Goal: Feedback & Contribution: Leave review/rating

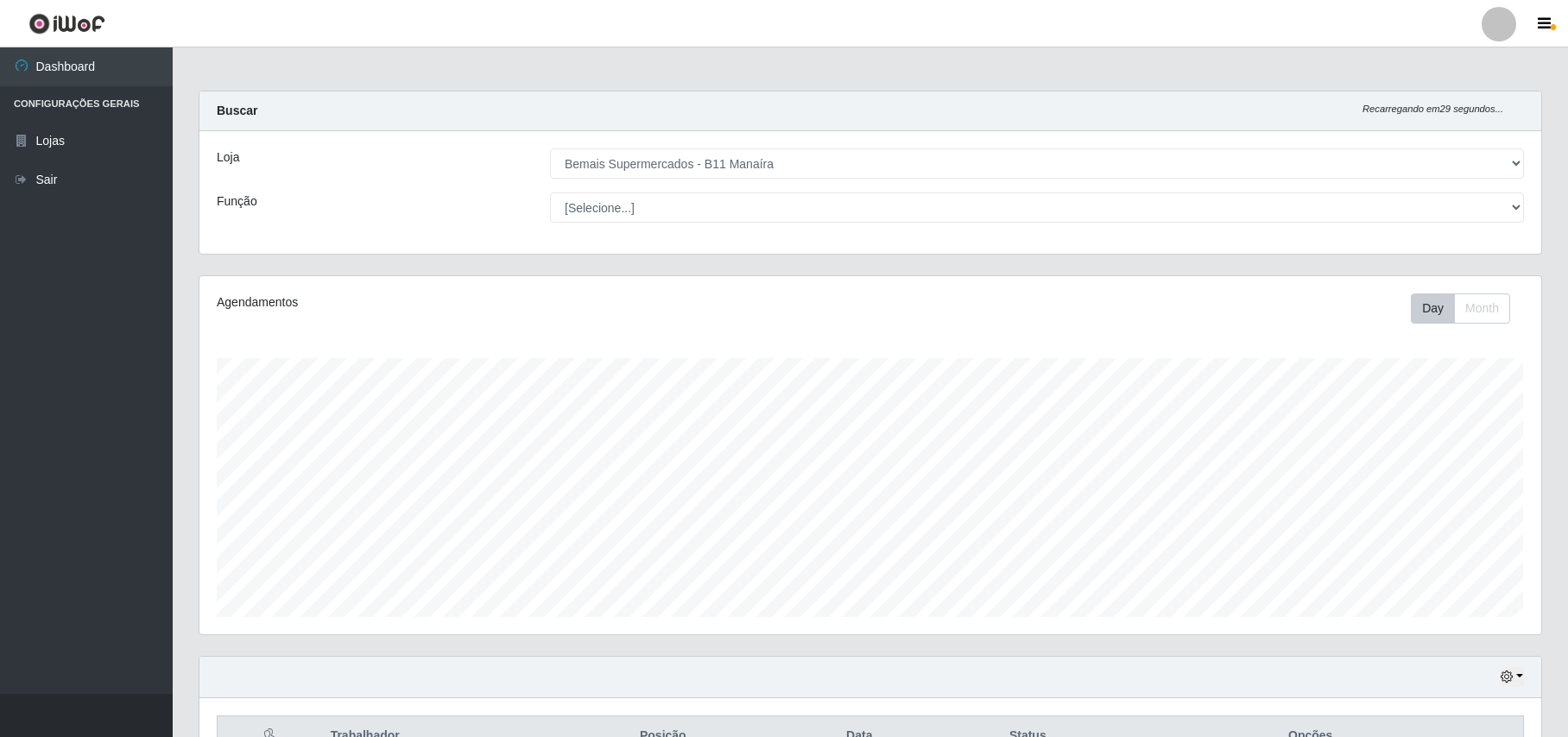
select select "409"
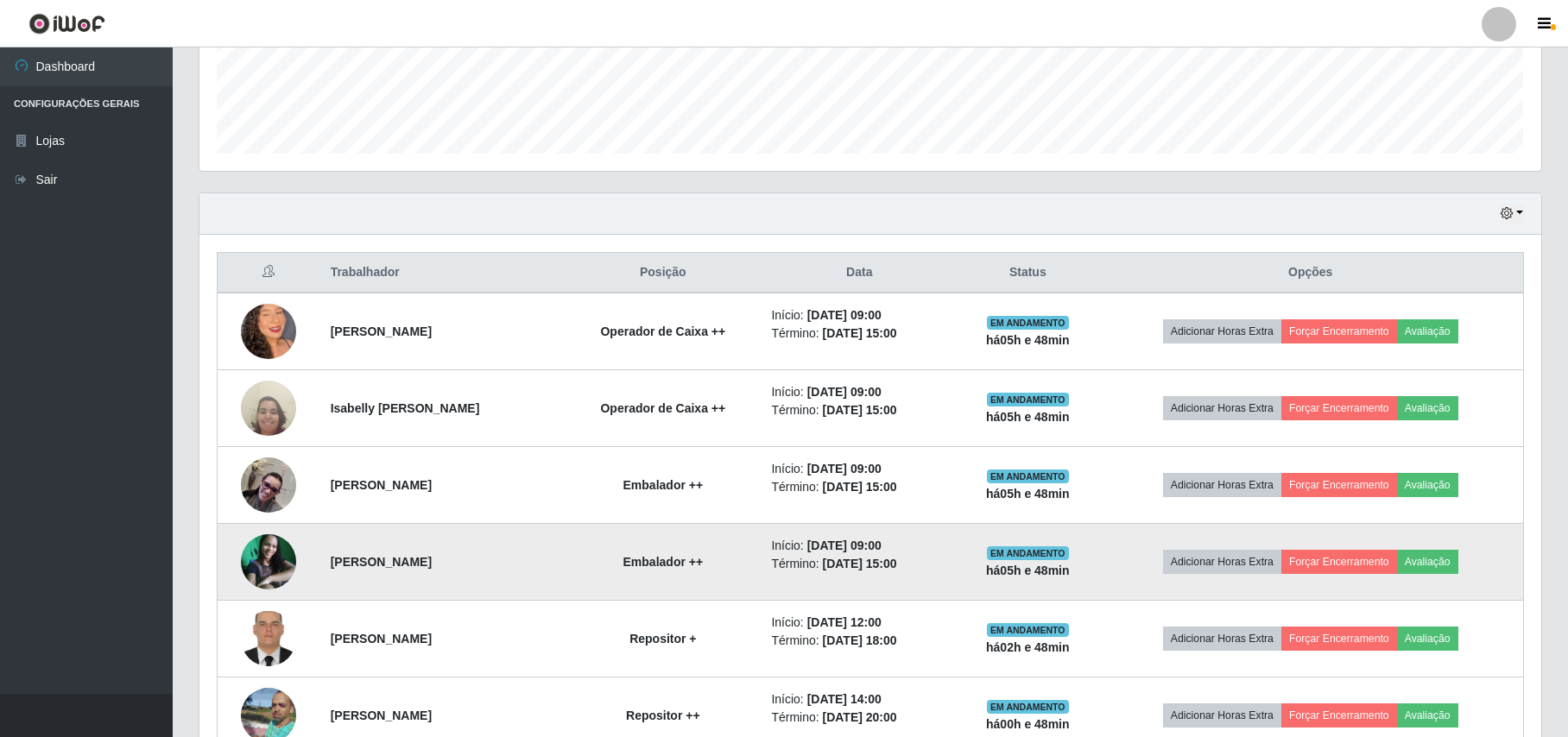
scroll to position [454, 0]
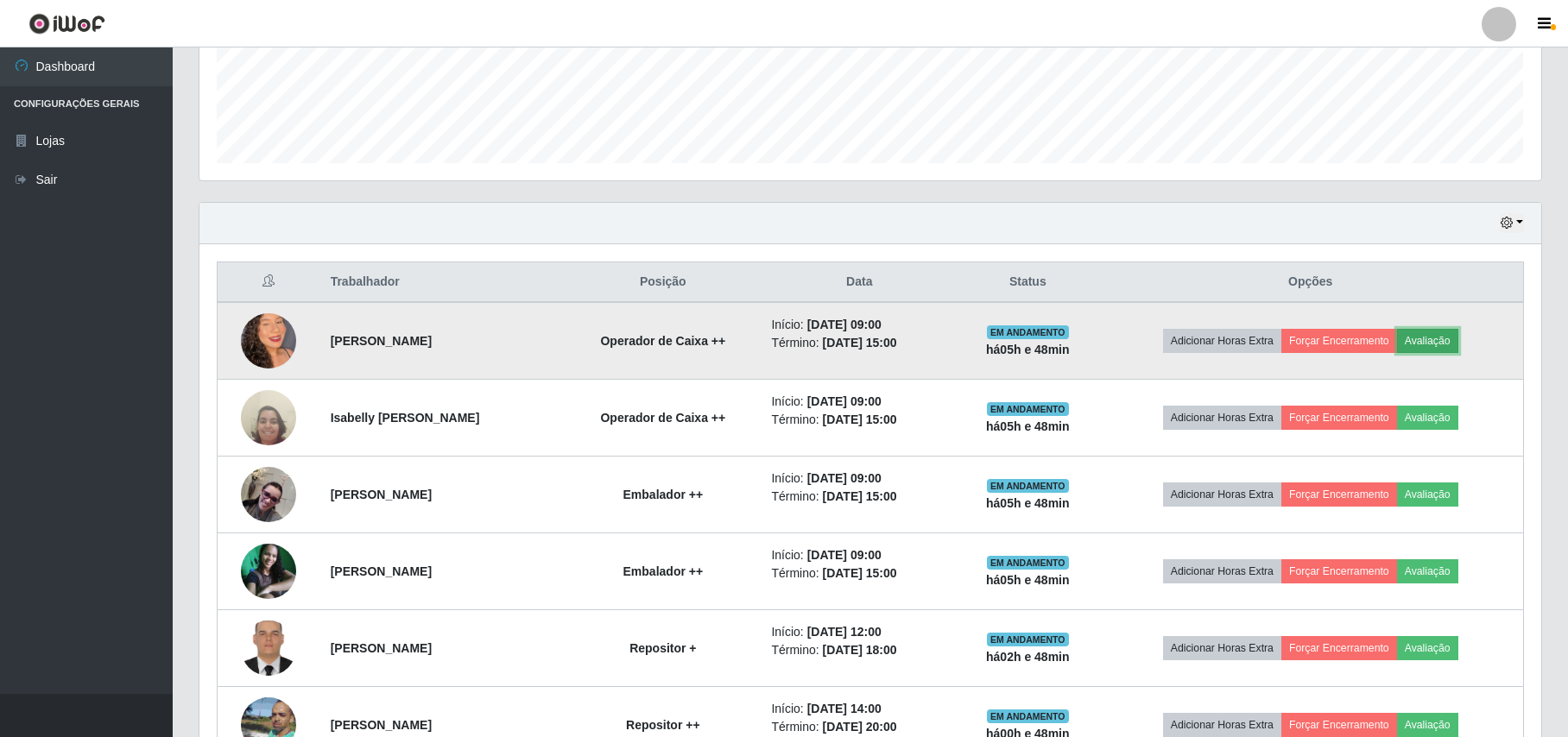
click at [1451, 333] on button "Avaliação" at bounding box center [1427, 340] width 61 height 24
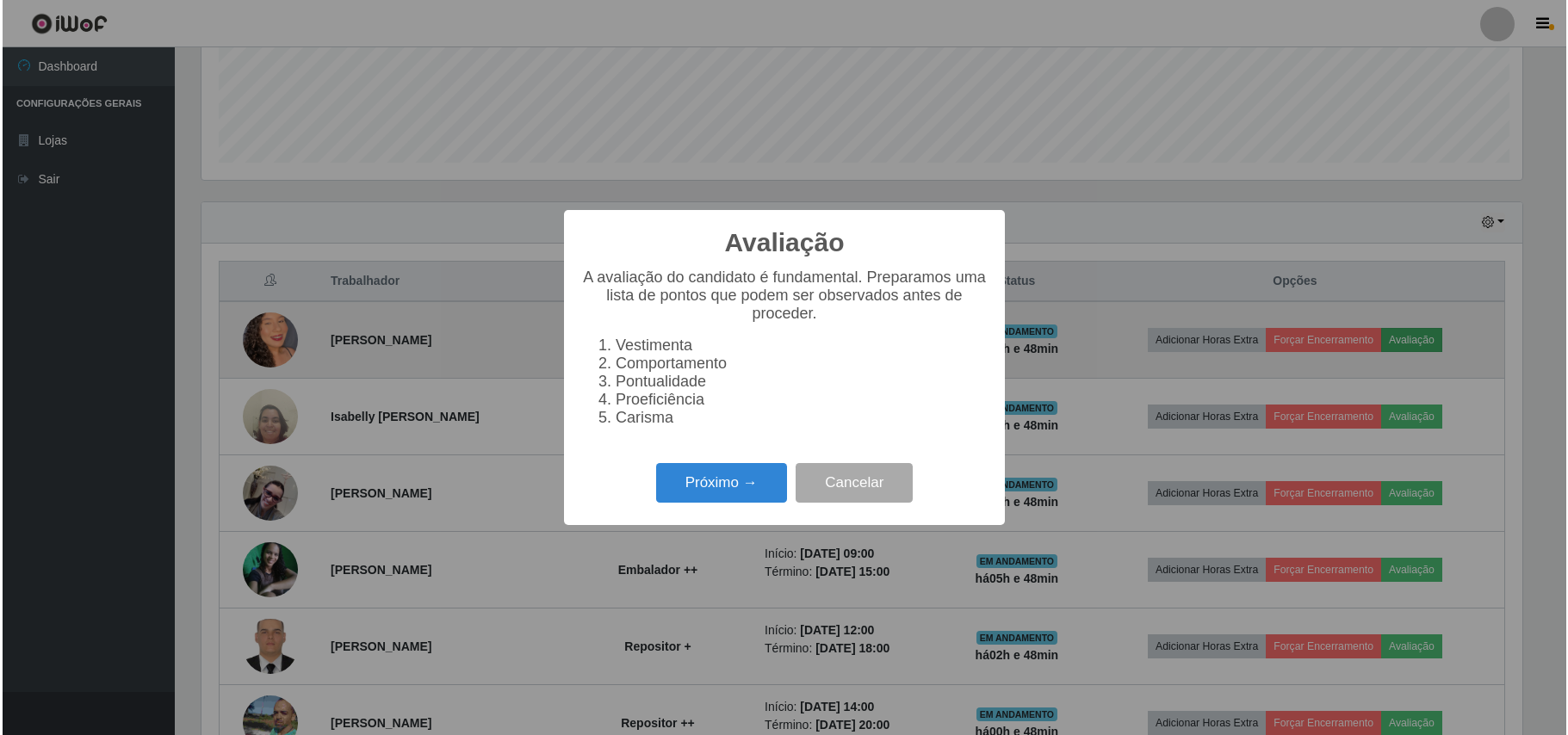
scroll to position [358, 1325]
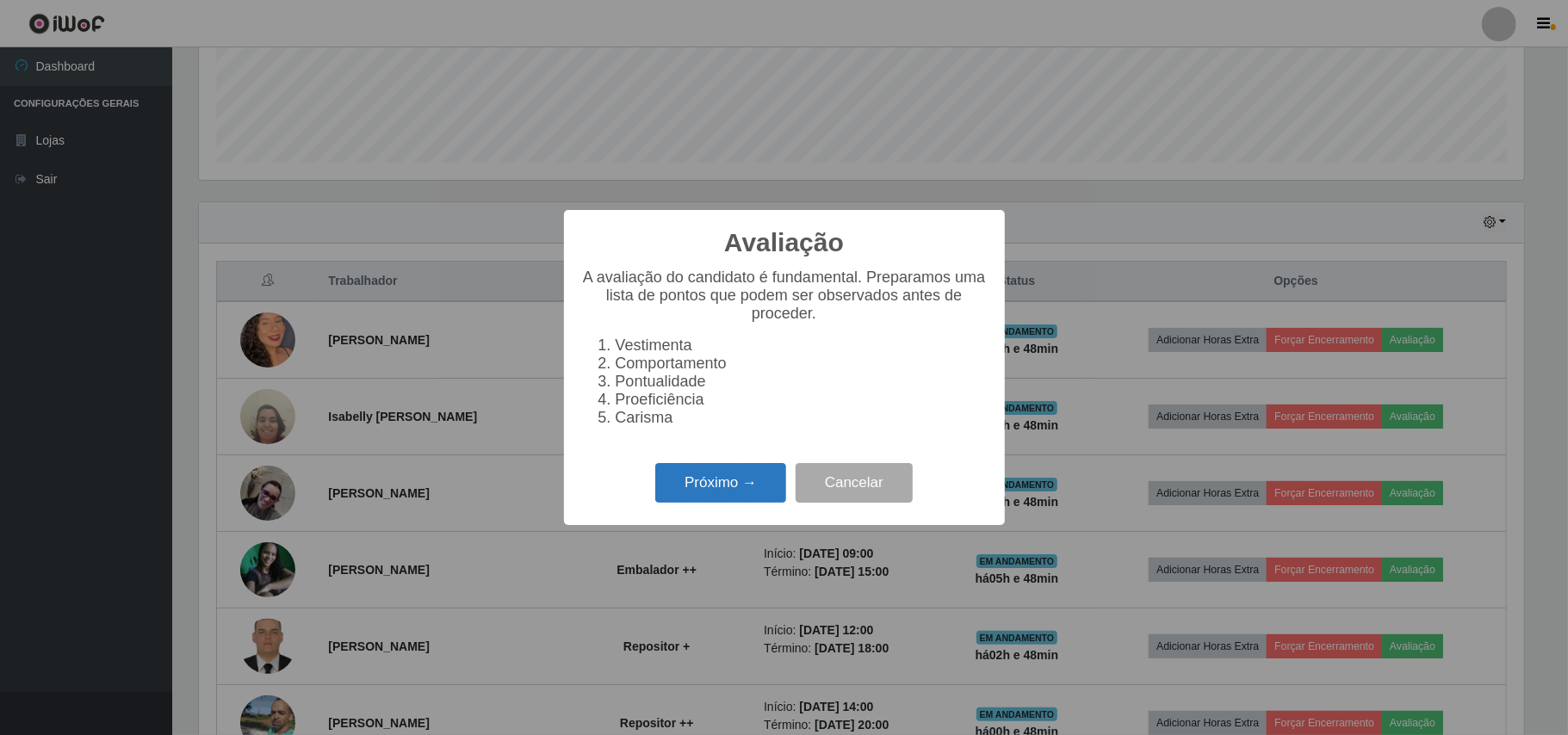
click at [718, 485] on button "Próximo →" at bounding box center [720, 483] width 131 height 40
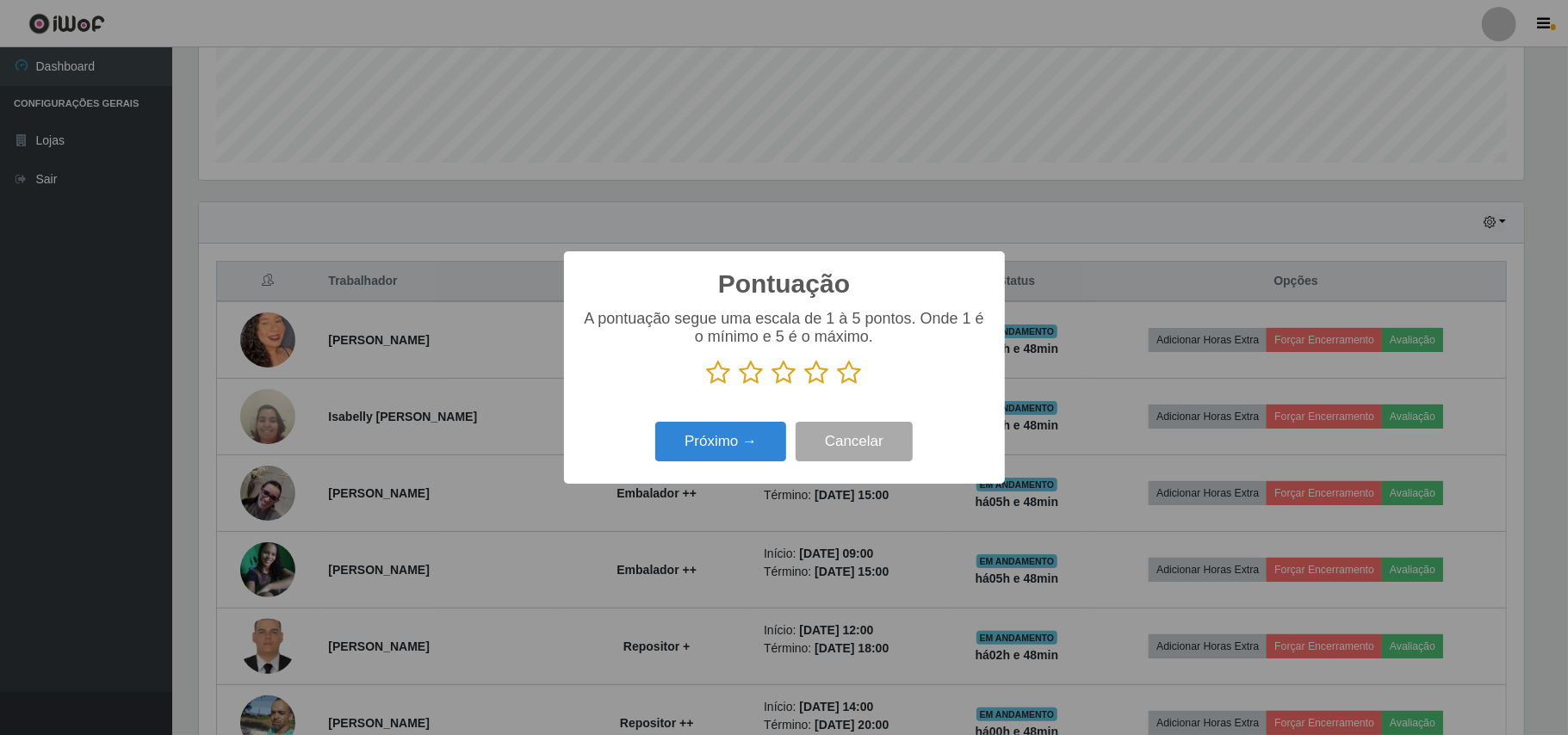
scroll to position [860347, 859798]
click at [847, 373] on icon at bounding box center [849, 372] width 24 height 26
click at [837, 385] on input "radio" at bounding box center [837, 385] width 0 height 0
click at [705, 446] on button "Próximo →" at bounding box center [720, 441] width 131 height 40
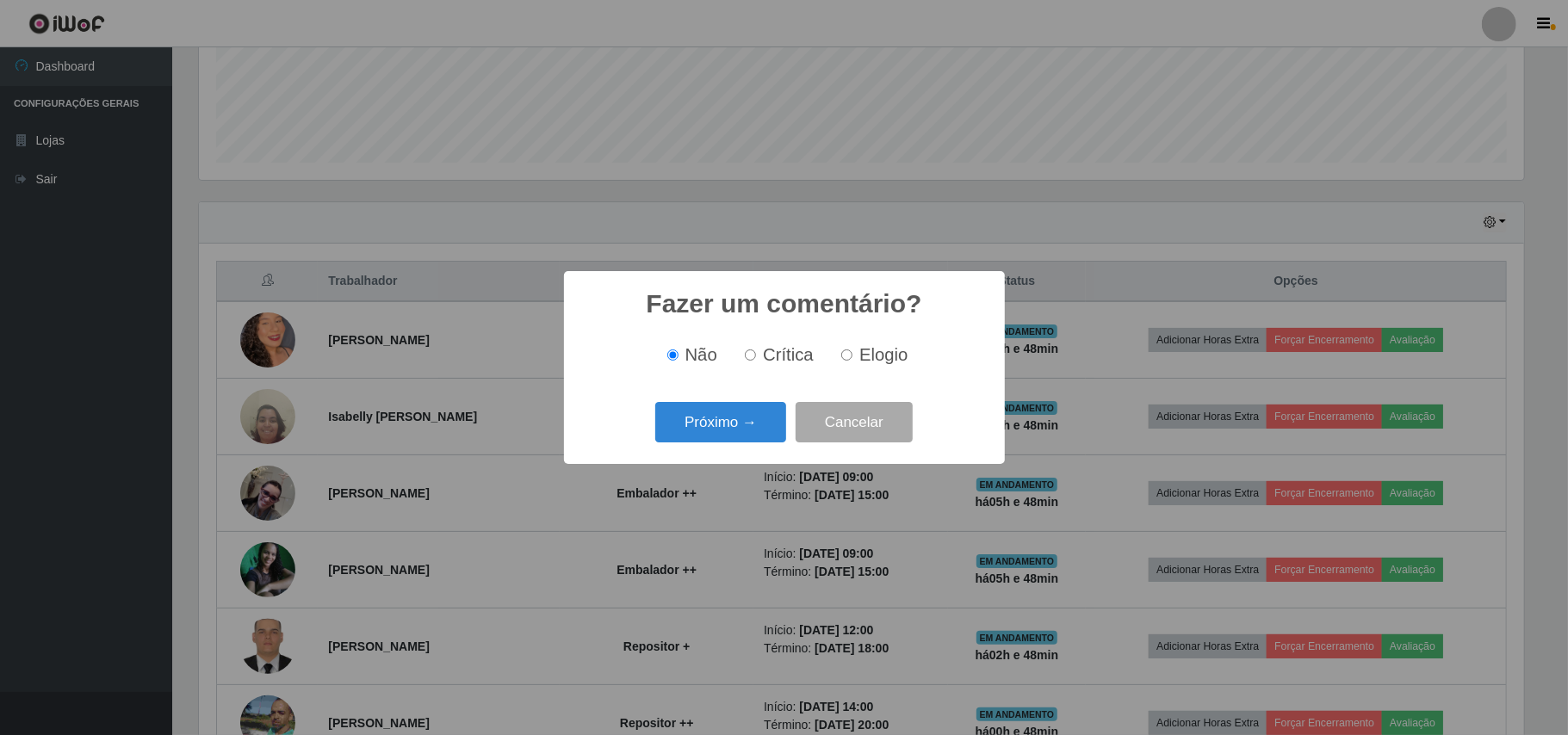
click at [853, 358] on label "Elogio" at bounding box center [871, 355] width 73 height 20
click at [853, 358] on input "Elogio" at bounding box center [847, 356] width 11 height 11
radio input "true"
click at [713, 418] on button "Próximo →" at bounding box center [720, 422] width 131 height 40
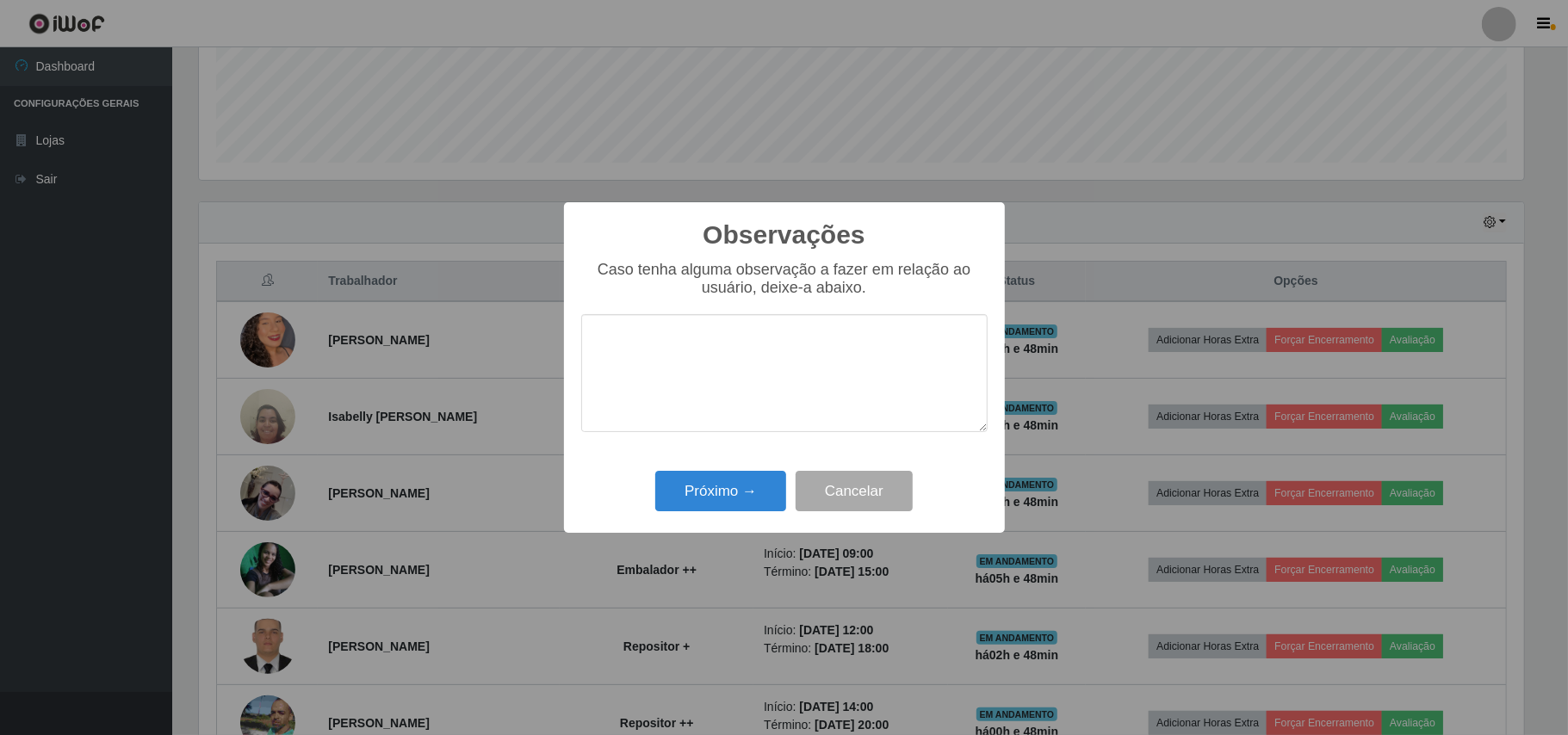
click at [735, 353] on textarea at bounding box center [784, 374] width 406 height 118
type textarea "OTIMO TRABALHO."
click at [707, 482] on button "Próximo →" at bounding box center [720, 491] width 131 height 40
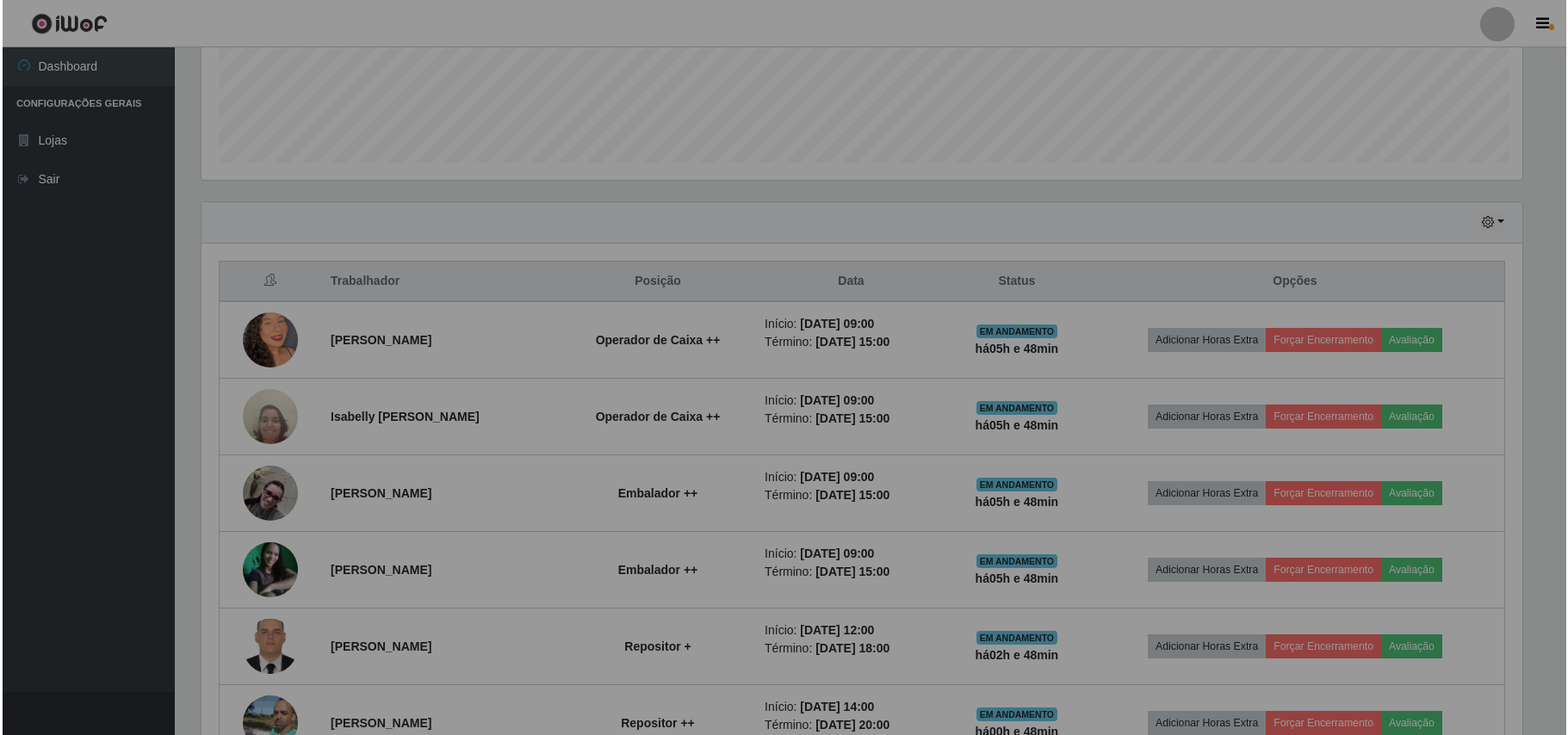
scroll to position [358, 1337]
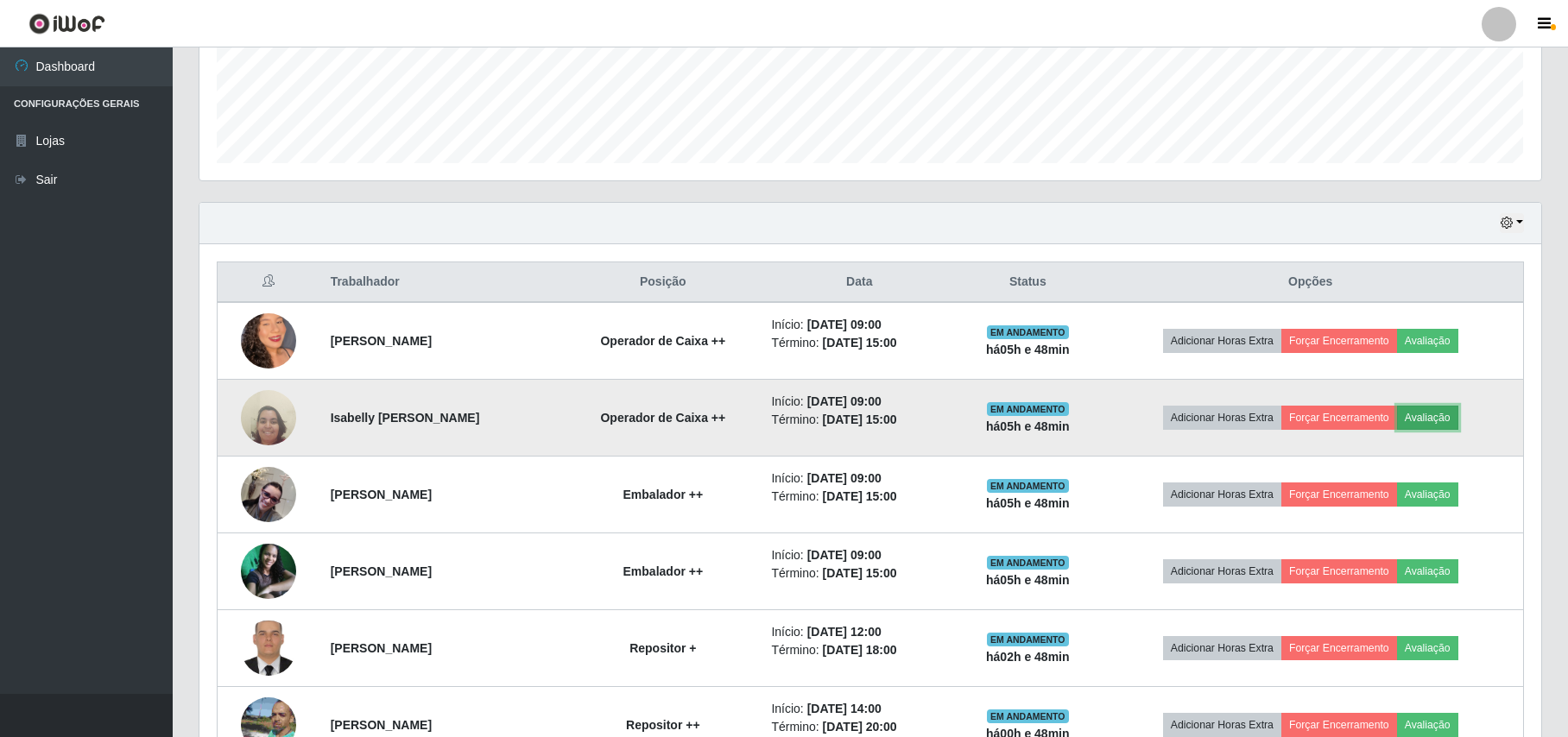
click at [1440, 409] on button "Avaliação" at bounding box center [1427, 417] width 61 height 24
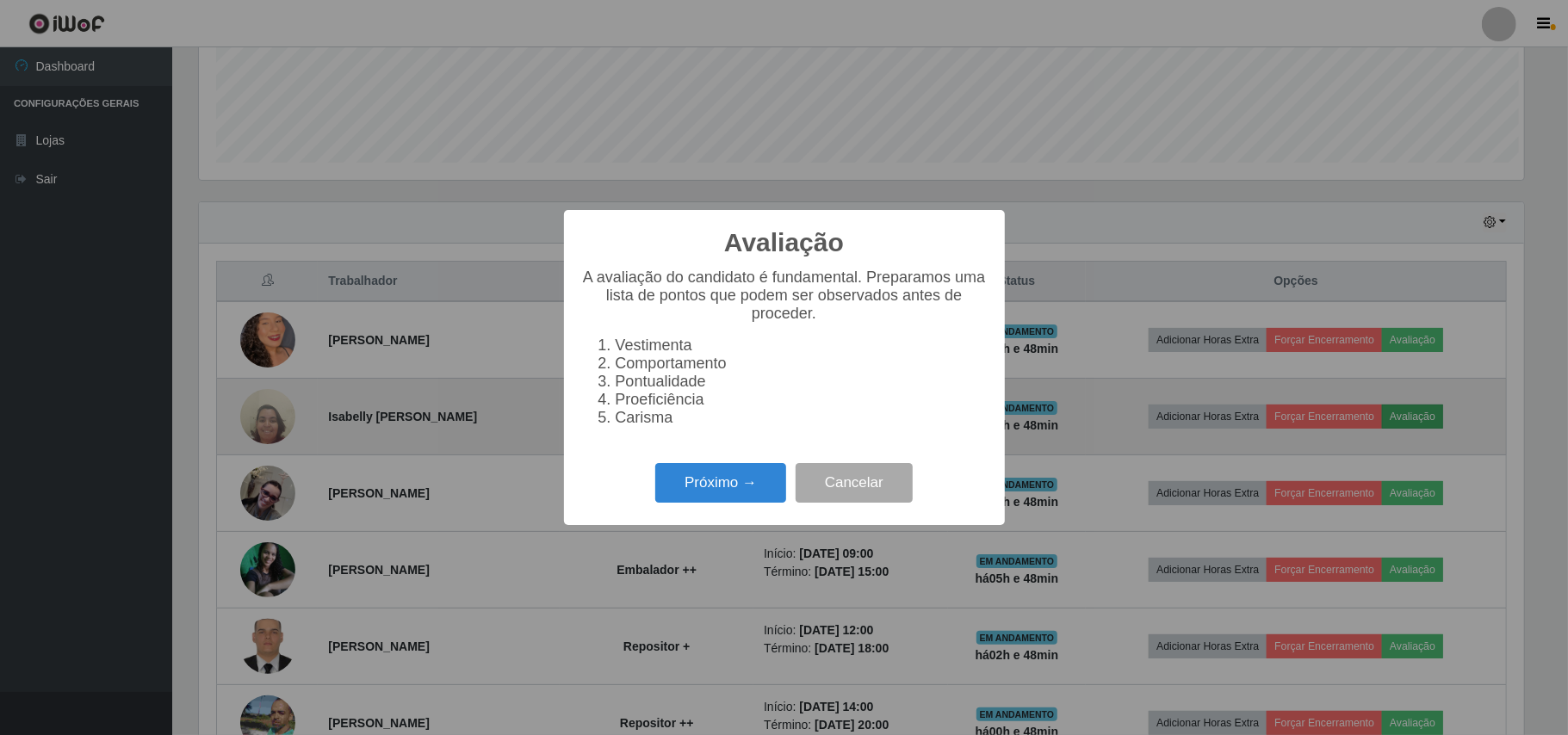
scroll to position [358, 1325]
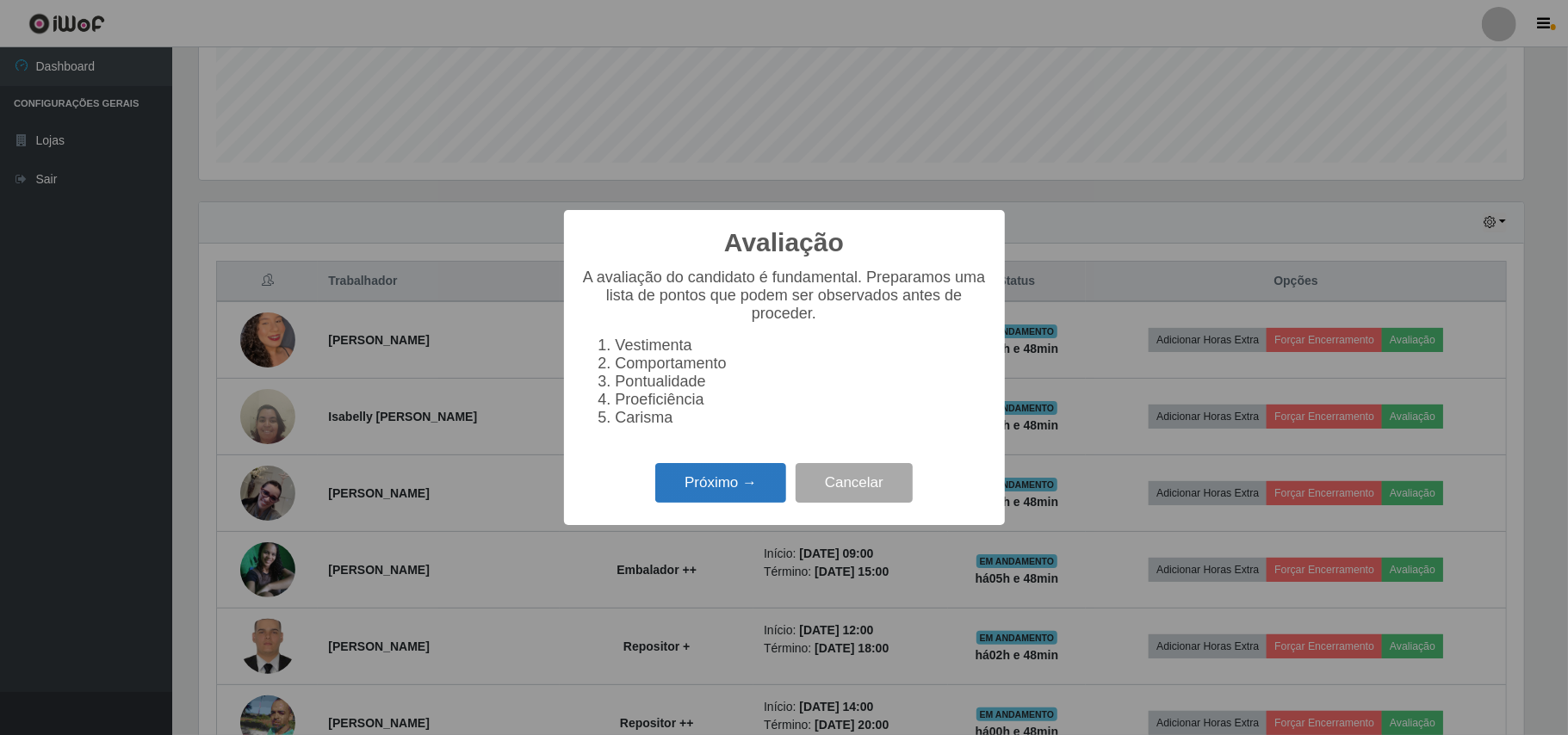
click at [728, 480] on button "Próximo →" at bounding box center [720, 483] width 131 height 40
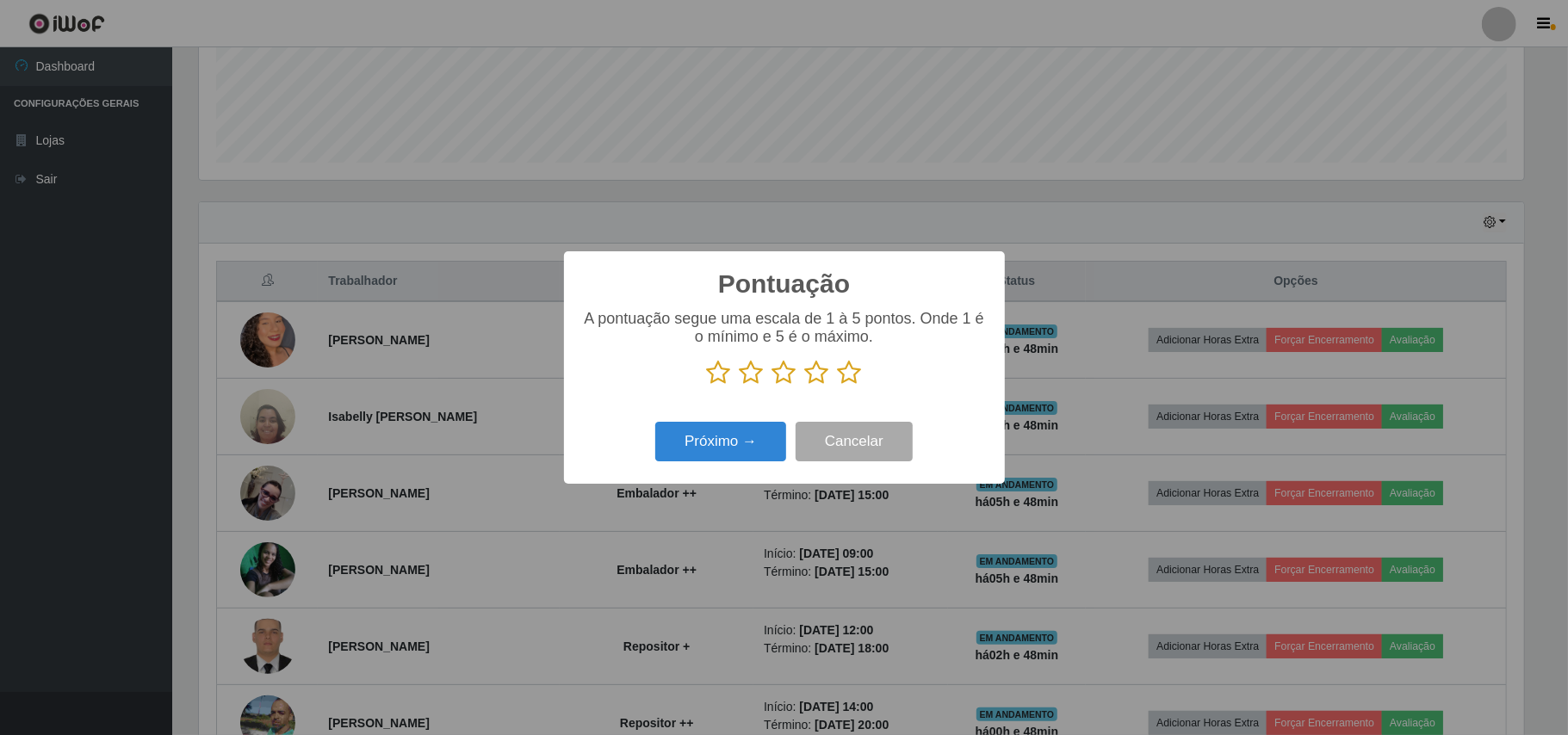
scroll to position [860347, 859798]
click at [849, 376] on icon at bounding box center [849, 372] width 24 height 26
click at [837, 385] on input "radio" at bounding box center [837, 385] width 0 height 0
click at [765, 432] on button "Próximo →" at bounding box center [720, 441] width 131 height 40
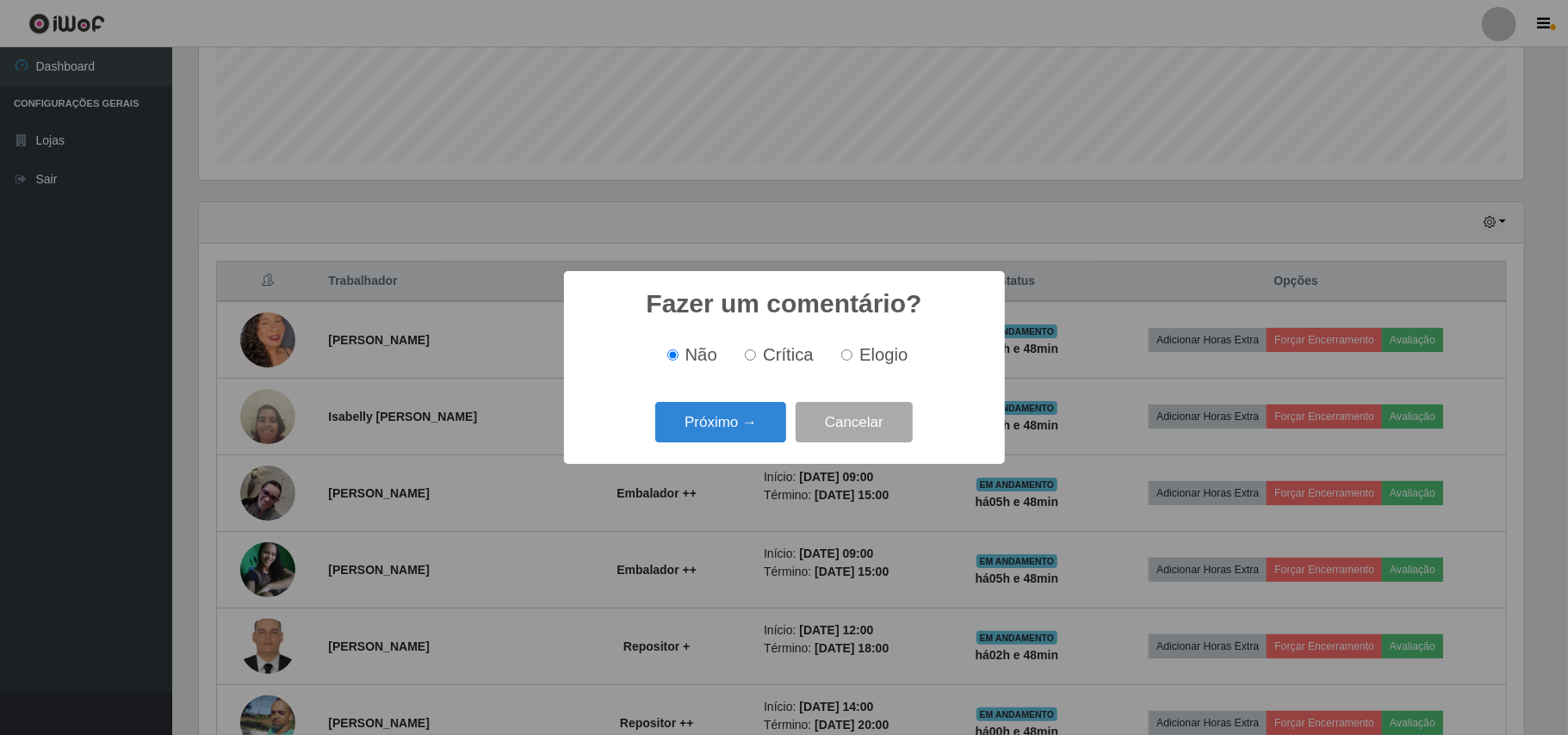
click at [872, 363] on span "Elogio" at bounding box center [883, 355] width 49 height 19
click at [853, 360] on input "Elogio" at bounding box center [847, 356] width 11 height 11
radio input "true"
click at [714, 403] on button "Próximo →" at bounding box center [720, 422] width 131 height 40
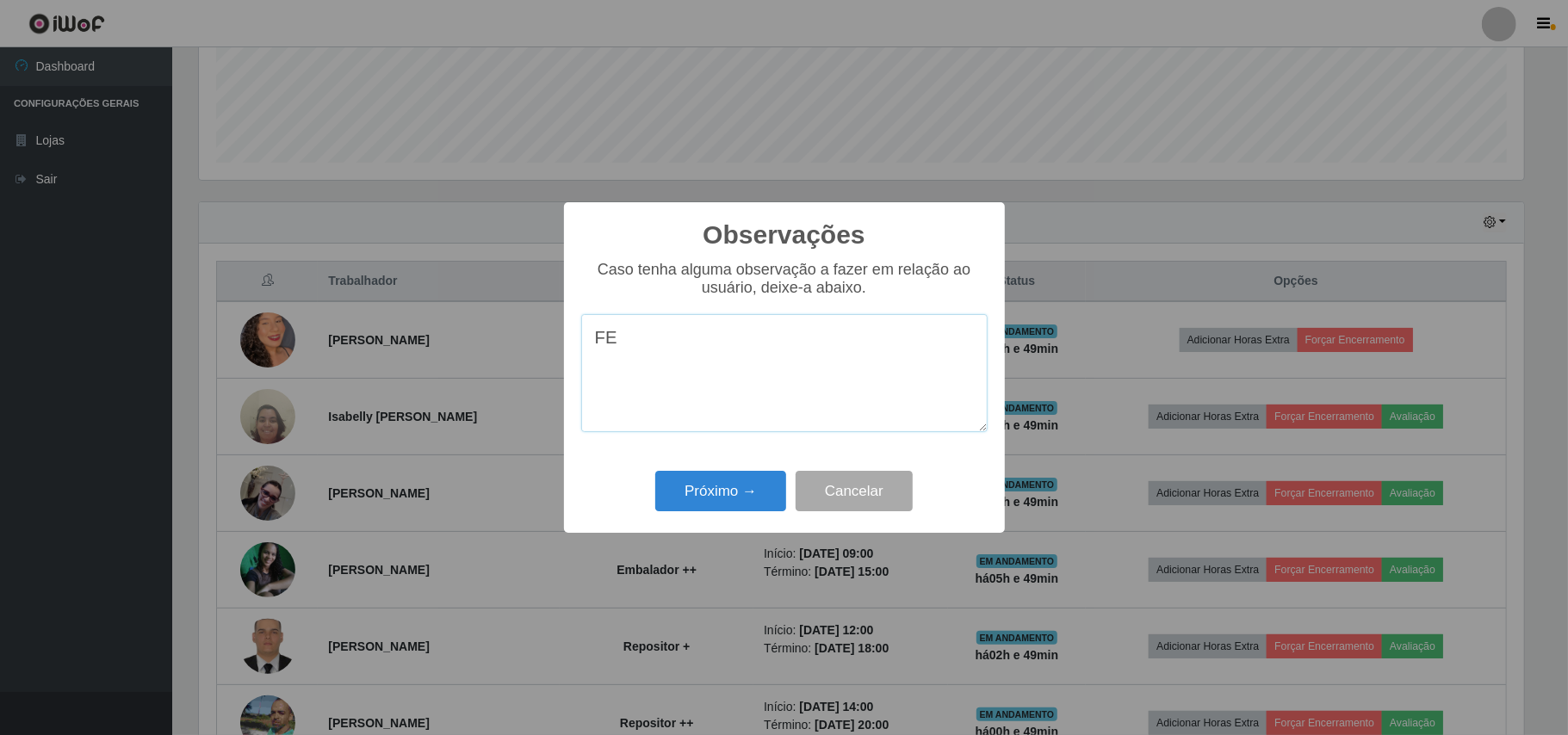
type textarea "F"
click at [773, 345] on textarea "FEZ UM OTIMO TRABAHO." at bounding box center [784, 374] width 406 height 118
click at [786, 412] on textarea "FEZ UM OTIMO TRABALHO." at bounding box center [784, 374] width 406 height 118
click at [699, 342] on textarea "FEZ UM OTIMO TRABALHO." at bounding box center [784, 374] width 406 height 118
drag, startPoint x: 699, startPoint y: 342, endPoint x: 655, endPoint y: 387, distance: 62.9
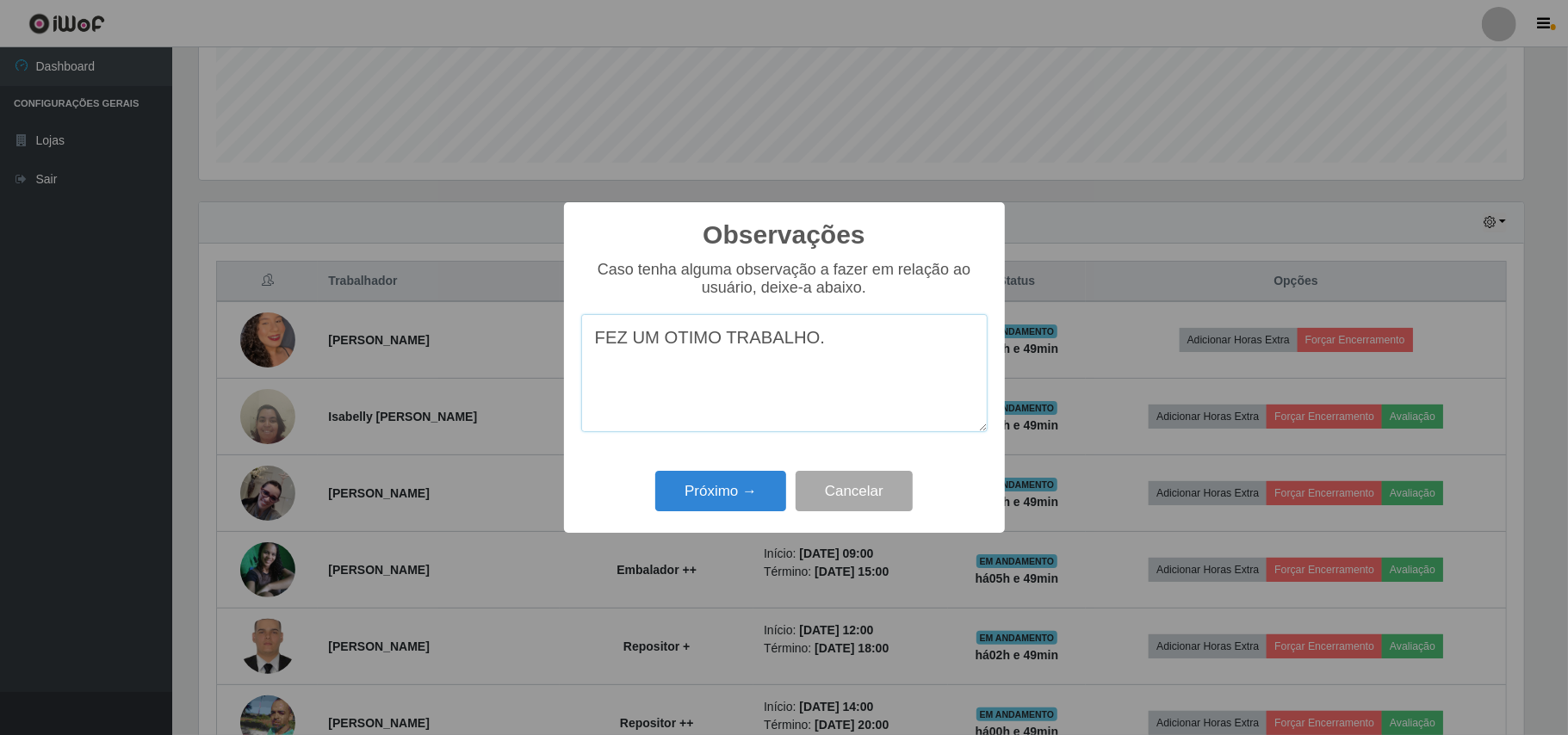
click at [655, 387] on textarea "FEZ UM OTIMO TRABALHO." at bounding box center [784, 374] width 406 height 118
type textarea "FEZ UM OTIMO TRABALHO."
click at [696, 486] on button "Próximo →" at bounding box center [720, 491] width 131 height 40
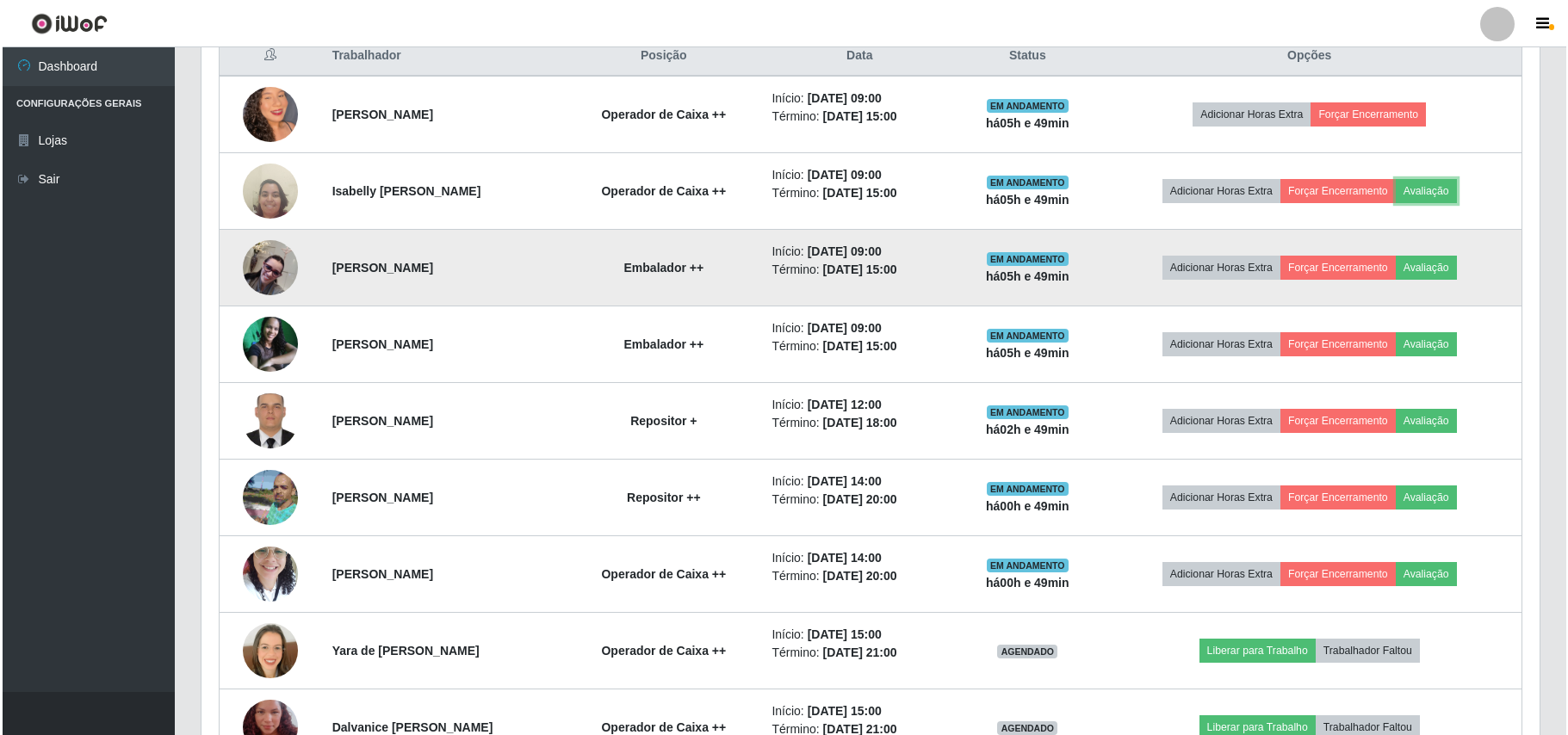
scroll to position [683, 0]
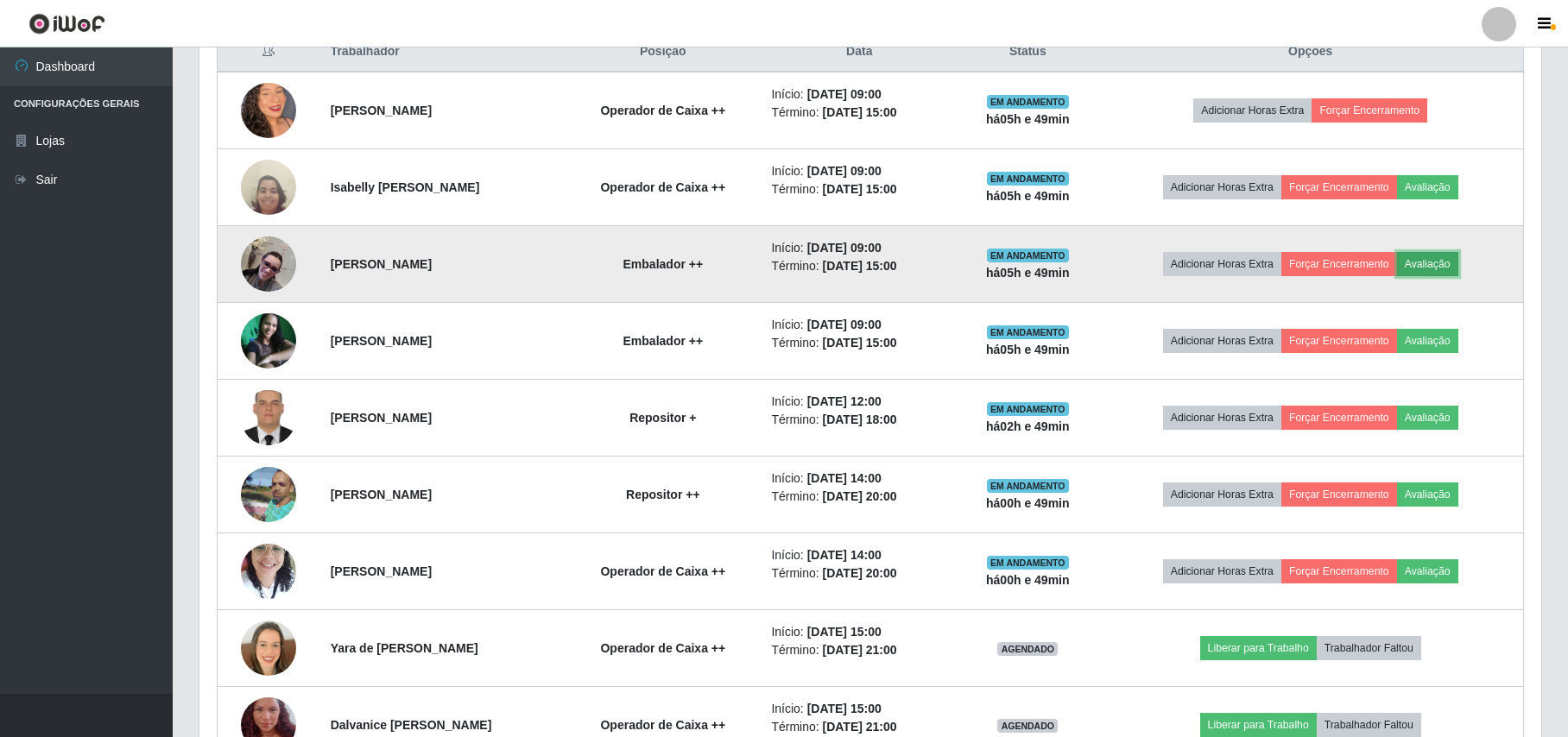
click at [1437, 259] on button "Avaliação" at bounding box center [1427, 264] width 61 height 24
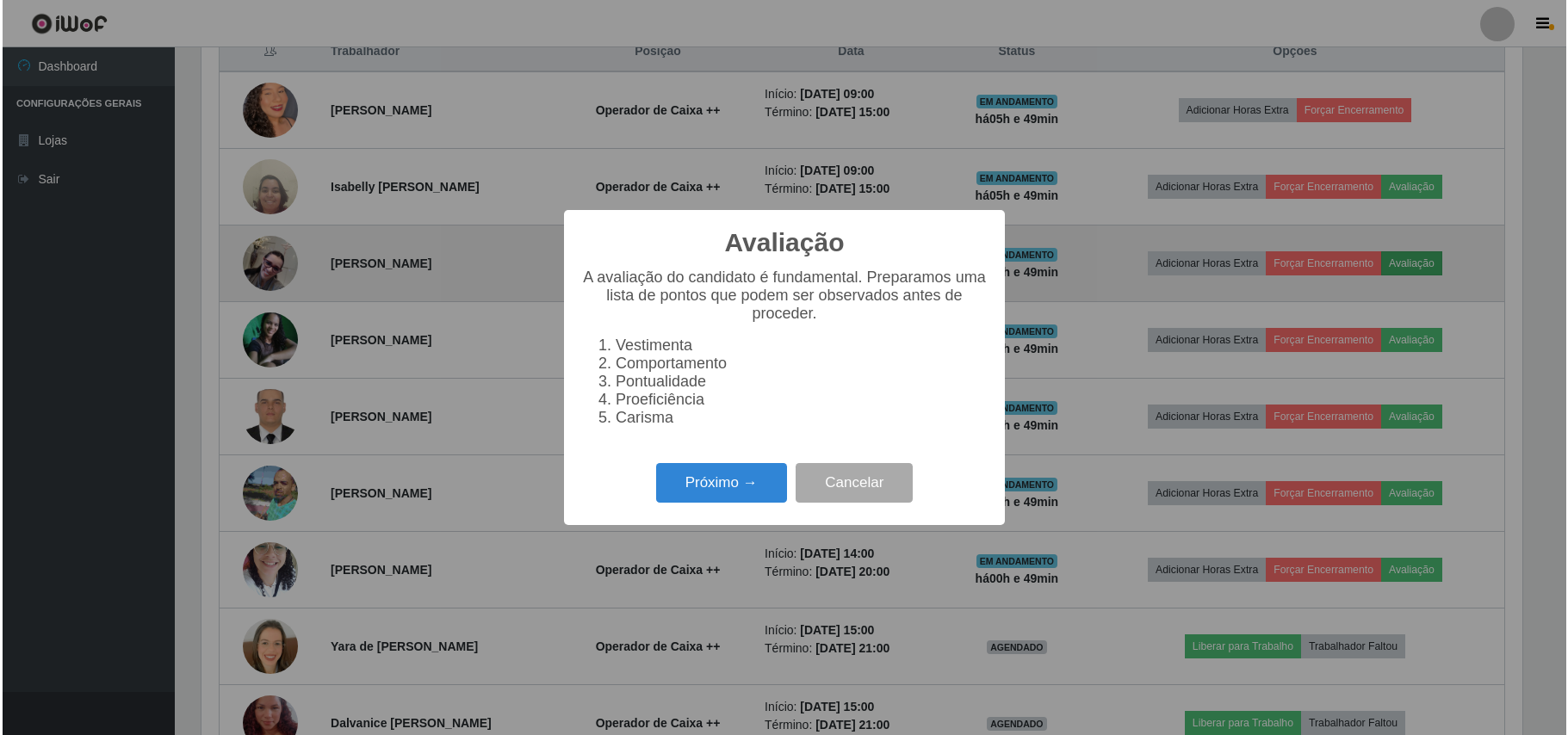
scroll to position [358, 1325]
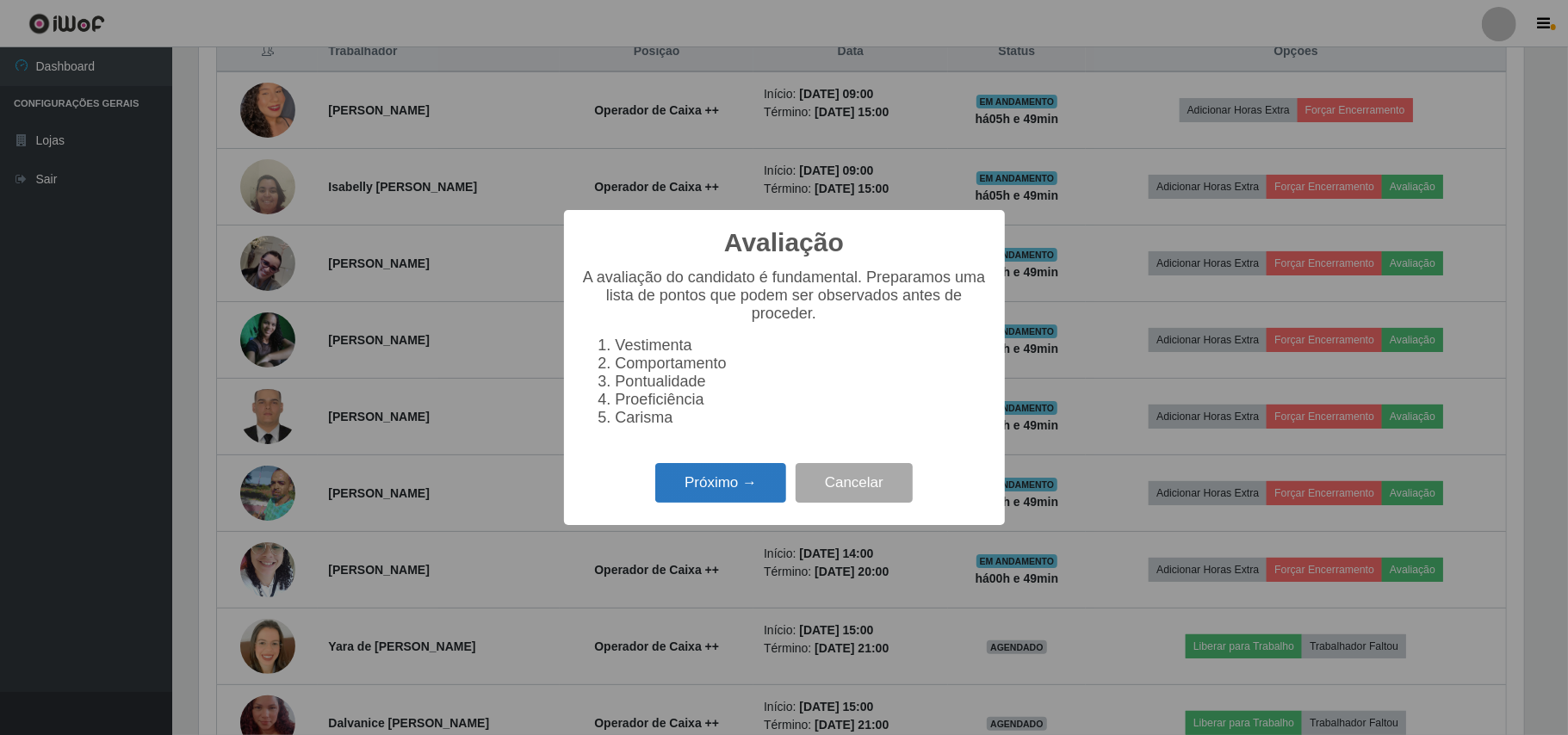
click at [690, 487] on button "Próximo →" at bounding box center [720, 483] width 131 height 40
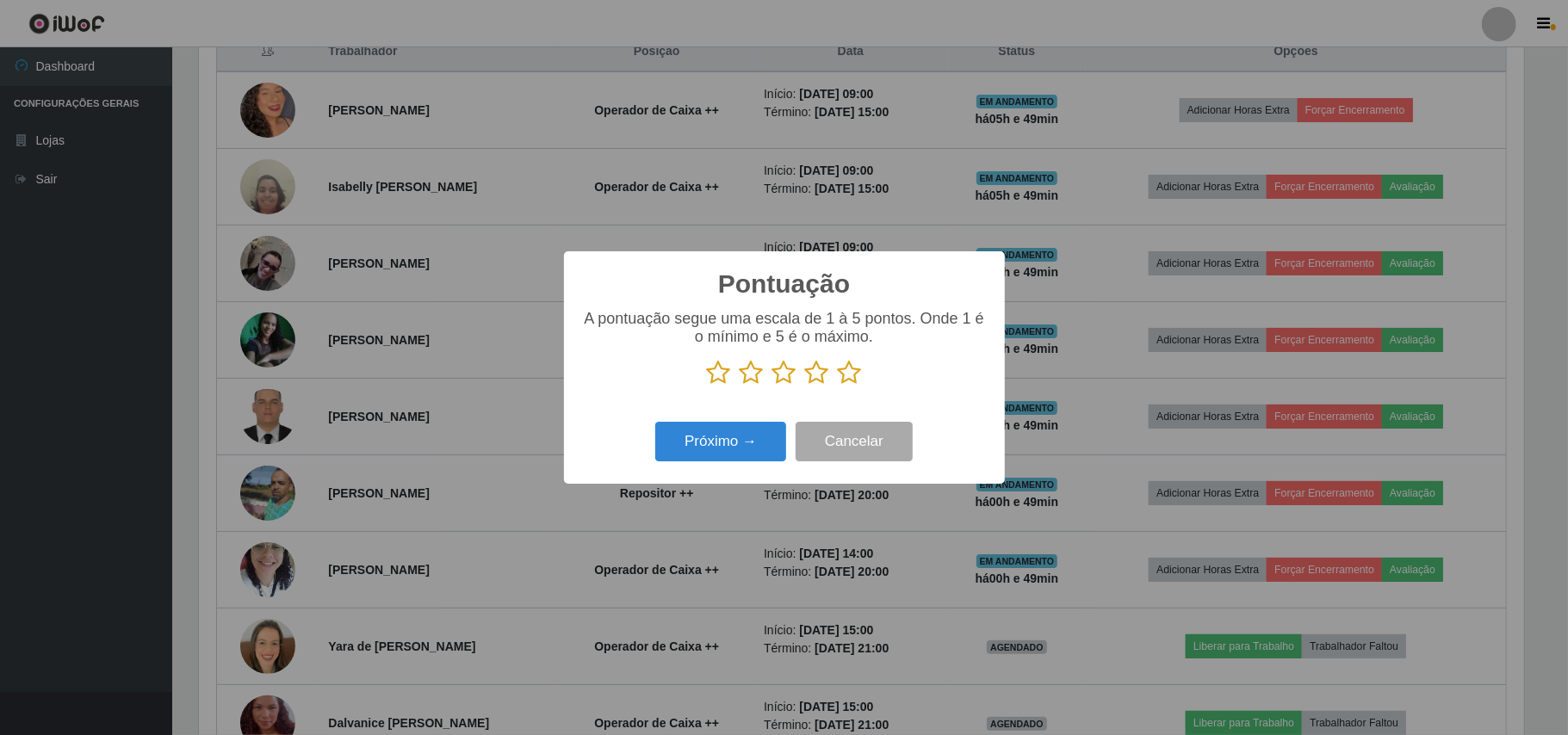
click at [846, 372] on icon at bounding box center [849, 372] width 24 height 26
click at [837, 385] on input "radio" at bounding box center [837, 385] width 0 height 0
click at [732, 425] on button "Próximo →" at bounding box center [720, 441] width 131 height 40
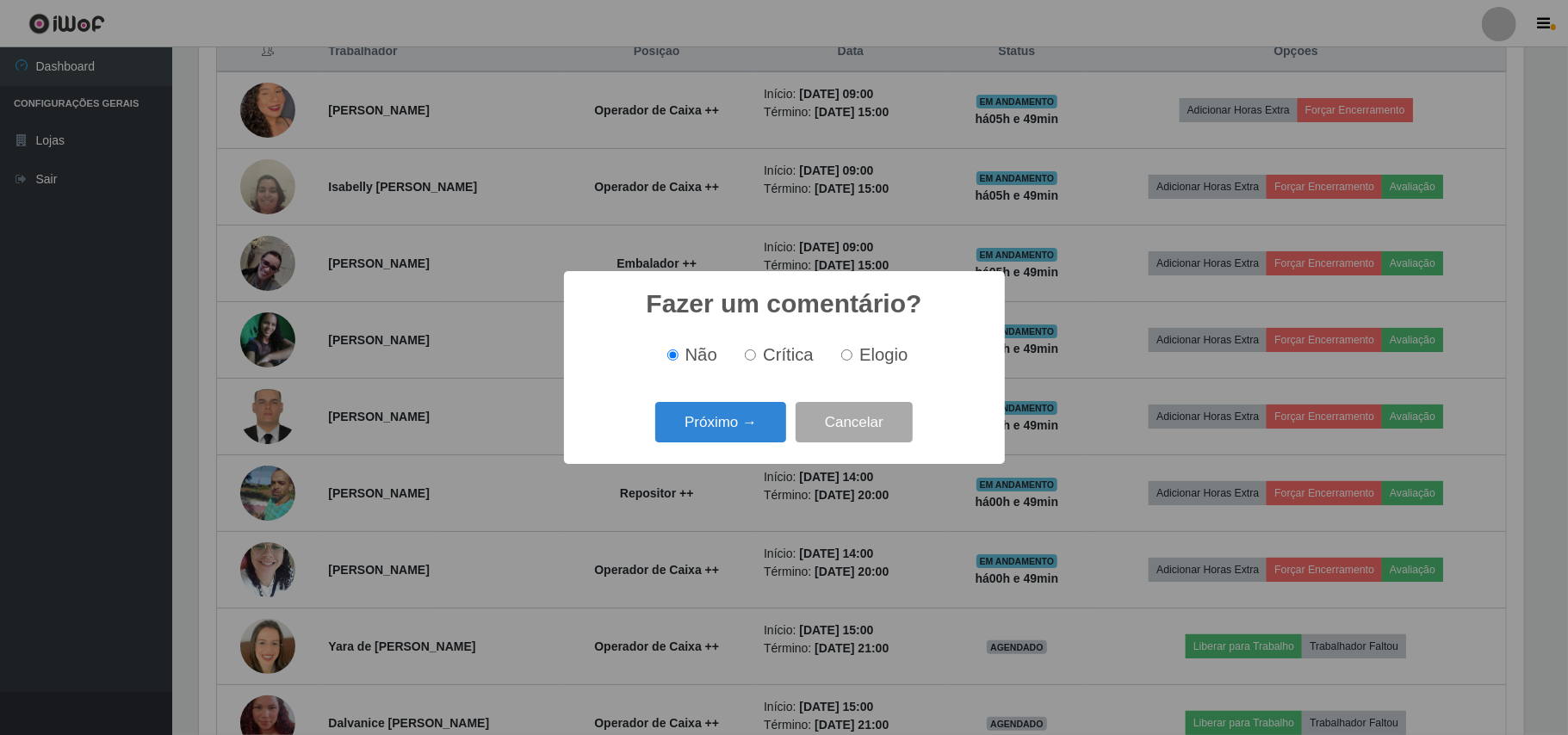
click at [848, 359] on input "Elogio" at bounding box center [847, 356] width 11 height 11
radio input "true"
click at [714, 410] on button "Próximo →" at bounding box center [720, 422] width 131 height 40
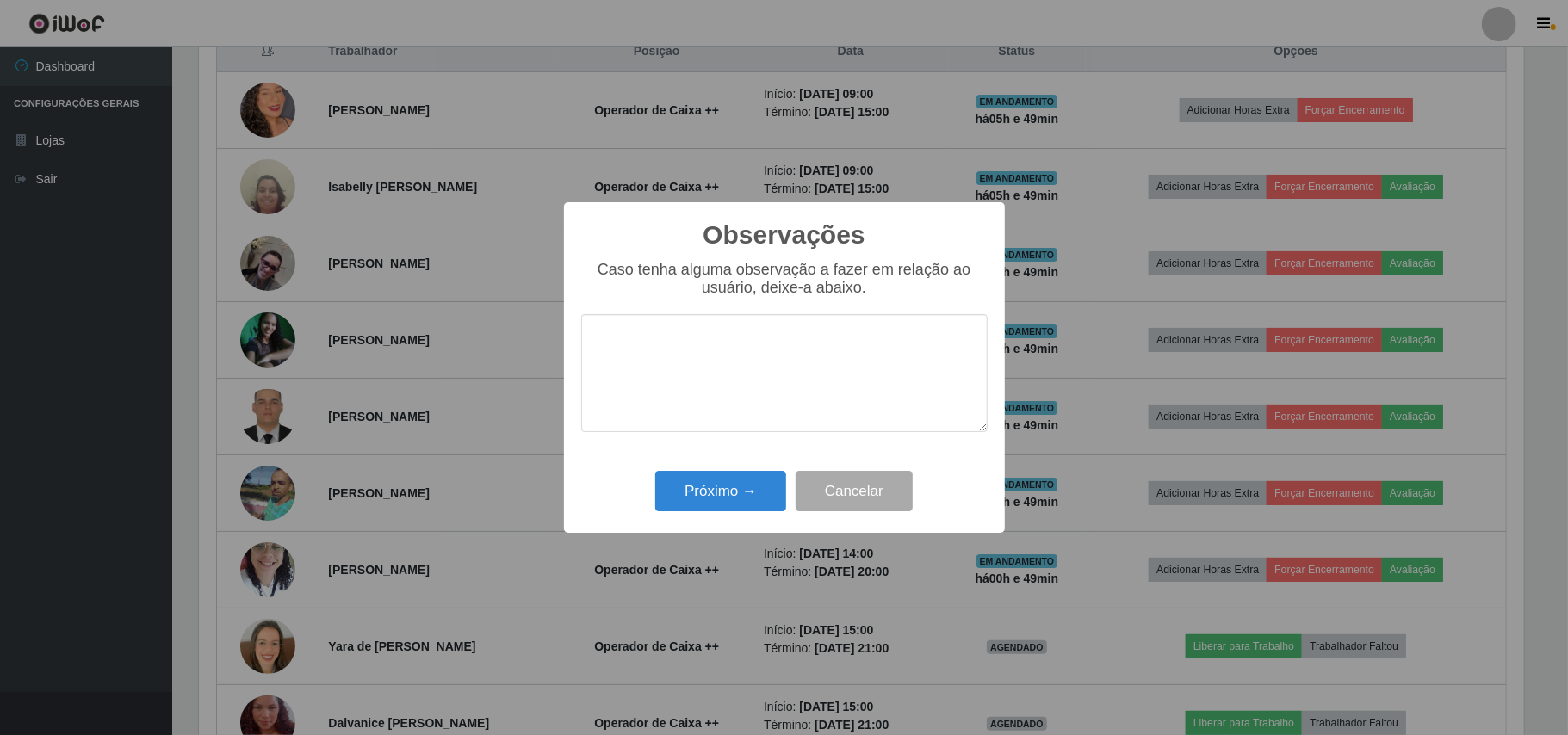
click at [741, 311] on div "Caso tenha alguma observação a fazer em relação ao usuário, deixe-a abaixo." at bounding box center [784, 356] width 406 height 189
click at [651, 321] on textarea at bounding box center [784, 374] width 406 height 118
type textarea "OTIMO TRABALHO."
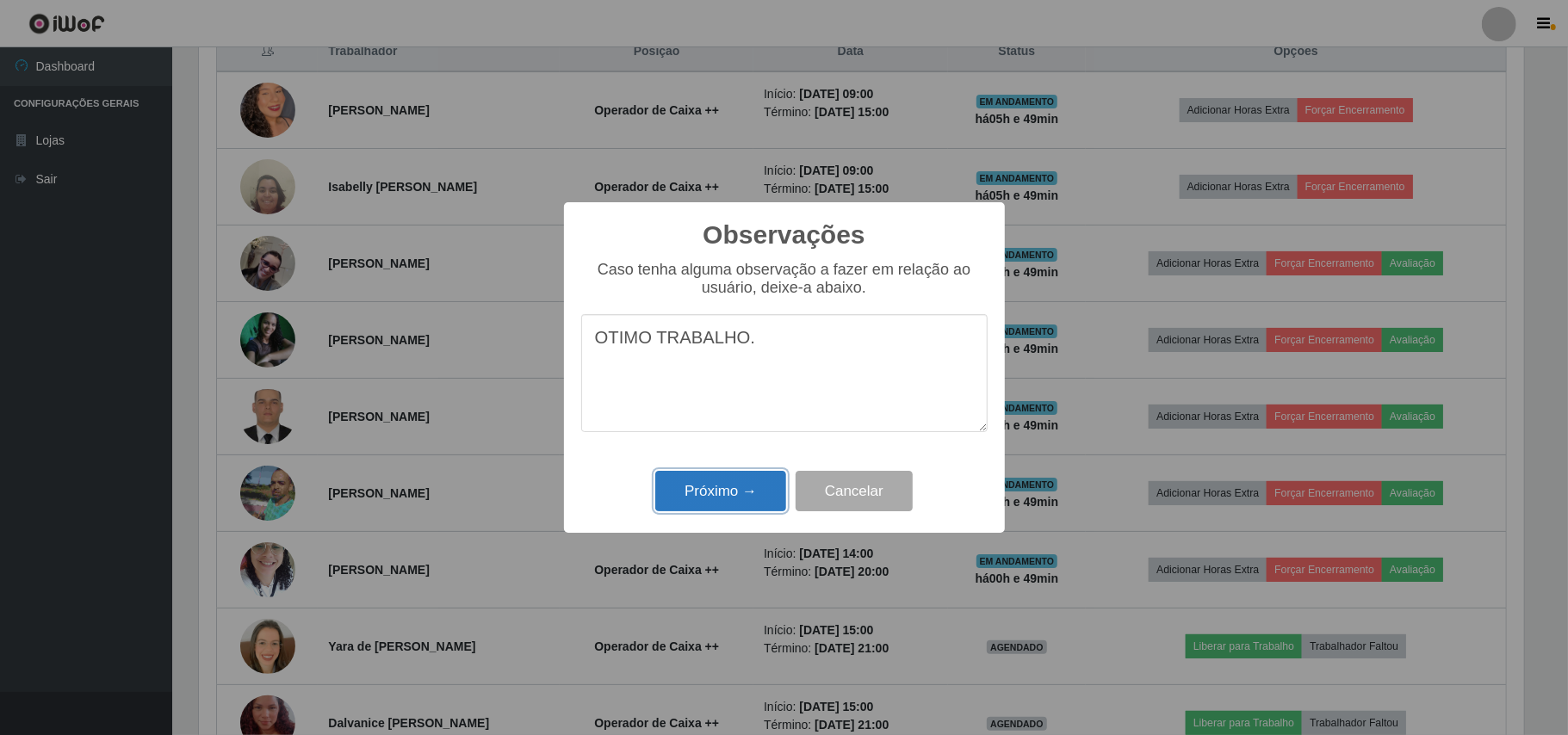
click at [710, 493] on button "Próximo →" at bounding box center [720, 491] width 131 height 40
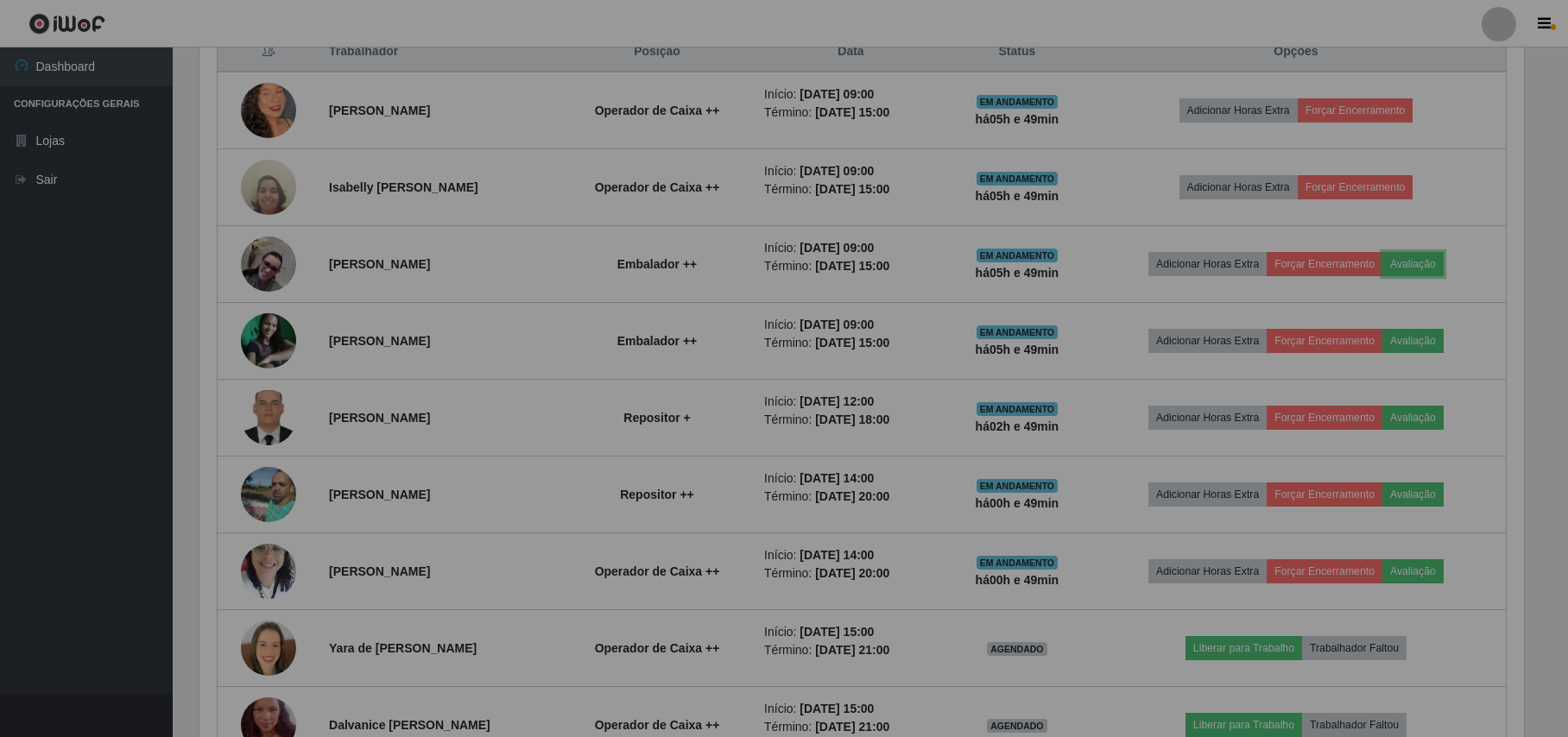
scroll to position [359, 1340]
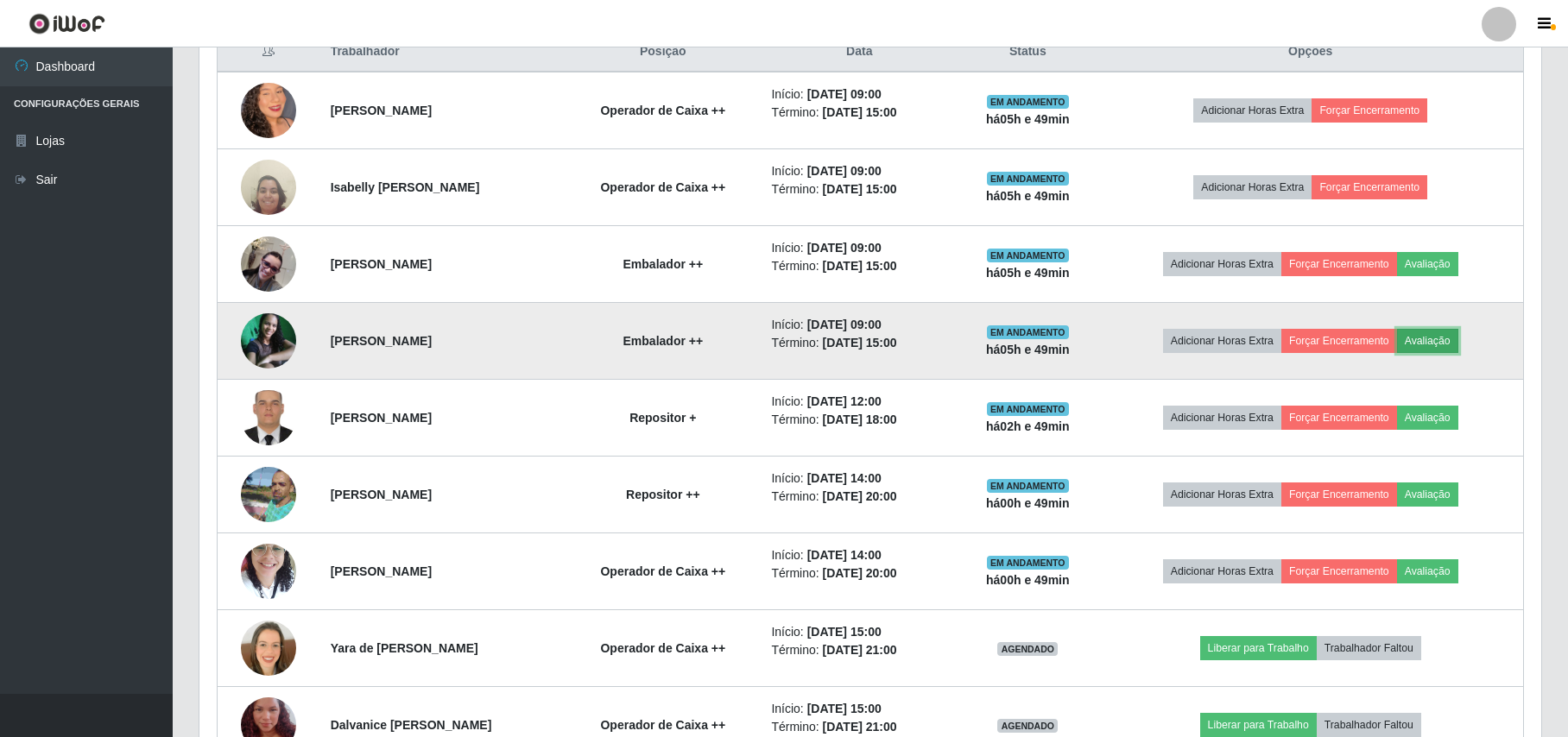
click at [1458, 342] on button "Avaliação" at bounding box center [1427, 340] width 61 height 24
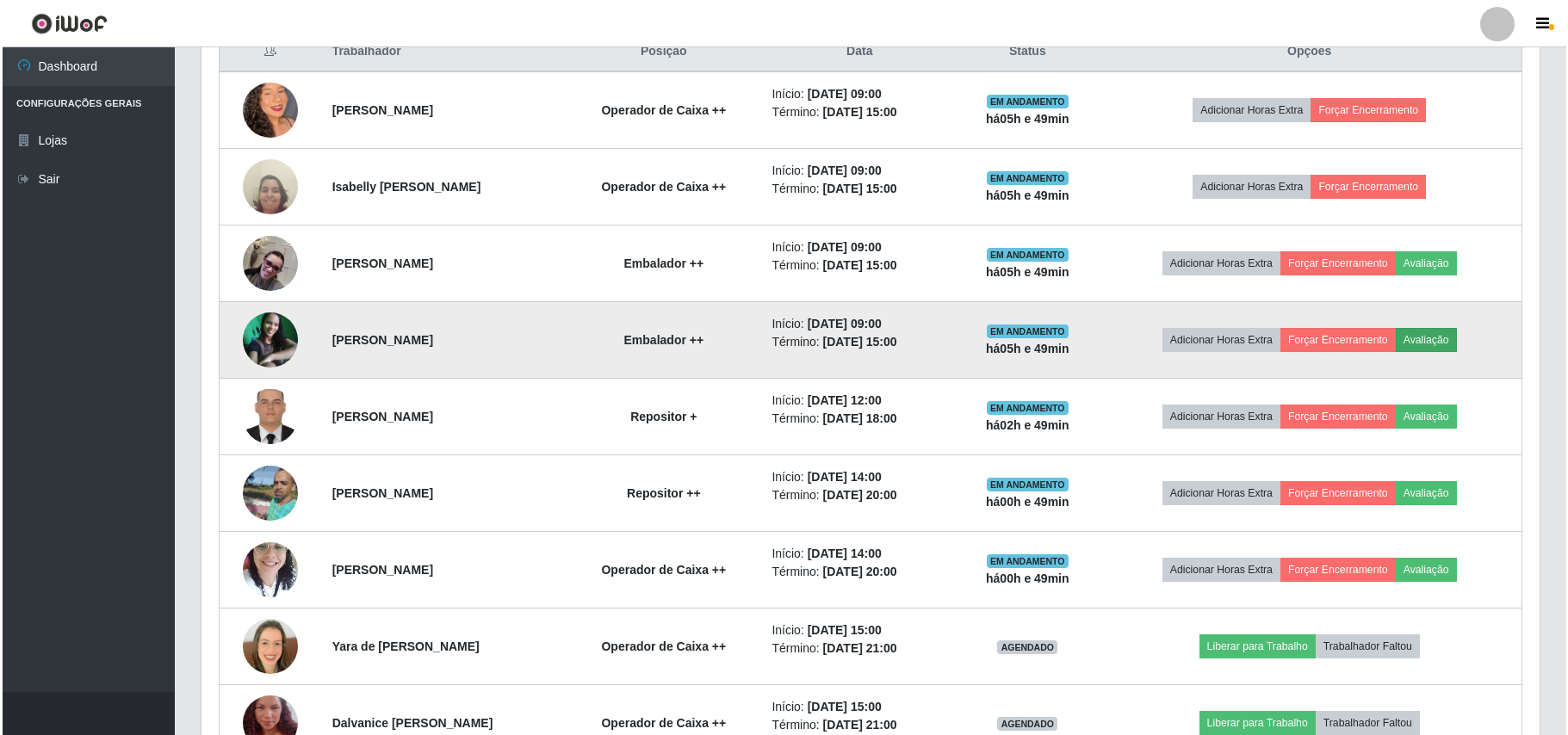
scroll to position [358, 1325]
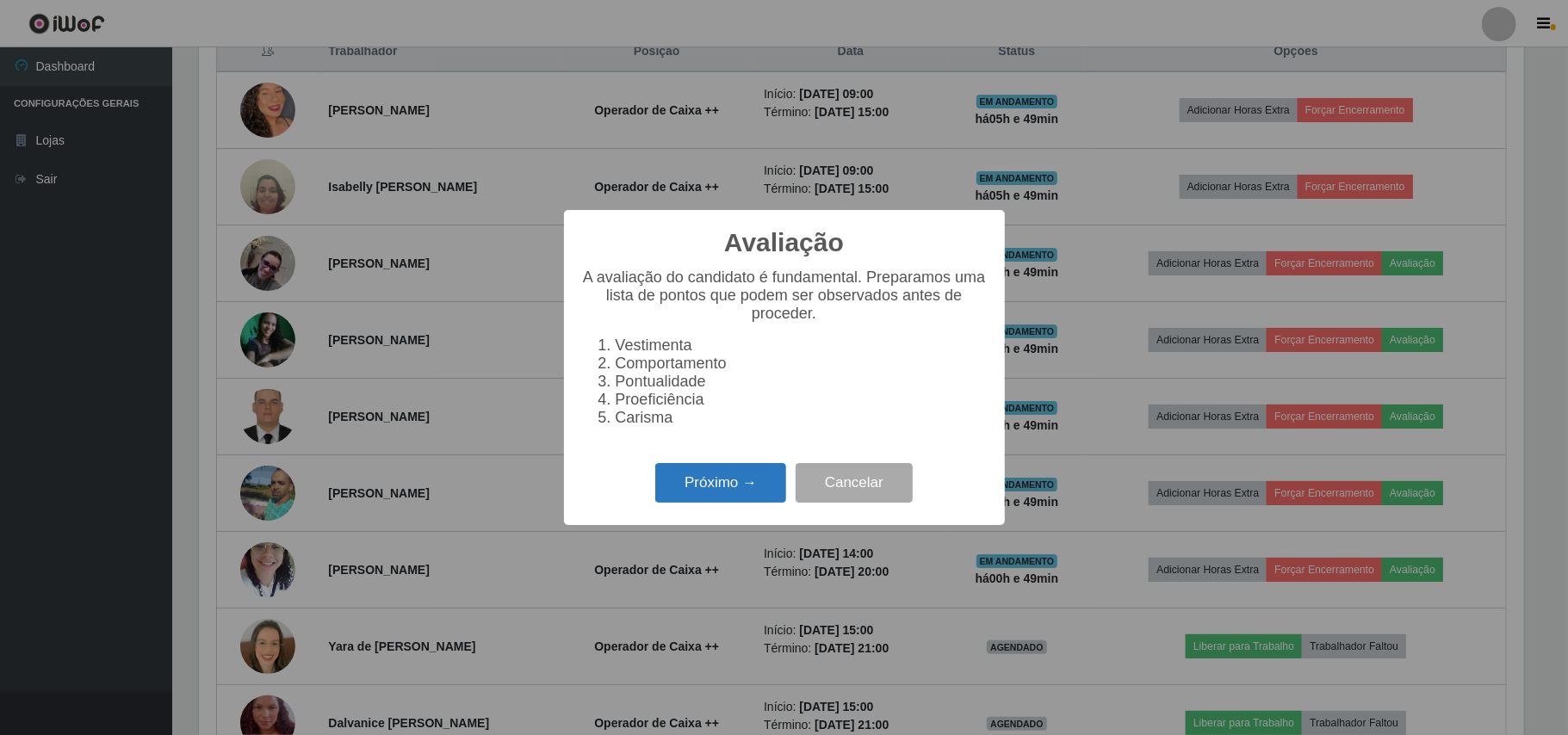
click at [703, 476] on button "Próximo →" at bounding box center [720, 483] width 131 height 40
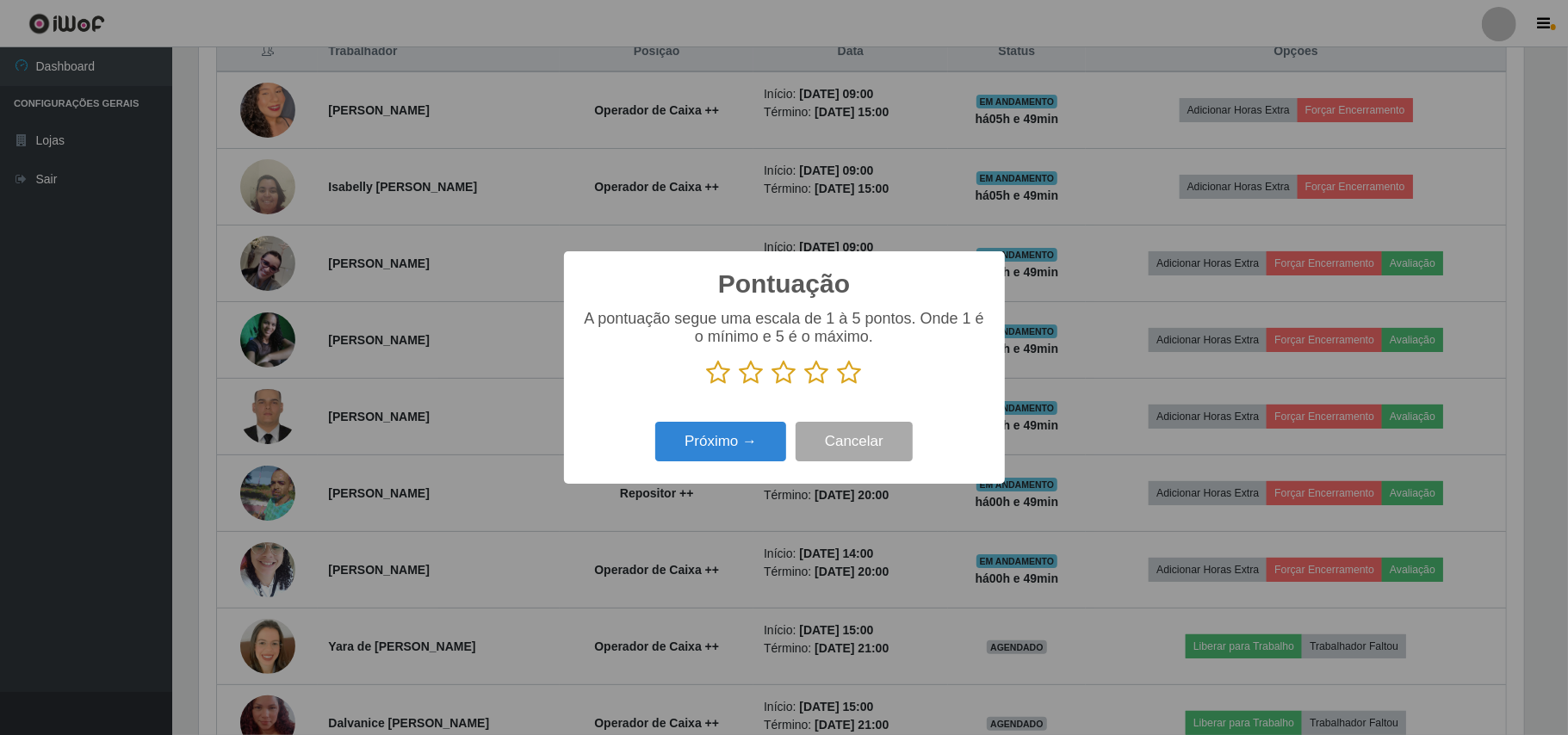
click at [847, 383] on icon at bounding box center [849, 372] width 24 height 26
click at [837, 385] on input "radio" at bounding box center [837, 385] width 0 height 0
click at [724, 441] on button "Próximo →" at bounding box center [720, 441] width 131 height 40
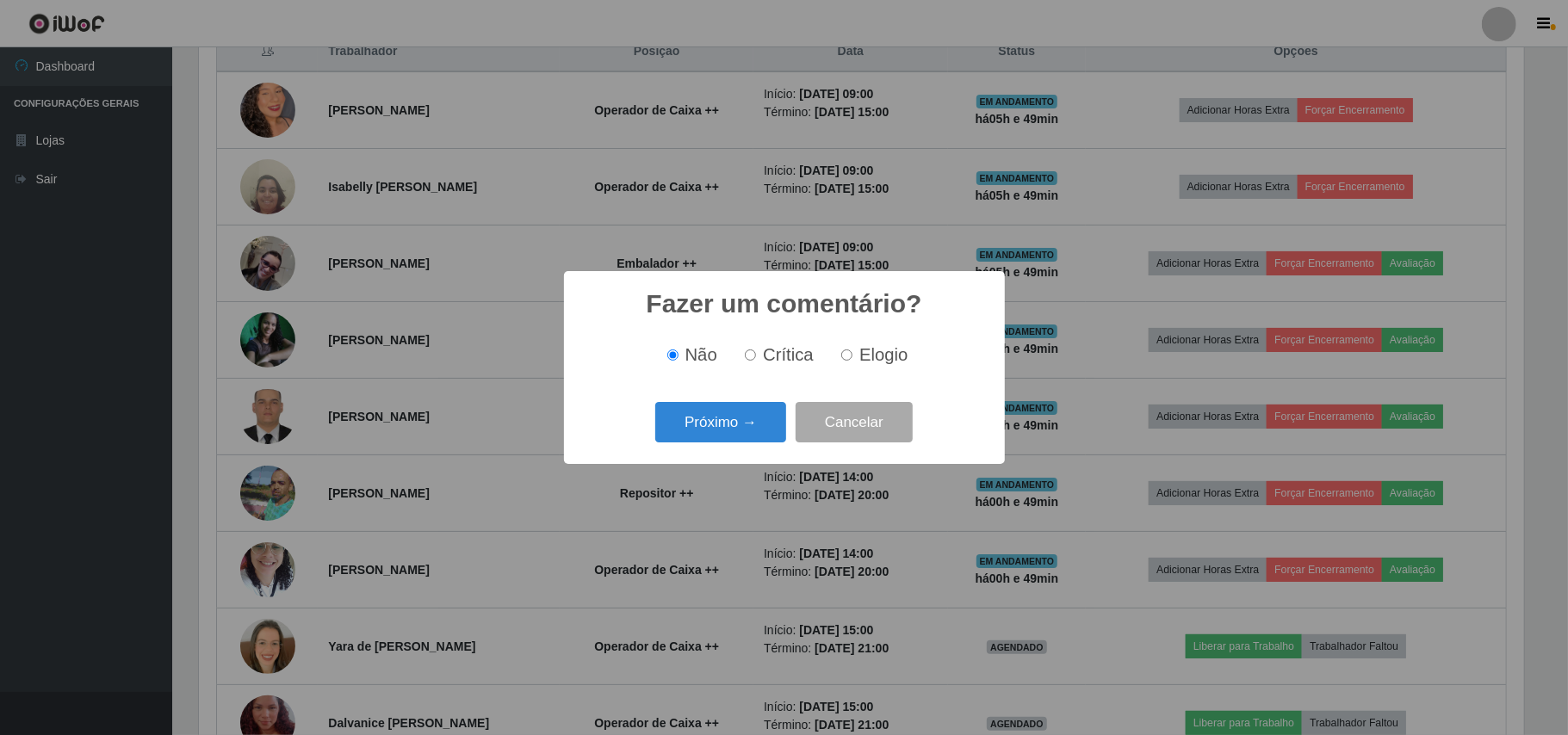
click at [869, 362] on span "Elogio" at bounding box center [883, 355] width 49 height 19
click at [853, 360] on input "Elogio" at bounding box center [847, 356] width 11 height 11
radio input "true"
click at [692, 420] on button "Próximo →" at bounding box center [720, 422] width 131 height 40
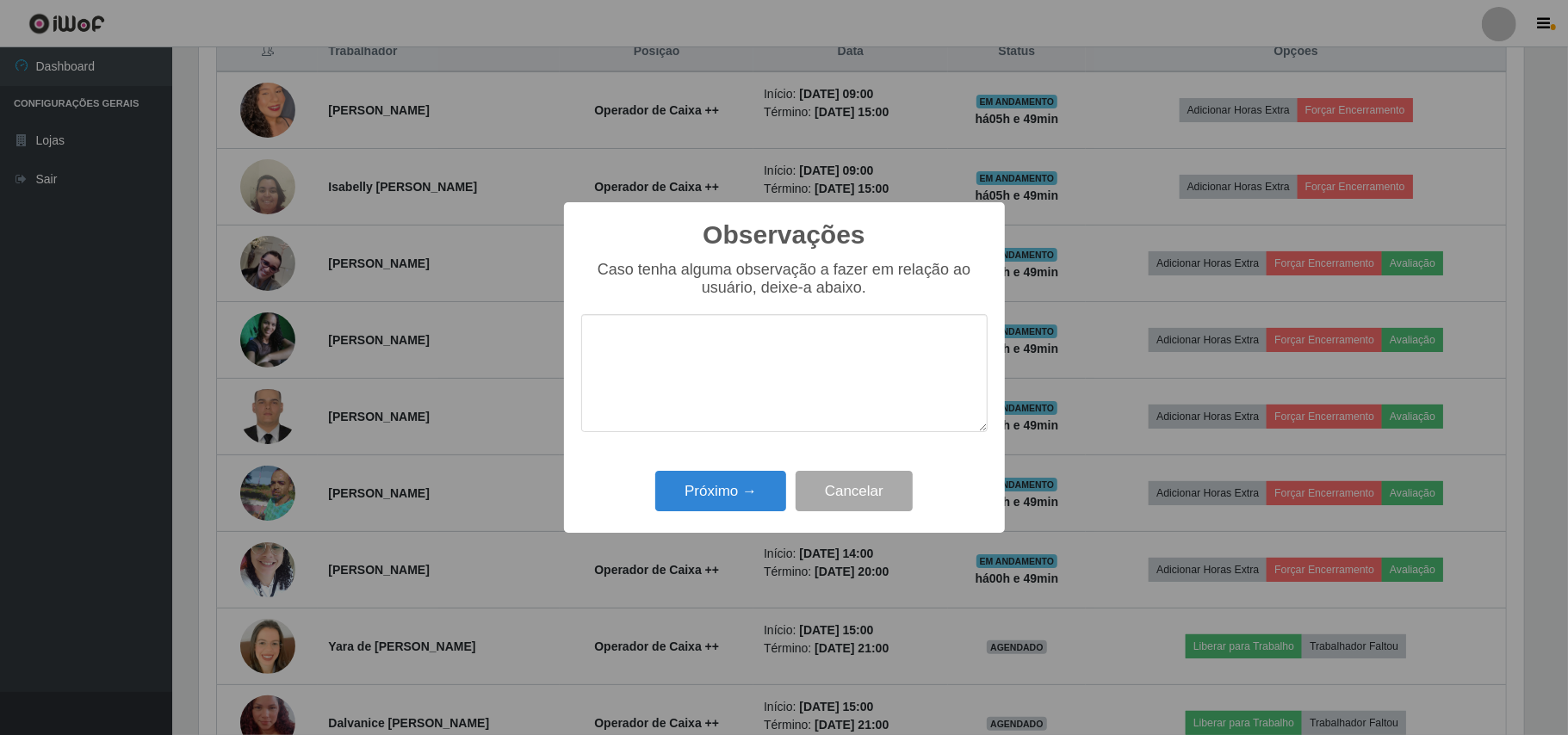
click at [724, 365] on textarea at bounding box center [784, 374] width 406 height 118
type textarea "OTIMO TRABALHO."
click at [697, 483] on button "Próximo →" at bounding box center [720, 491] width 131 height 40
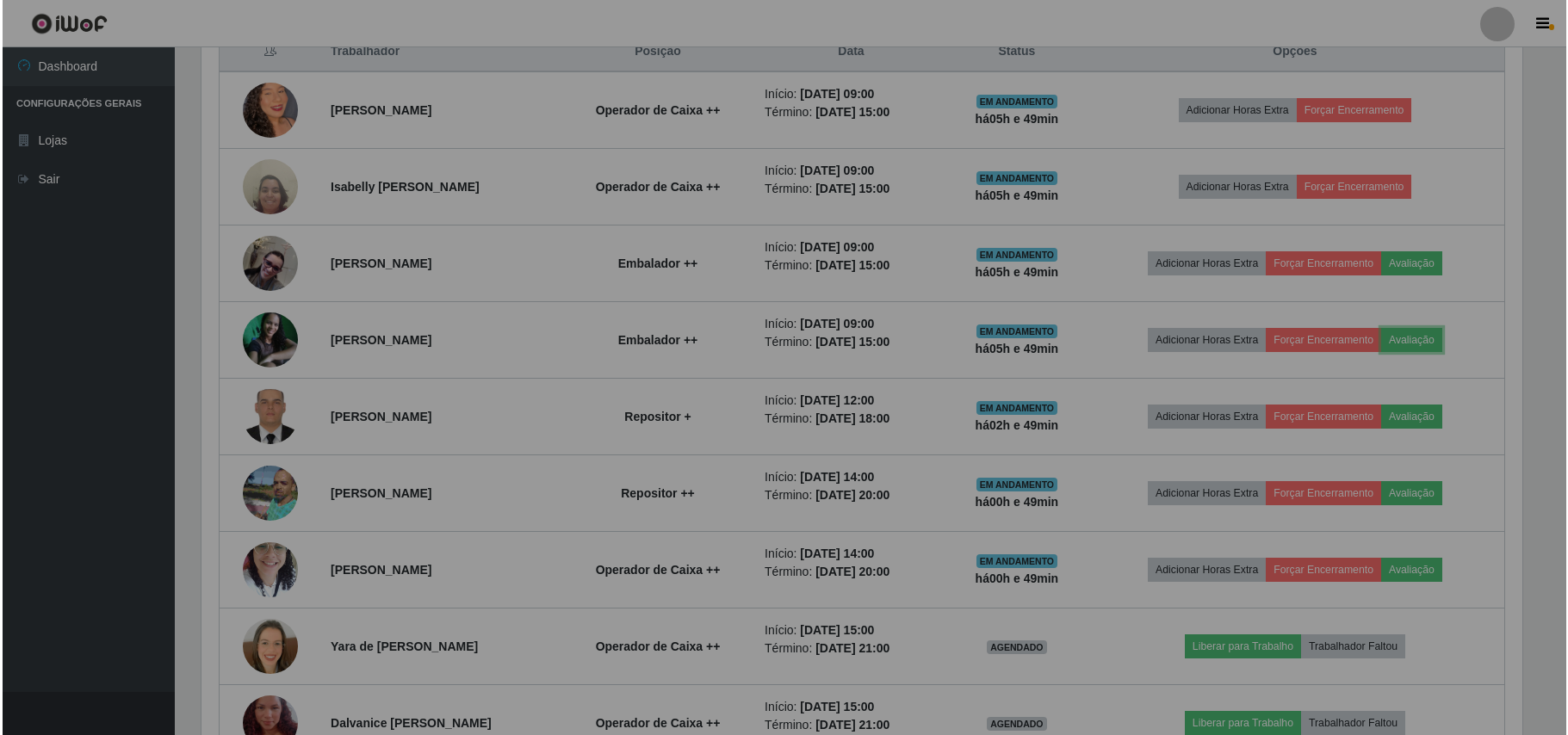
scroll to position [358, 1337]
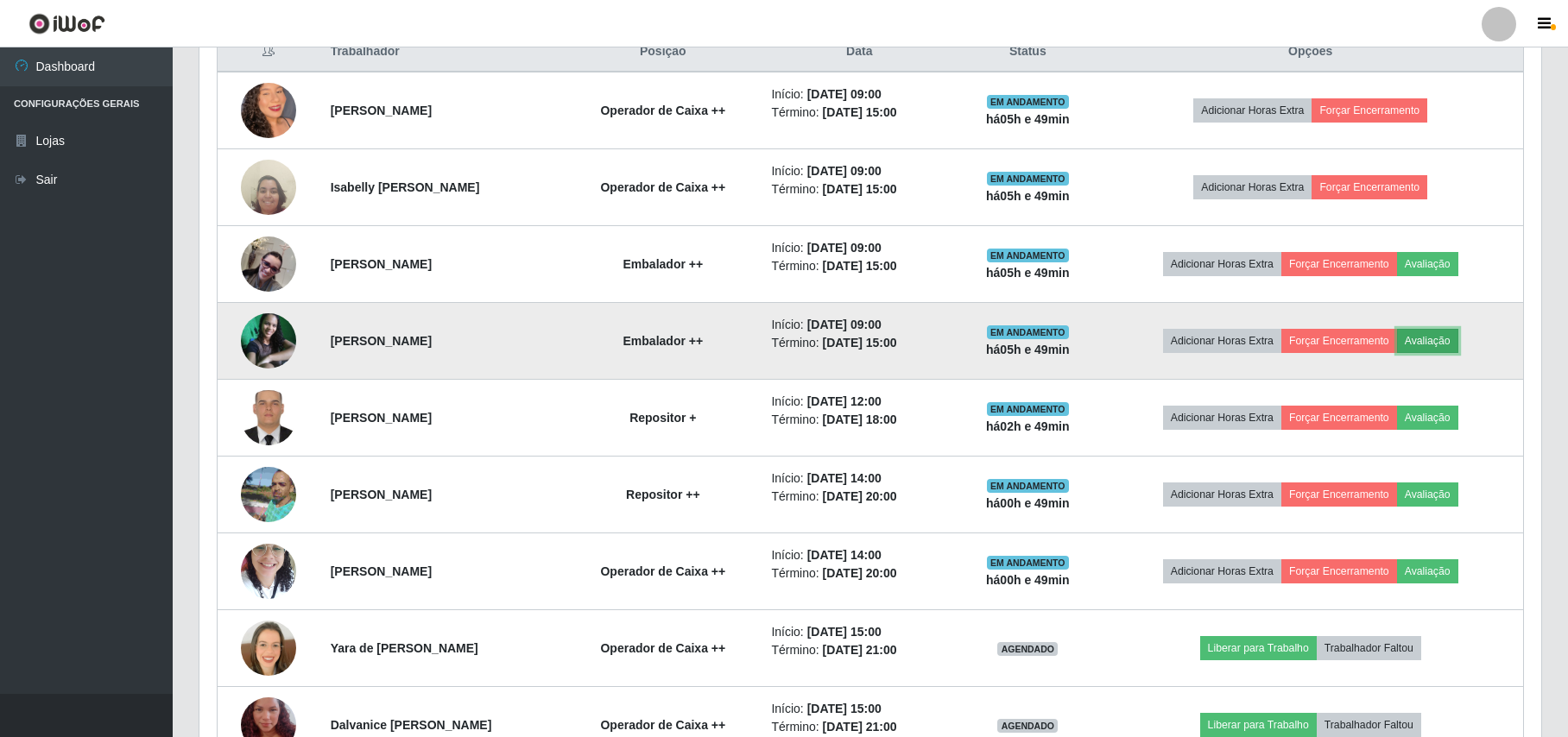
click at [1438, 336] on button "Avaliação" at bounding box center [1427, 340] width 61 height 24
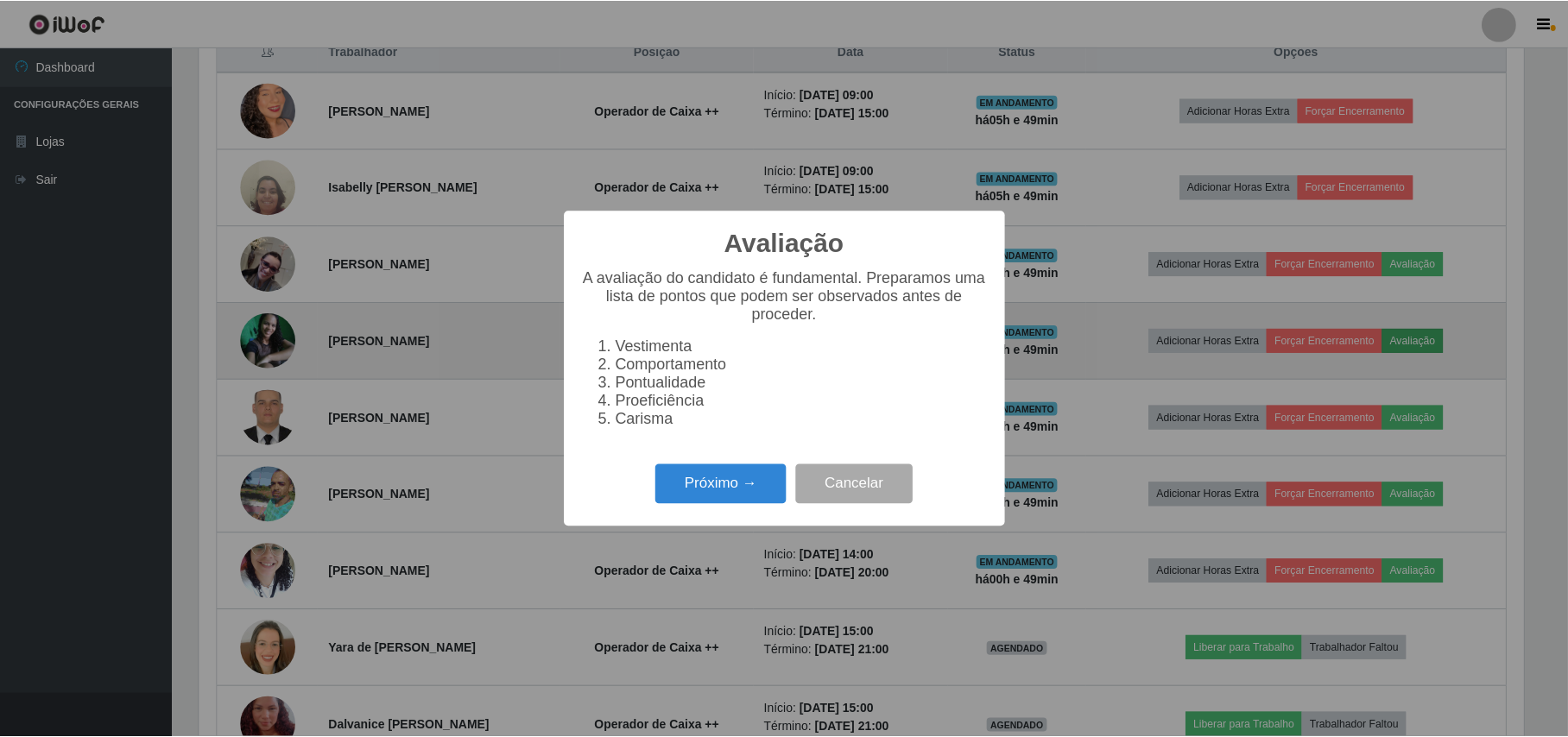
scroll to position [359, 1328]
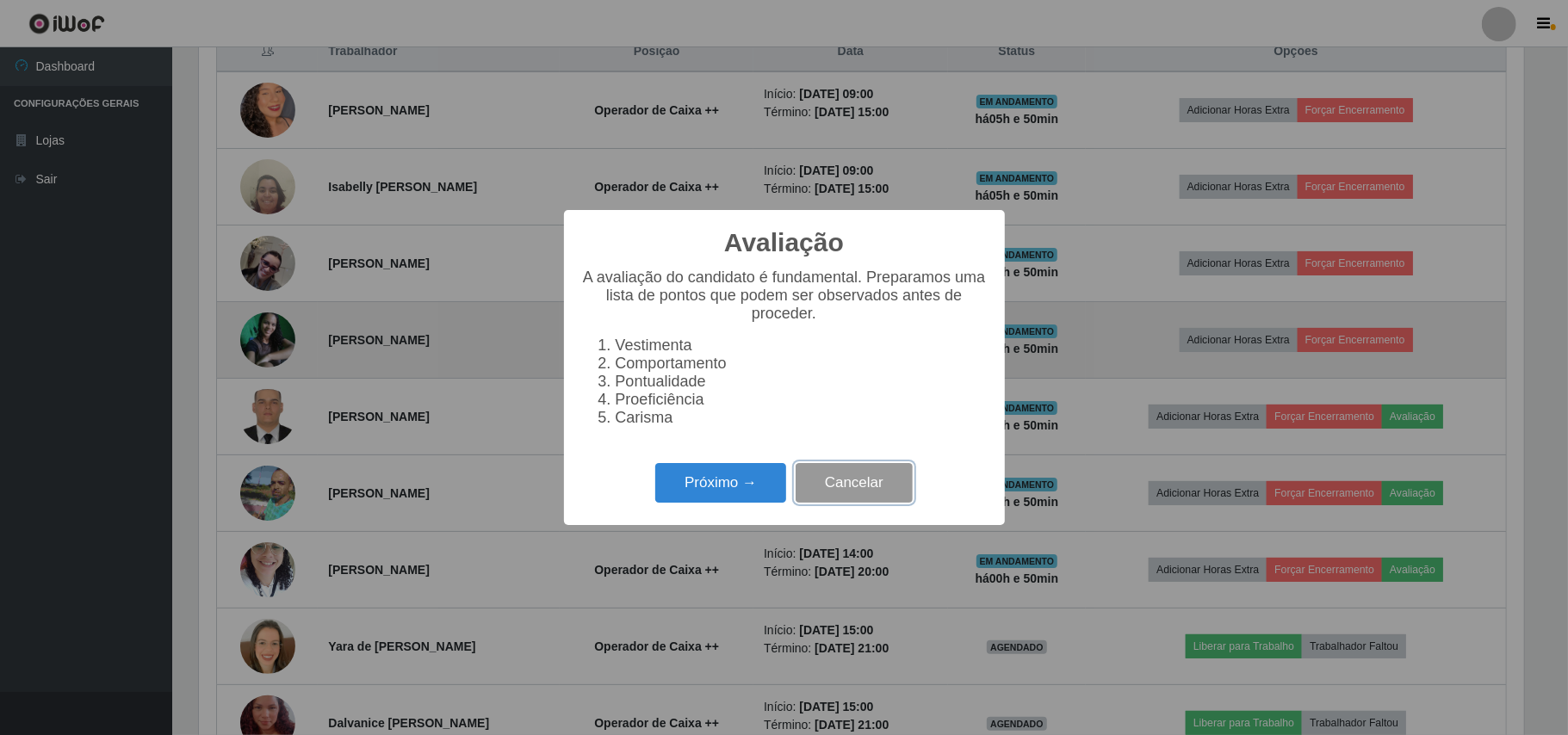
click at [869, 483] on button "Cancelar" at bounding box center [854, 483] width 117 height 40
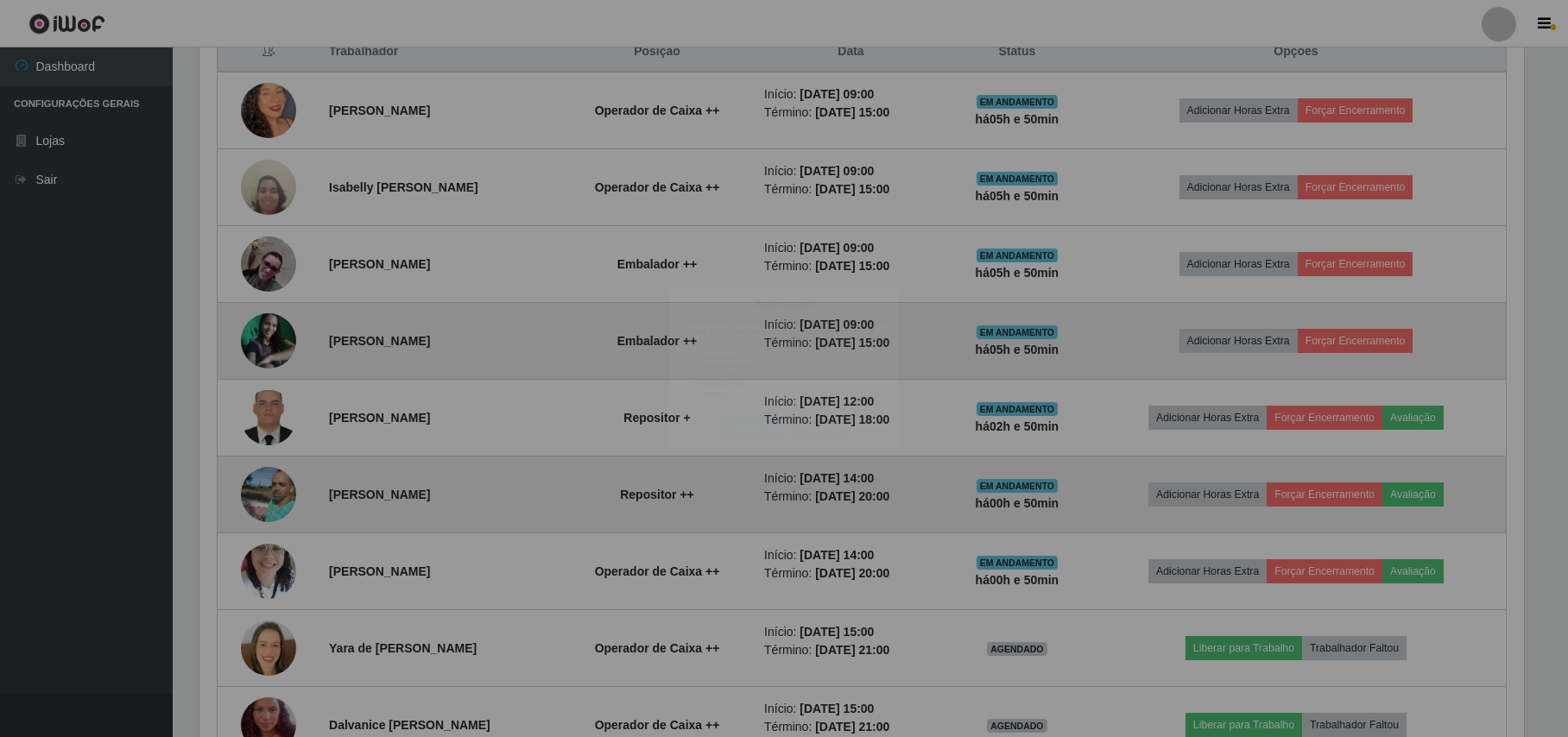
scroll to position [359, 1340]
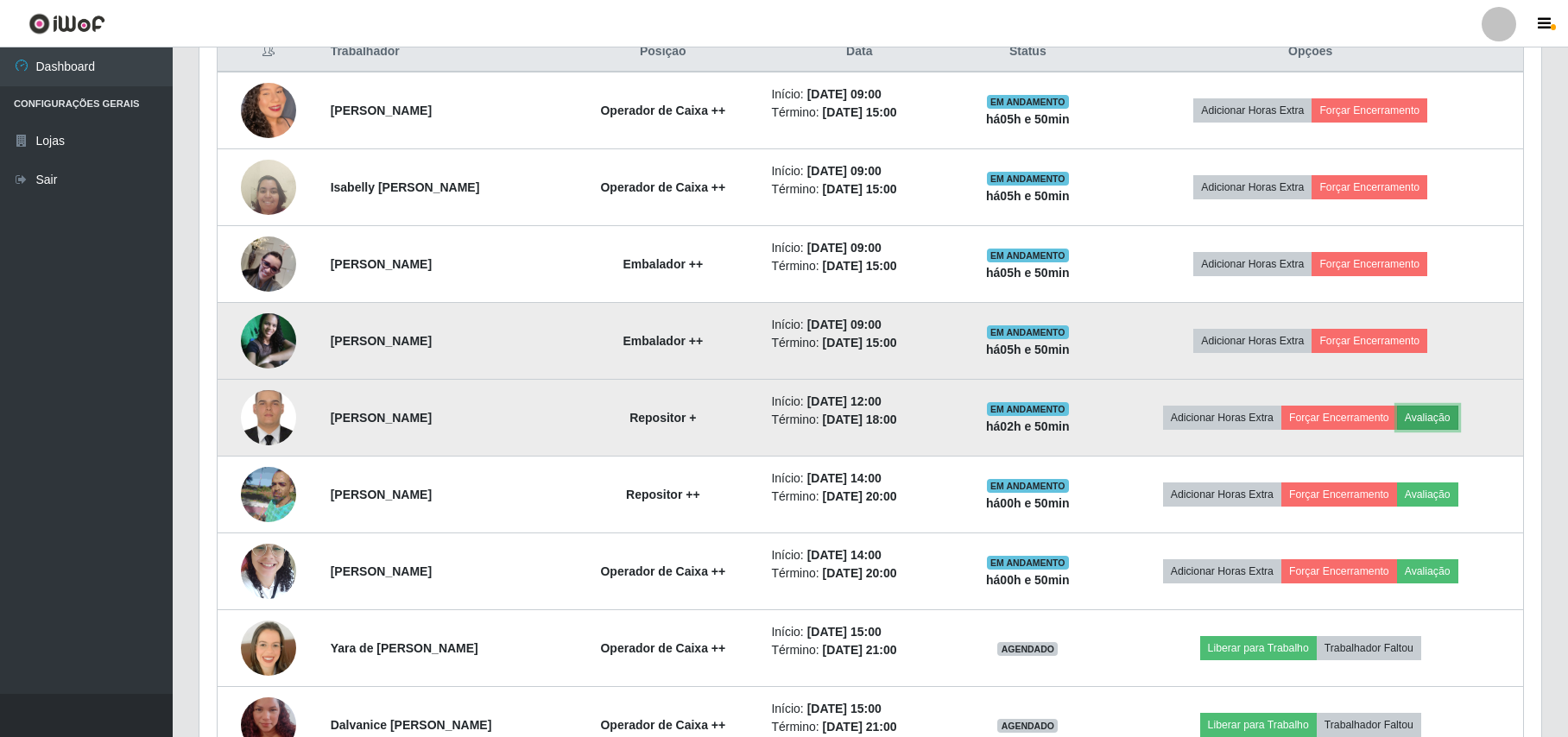
click at [1455, 420] on button "Avaliação" at bounding box center [1427, 417] width 61 height 24
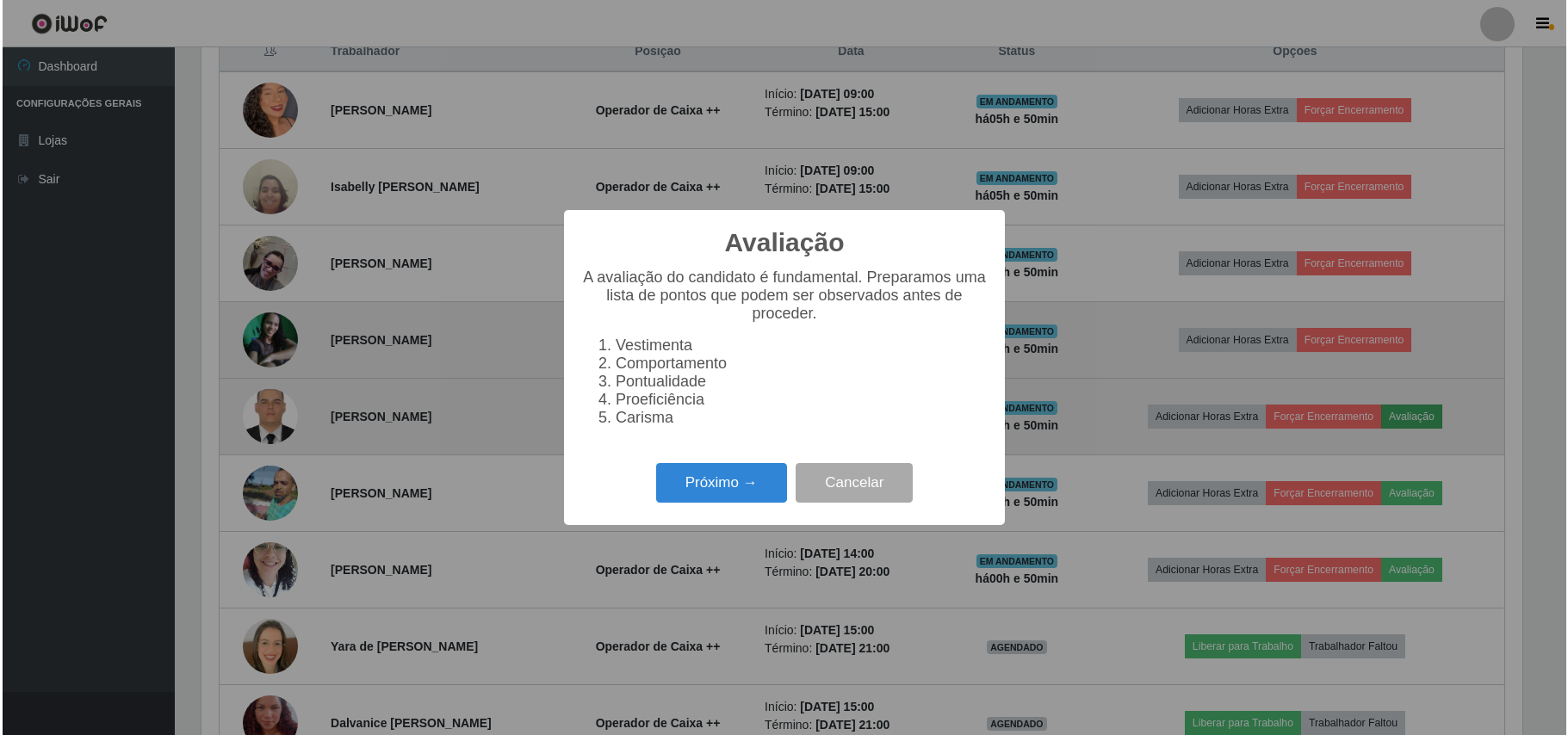
scroll to position [358, 1325]
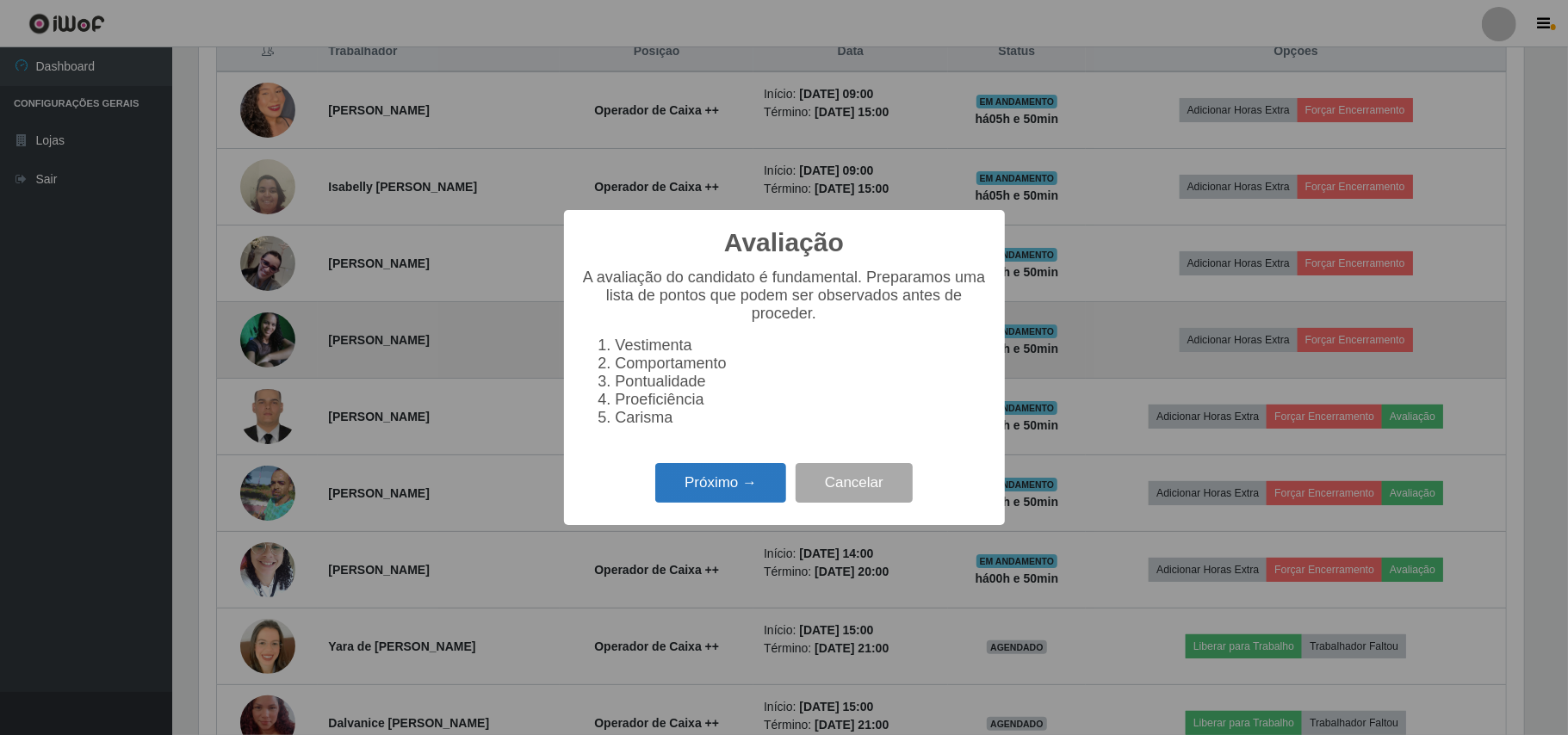
click at [728, 485] on button "Próximo →" at bounding box center [720, 483] width 131 height 40
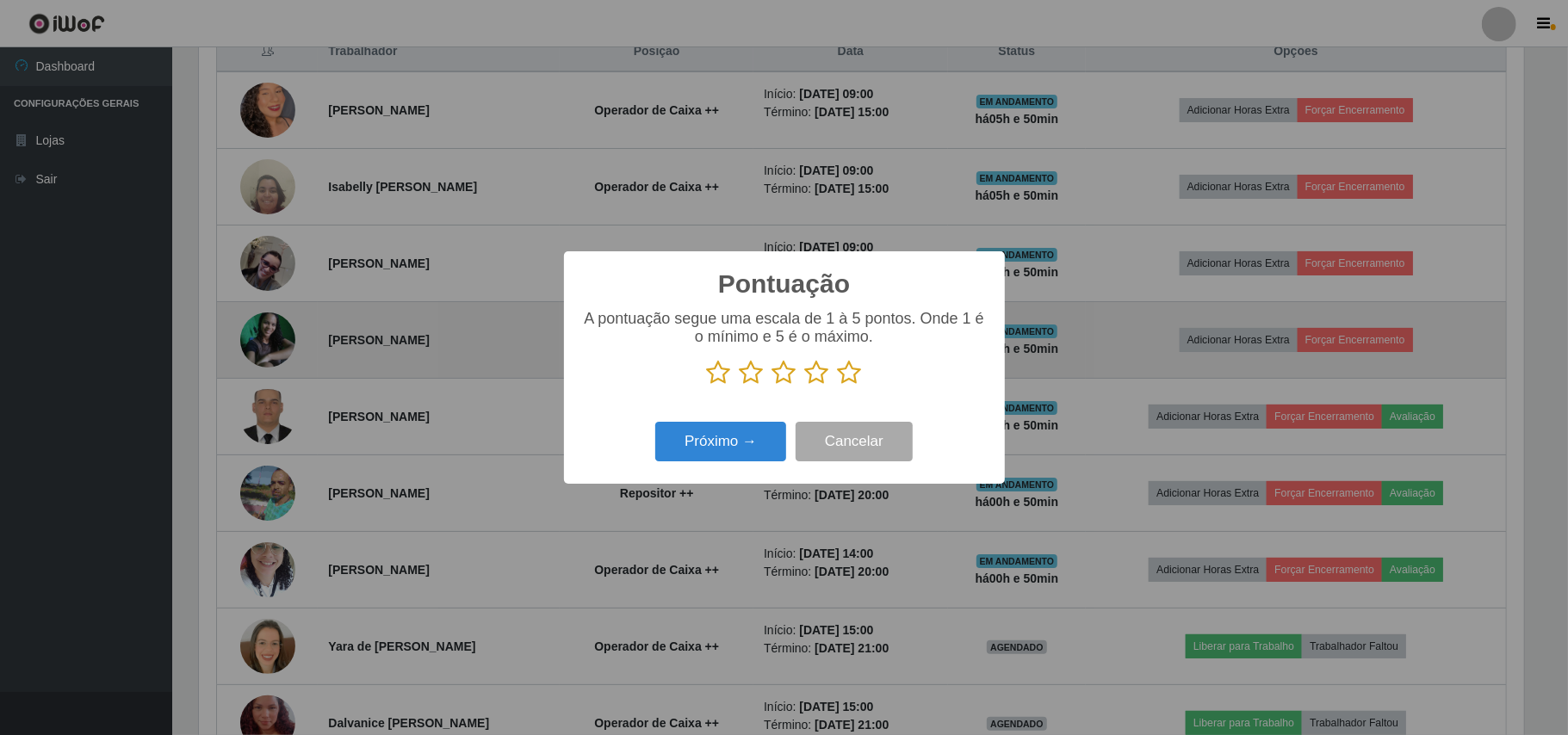
scroll to position [860347, 859798]
click at [856, 376] on icon at bounding box center [849, 372] width 24 height 26
click at [837, 385] on input "radio" at bounding box center [837, 385] width 0 height 0
click at [734, 423] on button "Próximo →" at bounding box center [720, 441] width 131 height 40
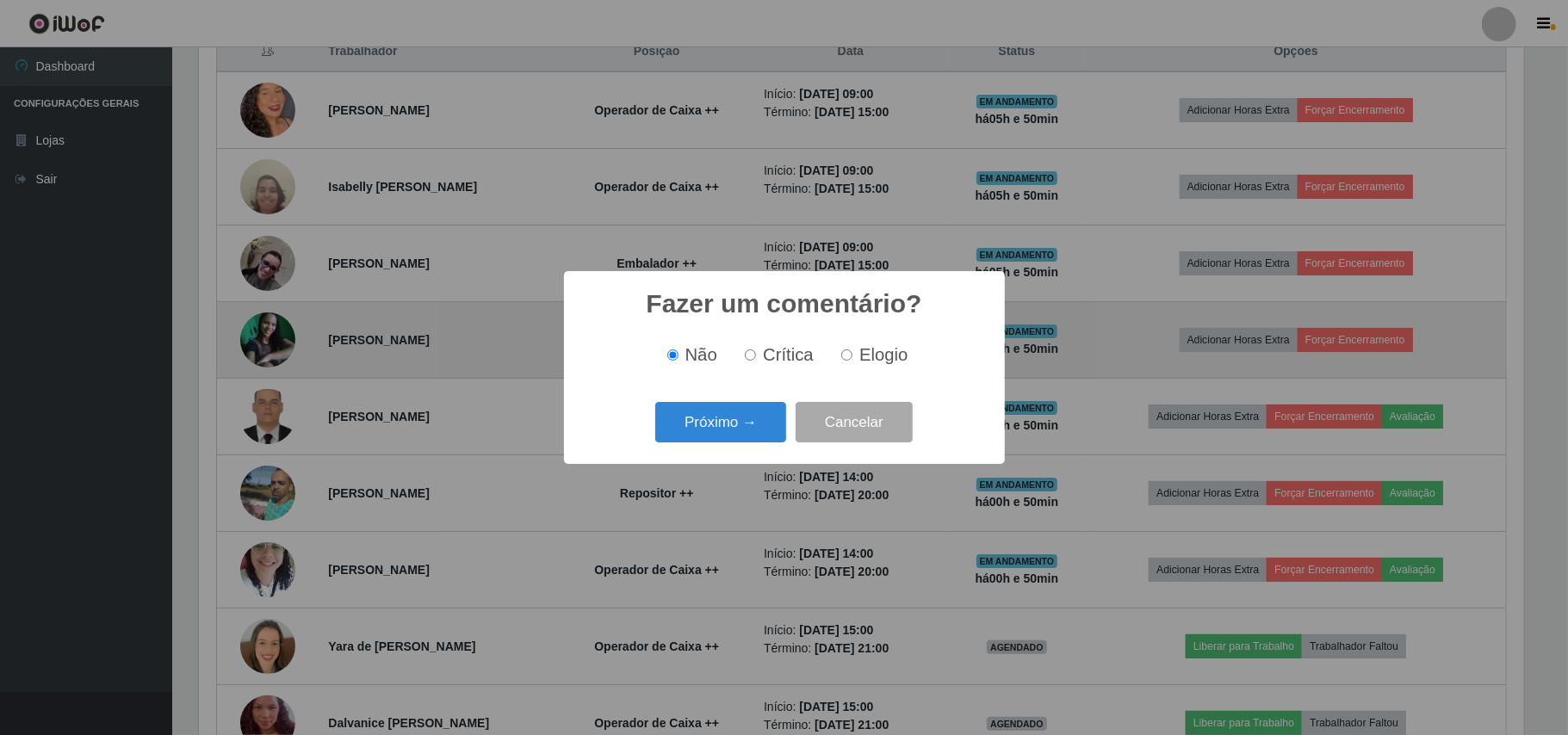
click at [862, 364] on span "Elogio" at bounding box center [883, 355] width 49 height 19
click at [853, 360] on input "Elogio" at bounding box center [847, 356] width 11 height 11
radio input "true"
click at [725, 408] on button "Próximo →" at bounding box center [720, 422] width 131 height 40
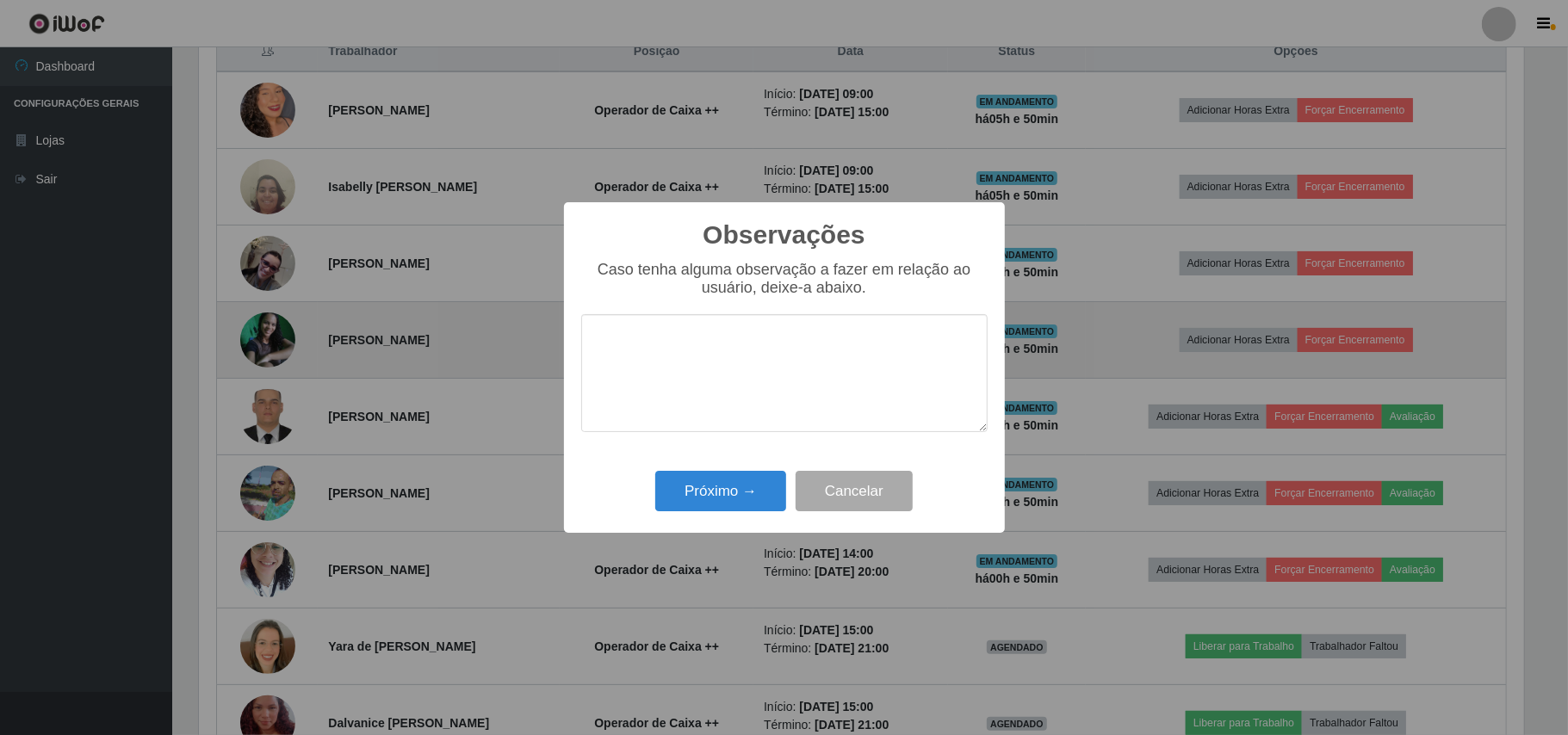
click at [735, 345] on textarea at bounding box center [784, 374] width 406 height 118
type textarea "T"
type textarea "O"
click at [648, 346] on textarea "OTIMNO TRABALHO." at bounding box center [784, 374] width 406 height 118
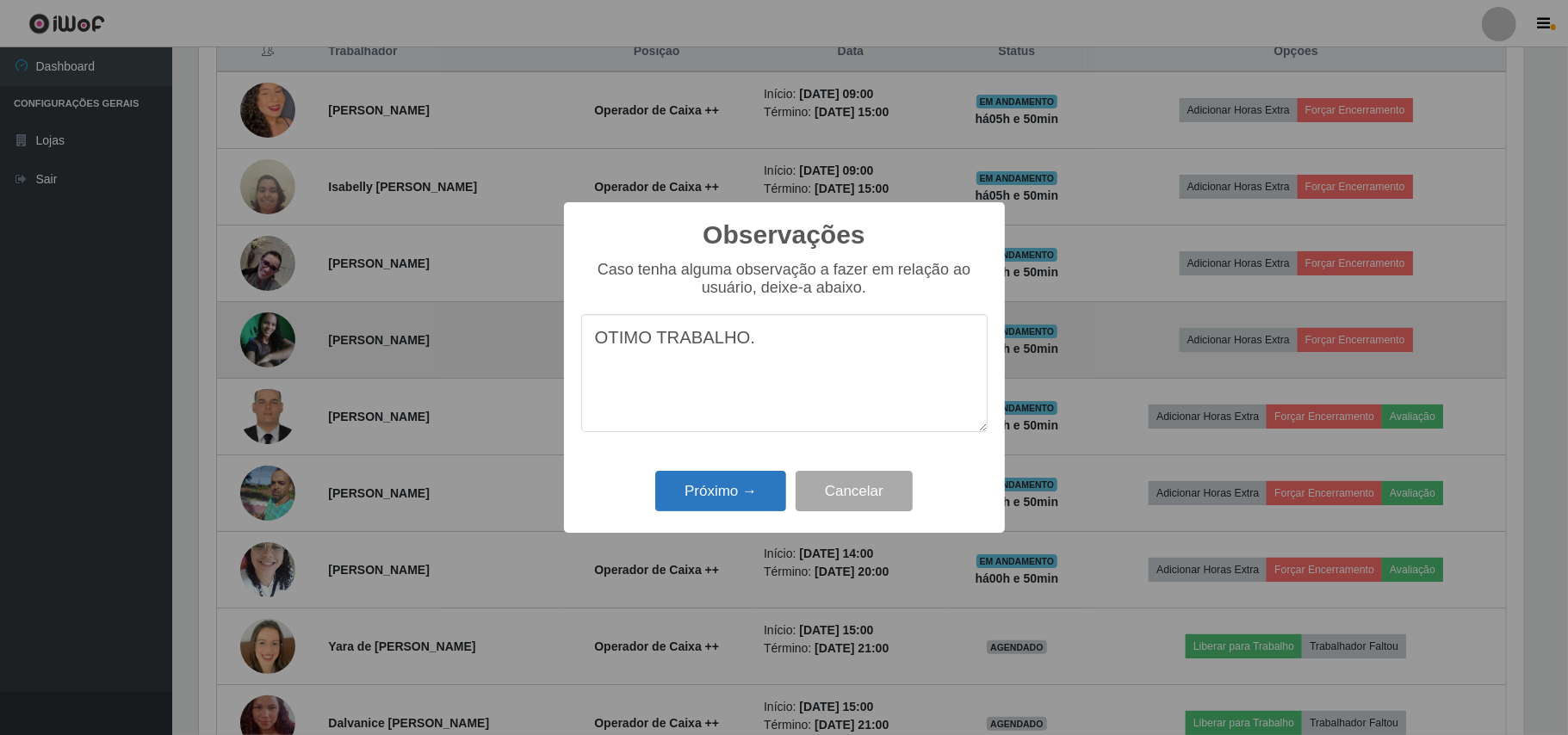
type textarea "OTIMO TRABALHO."
click at [749, 480] on button "Próximo →" at bounding box center [720, 491] width 131 height 40
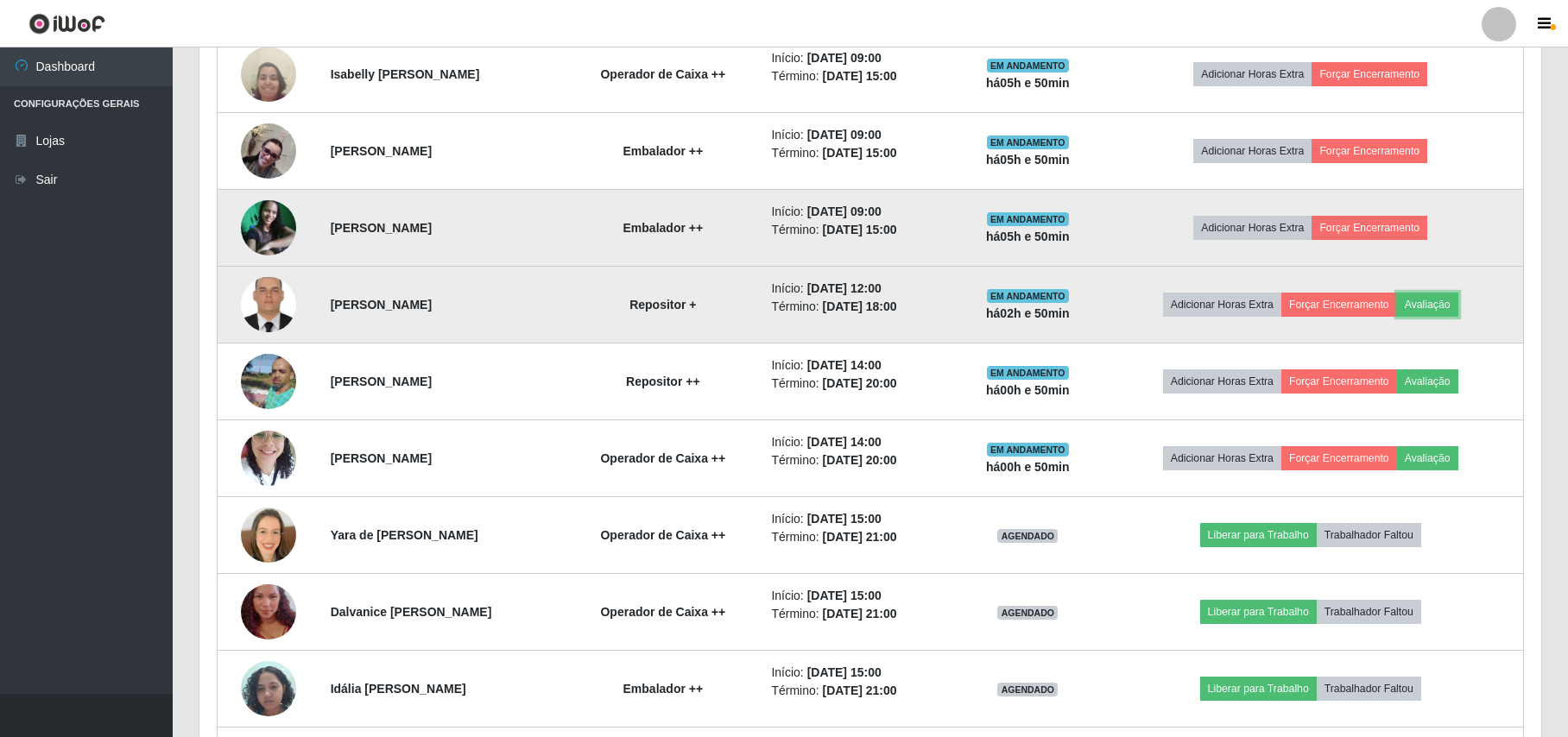
scroll to position [799, 0]
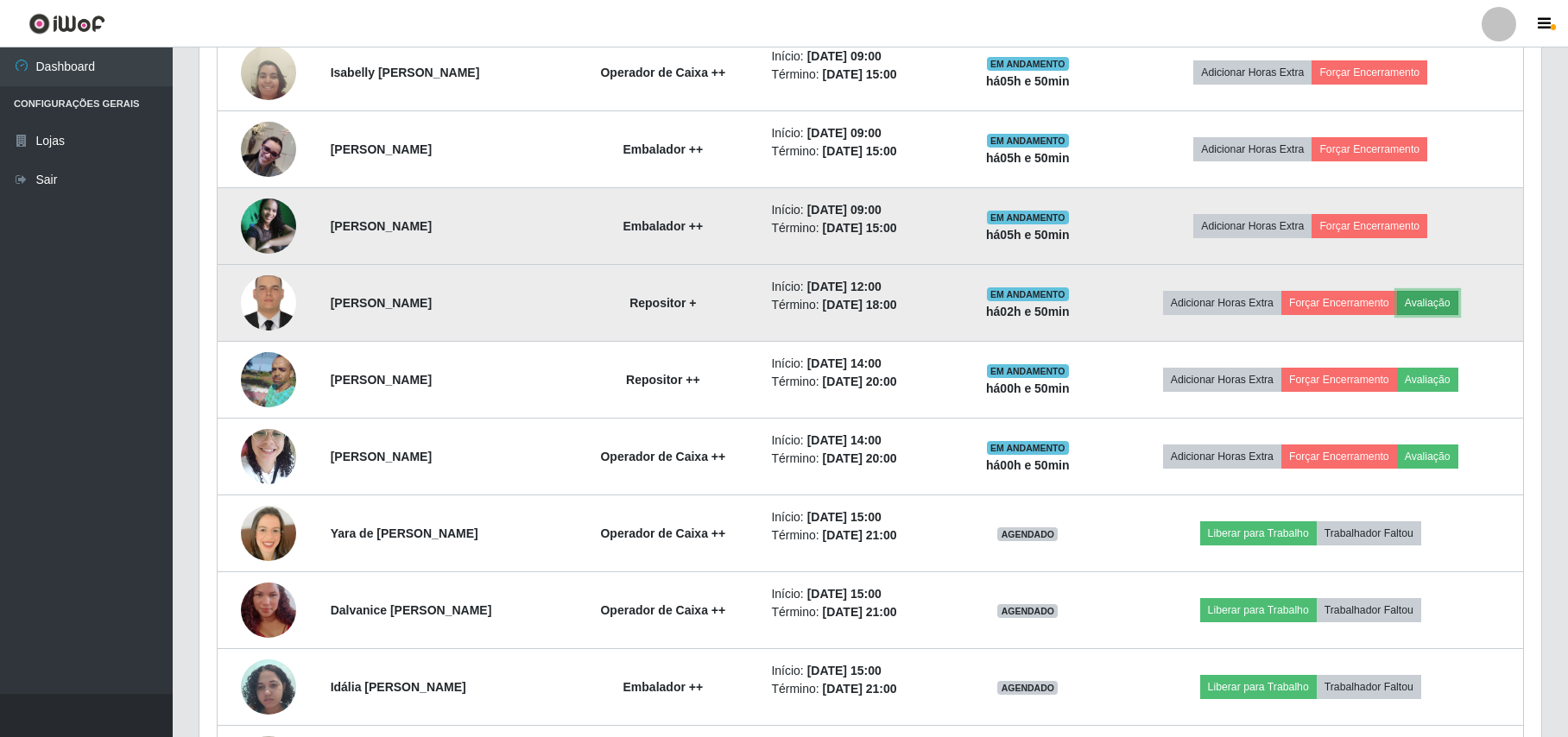
click at [1440, 297] on button "Avaliação" at bounding box center [1427, 302] width 61 height 24
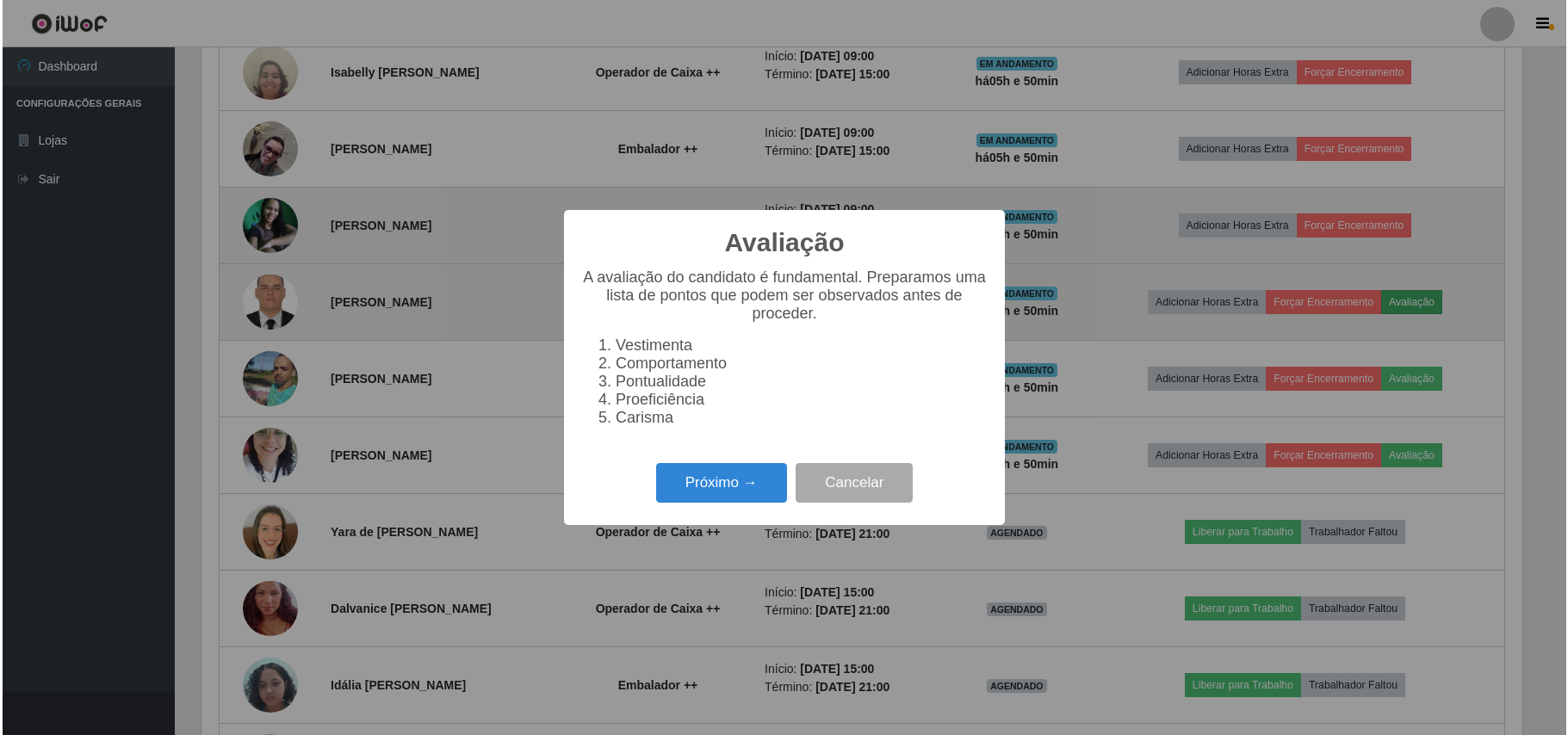
scroll to position [358, 1325]
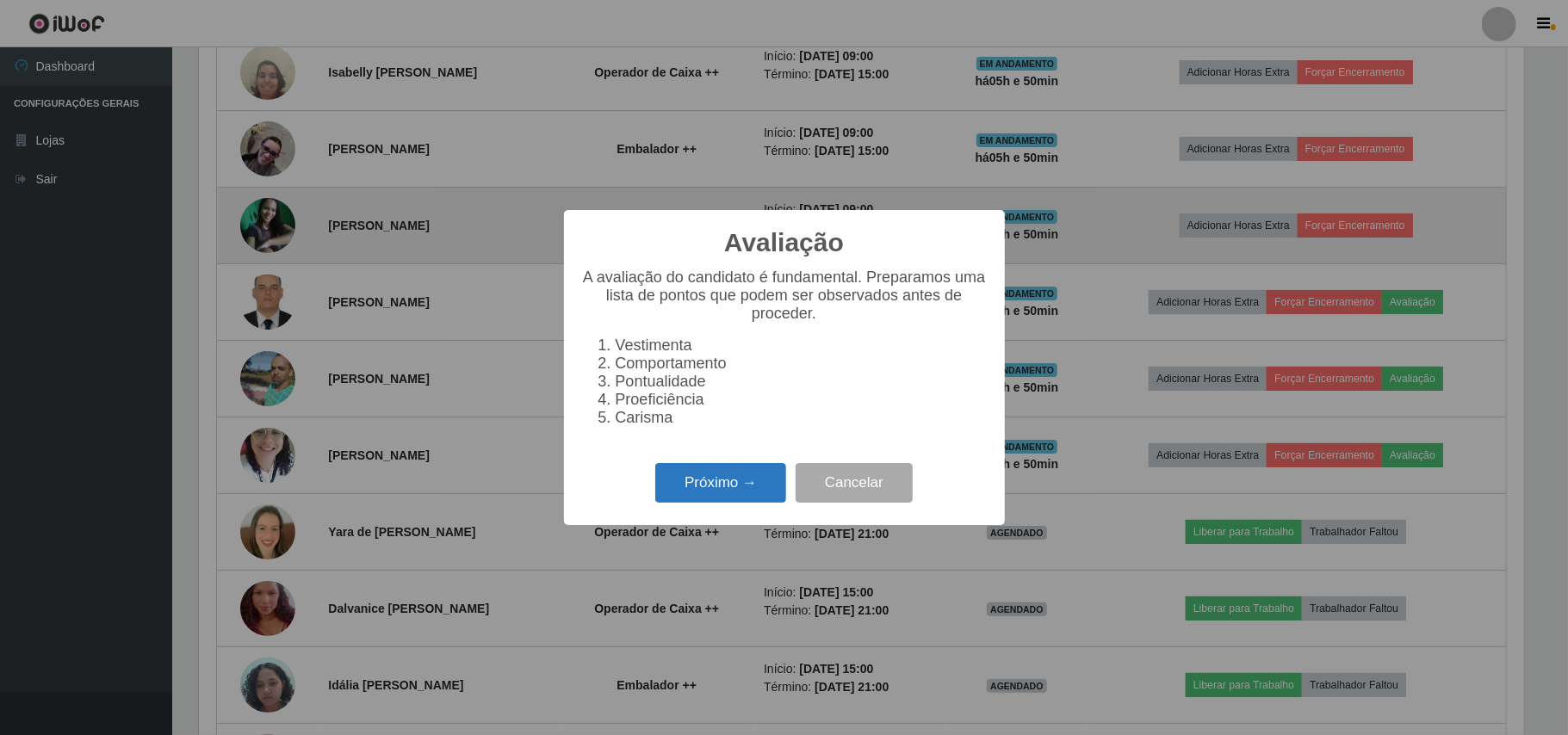
click at [732, 475] on button "Próximo →" at bounding box center [720, 483] width 131 height 40
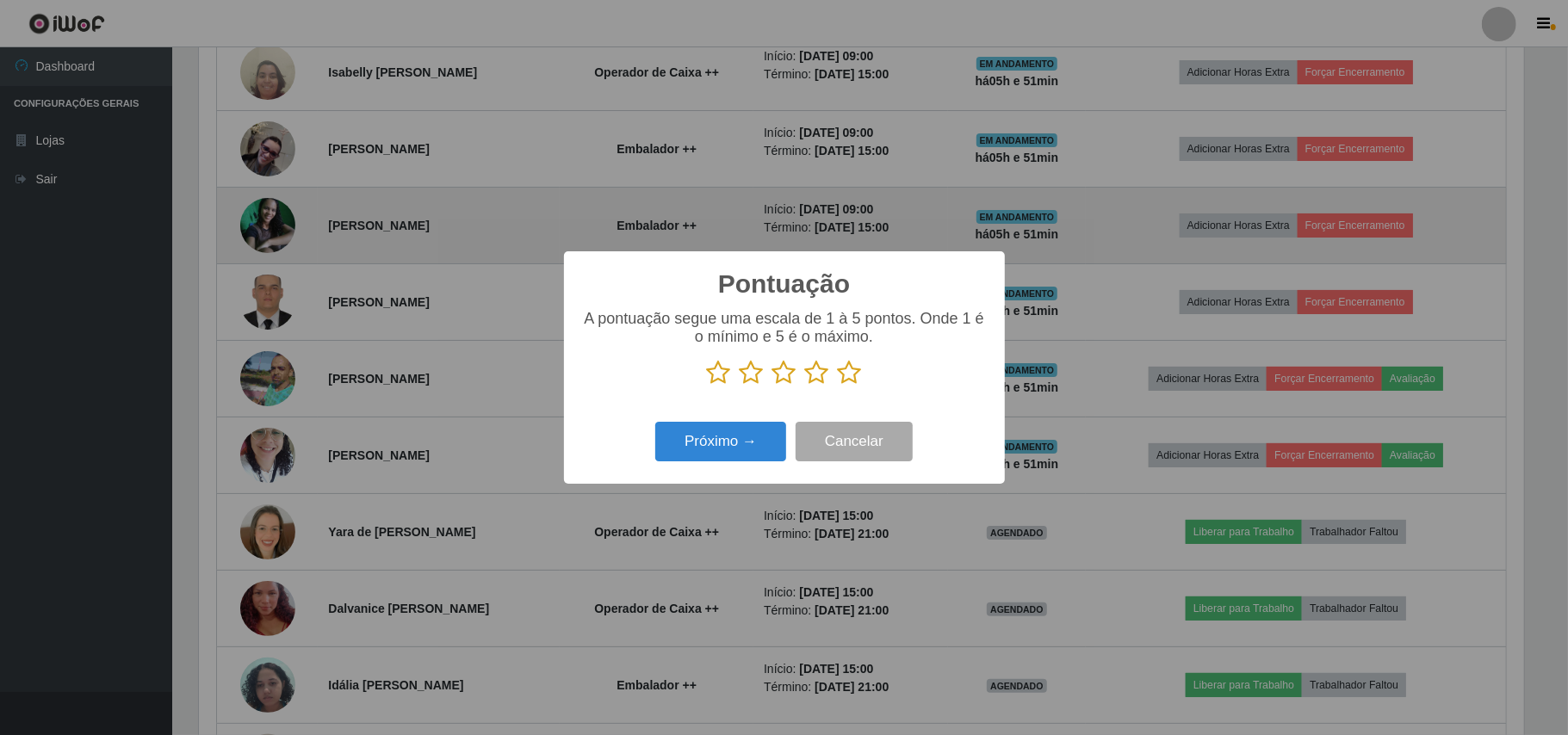
scroll to position [860347, 859798]
click at [851, 374] on icon at bounding box center [849, 372] width 24 height 26
click at [837, 385] on input "radio" at bounding box center [837, 385] width 0 height 0
click at [744, 440] on button "Próximo →" at bounding box center [720, 441] width 131 height 40
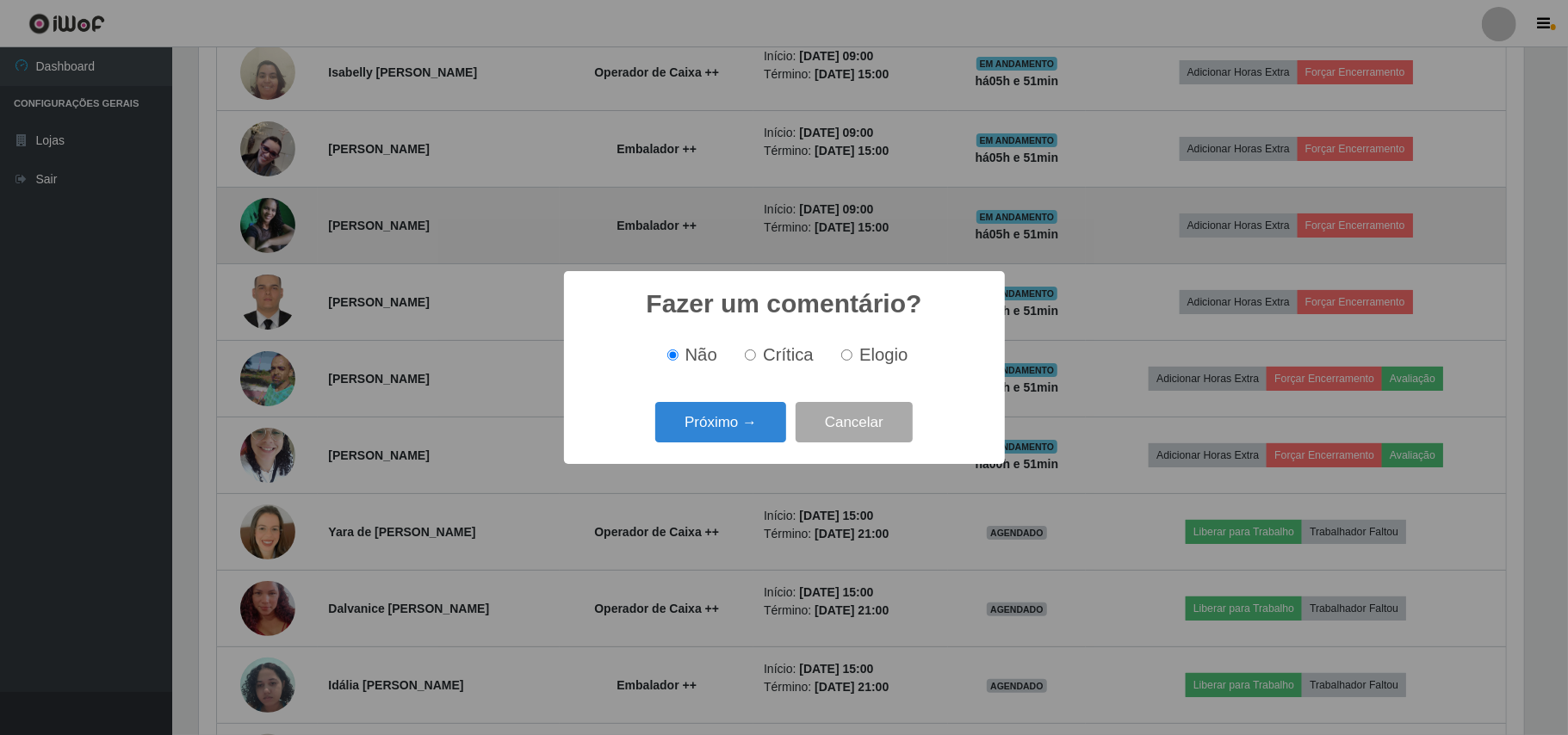
click at [863, 351] on span "Elogio" at bounding box center [883, 355] width 49 height 19
click at [853, 351] on input "Elogio" at bounding box center [847, 356] width 11 height 11
radio input "true"
click at [727, 414] on button "Próximo →" at bounding box center [720, 422] width 131 height 40
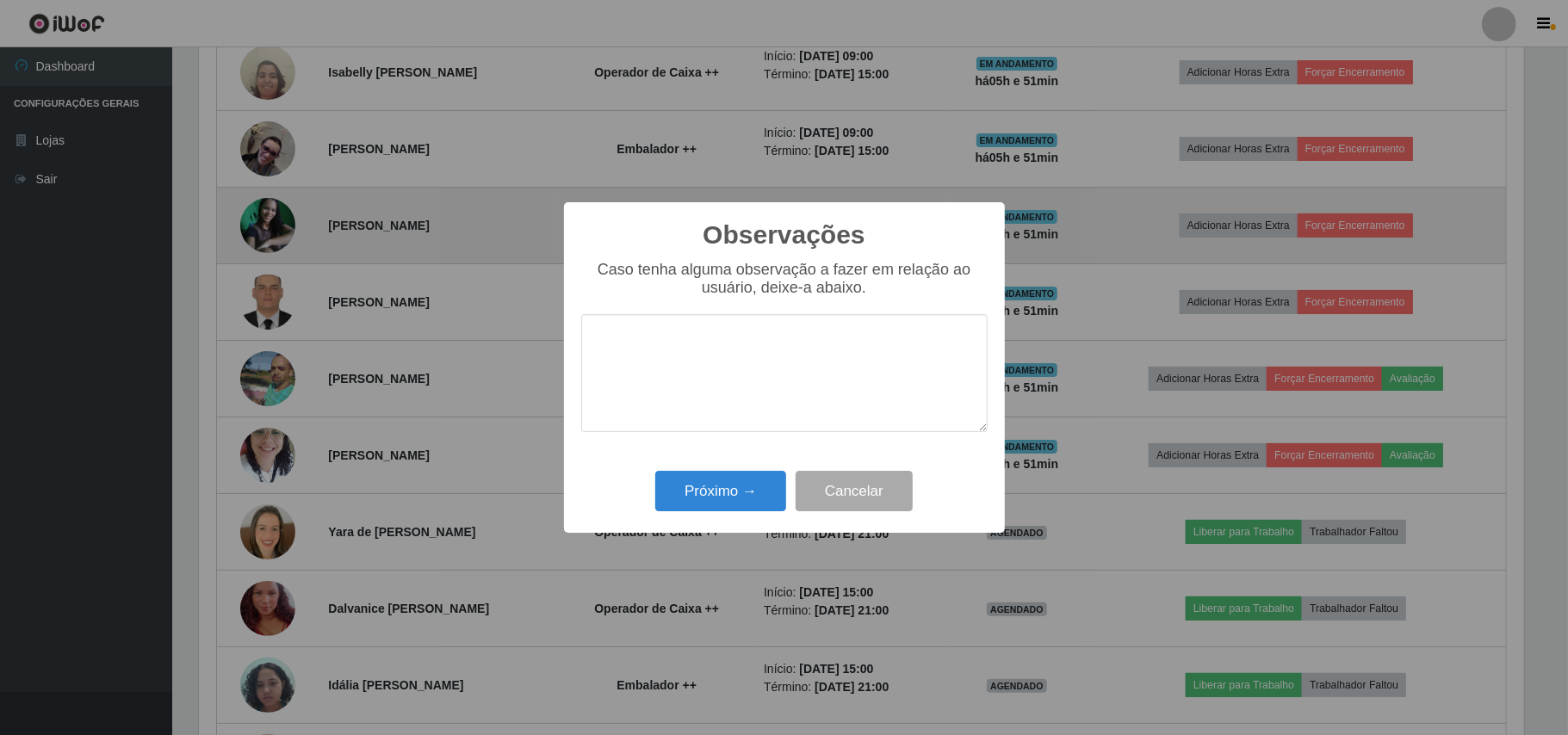
click at [731, 368] on textarea at bounding box center [784, 374] width 406 height 118
type textarea "OTIMO TRABALHO."
click at [732, 474] on button "Próximo →" at bounding box center [720, 491] width 131 height 40
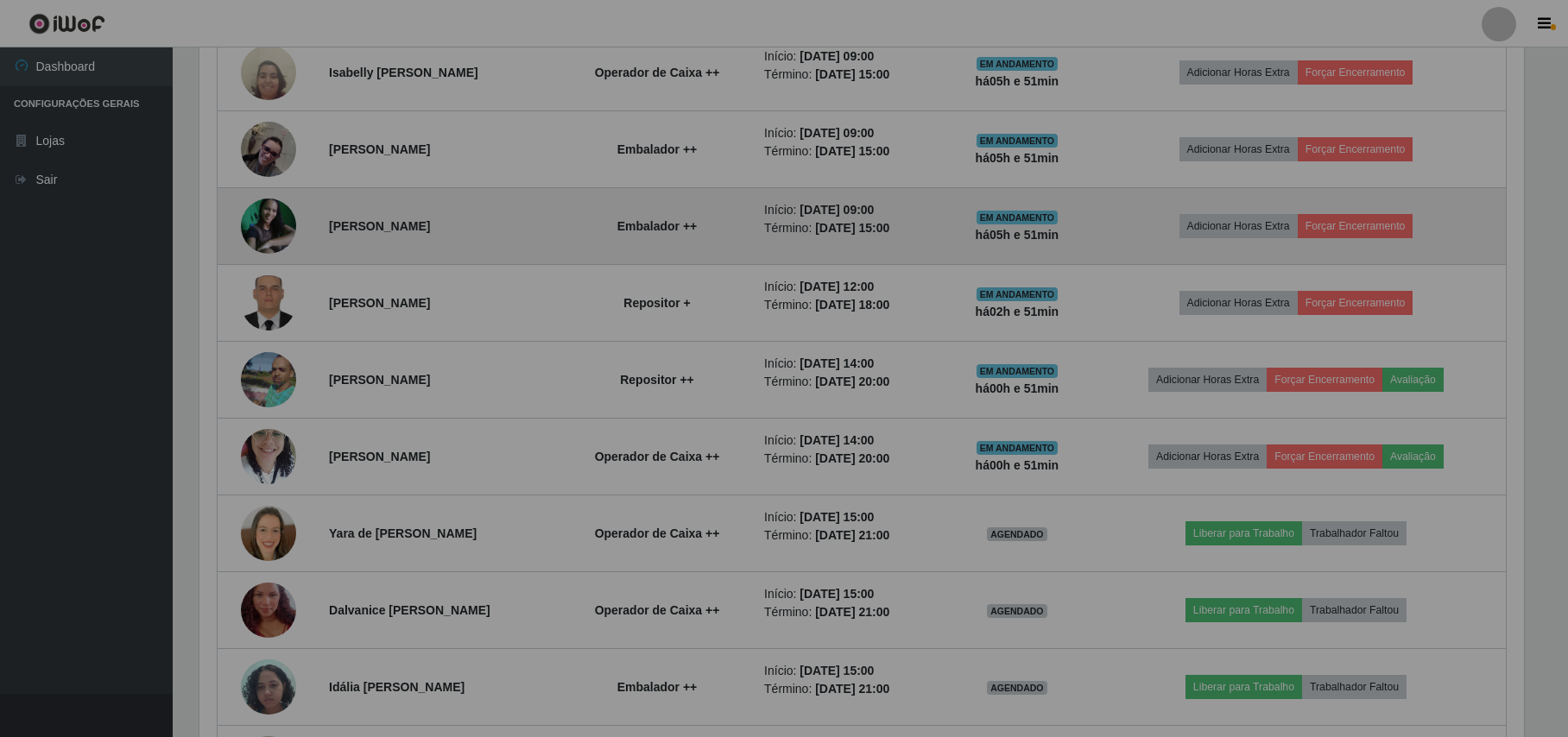
scroll to position [359, 1340]
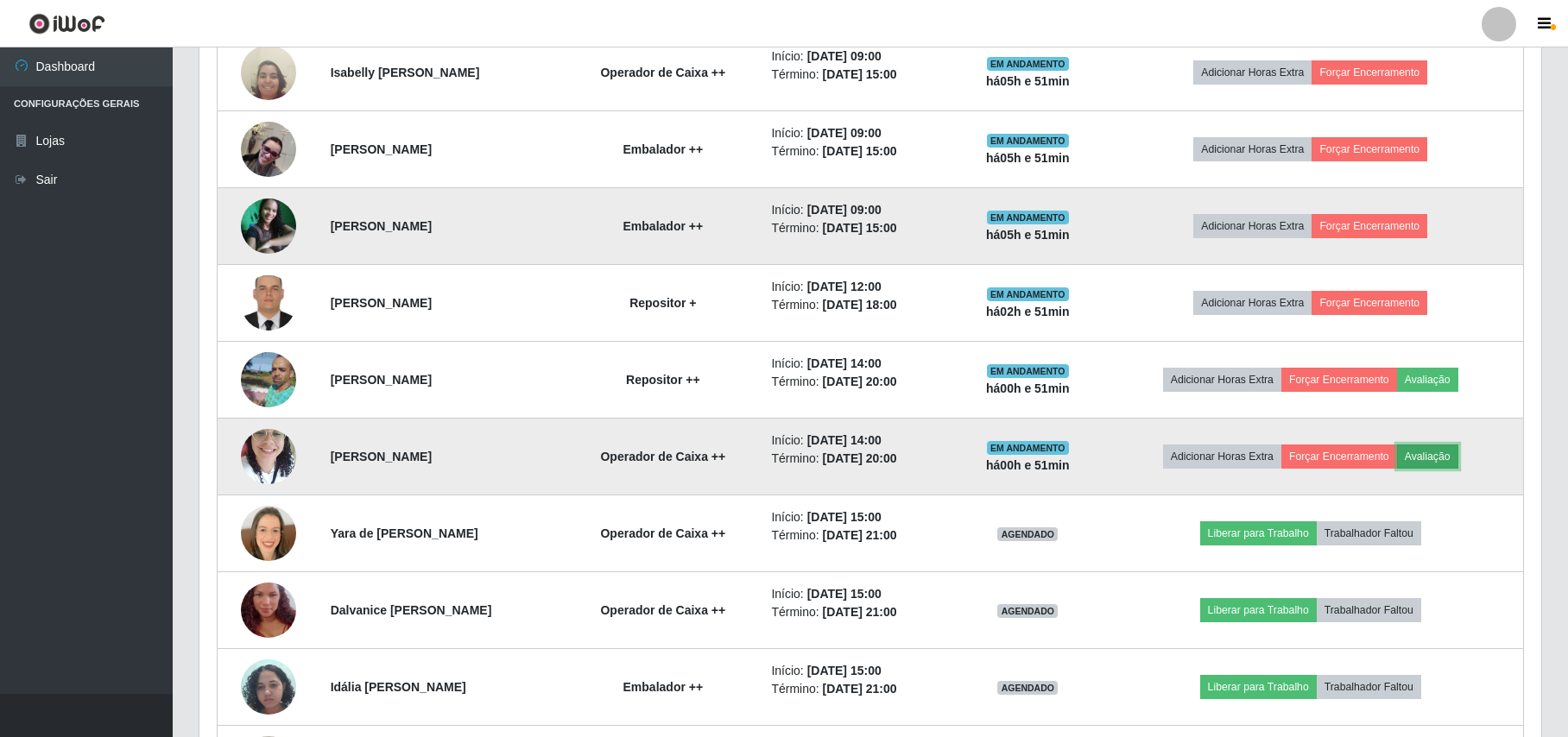
click at [1451, 463] on button "Avaliação" at bounding box center [1427, 456] width 61 height 24
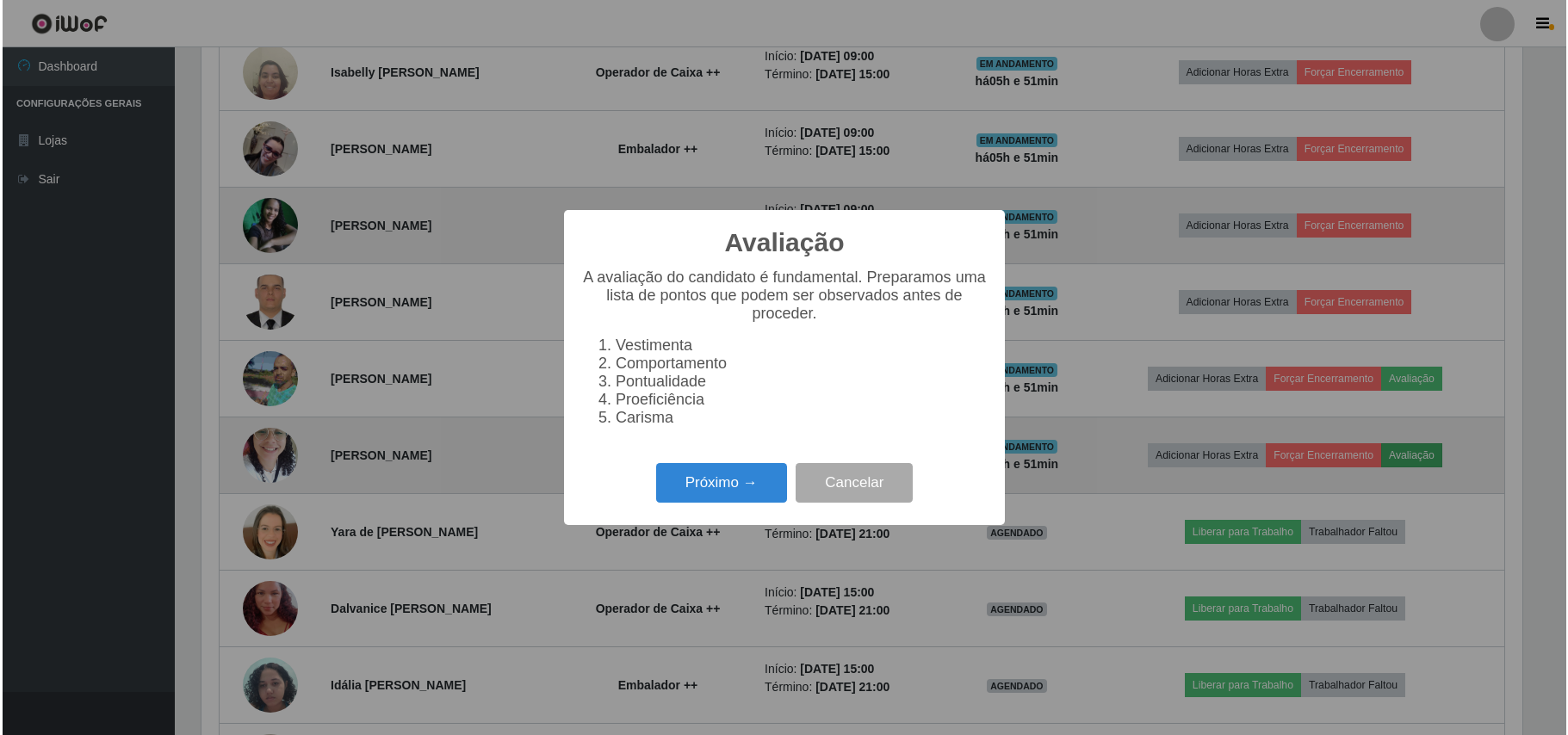
scroll to position [358, 1325]
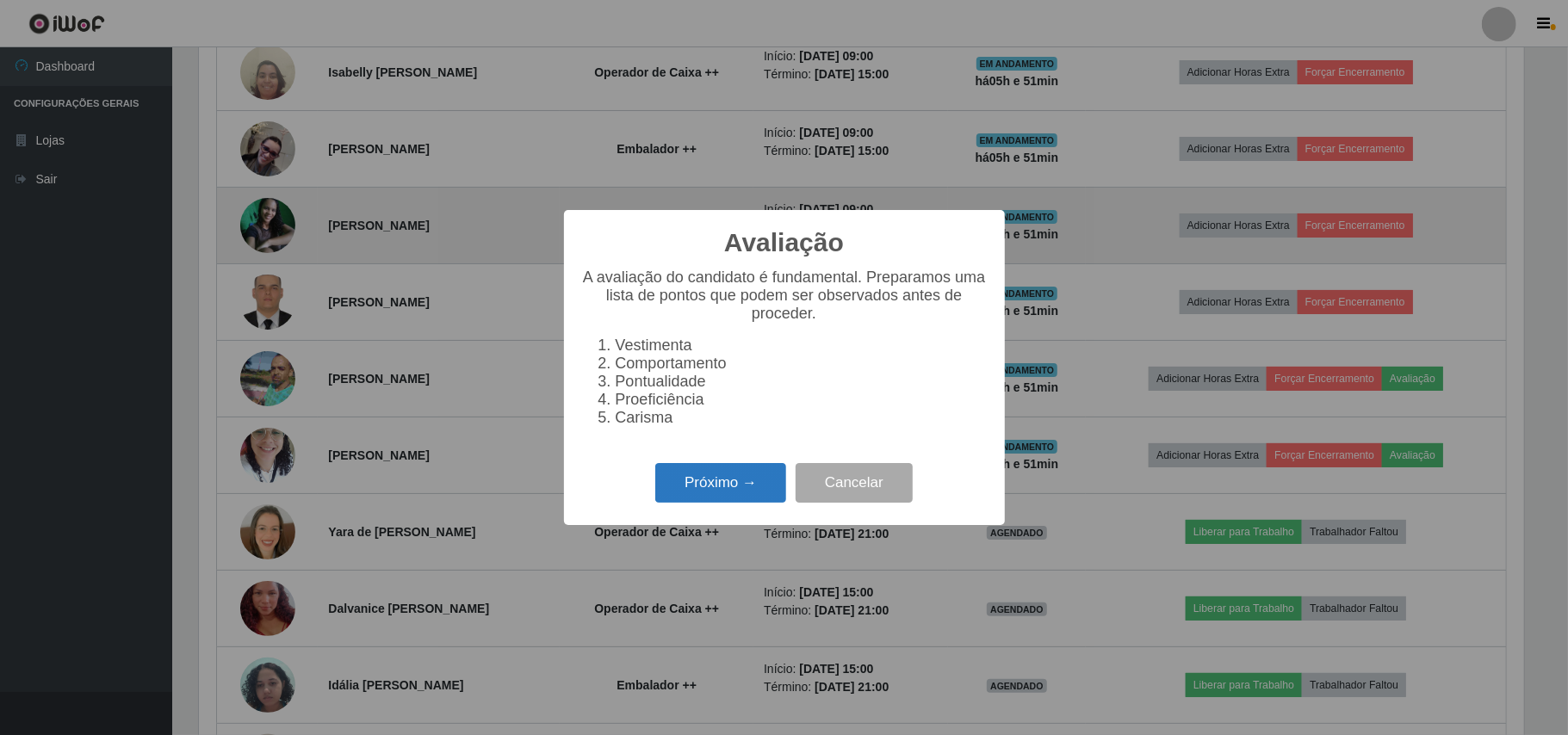
click at [746, 479] on button "Próximo →" at bounding box center [720, 483] width 131 height 40
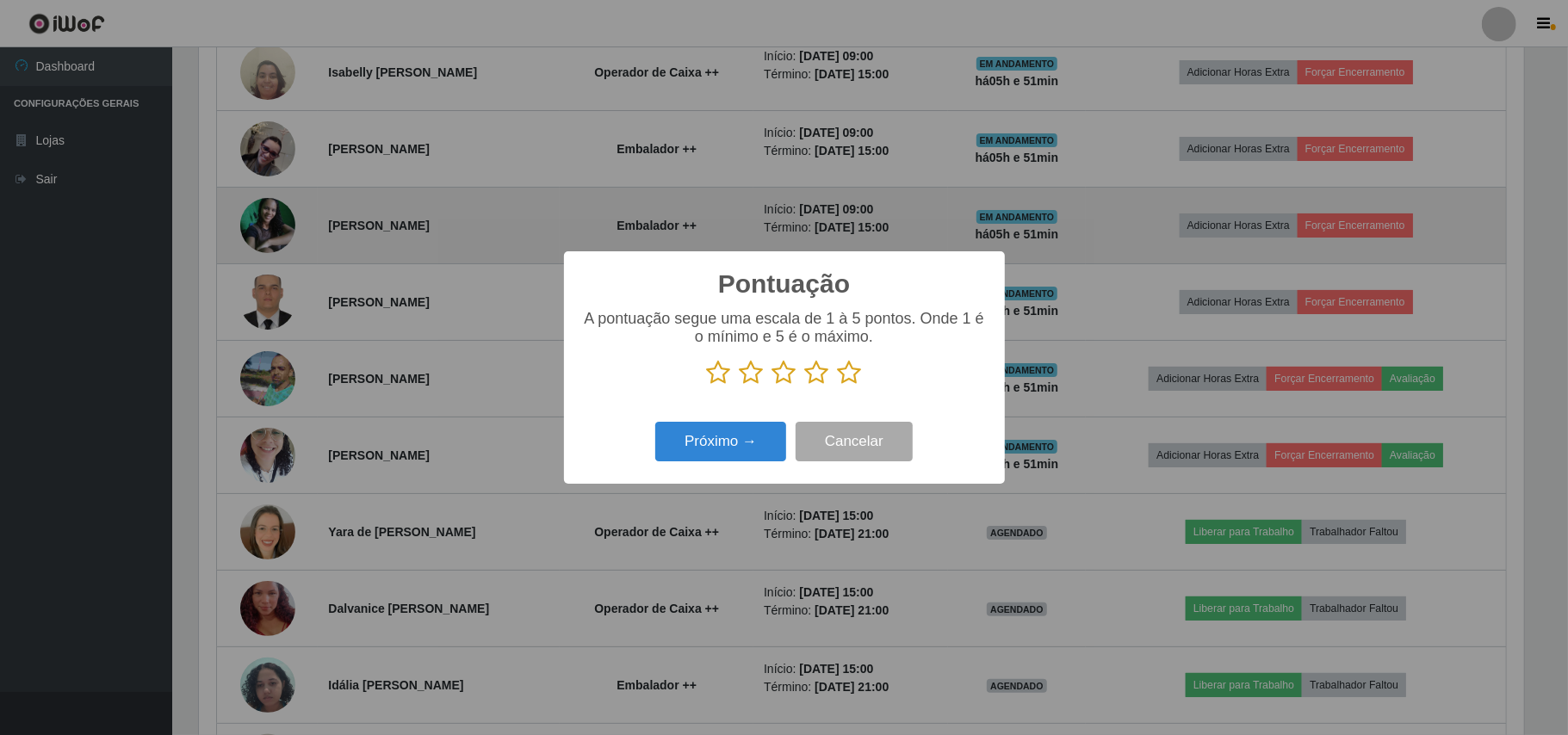
scroll to position [860347, 859798]
click at [846, 385] on icon at bounding box center [849, 372] width 24 height 26
click at [837, 385] on input "radio" at bounding box center [837, 385] width 0 height 0
click at [746, 429] on button "Próximo →" at bounding box center [720, 441] width 131 height 40
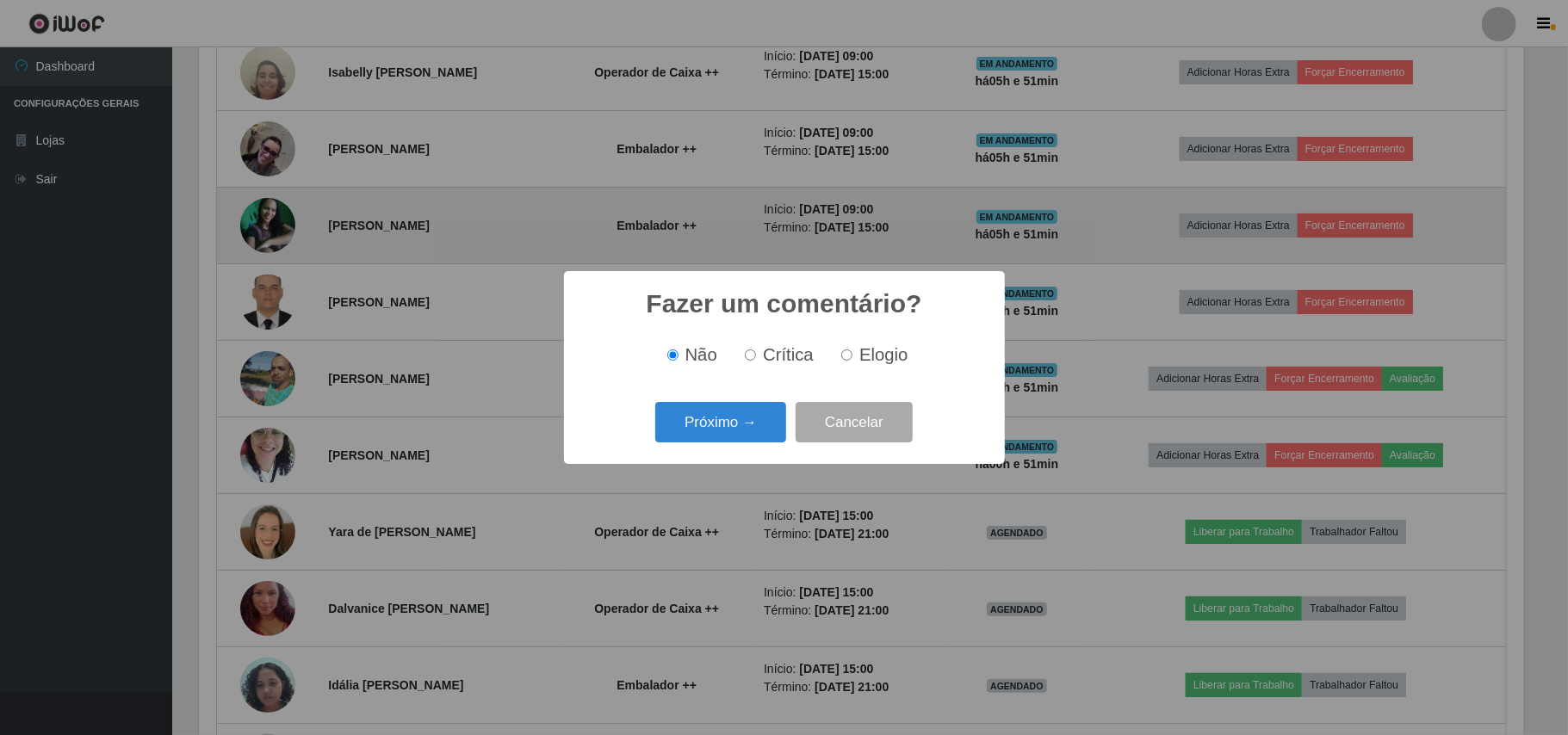
drag, startPoint x: 903, startPoint y: 361, endPoint x: 885, endPoint y: 363, distance: 18.1
click at [900, 361] on span "Elogio" at bounding box center [883, 355] width 49 height 19
click at [847, 357] on input "Elogio" at bounding box center [847, 356] width 11 height 11
radio input "true"
click at [749, 406] on button "Próximo →" at bounding box center [720, 422] width 131 height 40
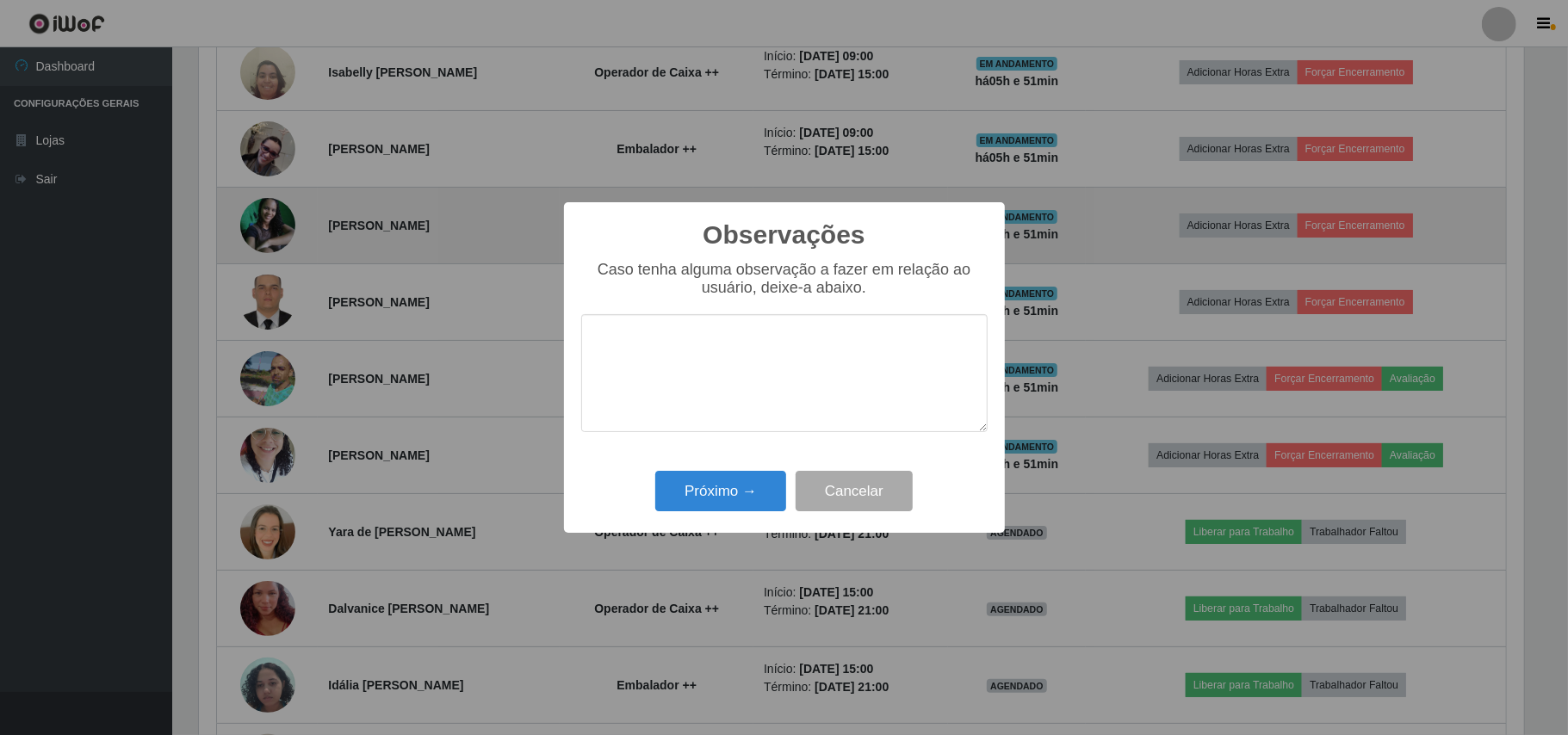
click at [769, 366] on textarea at bounding box center [784, 374] width 406 height 118
type textarea "OTIMO TRABALHO."
click at [677, 476] on button "Próximo →" at bounding box center [720, 491] width 131 height 40
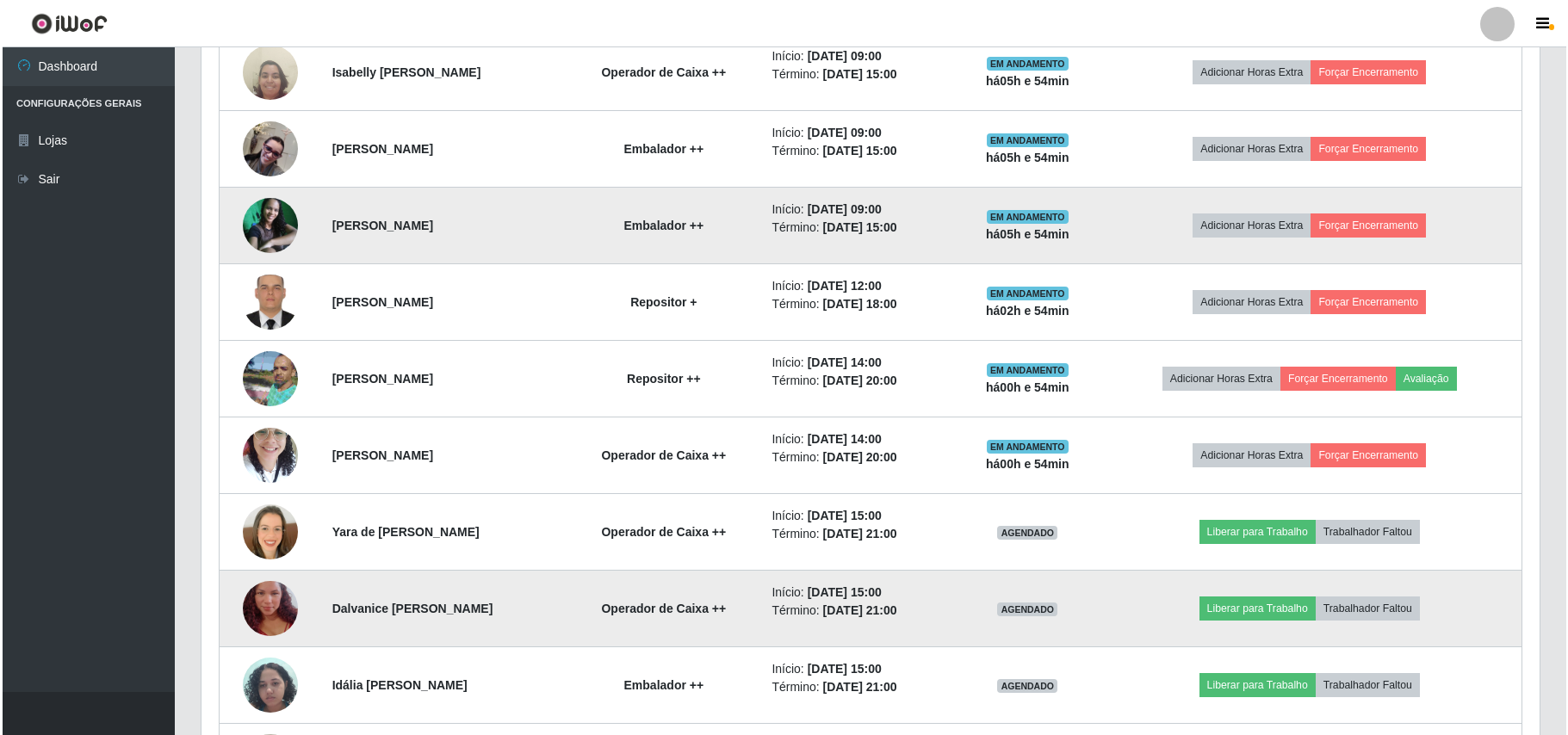
scroll to position [683, 0]
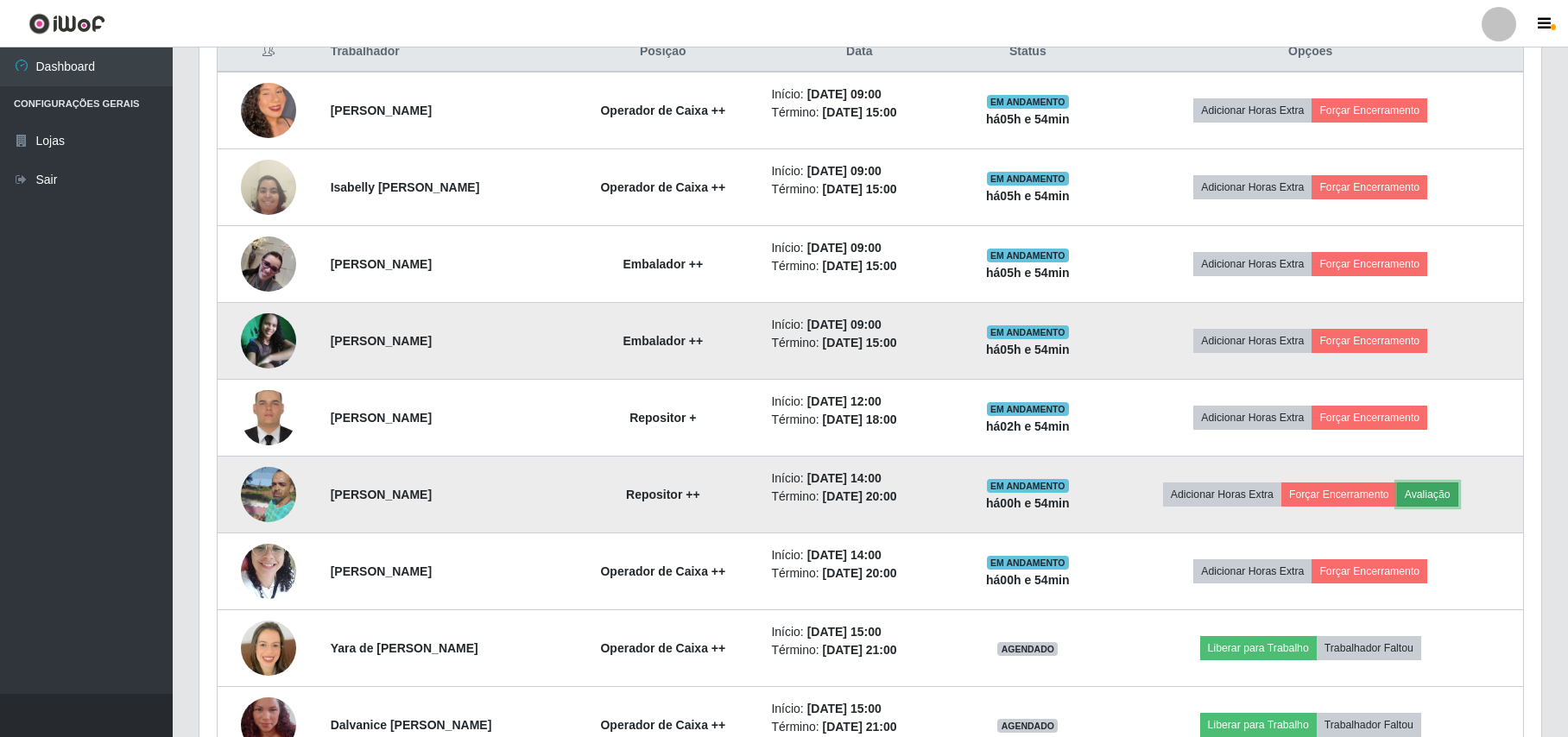
click at [1431, 502] on button "Avaliação" at bounding box center [1427, 494] width 61 height 24
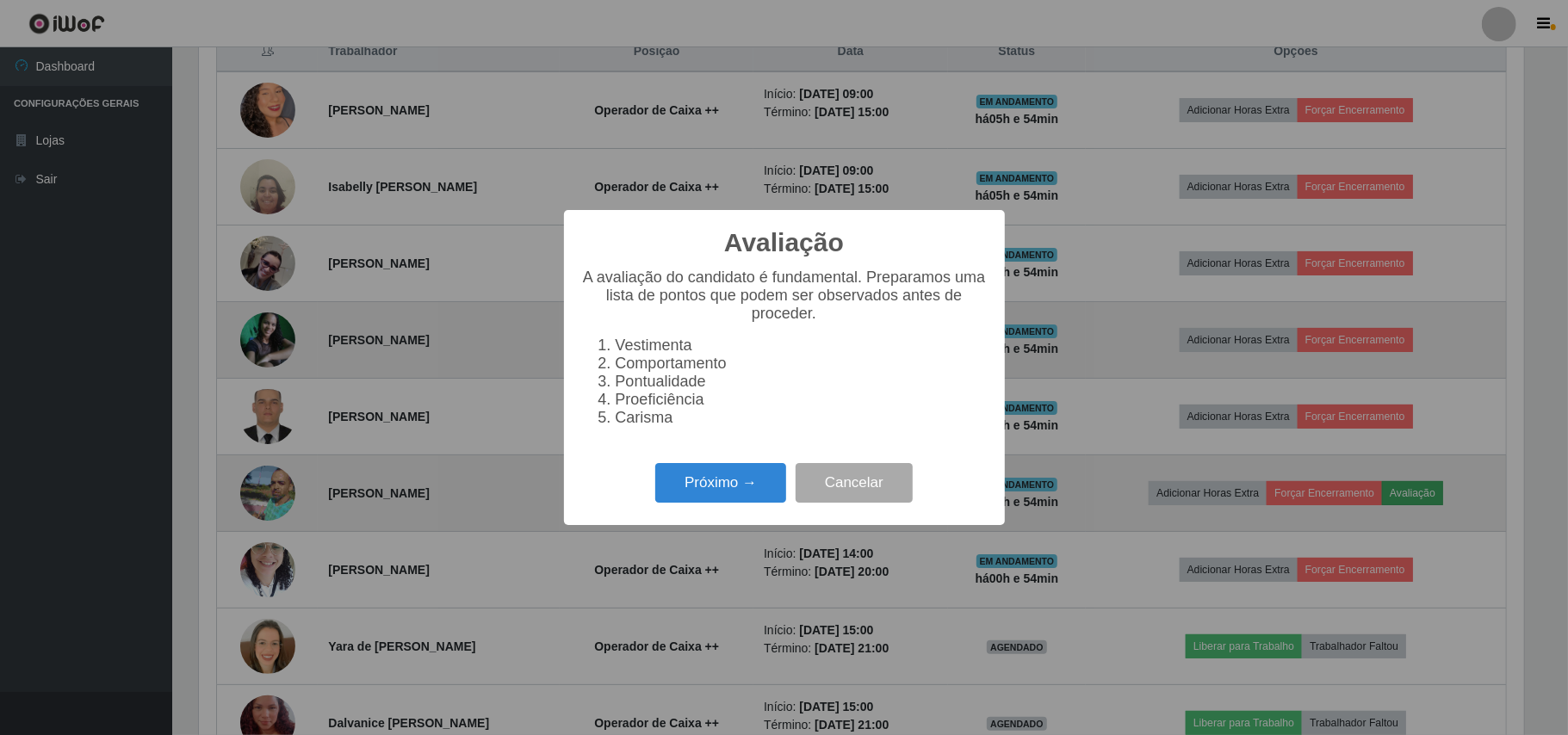
scroll to position [358, 1325]
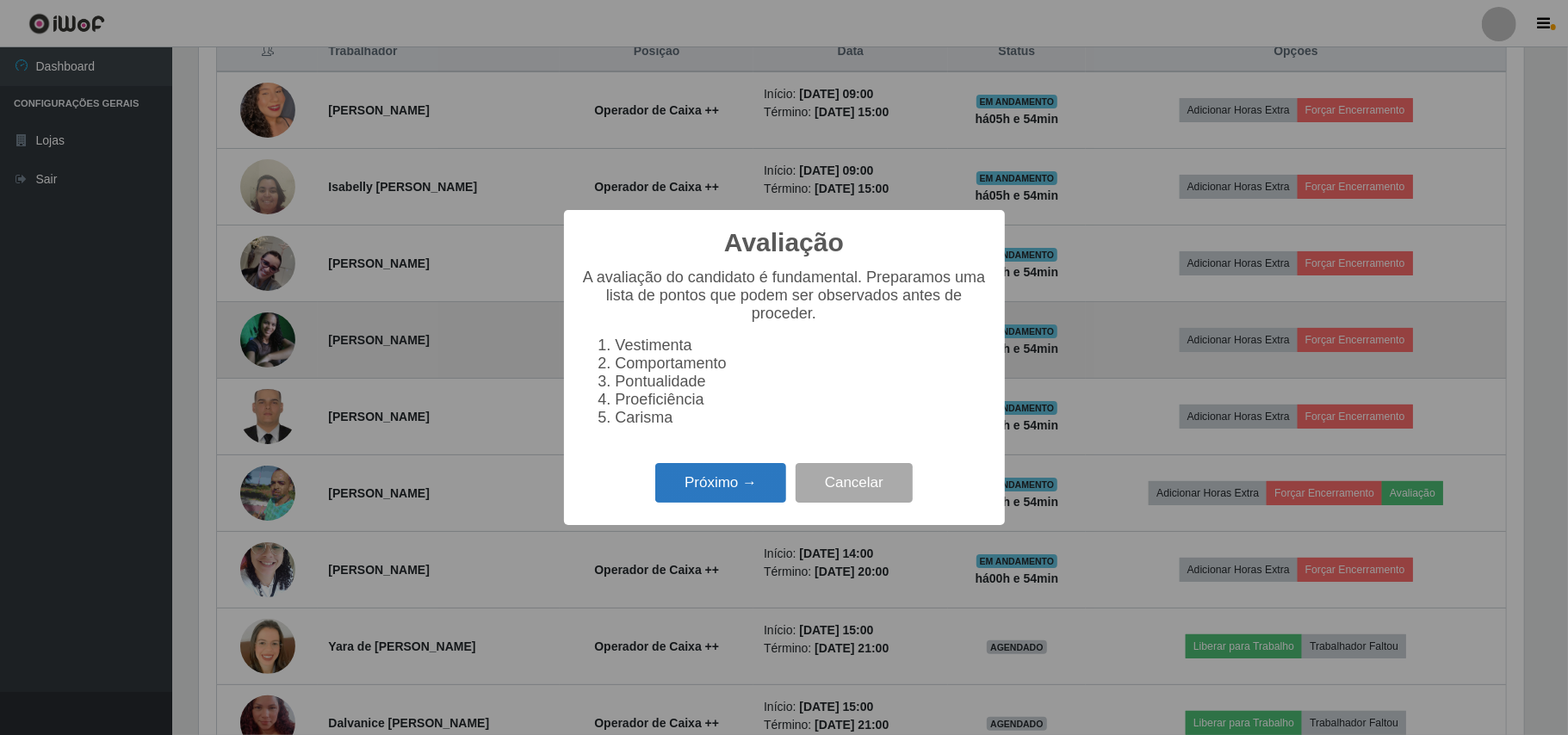
click at [740, 486] on button "Próximo →" at bounding box center [720, 483] width 131 height 40
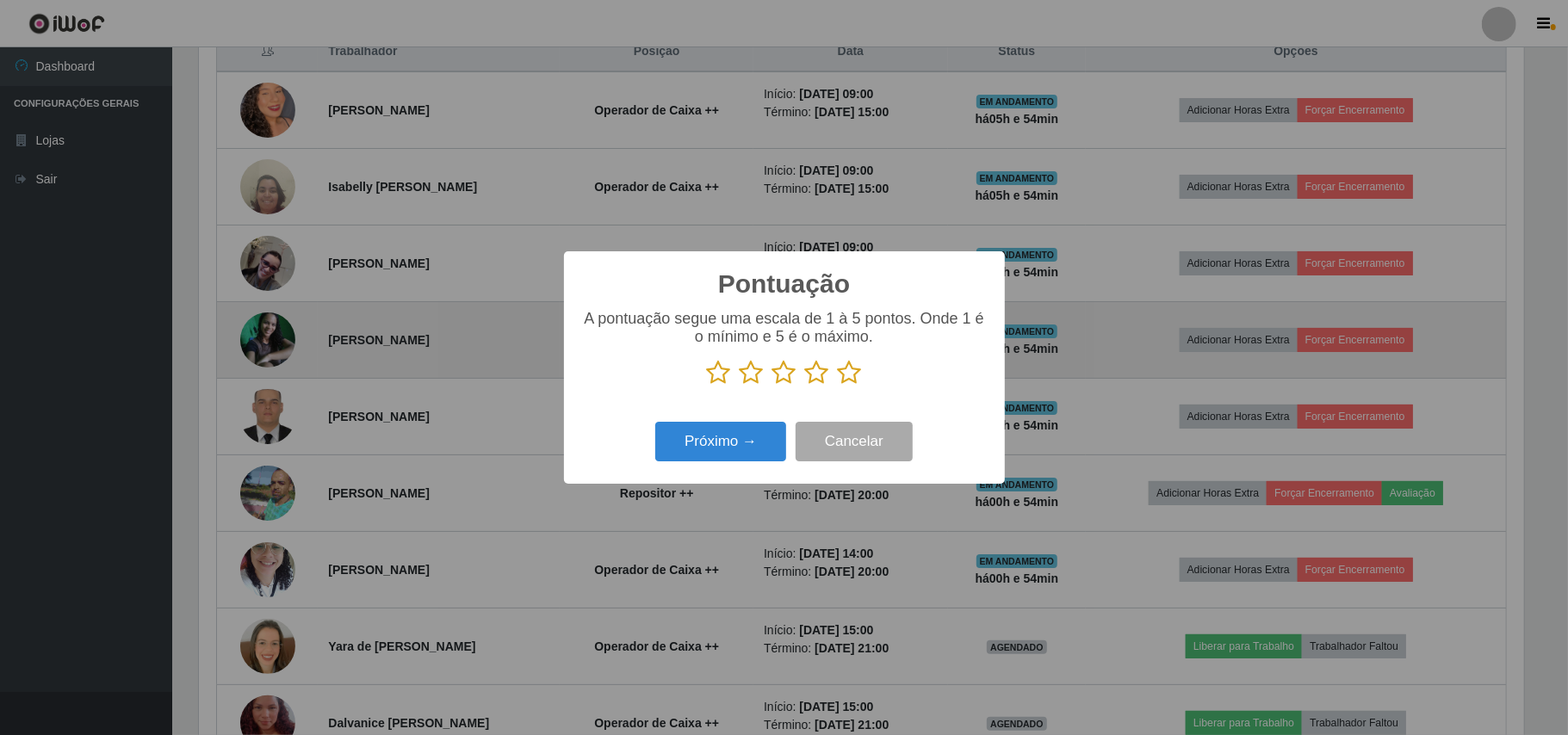
drag, startPoint x: 845, startPoint y: 379, endPoint x: 800, endPoint y: 379, distance: 45.0
click at [845, 378] on icon at bounding box center [849, 372] width 24 height 26
click at [837, 385] on input "radio" at bounding box center [837, 385] width 0 height 0
click at [740, 436] on button "Próximo →" at bounding box center [720, 441] width 131 height 40
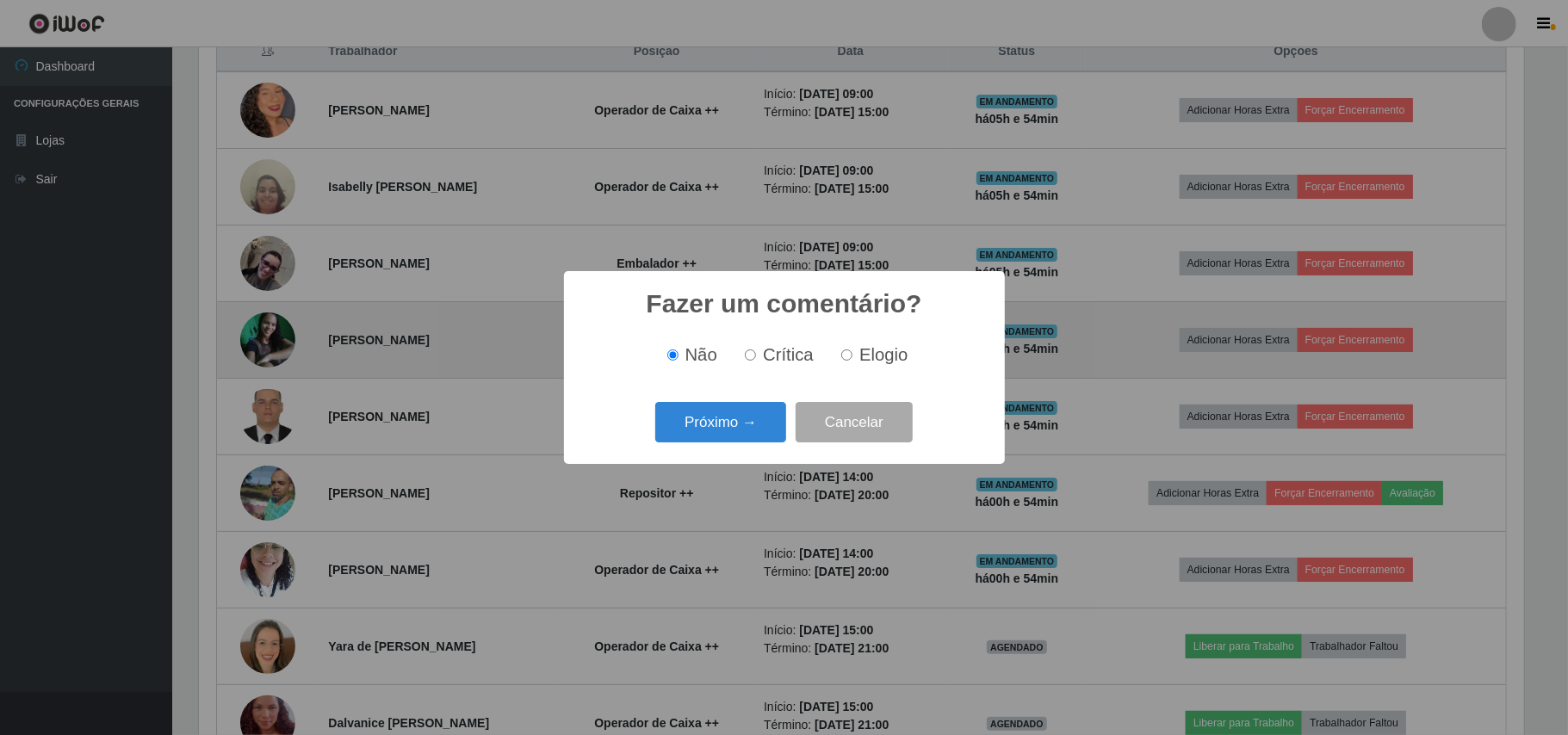
click at [861, 358] on span "Elogio" at bounding box center [883, 355] width 49 height 19
click at [853, 358] on input "Elogio" at bounding box center [847, 356] width 11 height 11
radio input "true"
click at [738, 415] on button "Próximo →" at bounding box center [720, 422] width 131 height 40
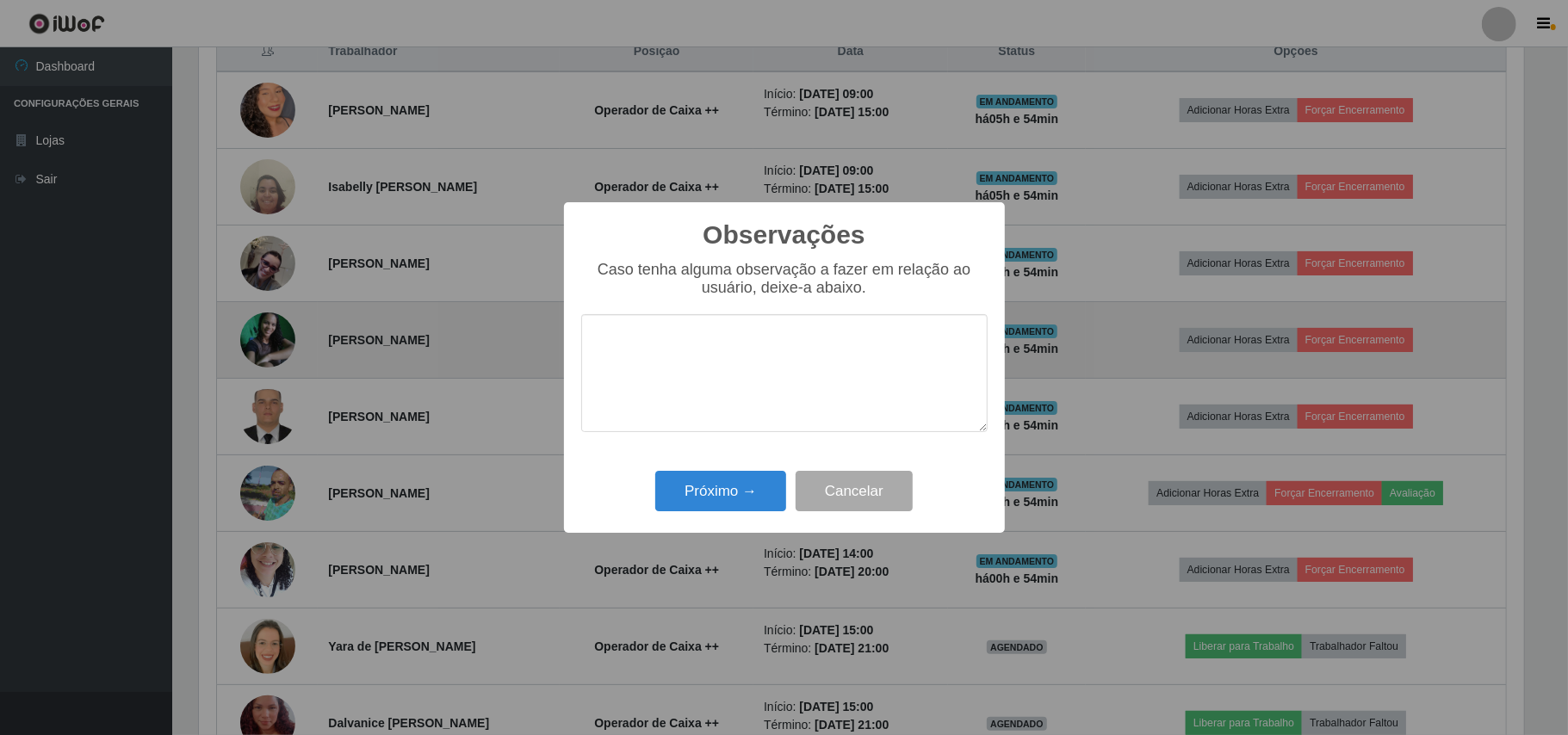
click at [748, 349] on textarea at bounding box center [784, 374] width 406 height 118
type textarea "OTIMO TRABALHO."
click at [714, 489] on button "Próximo →" at bounding box center [720, 491] width 131 height 40
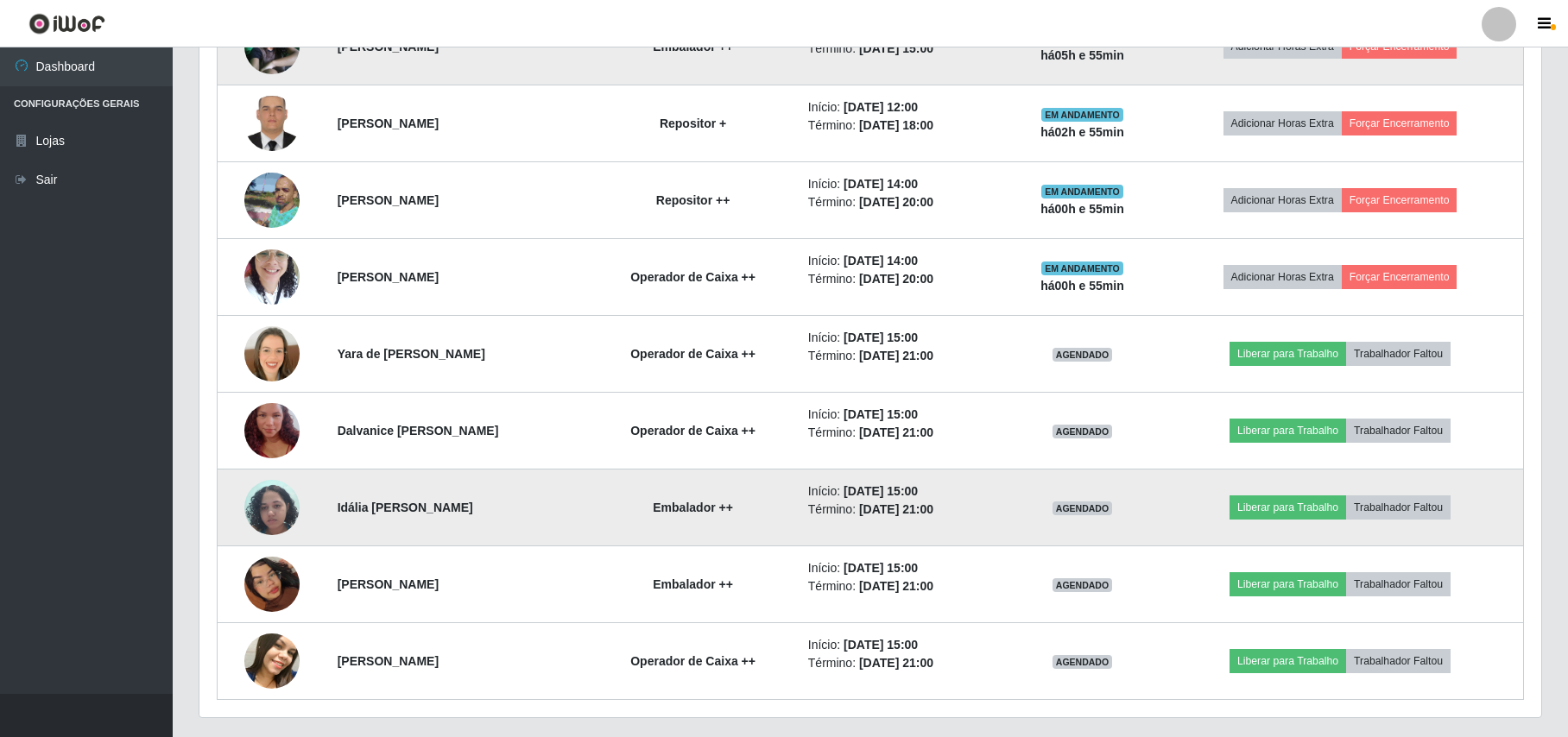
scroll to position [1030, 0]
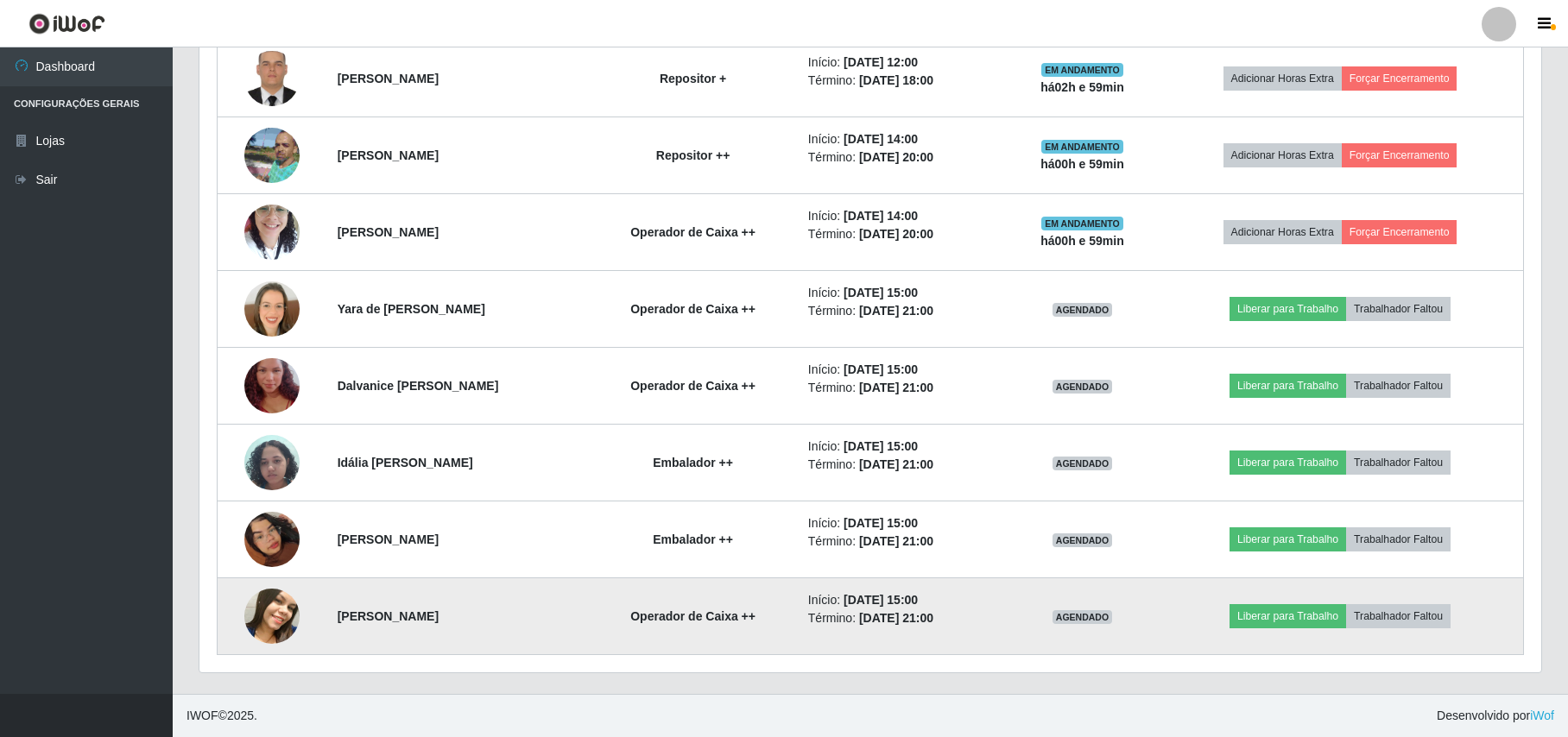
click at [259, 615] on img at bounding box center [272, 617] width 55 height 69
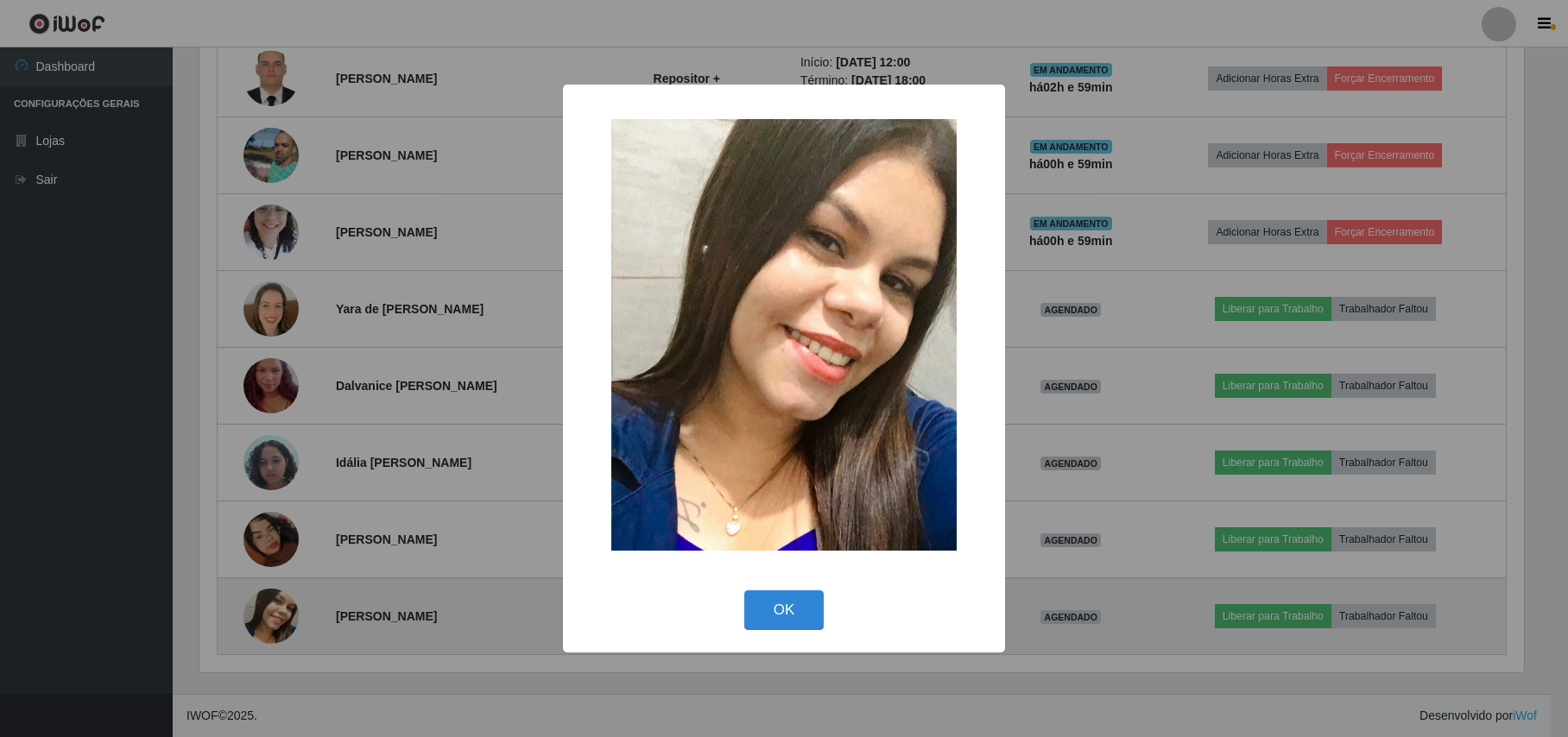
scroll to position [359, 1328]
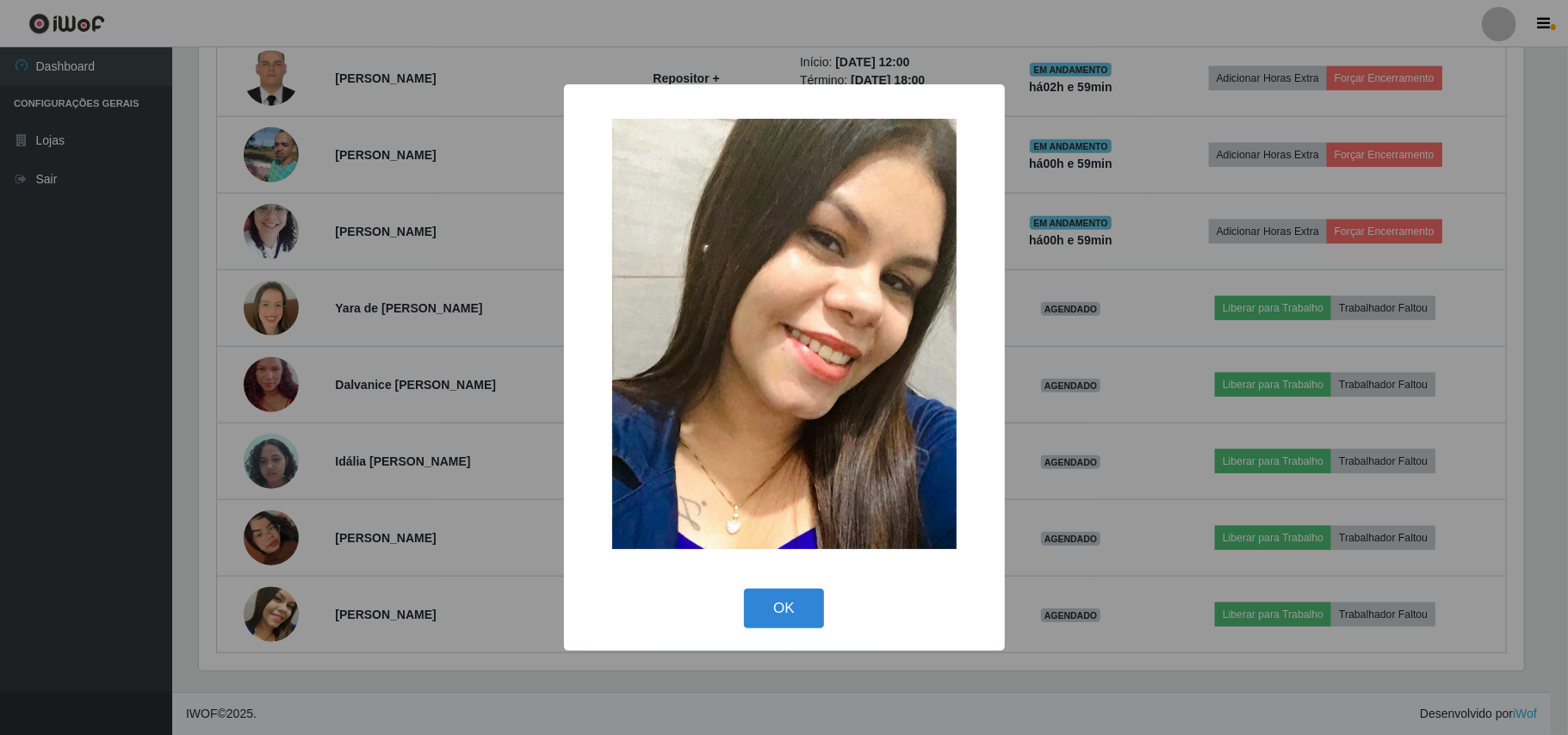
drag, startPoint x: 231, startPoint y: 507, endPoint x: 222, endPoint y: 500, distance: 11.4
click at [225, 503] on div "× OK Cancel" at bounding box center [784, 367] width 1568 height 735
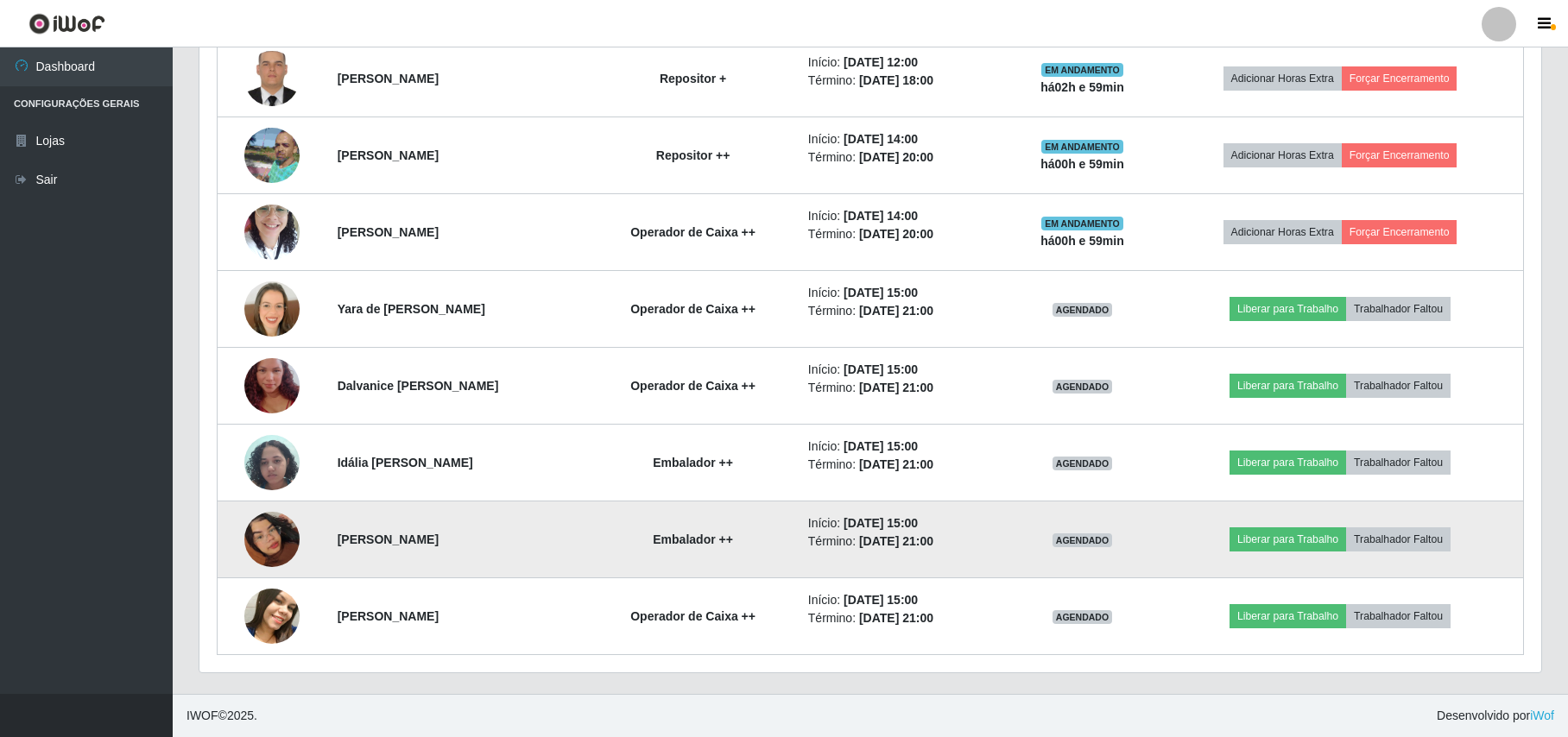
scroll to position [359, 1340]
click at [292, 529] on img at bounding box center [272, 539] width 55 height 98
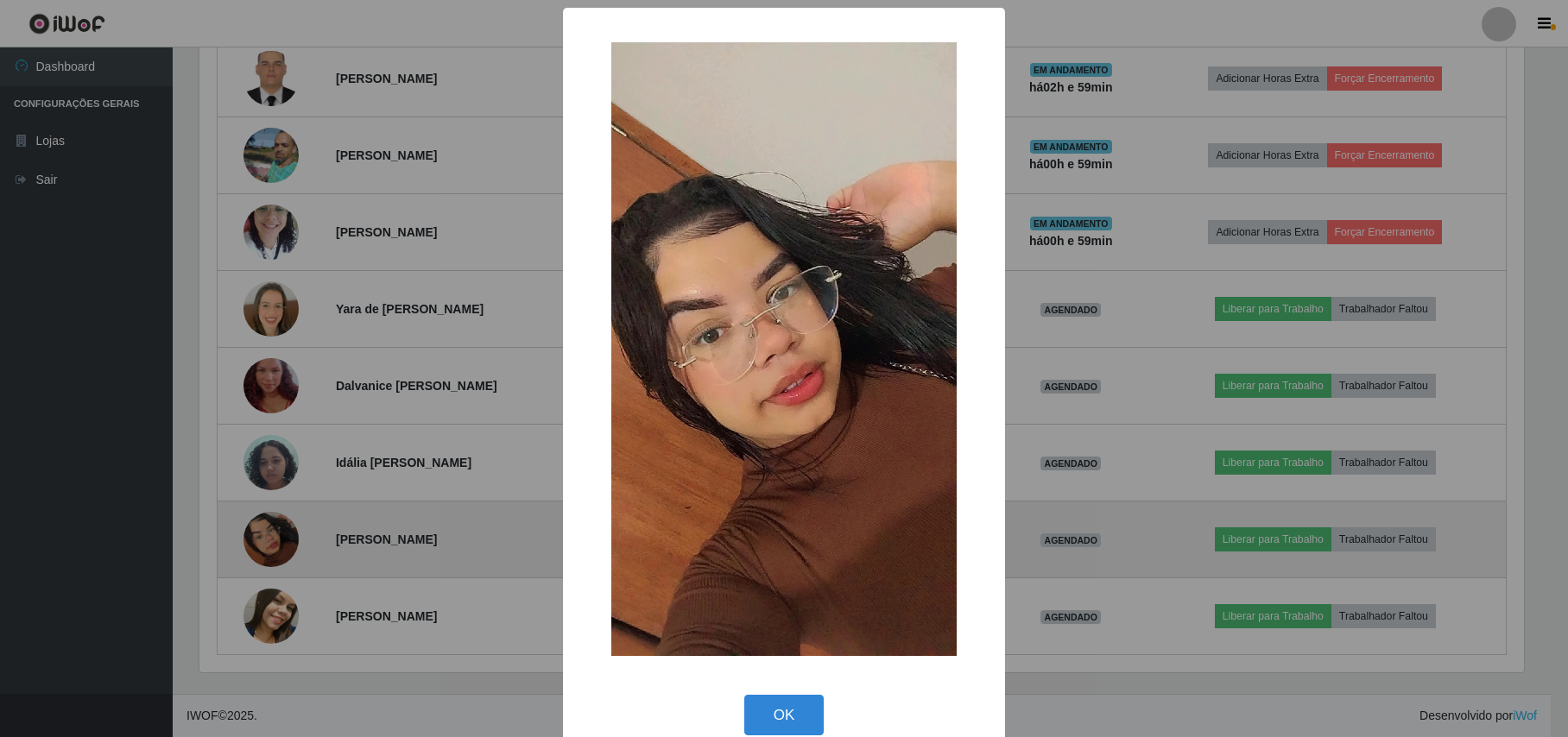
scroll to position [359, 1328]
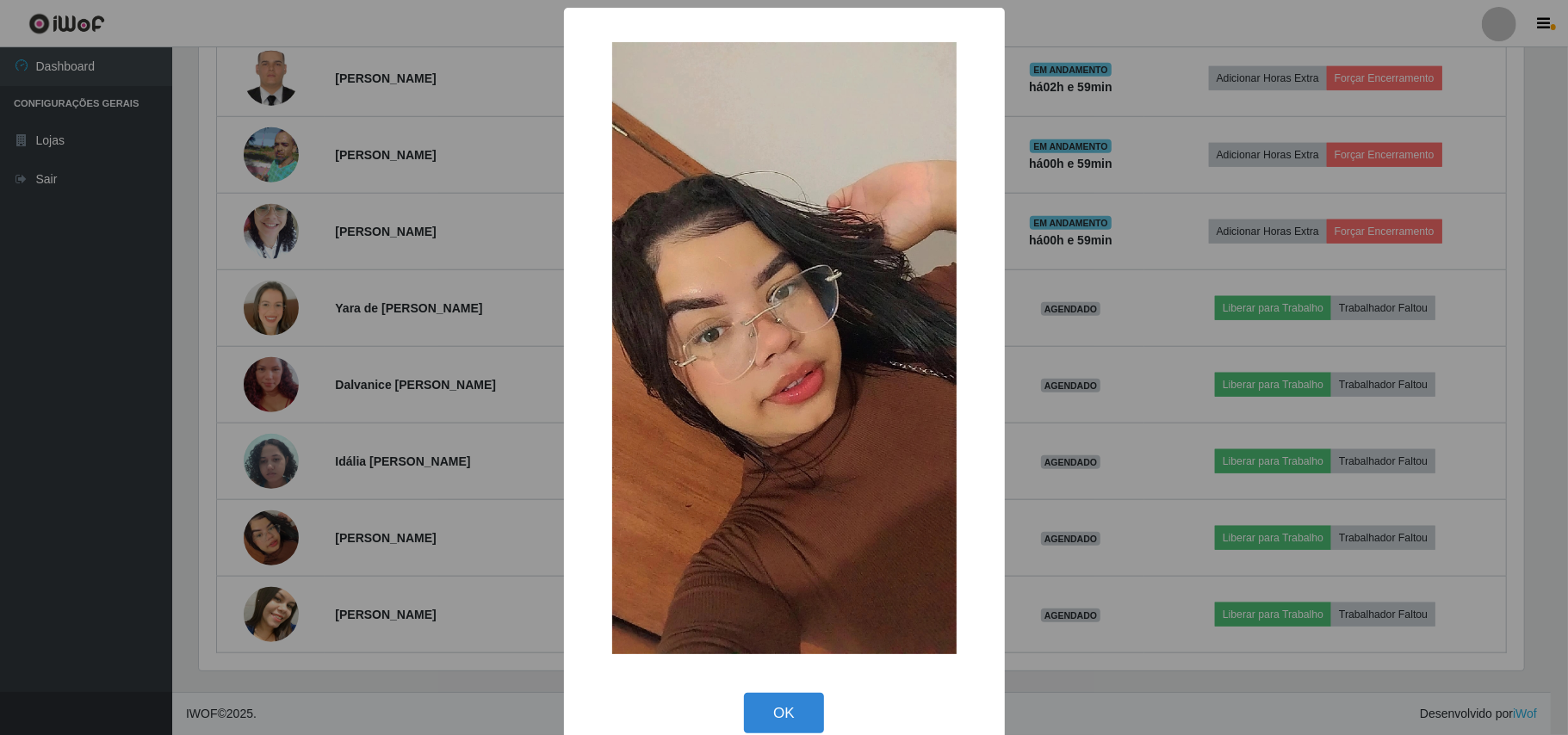
click at [205, 498] on div "× OK Cancel" at bounding box center [784, 367] width 1568 height 735
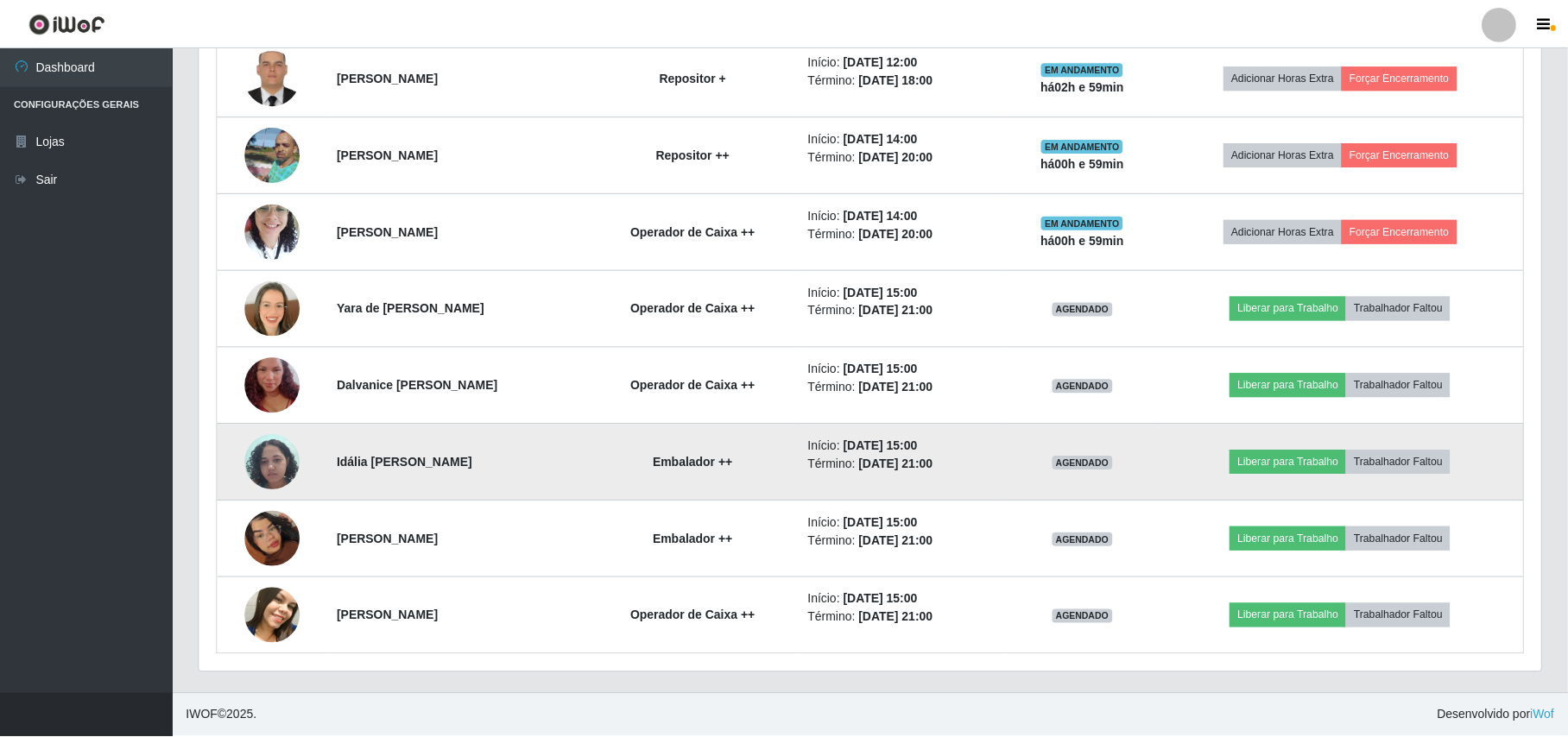
scroll to position [359, 1340]
click at [250, 457] on img at bounding box center [272, 462] width 55 height 74
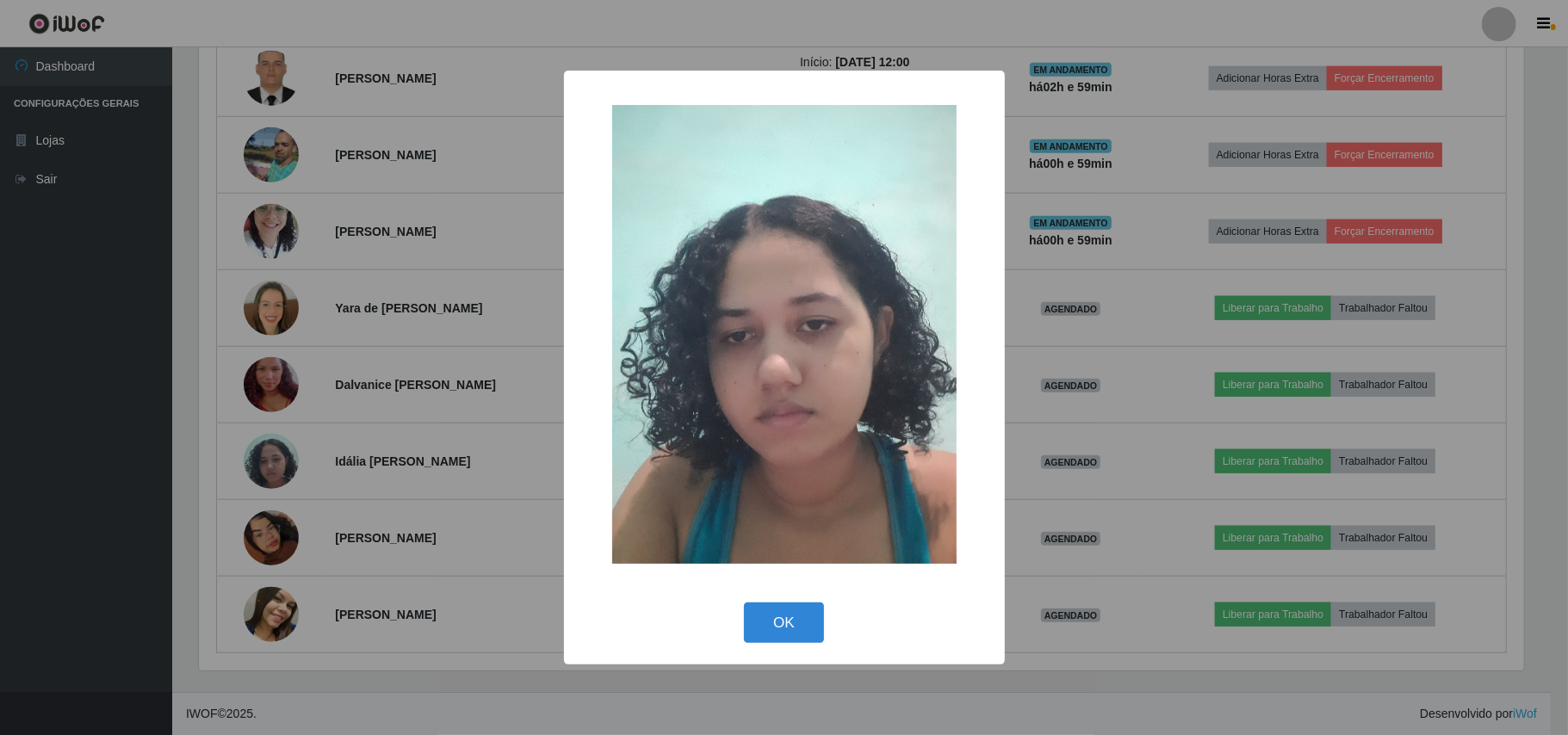
drag, startPoint x: 211, startPoint y: 453, endPoint x: 226, endPoint y: 440, distance: 19.8
click at [212, 451] on div "× OK Cancel" at bounding box center [784, 367] width 1568 height 735
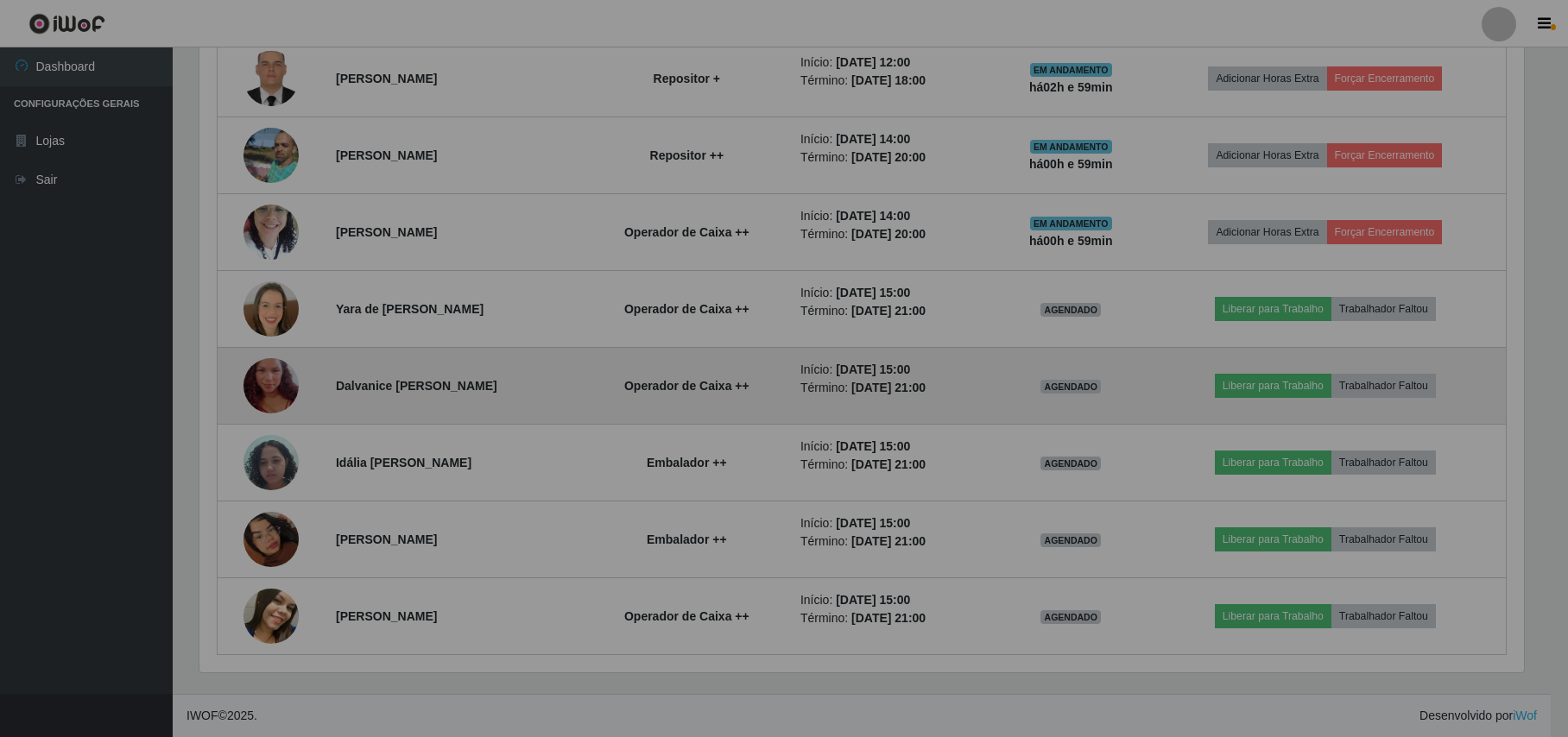
scroll to position [359, 1340]
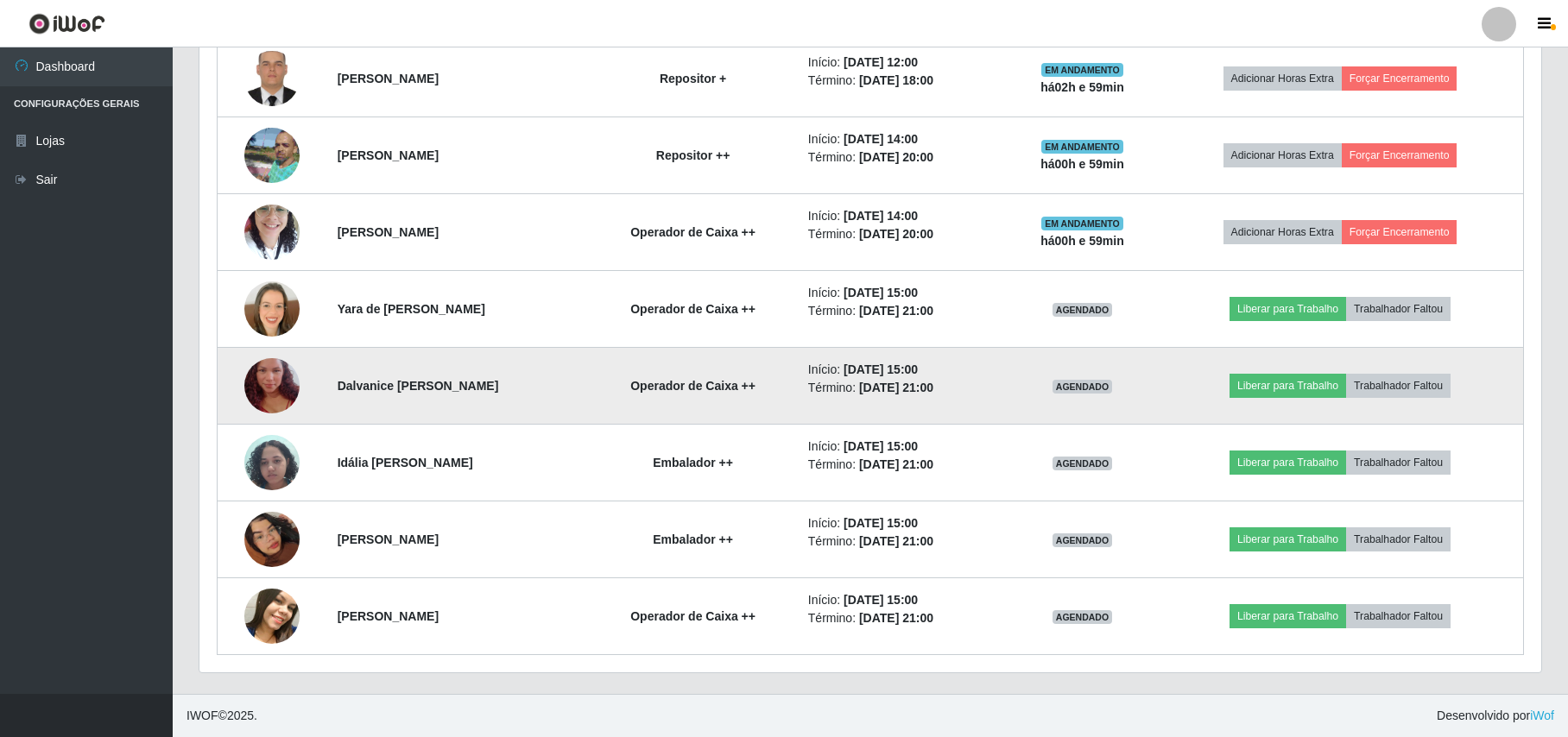
click at [276, 388] on img at bounding box center [272, 385] width 55 height 98
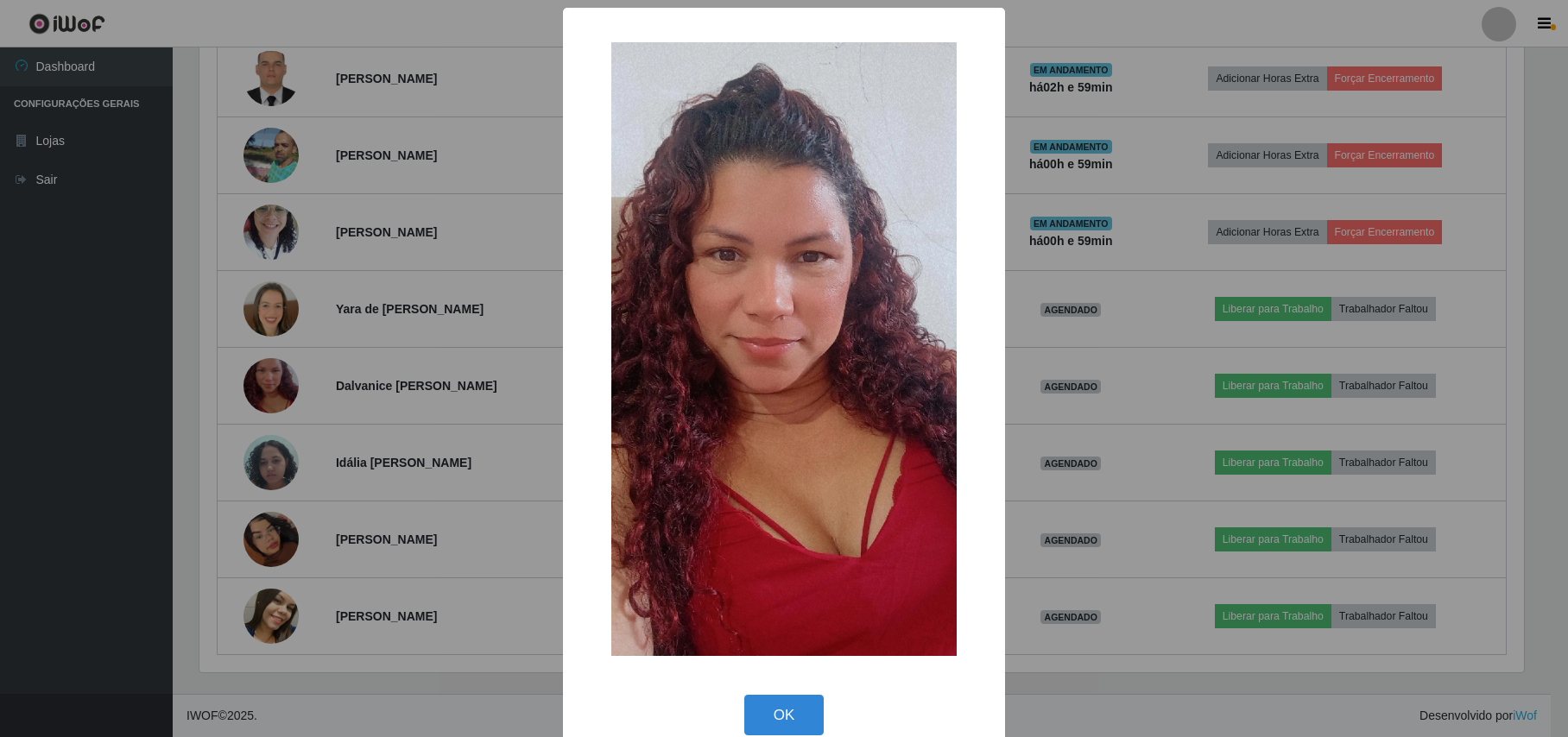
scroll to position [359, 1328]
click at [161, 395] on div "× OK Cancel" at bounding box center [786, 368] width 1572 height 737
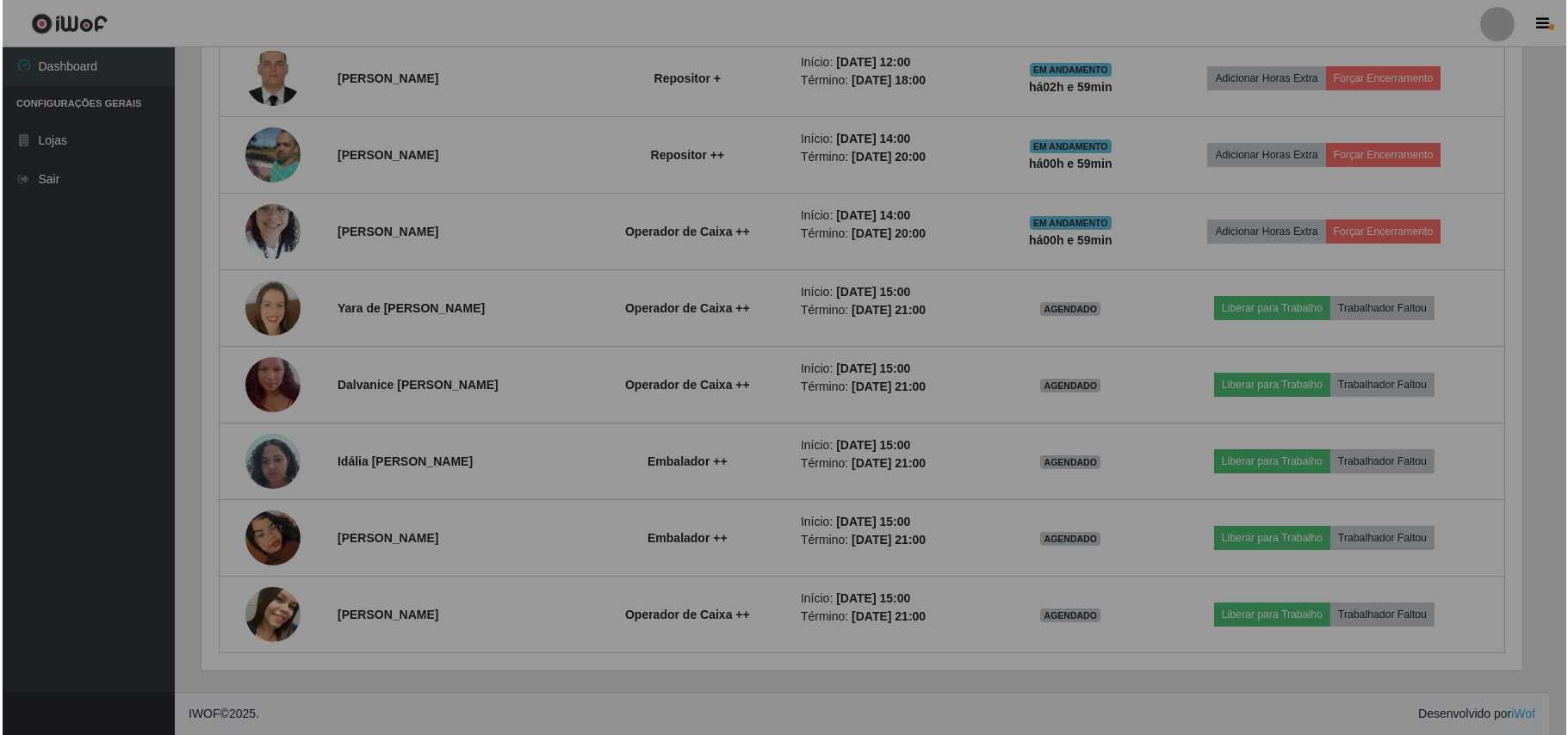
scroll to position [358, 1337]
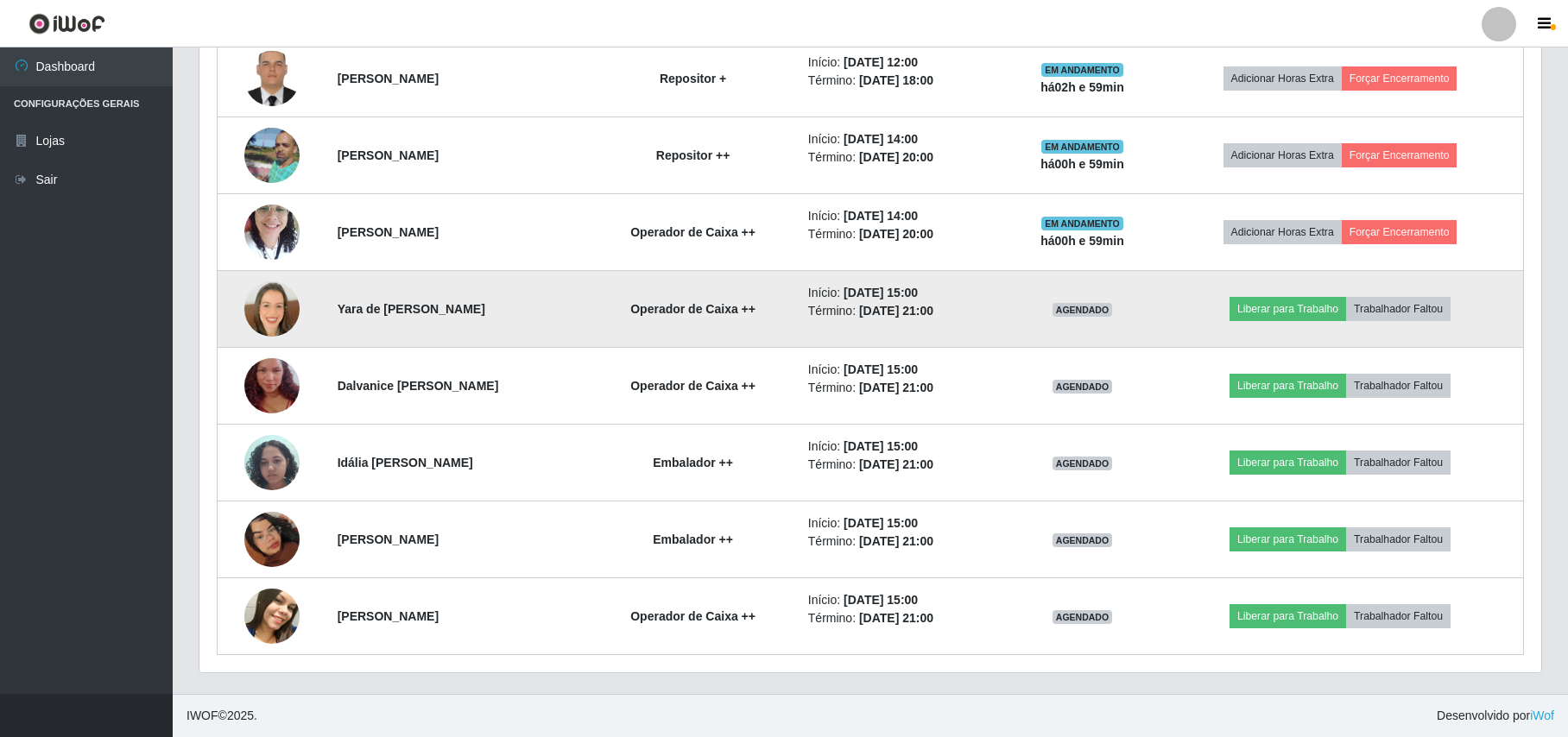
click at [270, 313] on img at bounding box center [272, 309] width 55 height 55
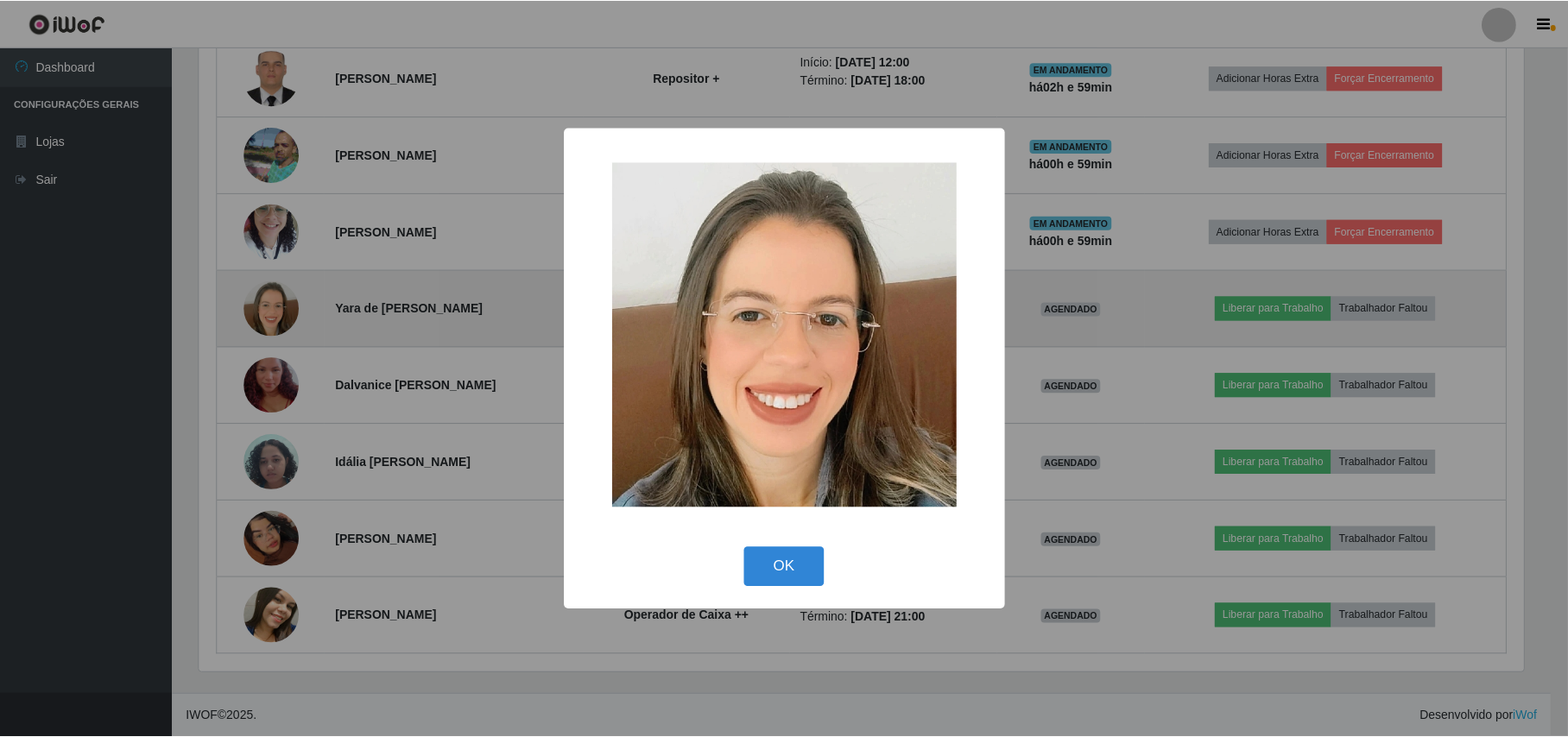
scroll to position [359, 1328]
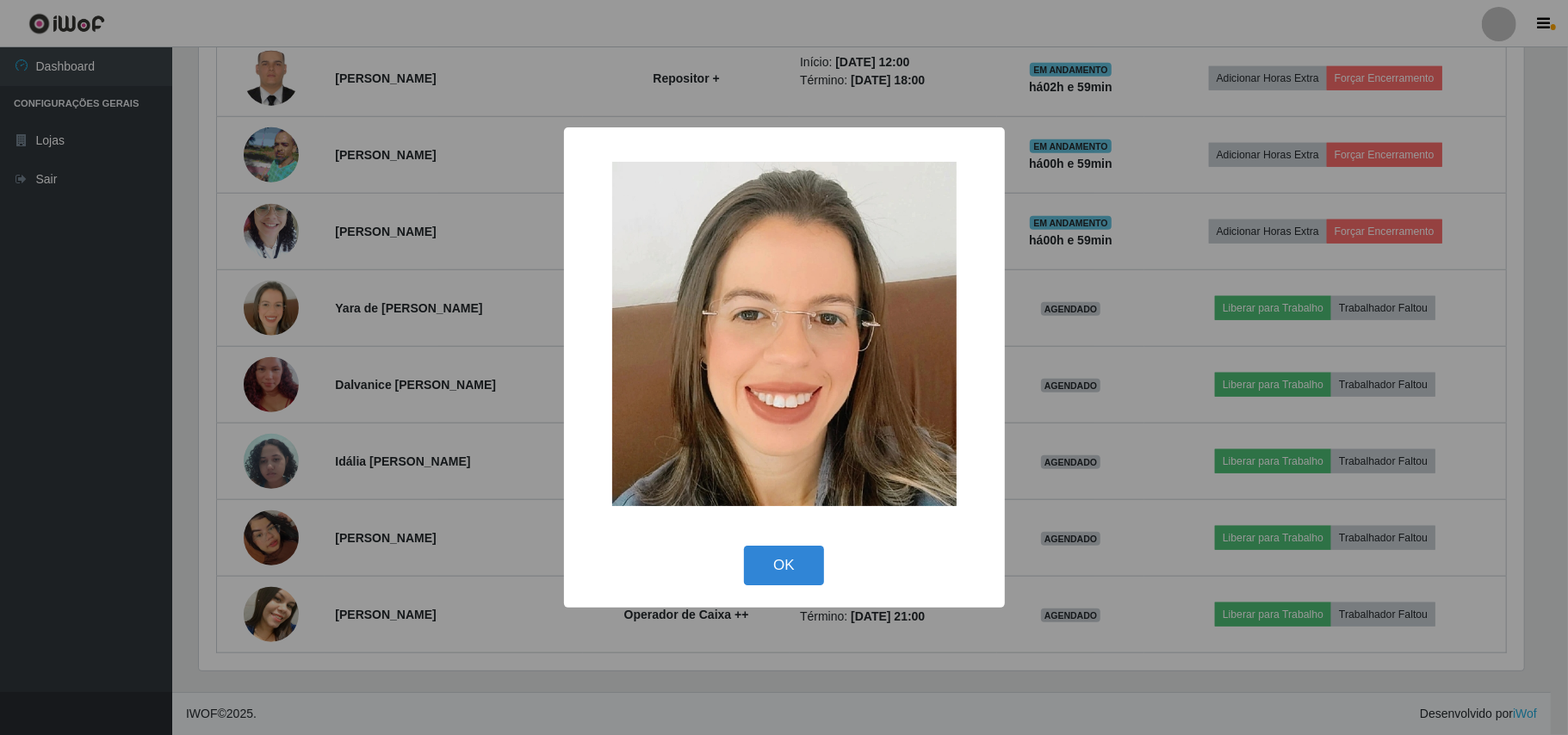
click at [208, 307] on div "× OK Cancel" at bounding box center [784, 367] width 1568 height 735
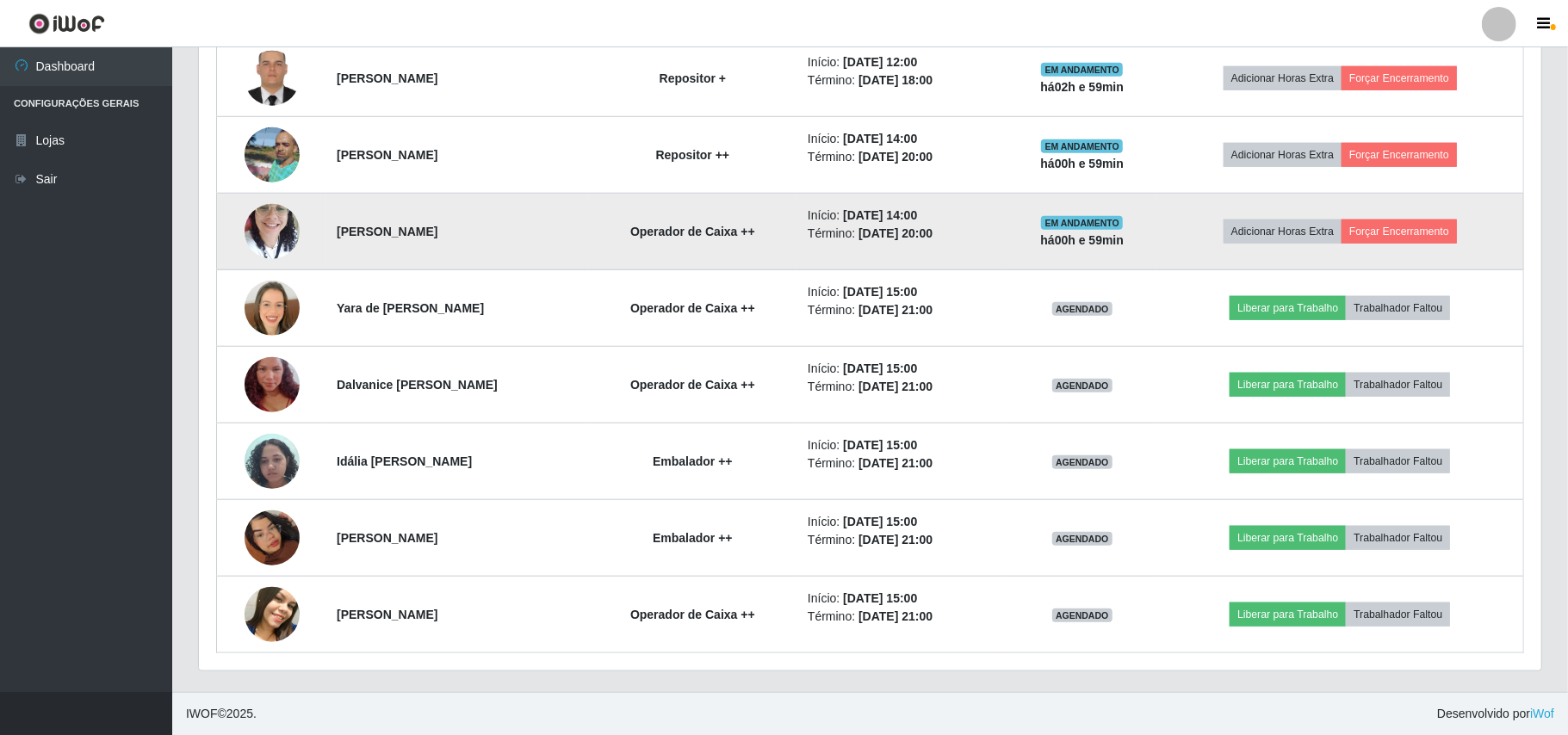
scroll to position [358, 1337]
click at [274, 224] on img at bounding box center [272, 231] width 55 height 73
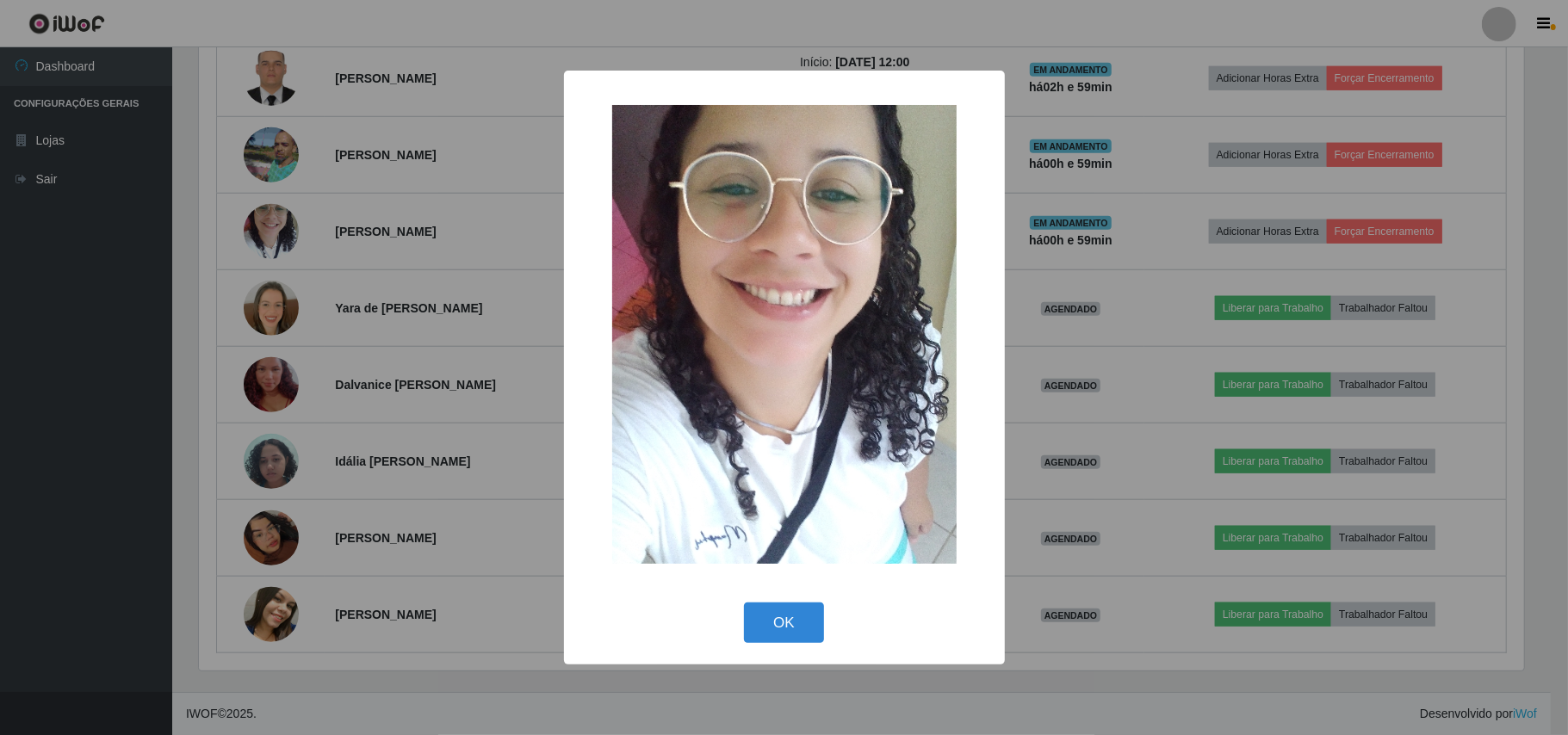
click at [159, 270] on div "× OK Cancel" at bounding box center [784, 367] width 1568 height 735
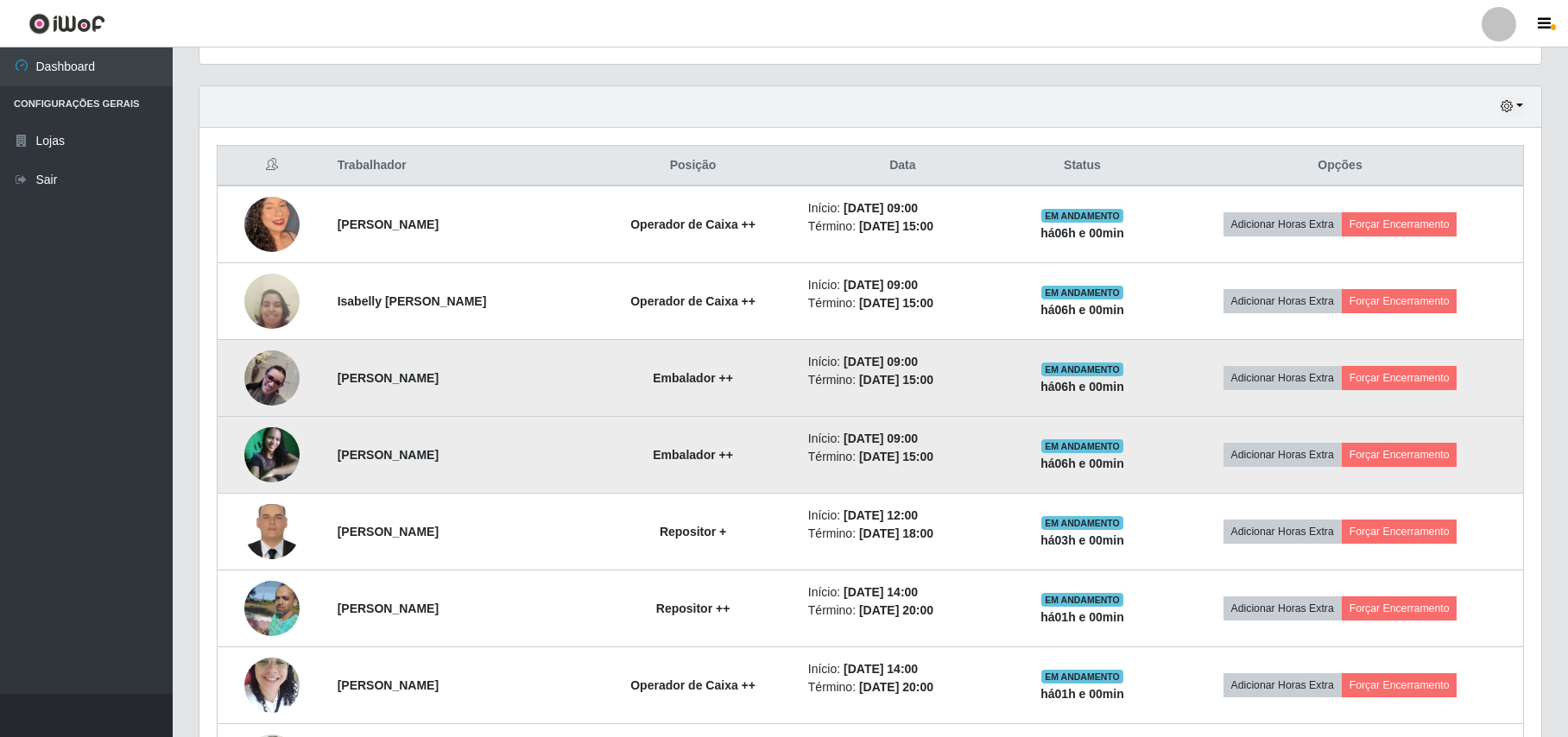
scroll to position [570, 0]
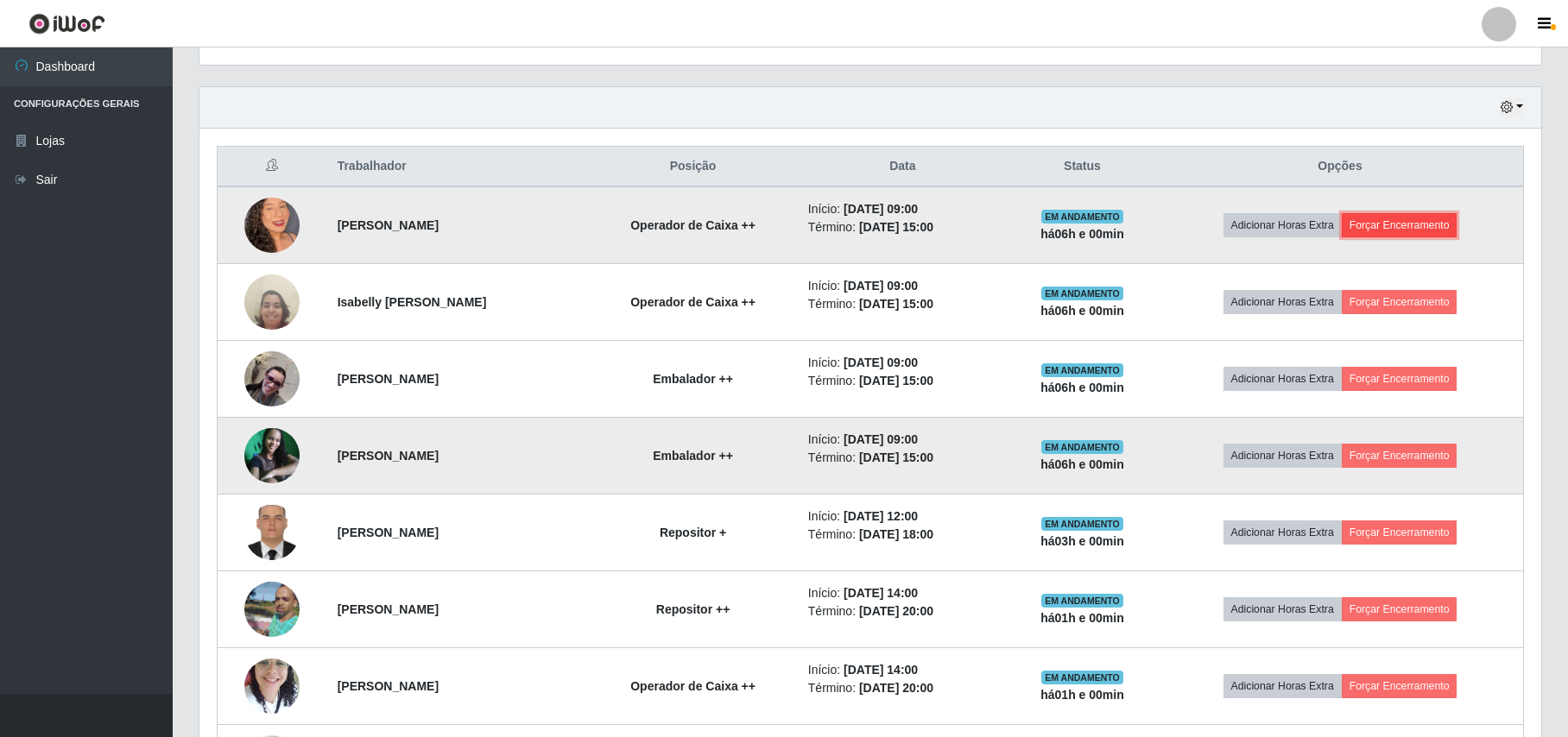
click at [1385, 229] on button "Forçar Encerramento" at bounding box center [1399, 225] width 116 height 24
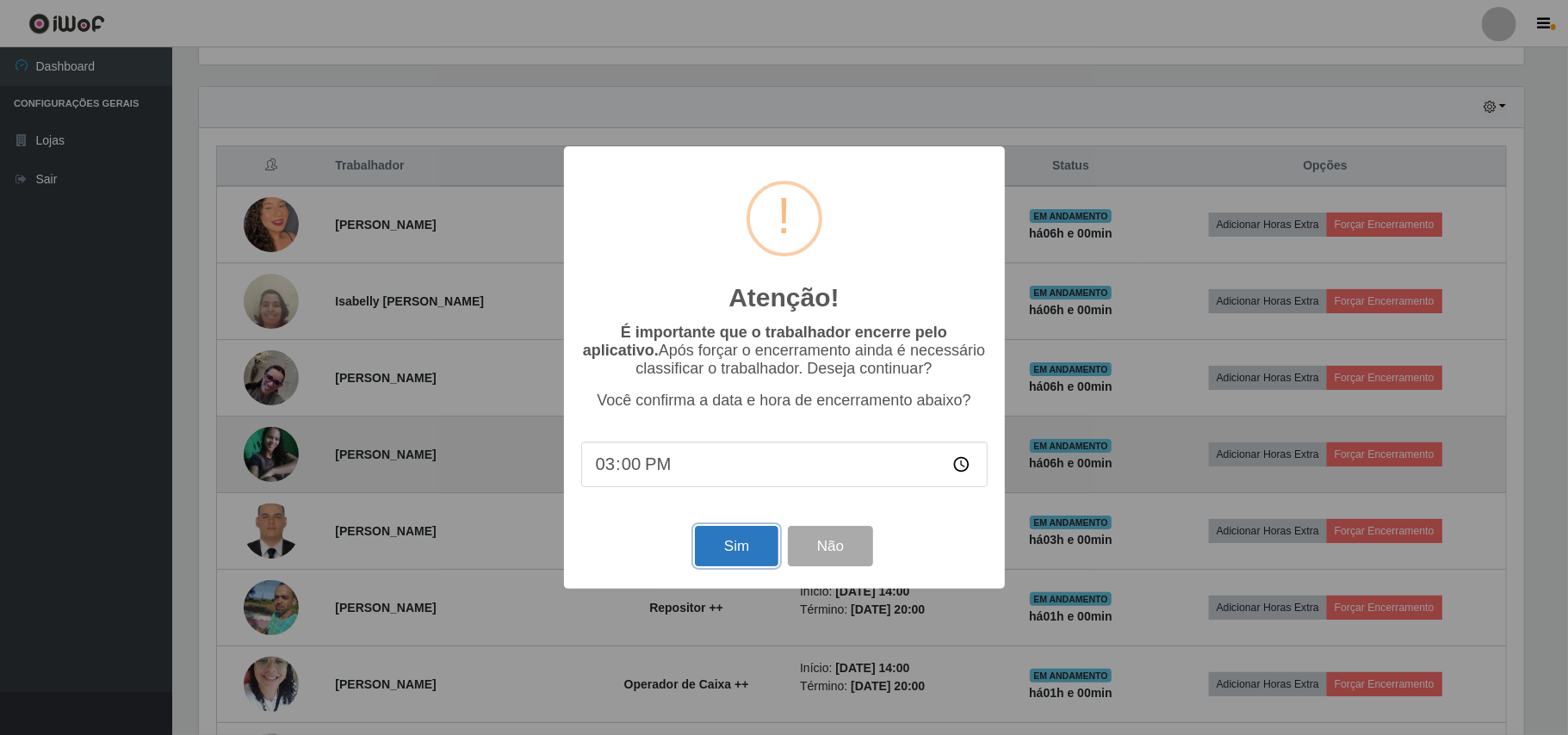
click at [717, 551] on button "Sim" at bounding box center [737, 546] width 84 height 40
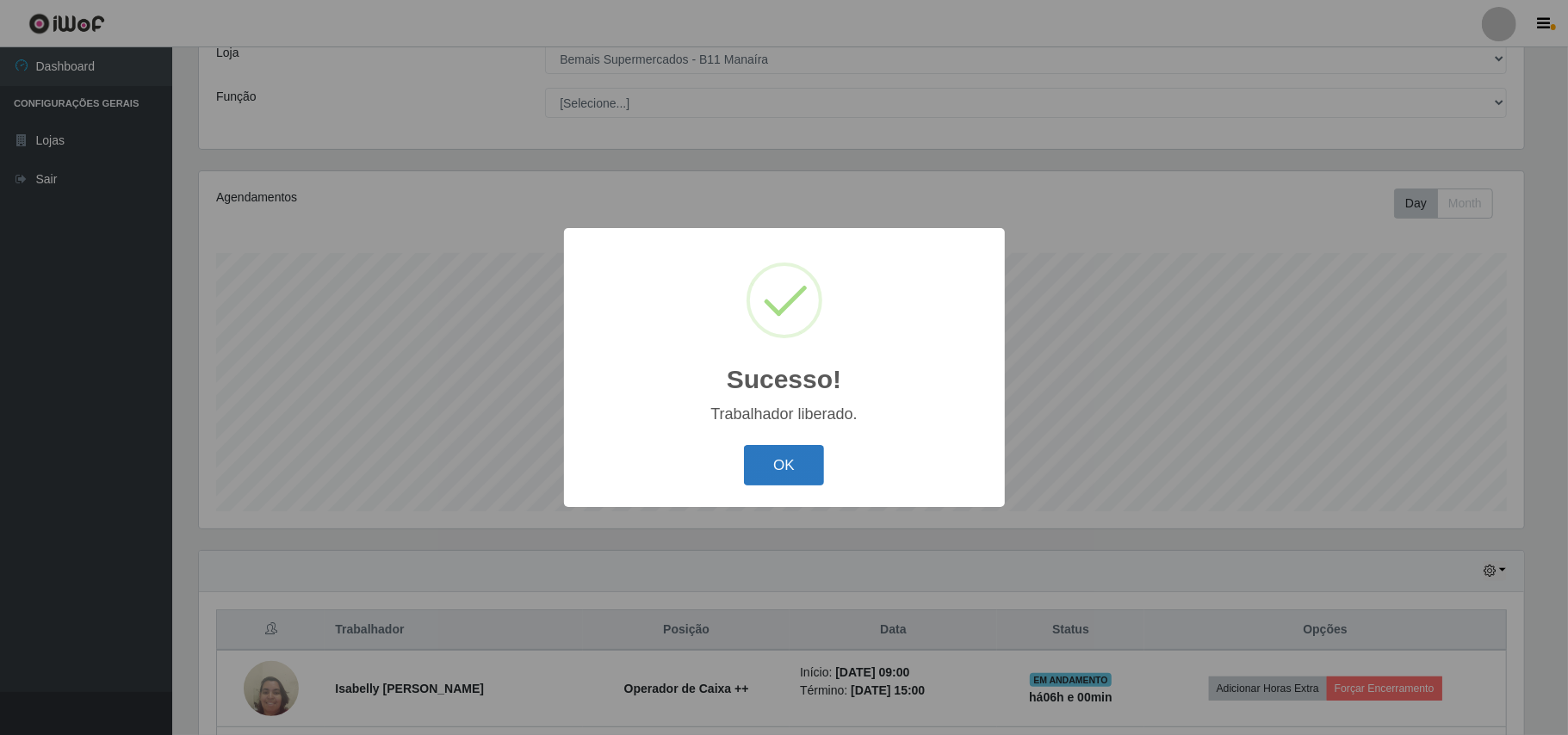
click at [803, 451] on button "OK" at bounding box center [784, 465] width 80 height 40
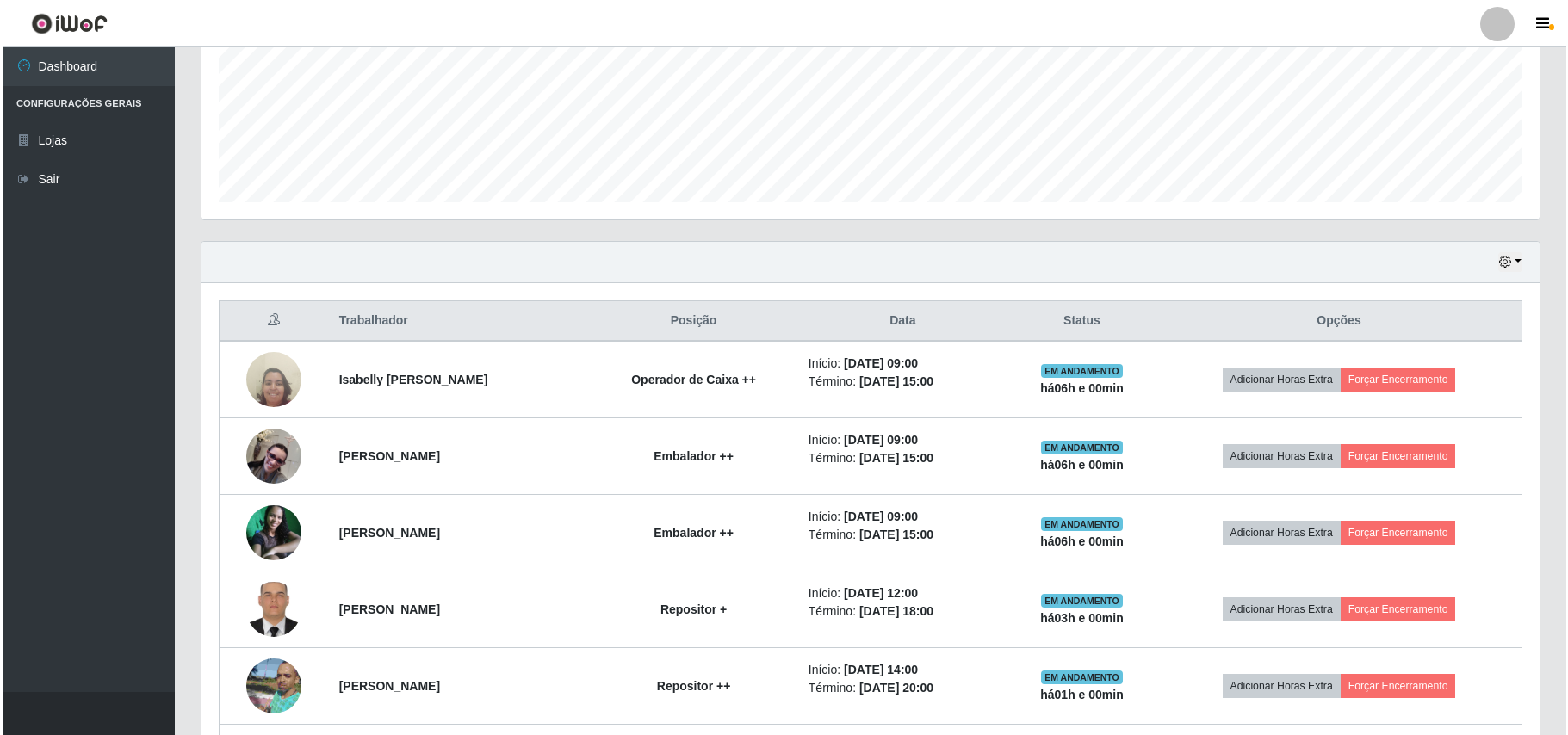
scroll to position [448, 0]
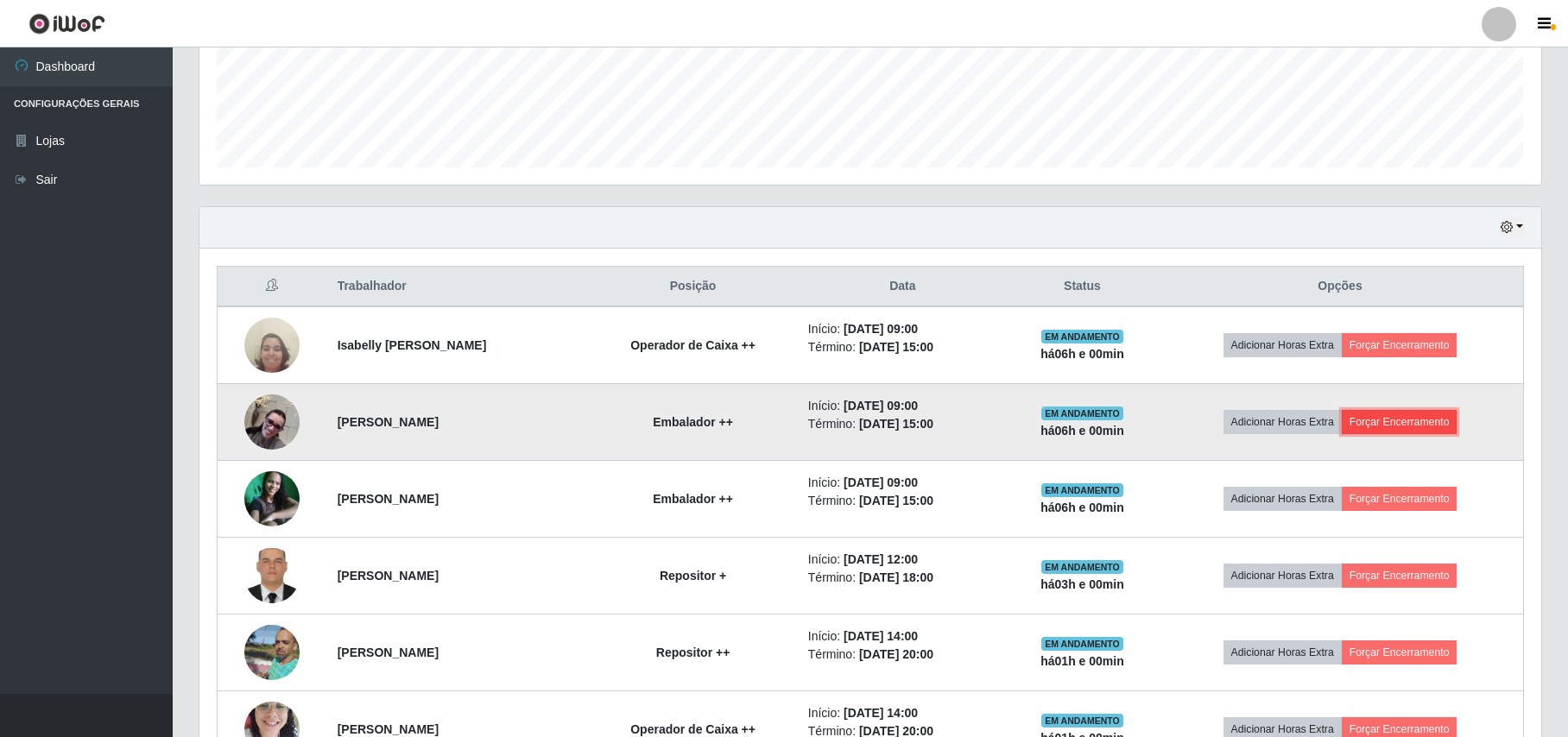
click at [1393, 431] on button "Forçar Encerramento" at bounding box center [1399, 422] width 116 height 24
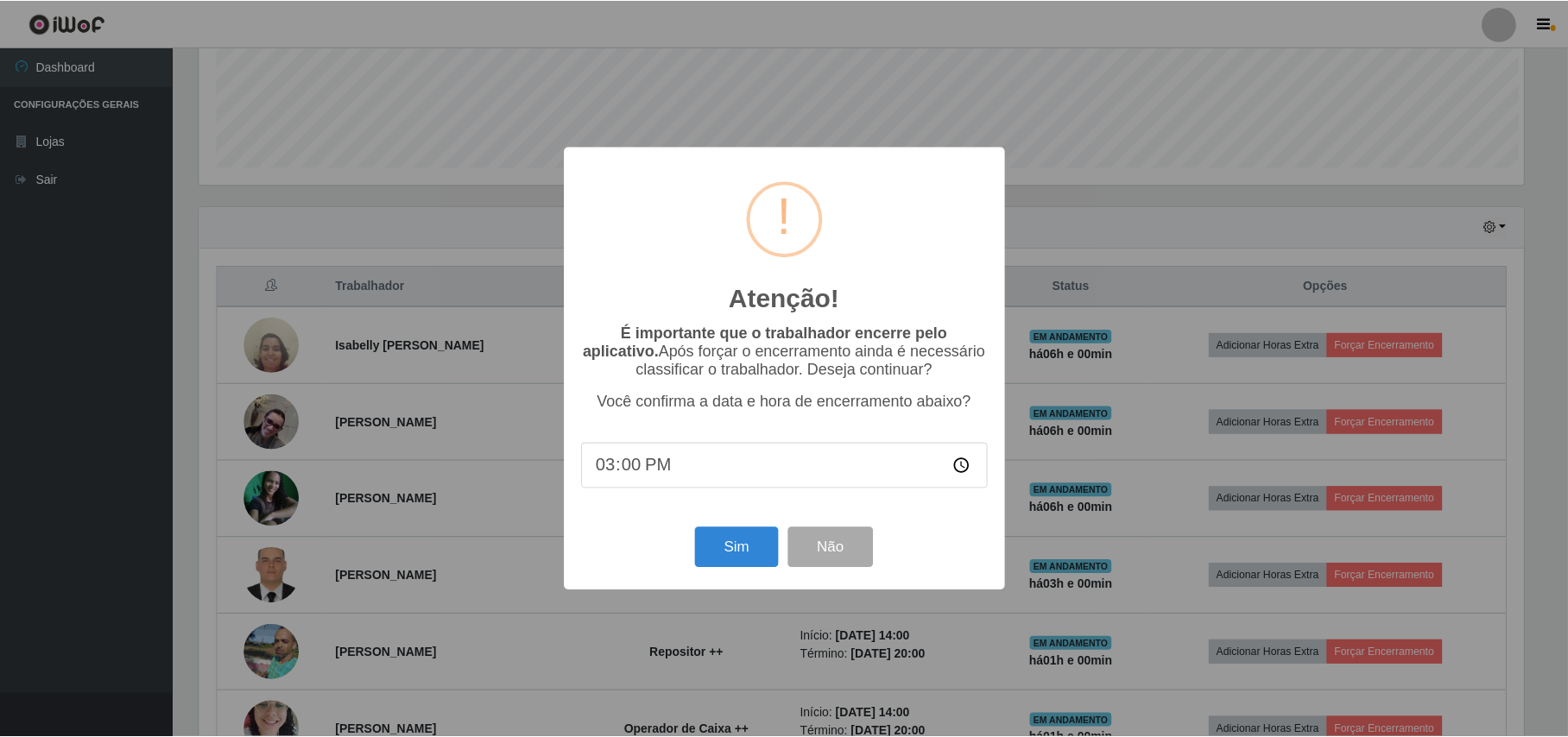
scroll to position [359, 1328]
click at [708, 547] on button "Sim" at bounding box center [739, 548] width 84 height 40
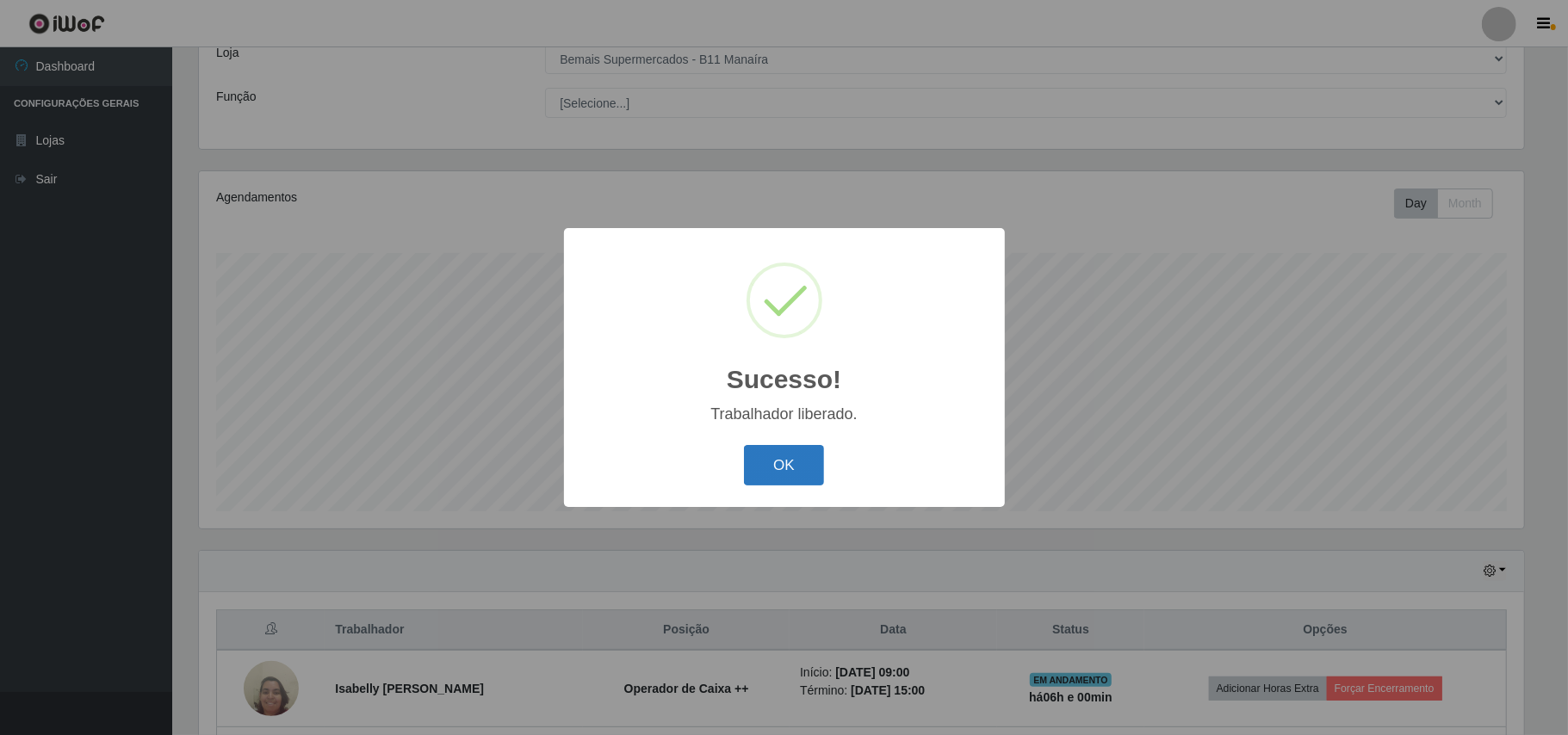
click at [811, 465] on button "OK" at bounding box center [784, 465] width 80 height 40
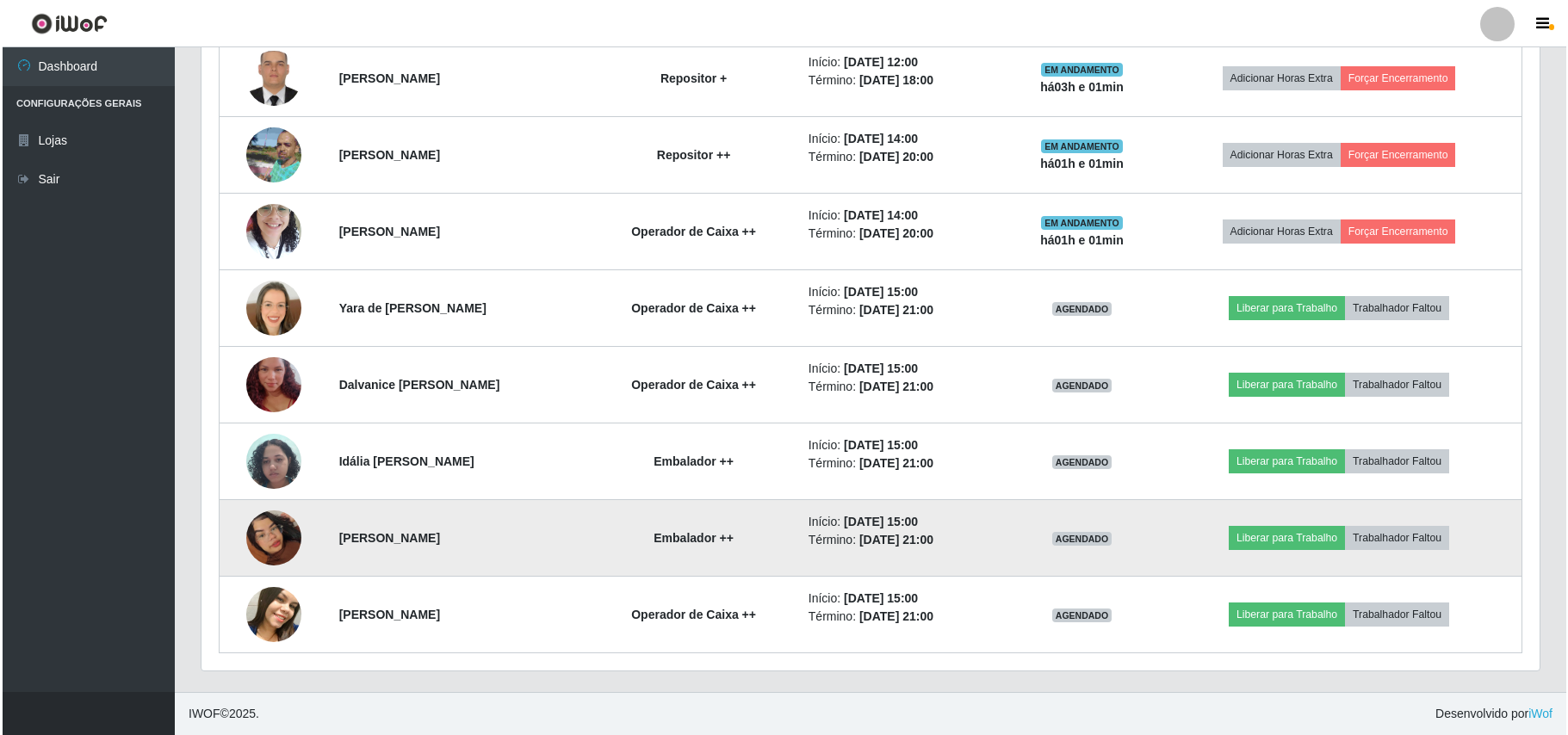
scroll to position [758, 0]
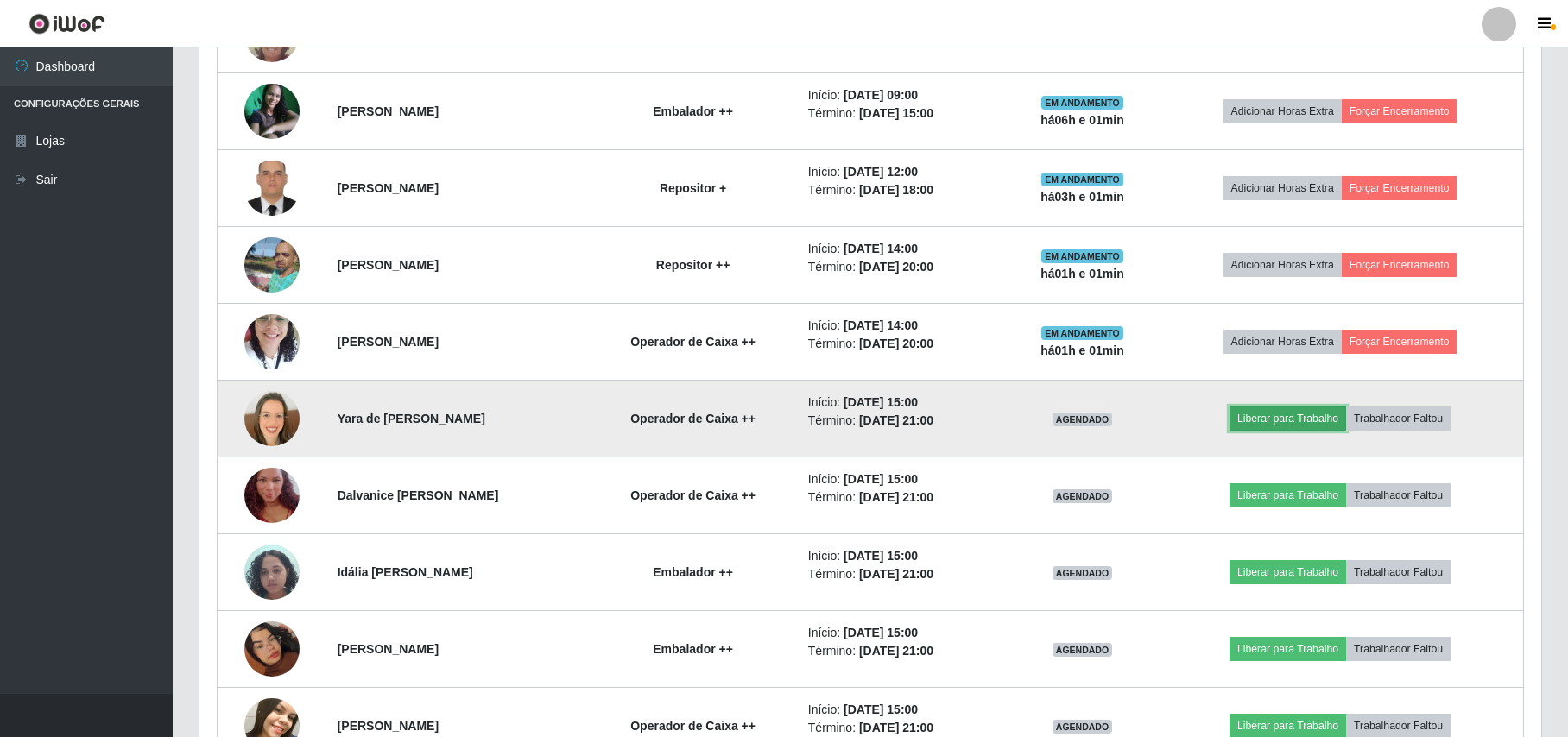
click at [1275, 414] on button "Liberar para Trabalho" at bounding box center [1288, 418] width 117 height 24
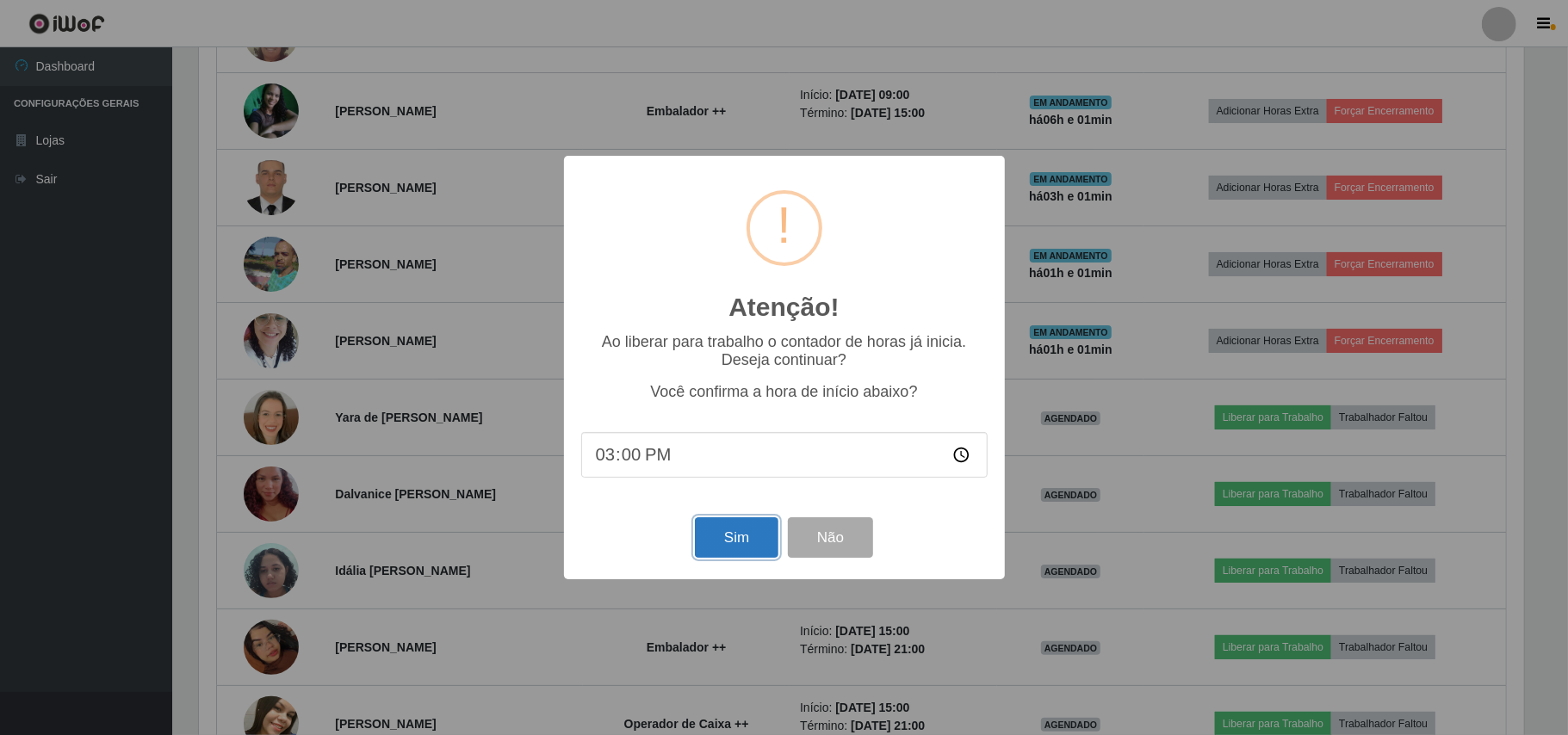
click at [733, 545] on button "Sim" at bounding box center [737, 538] width 84 height 40
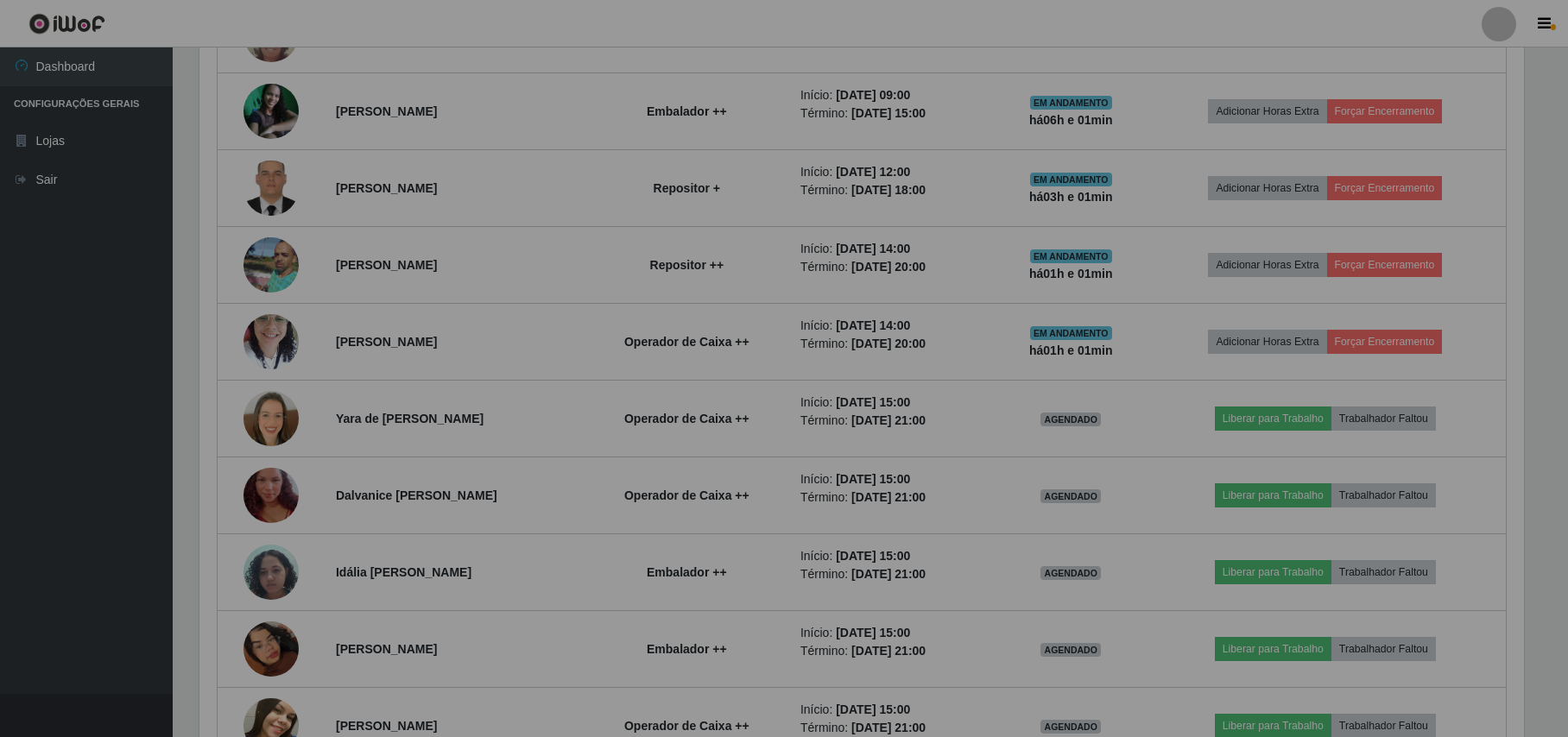
scroll to position [0, 0]
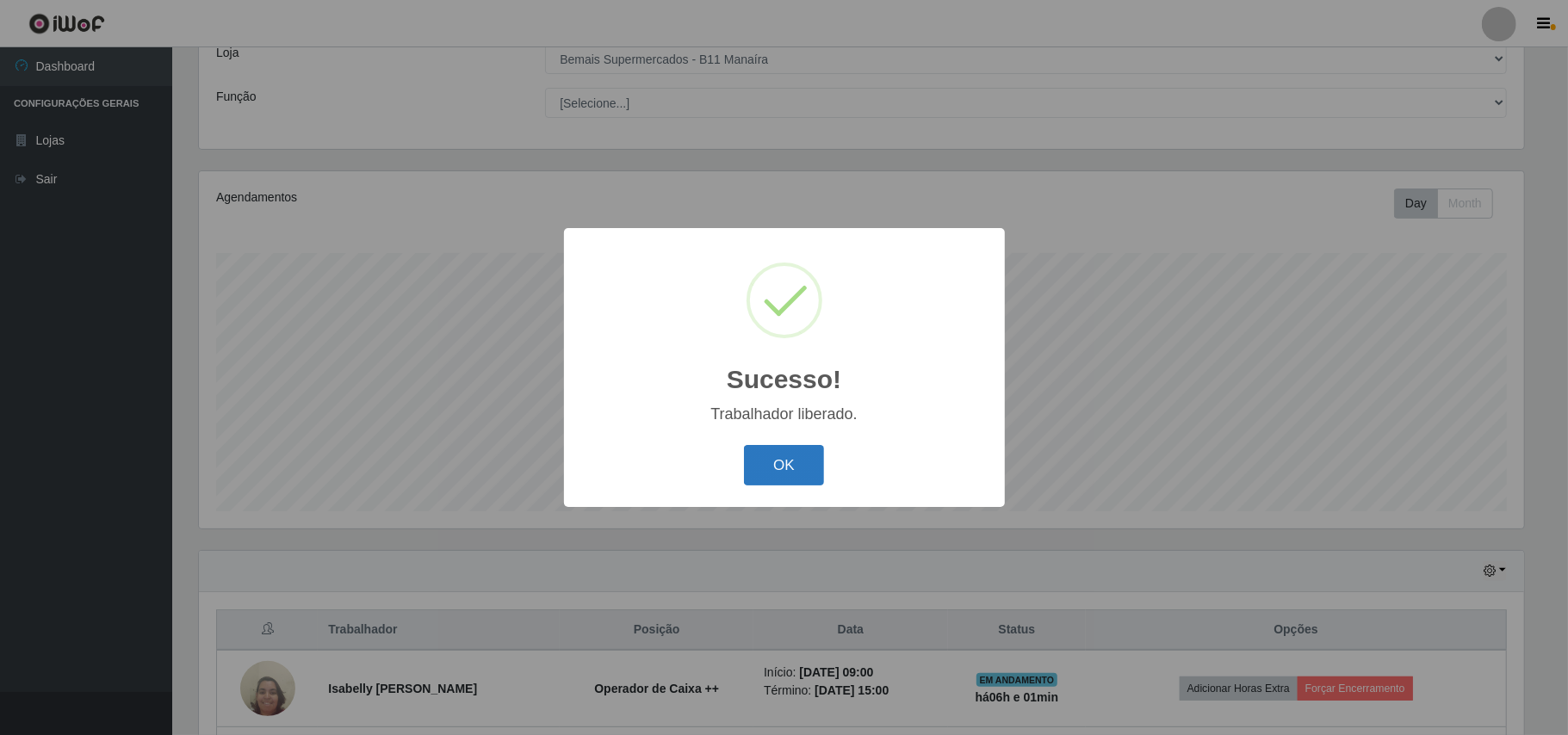
click at [817, 463] on button "OK" at bounding box center [784, 465] width 80 height 40
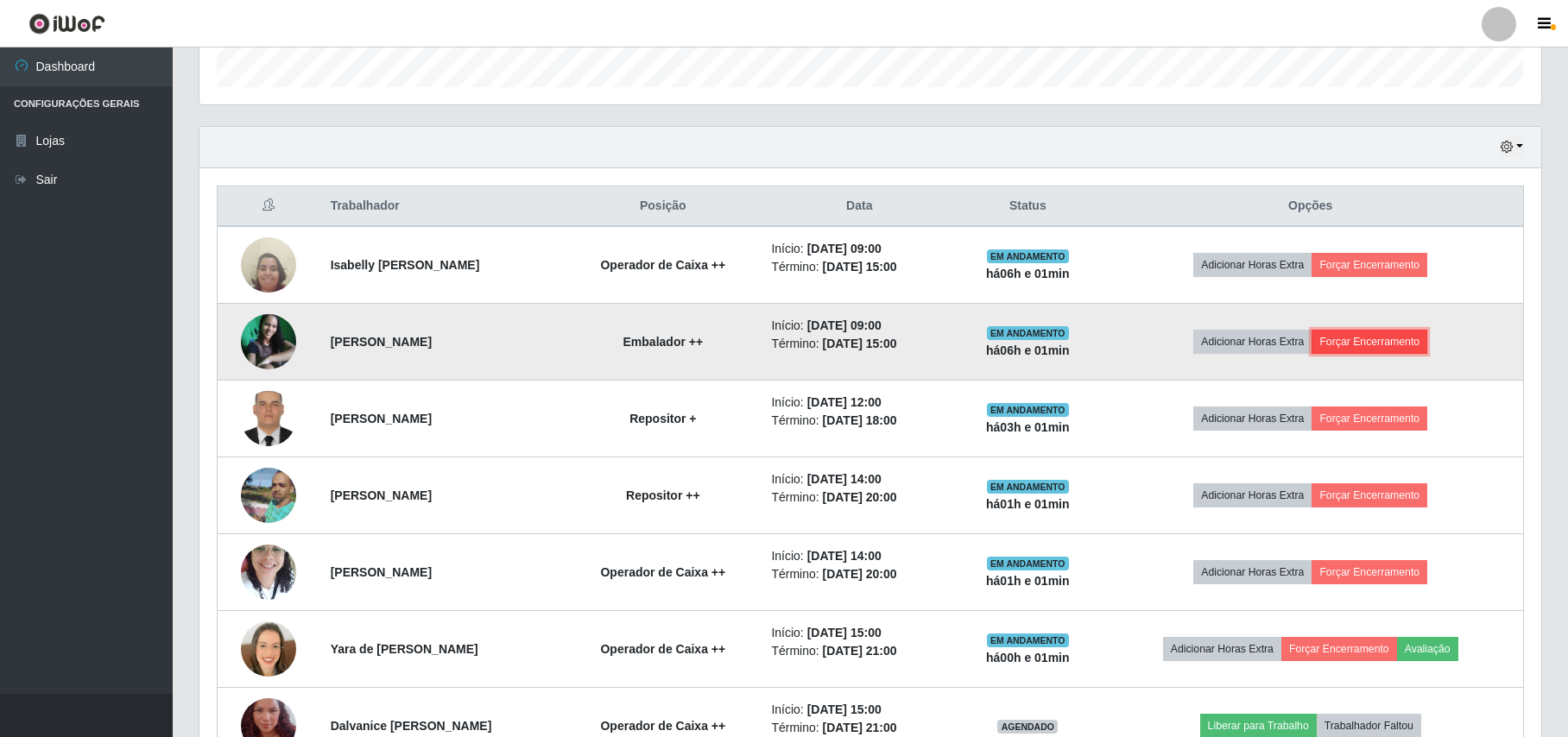
click at [1376, 334] on button "Forçar Encerramento" at bounding box center [1368, 341] width 116 height 24
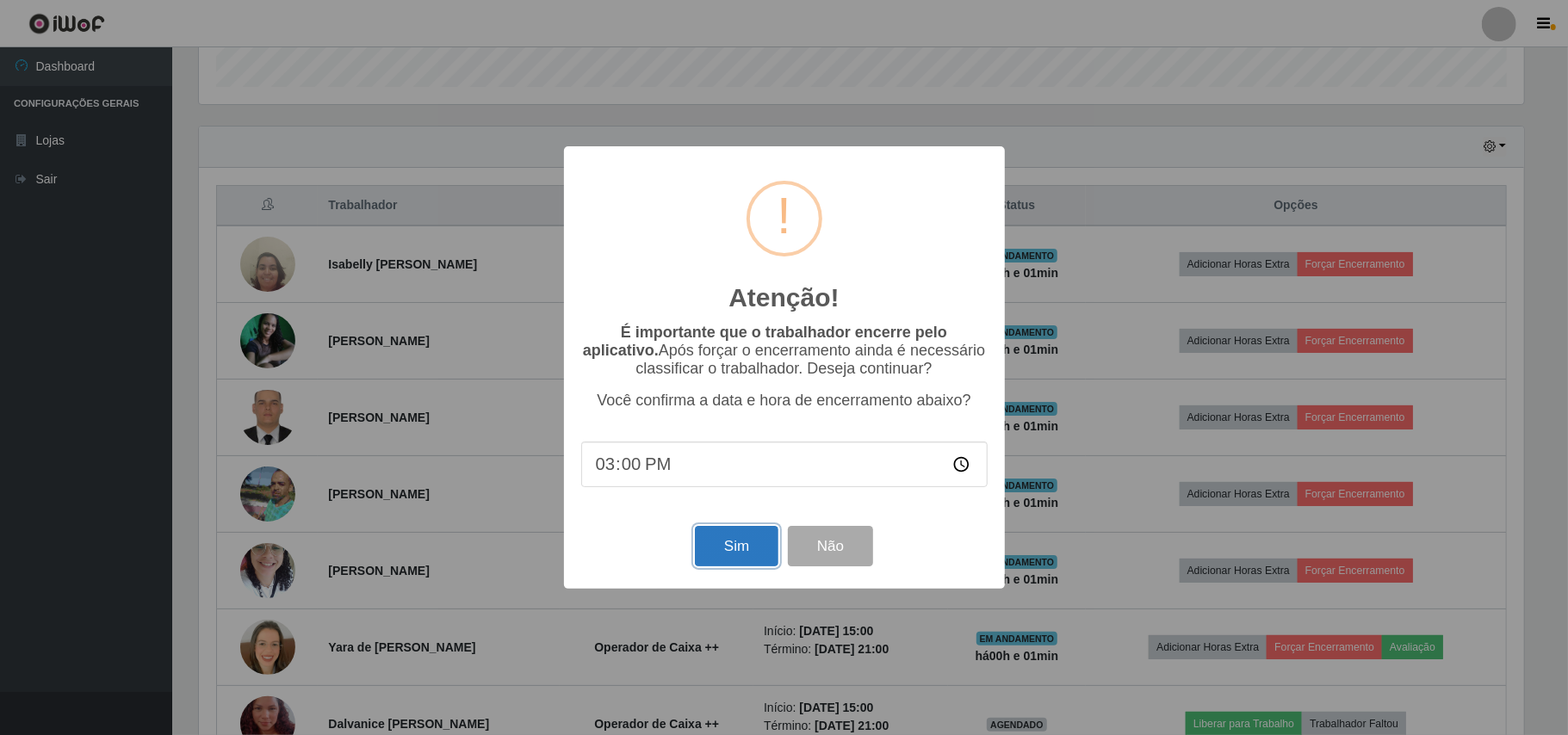
click at [718, 552] on button "Sim" at bounding box center [737, 546] width 84 height 40
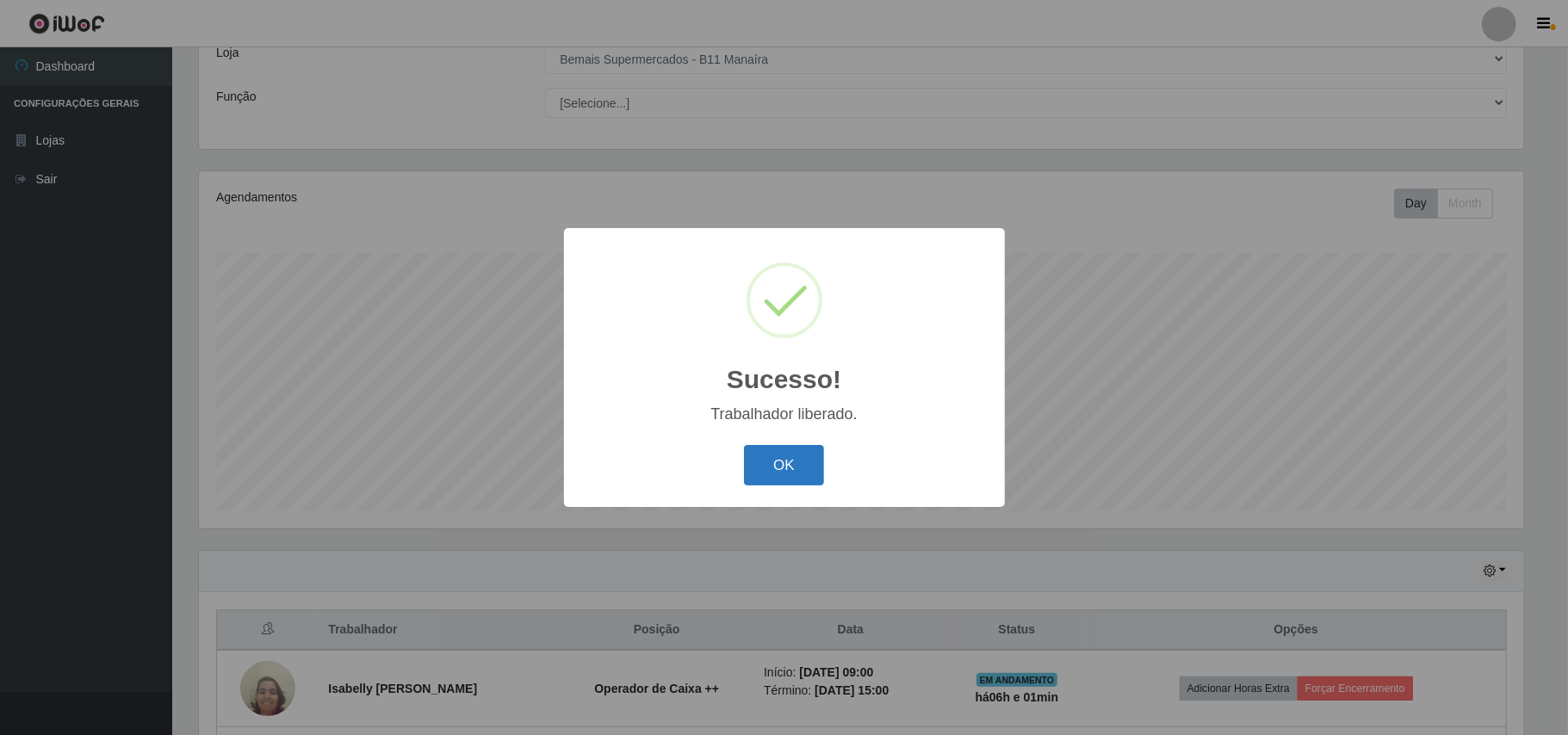
click at [803, 469] on button "OK" at bounding box center [784, 465] width 80 height 40
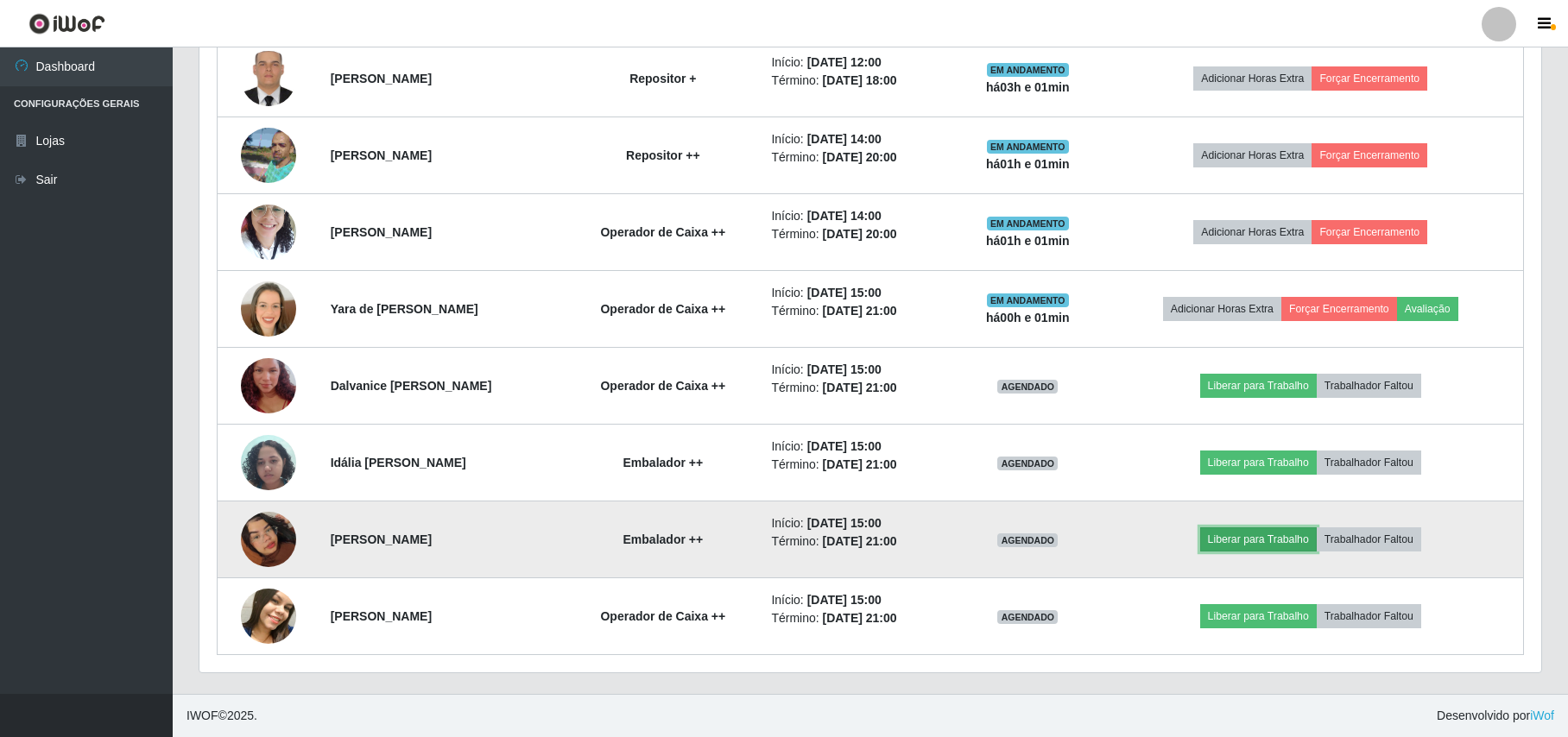
click at [1300, 547] on button "Liberar para Trabalho" at bounding box center [1258, 539] width 117 height 24
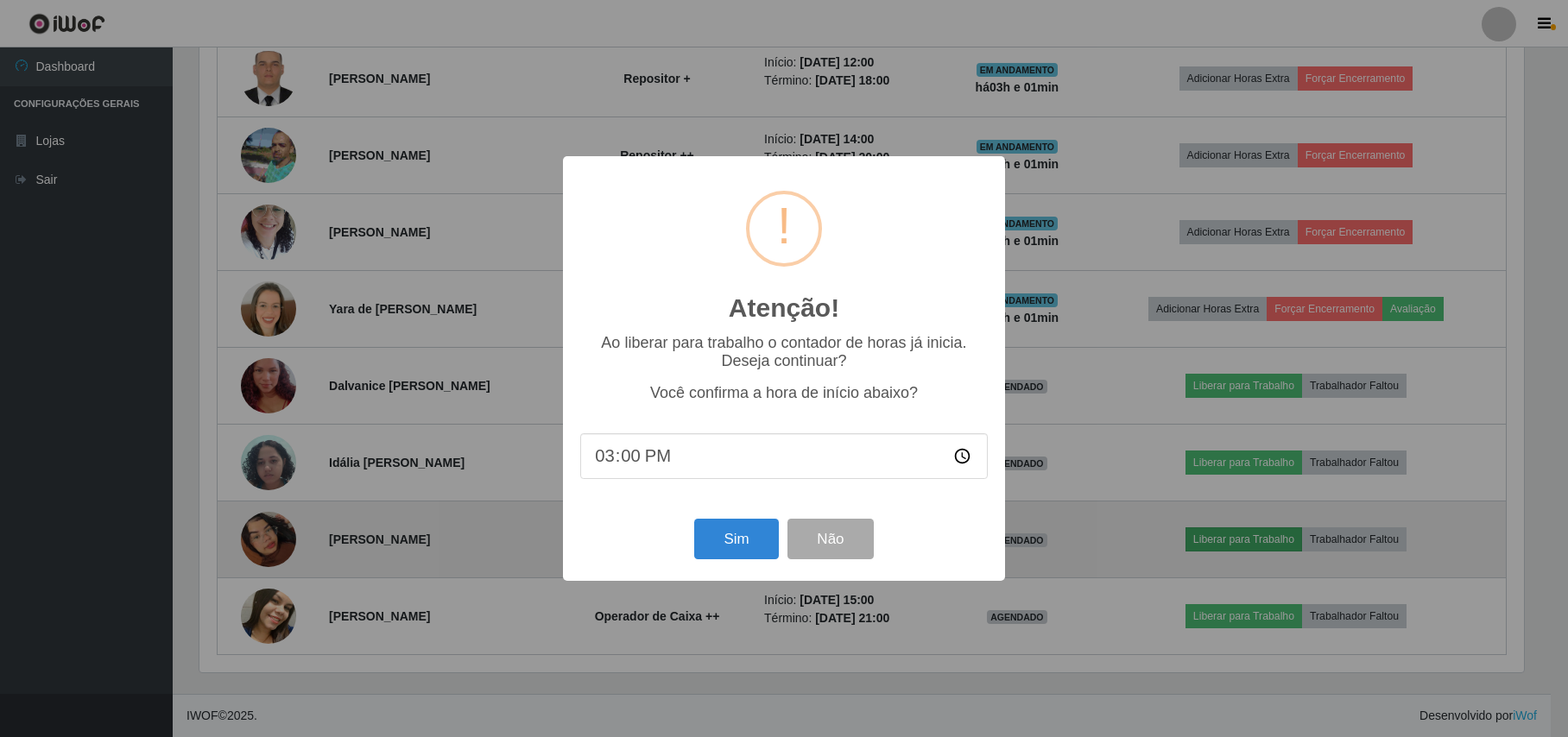
scroll to position [359, 1328]
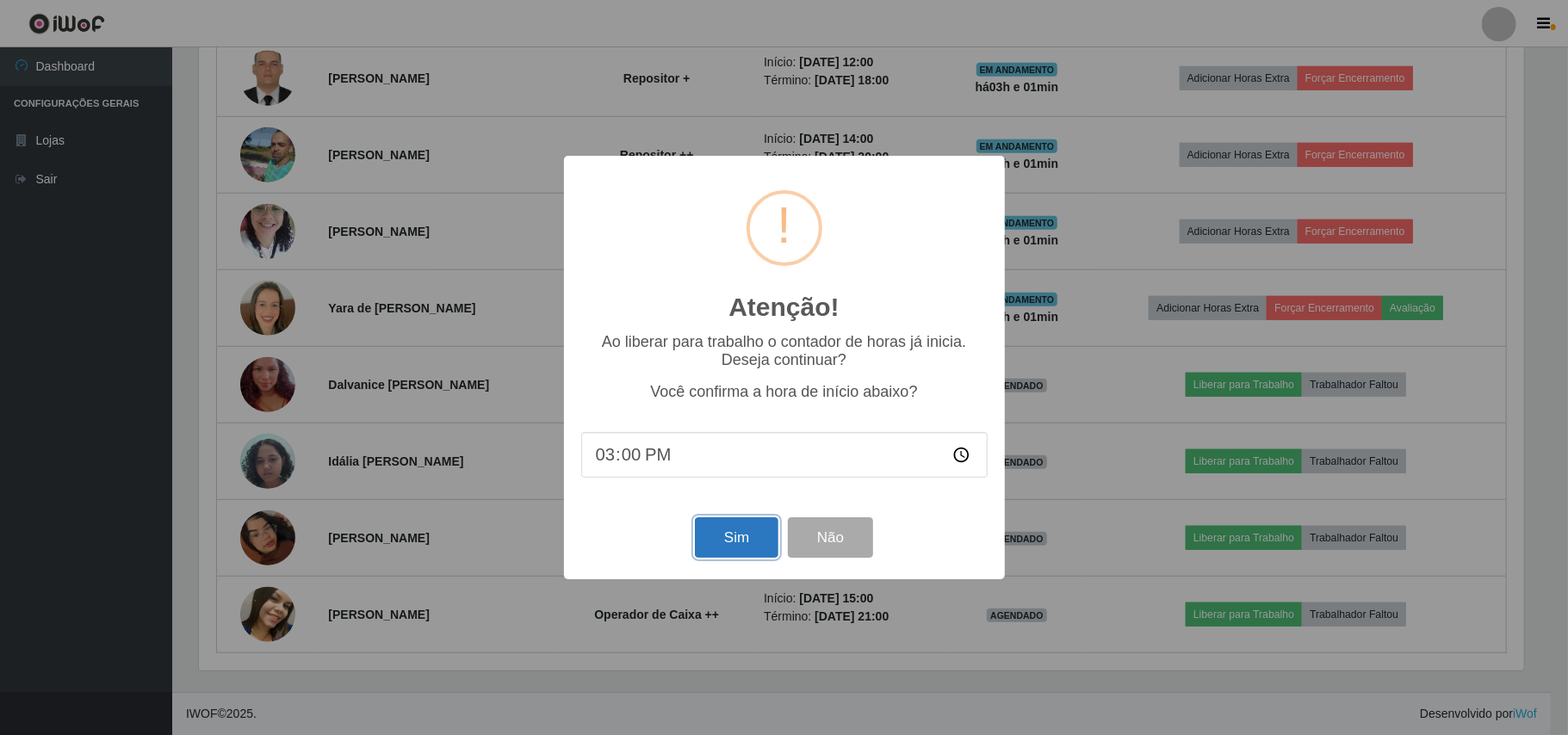
click at [752, 530] on button "Sim" at bounding box center [737, 538] width 84 height 40
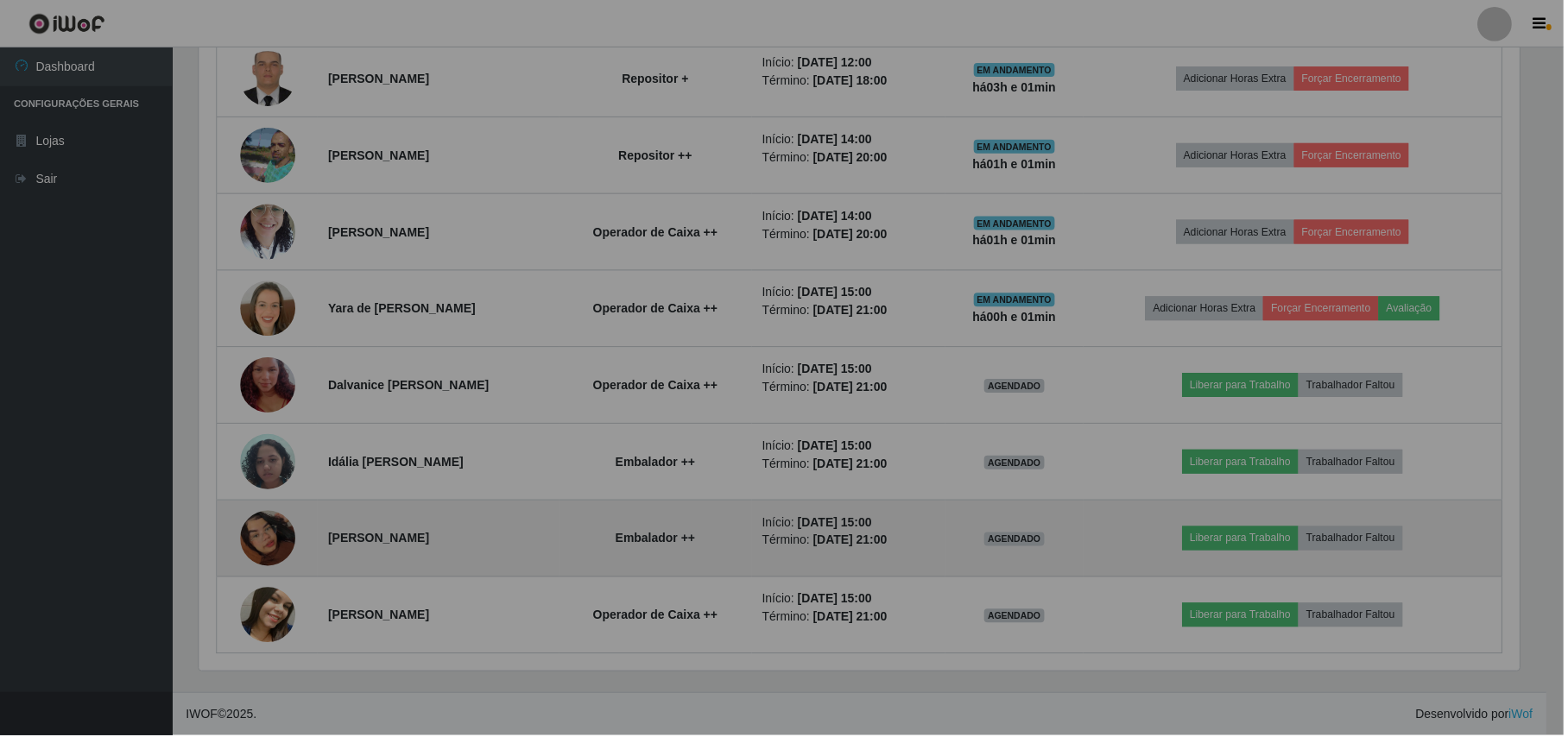
scroll to position [359, 1340]
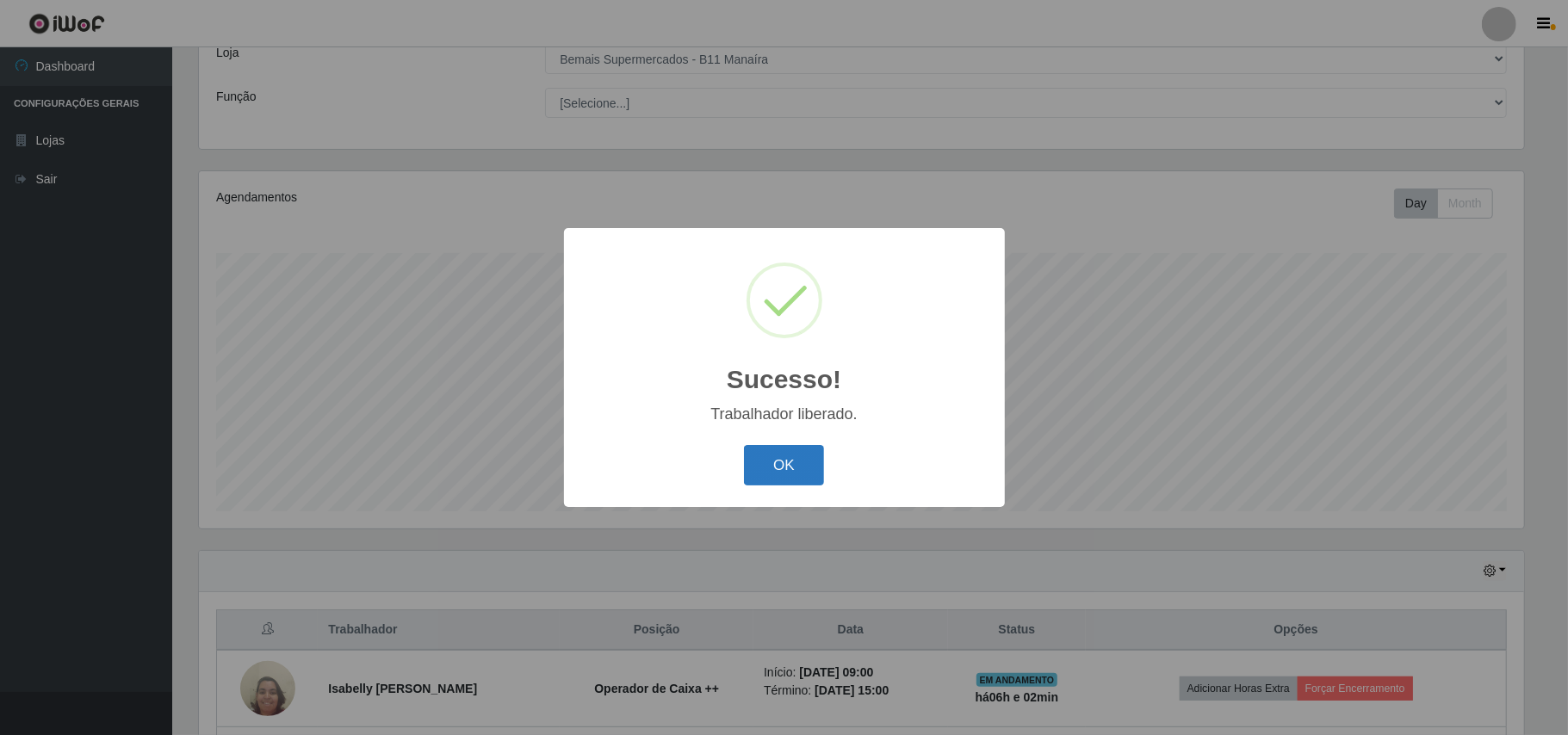
click at [783, 448] on button "OK" at bounding box center [784, 465] width 80 height 40
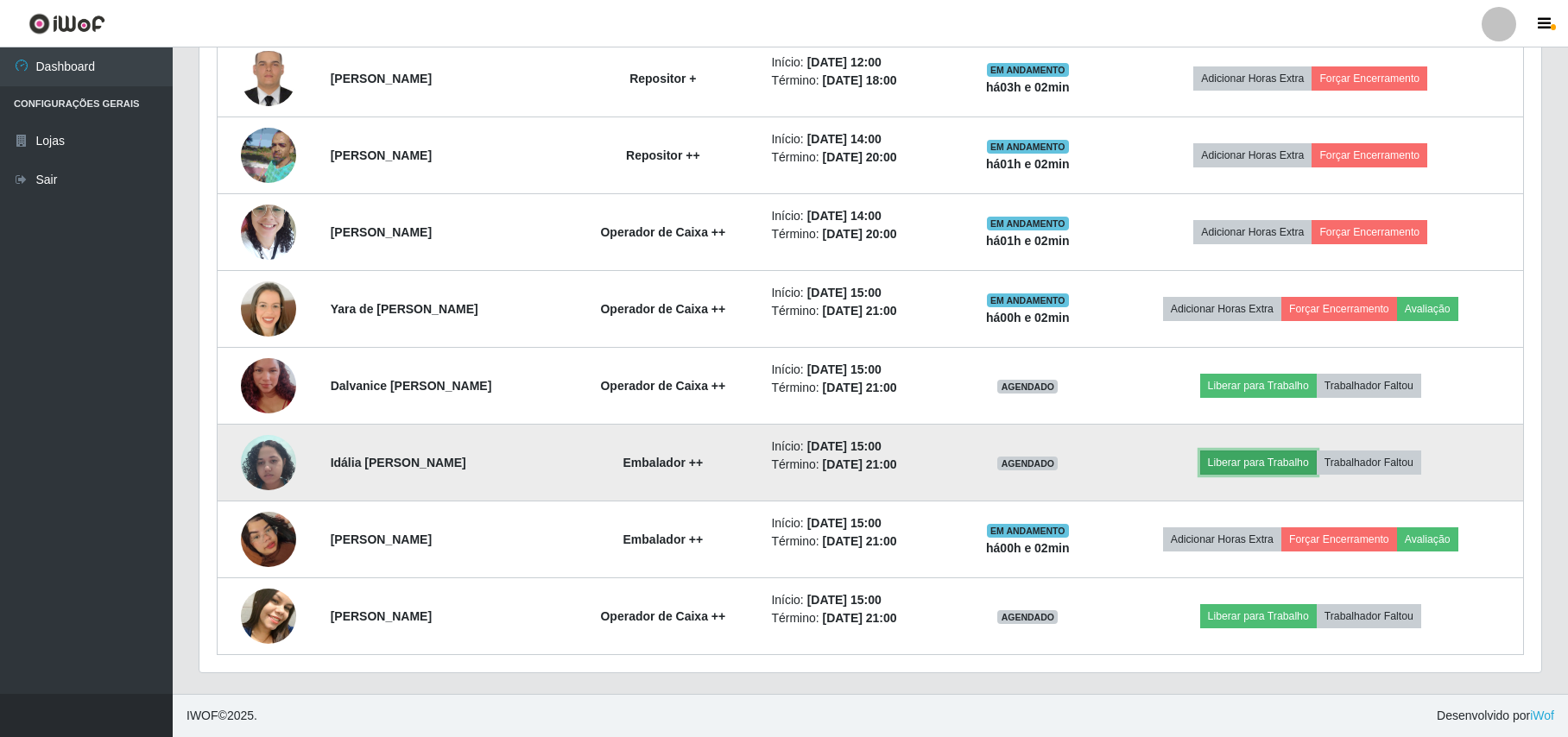
click at [1255, 450] on button "Liberar para Trabalho" at bounding box center [1258, 462] width 117 height 24
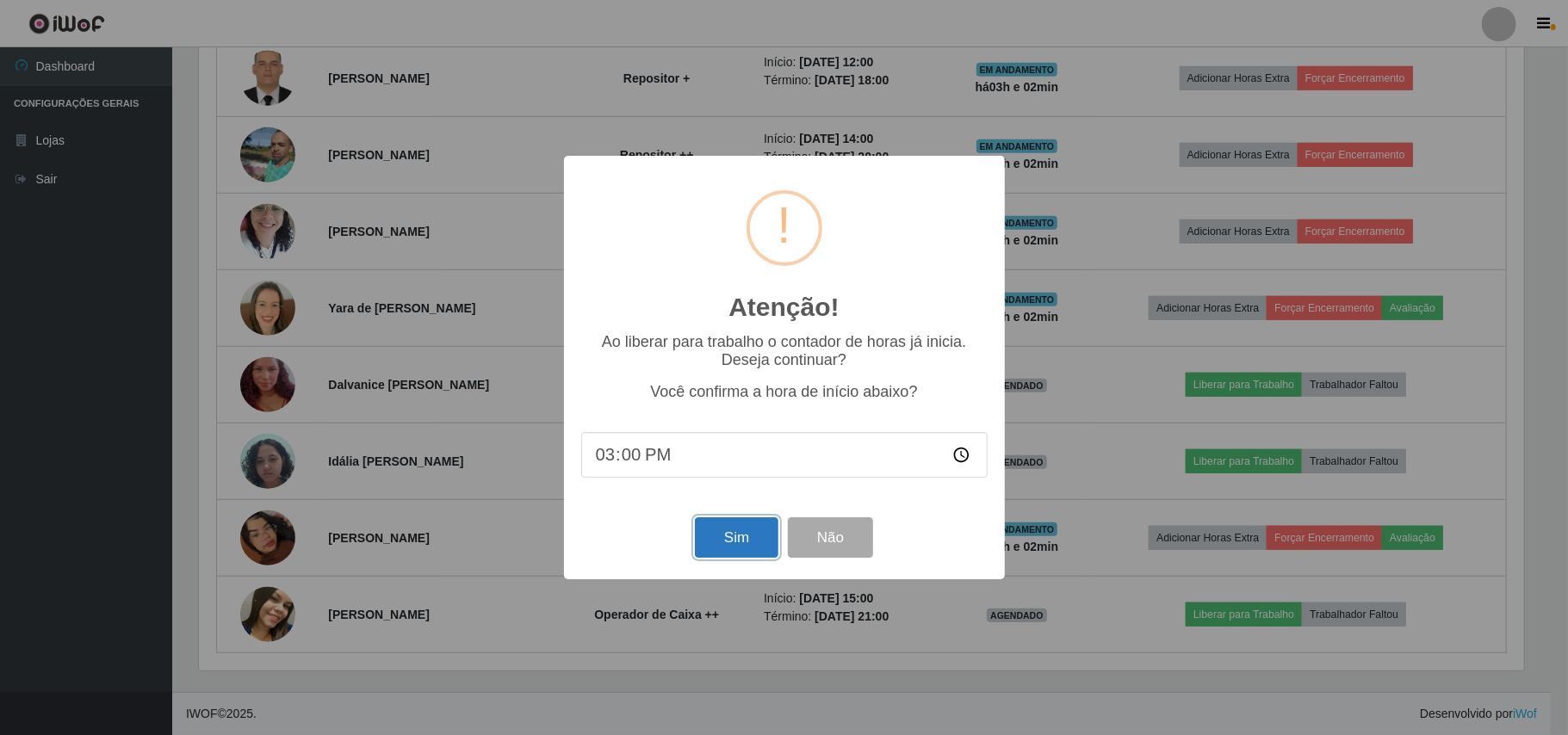
click at [701, 544] on button "Sim" at bounding box center [737, 538] width 84 height 40
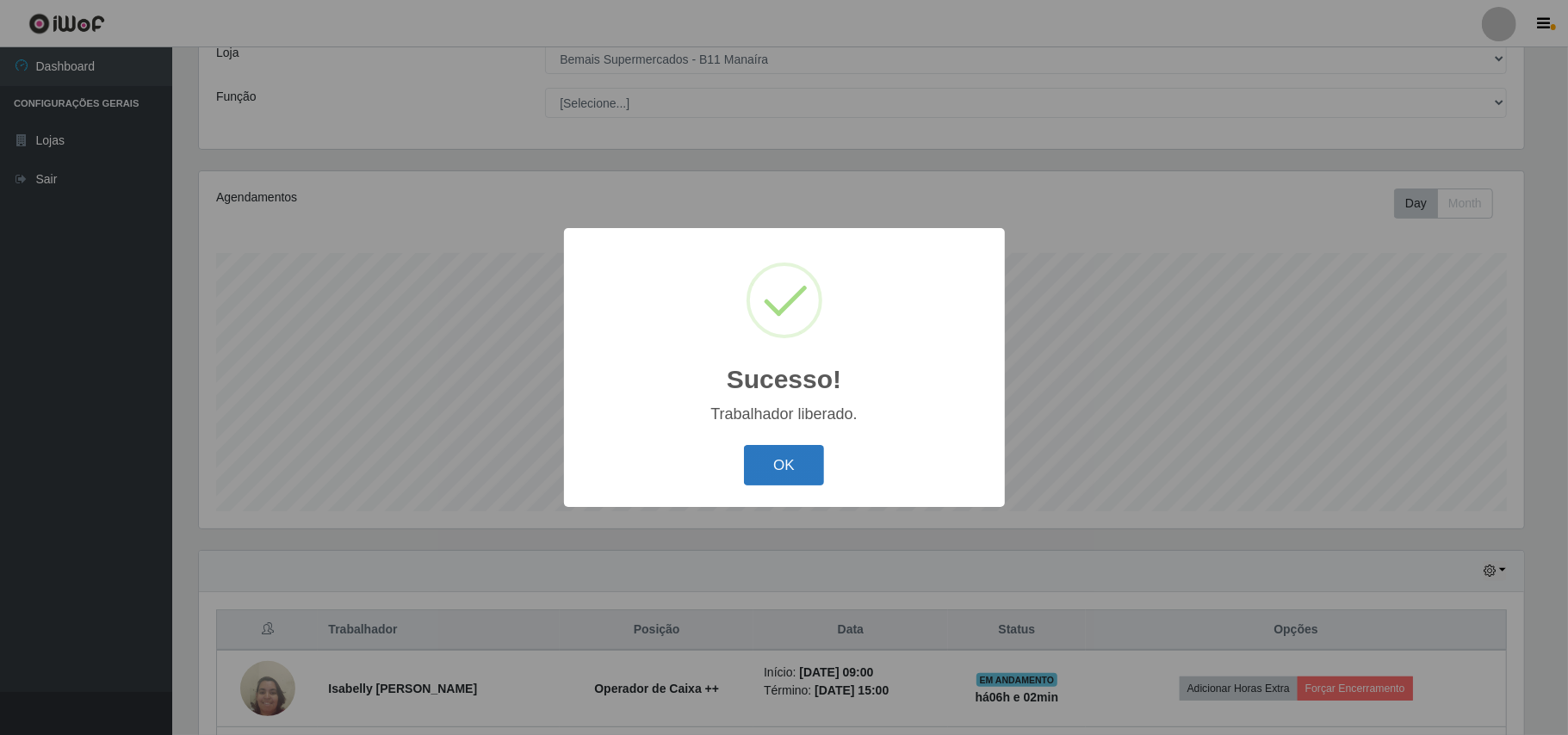
click at [753, 469] on button "OK" at bounding box center [784, 465] width 80 height 40
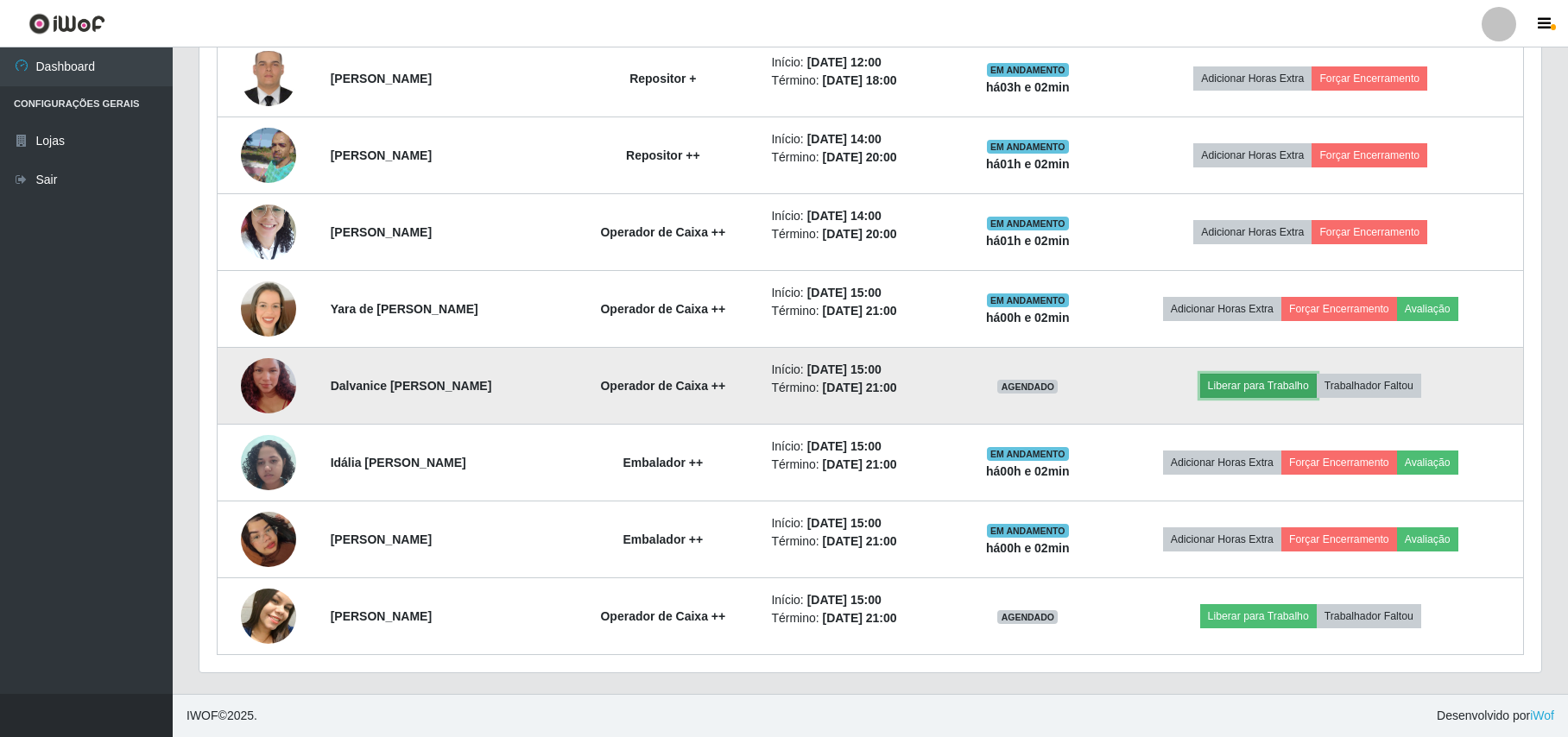
click at [1257, 387] on button "Liberar para Trabalho" at bounding box center [1258, 385] width 117 height 24
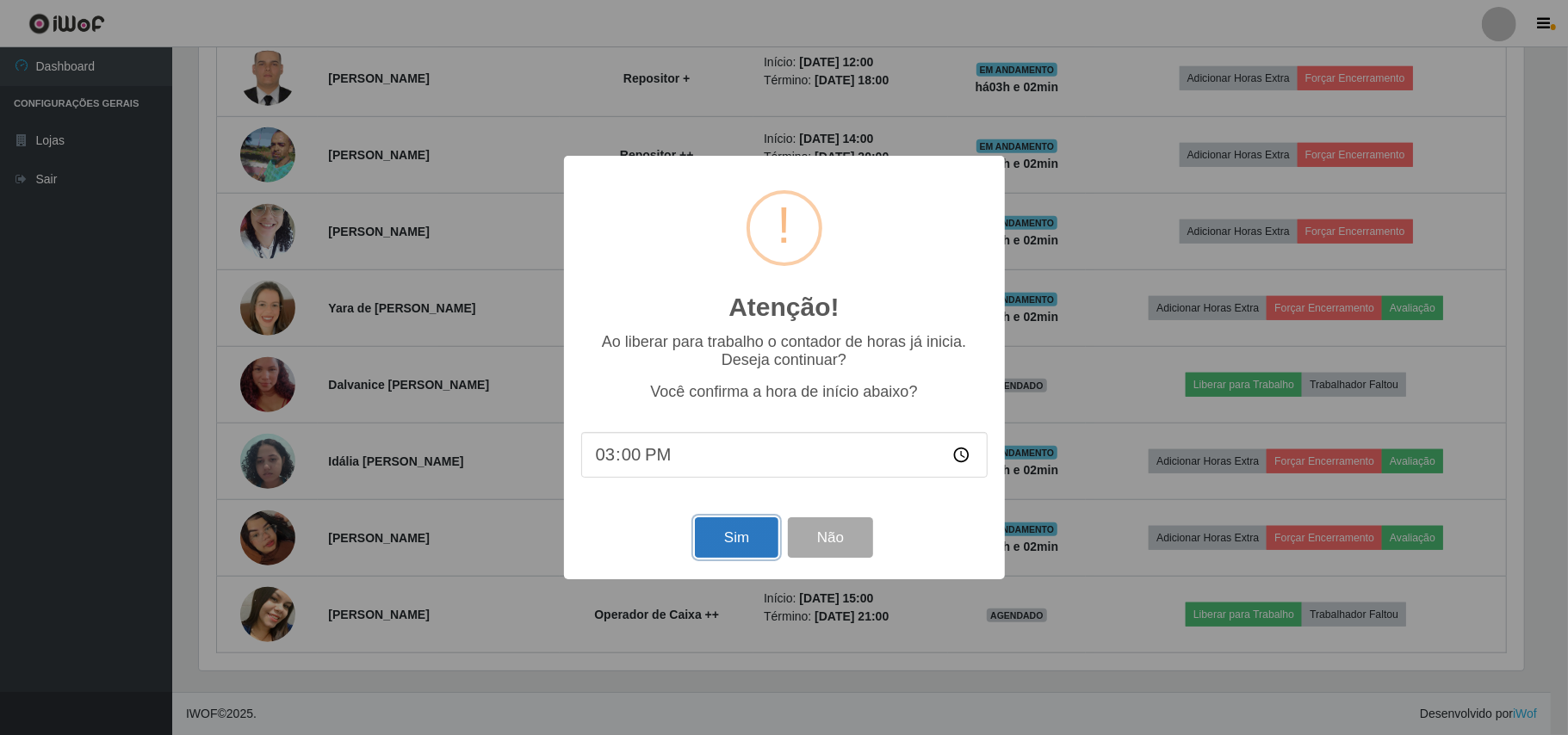
click at [745, 525] on button "Sim" at bounding box center [737, 538] width 84 height 40
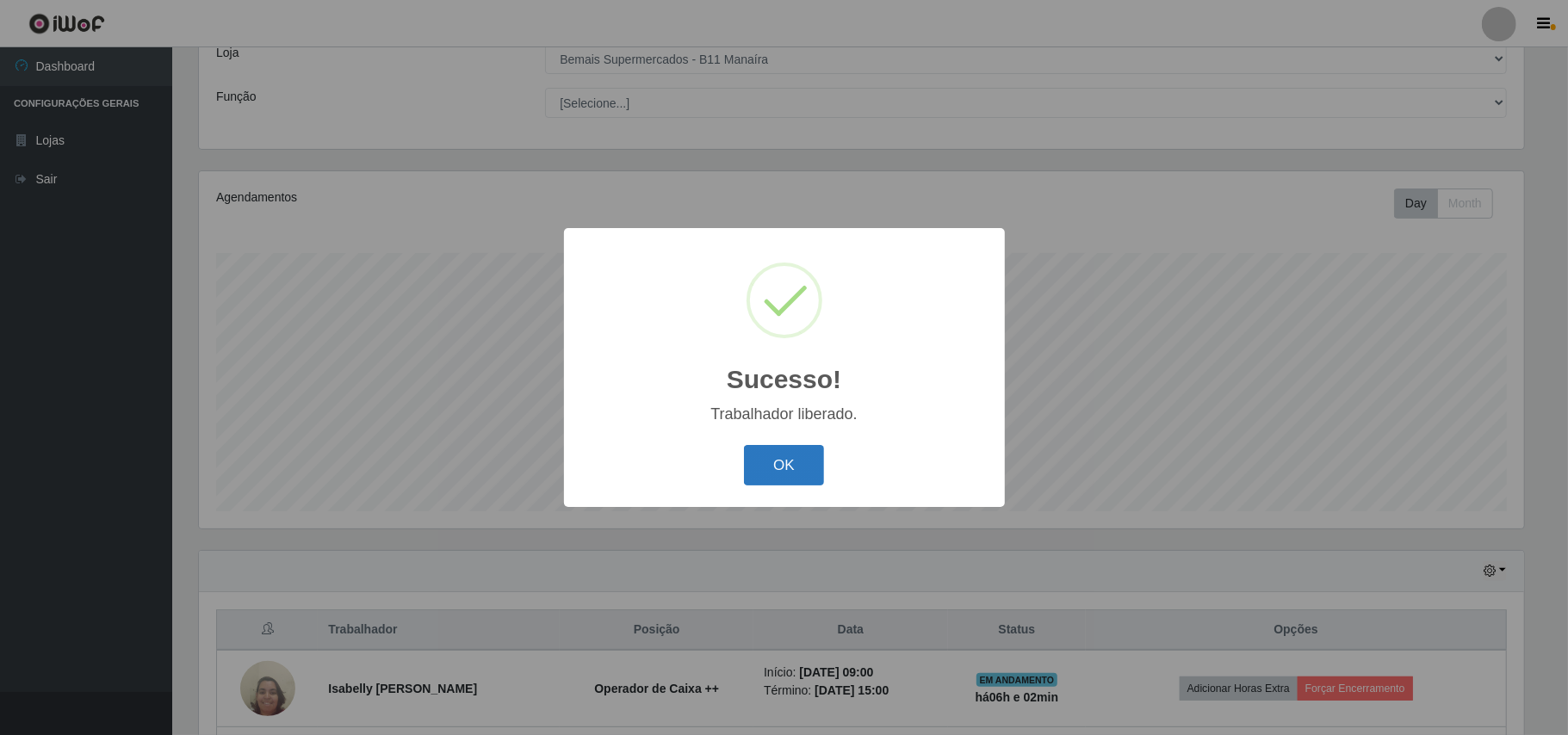
click at [776, 459] on button "OK" at bounding box center [784, 465] width 80 height 40
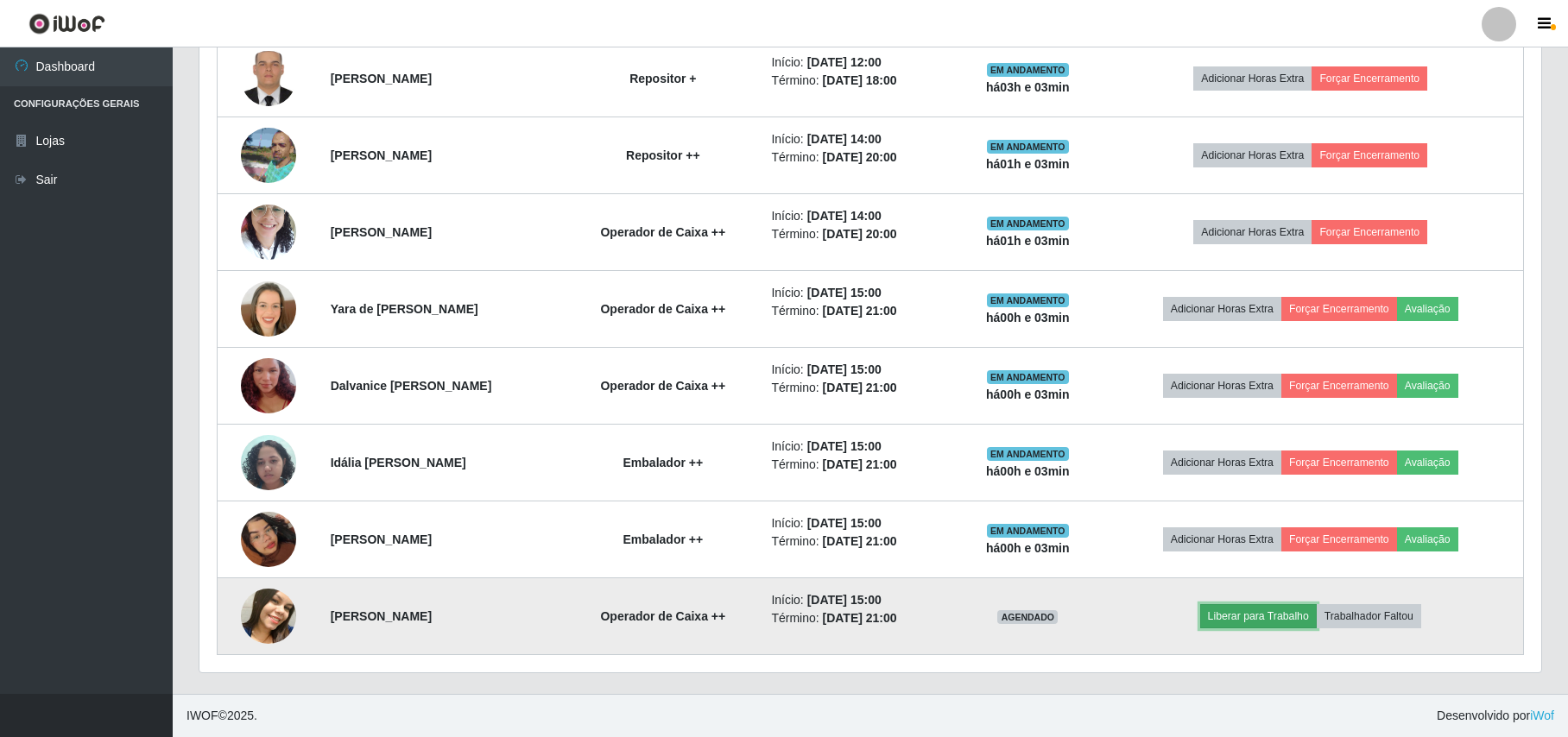
click at [1296, 619] on button "Liberar para Trabalho" at bounding box center [1258, 616] width 117 height 24
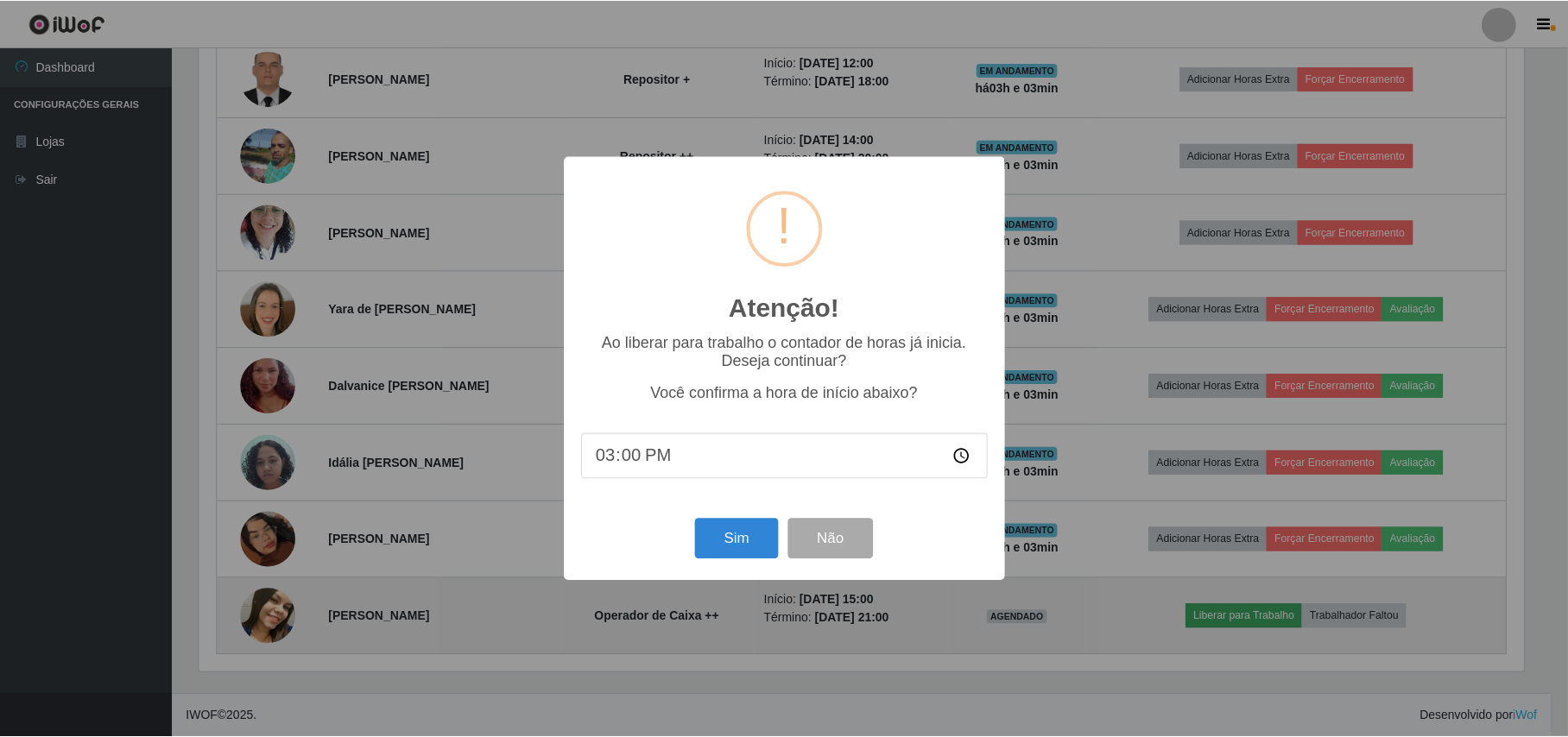
scroll to position [359, 1328]
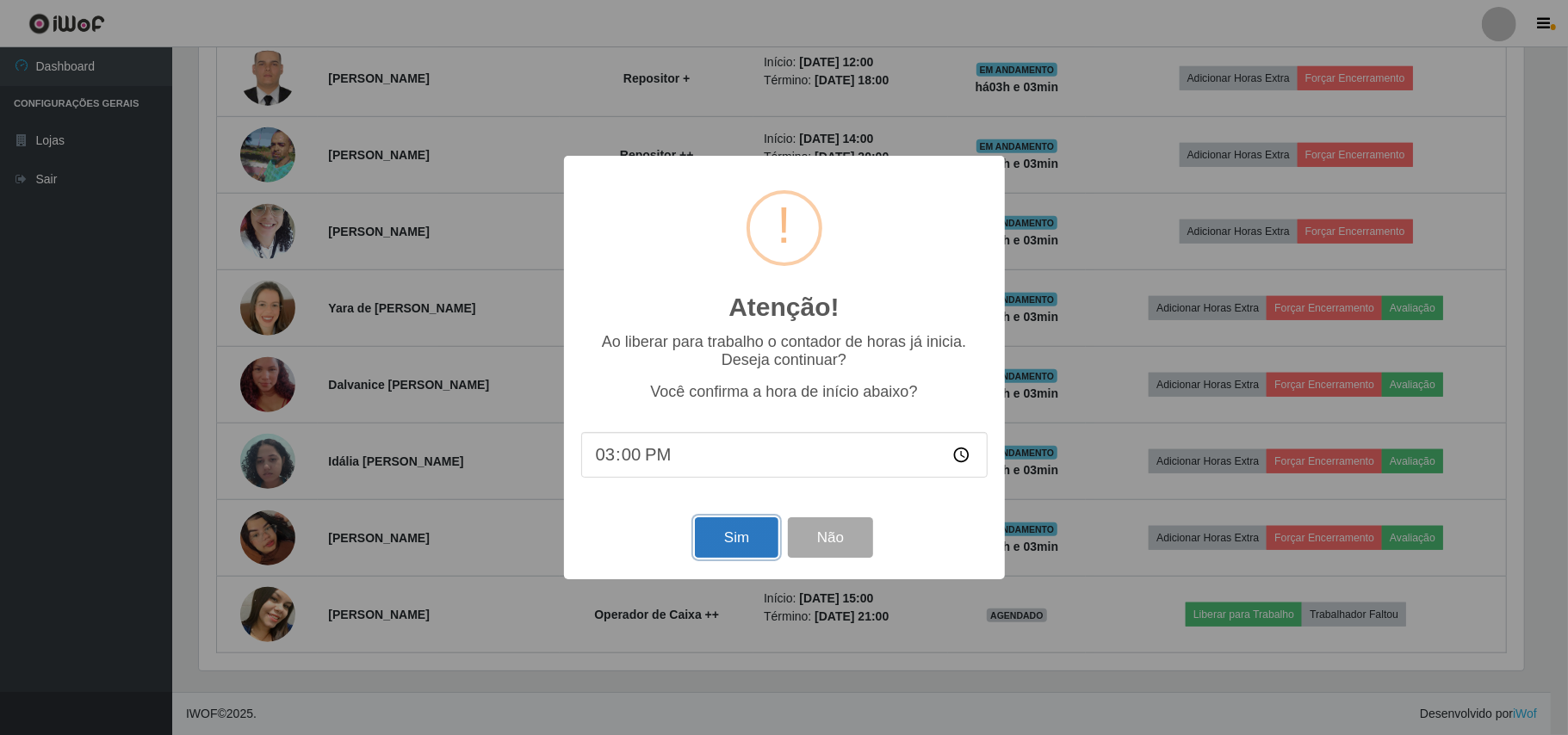
click at [717, 532] on button "Sim" at bounding box center [737, 538] width 84 height 40
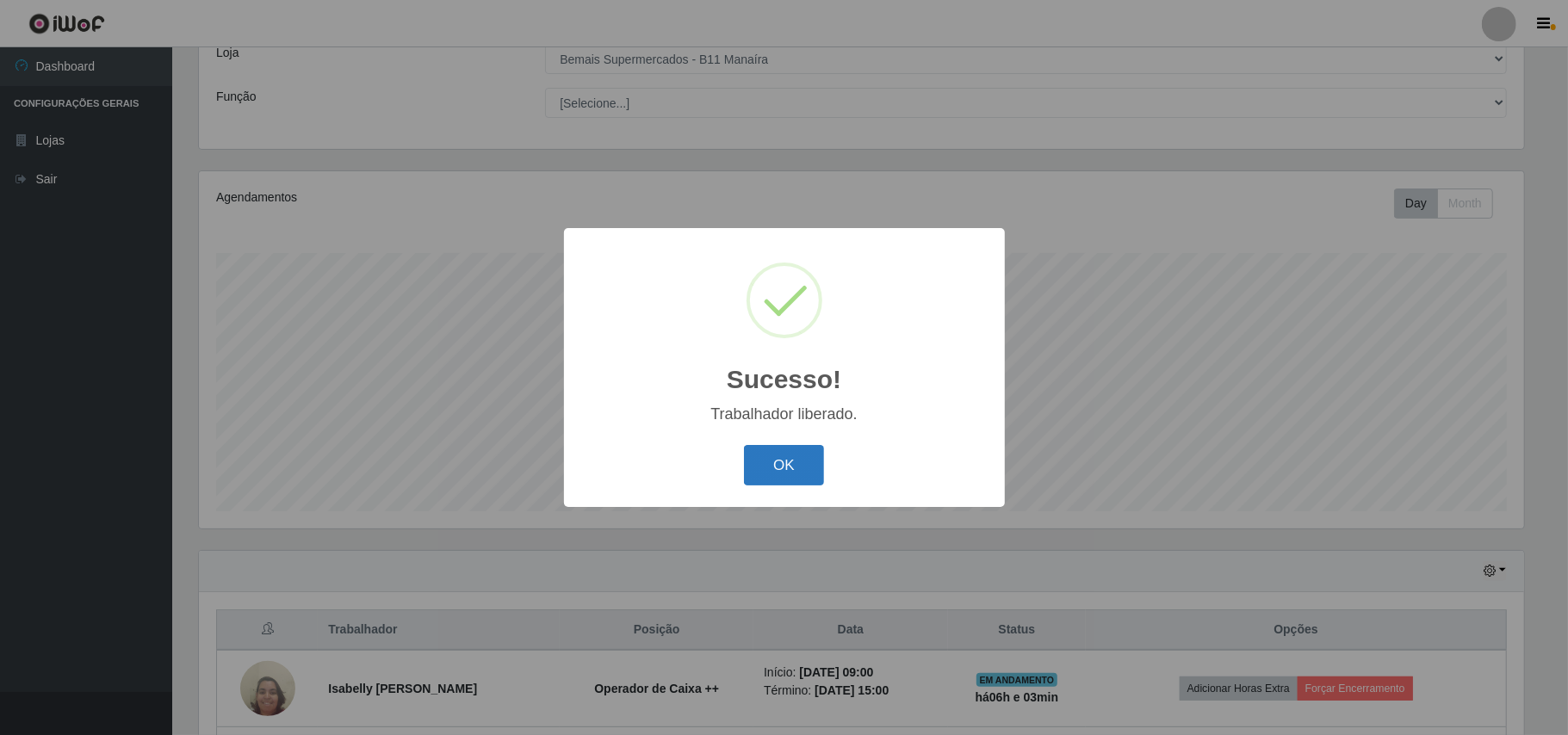
click at [763, 459] on button "OK" at bounding box center [784, 465] width 80 height 40
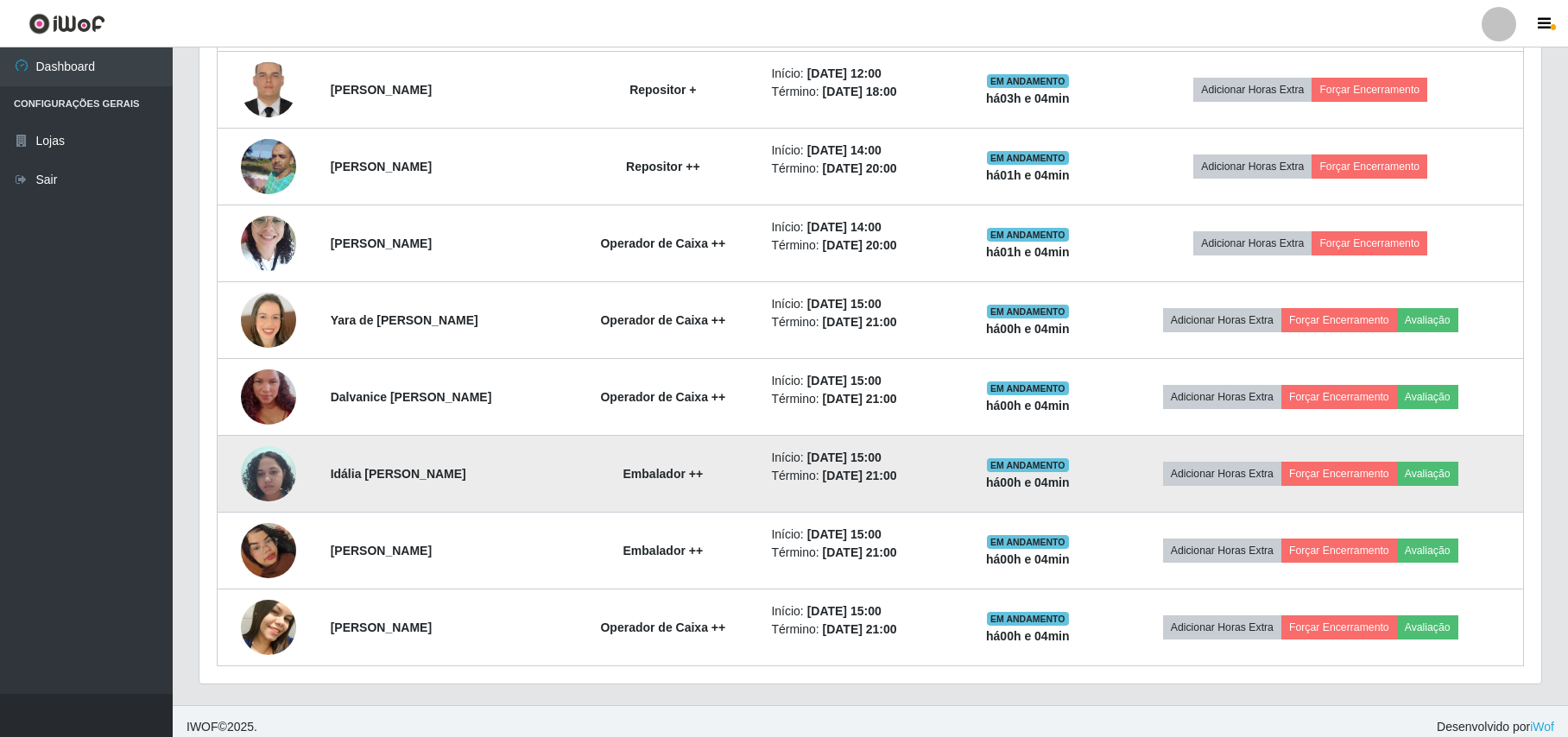
scroll to position [798, 0]
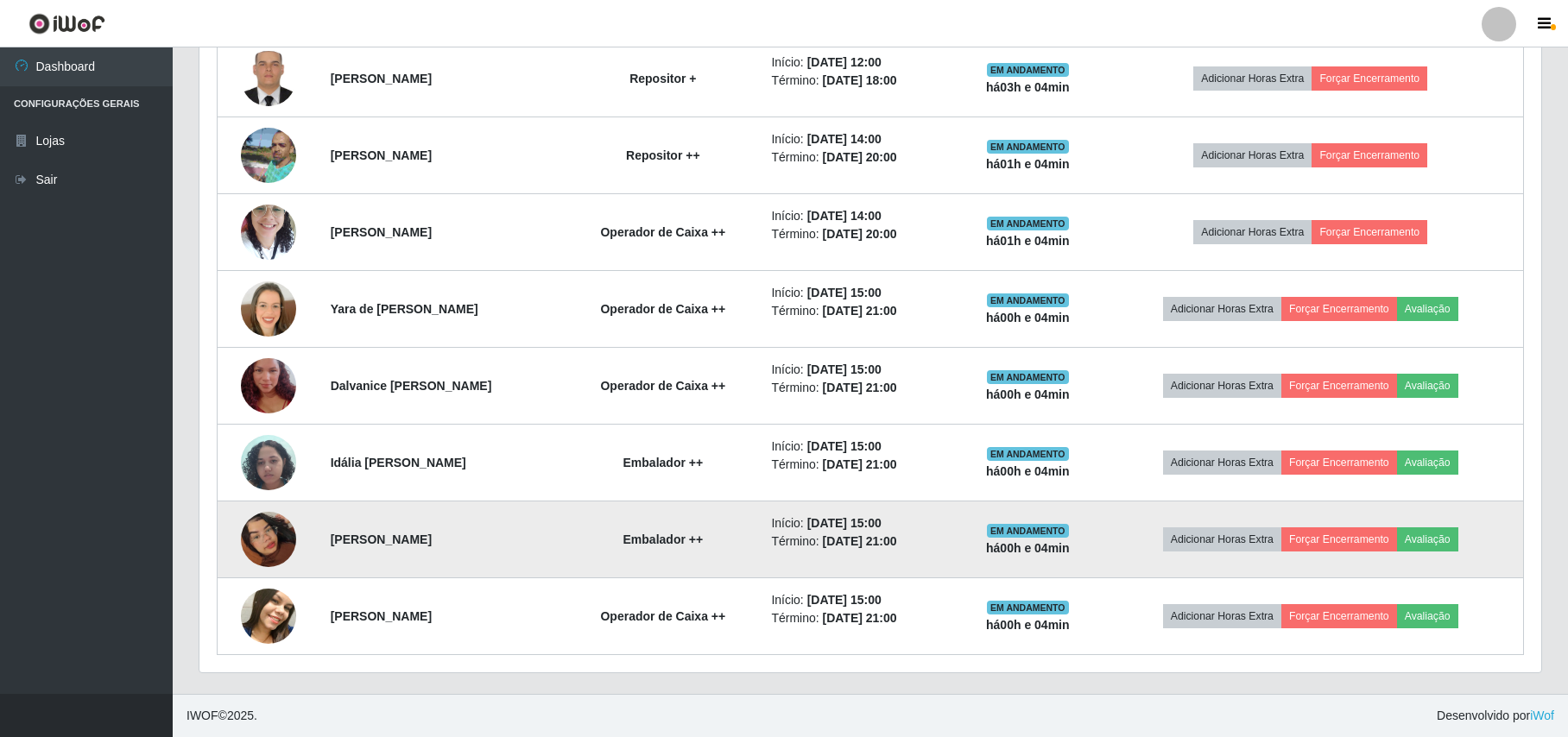
click at [283, 537] on img at bounding box center [269, 539] width 55 height 98
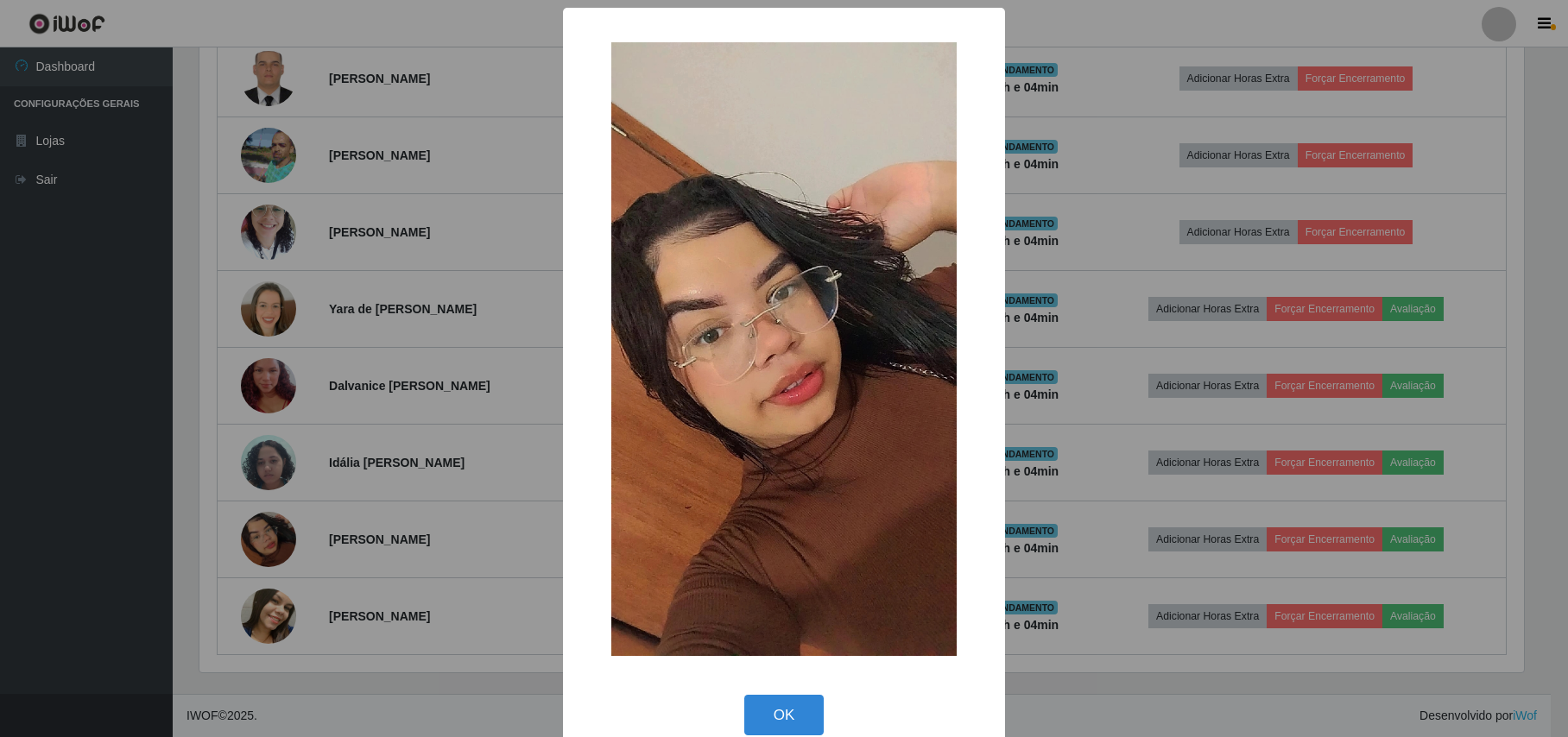
scroll to position [359, 1328]
click at [140, 540] on div "× OK Cancel" at bounding box center [786, 368] width 1572 height 737
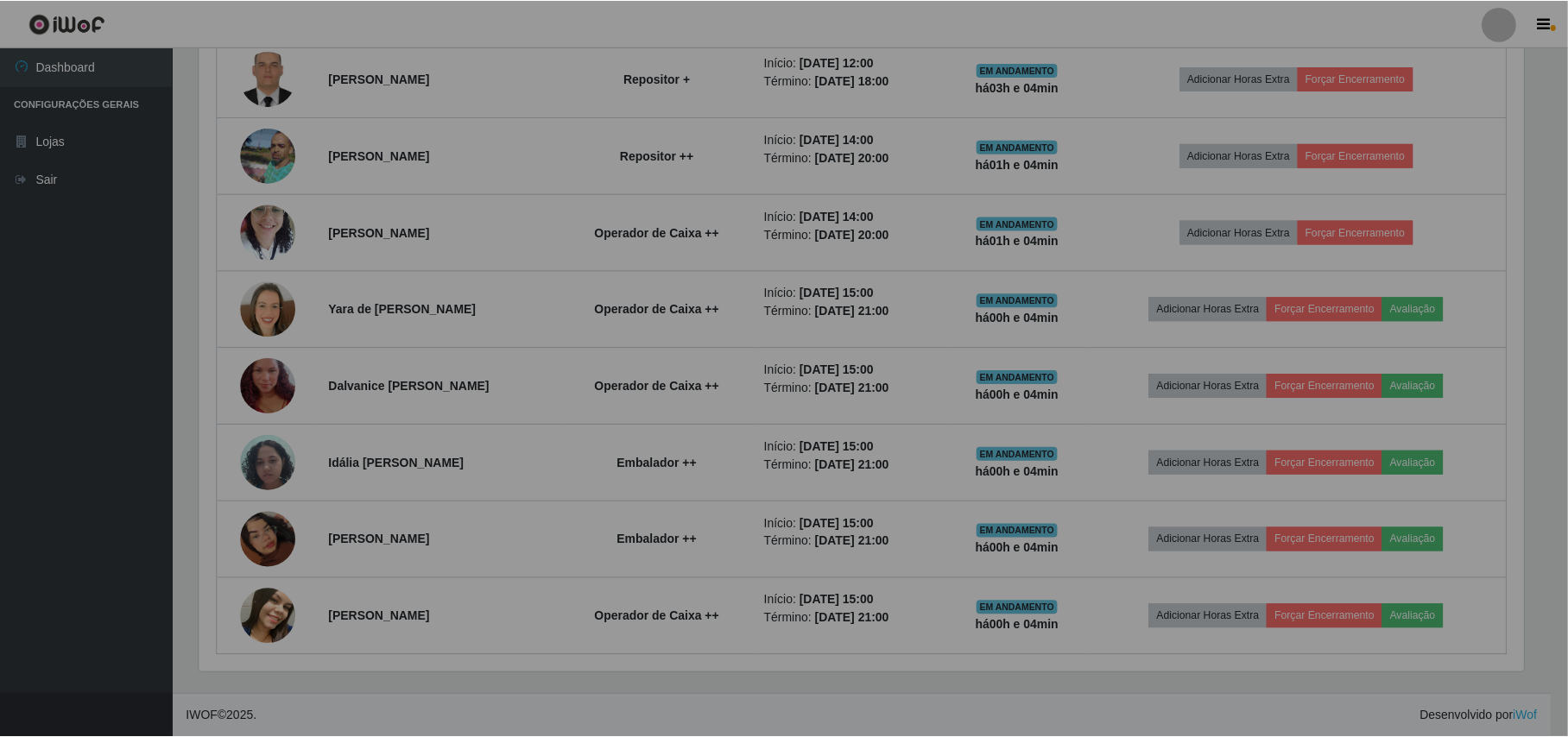
scroll to position [359, 1340]
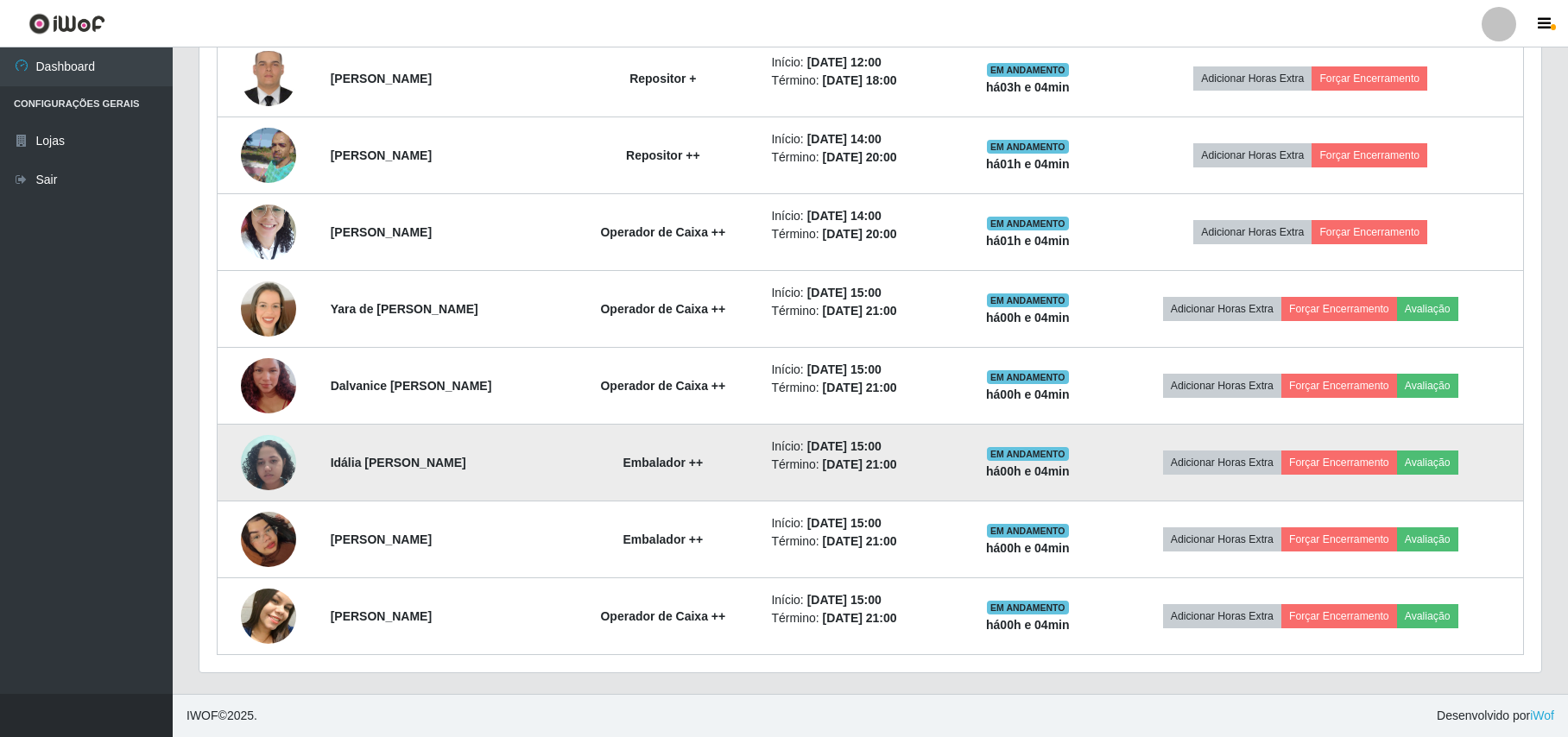
click at [259, 467] on img at bounding box center [269, 462] width 55 height 74
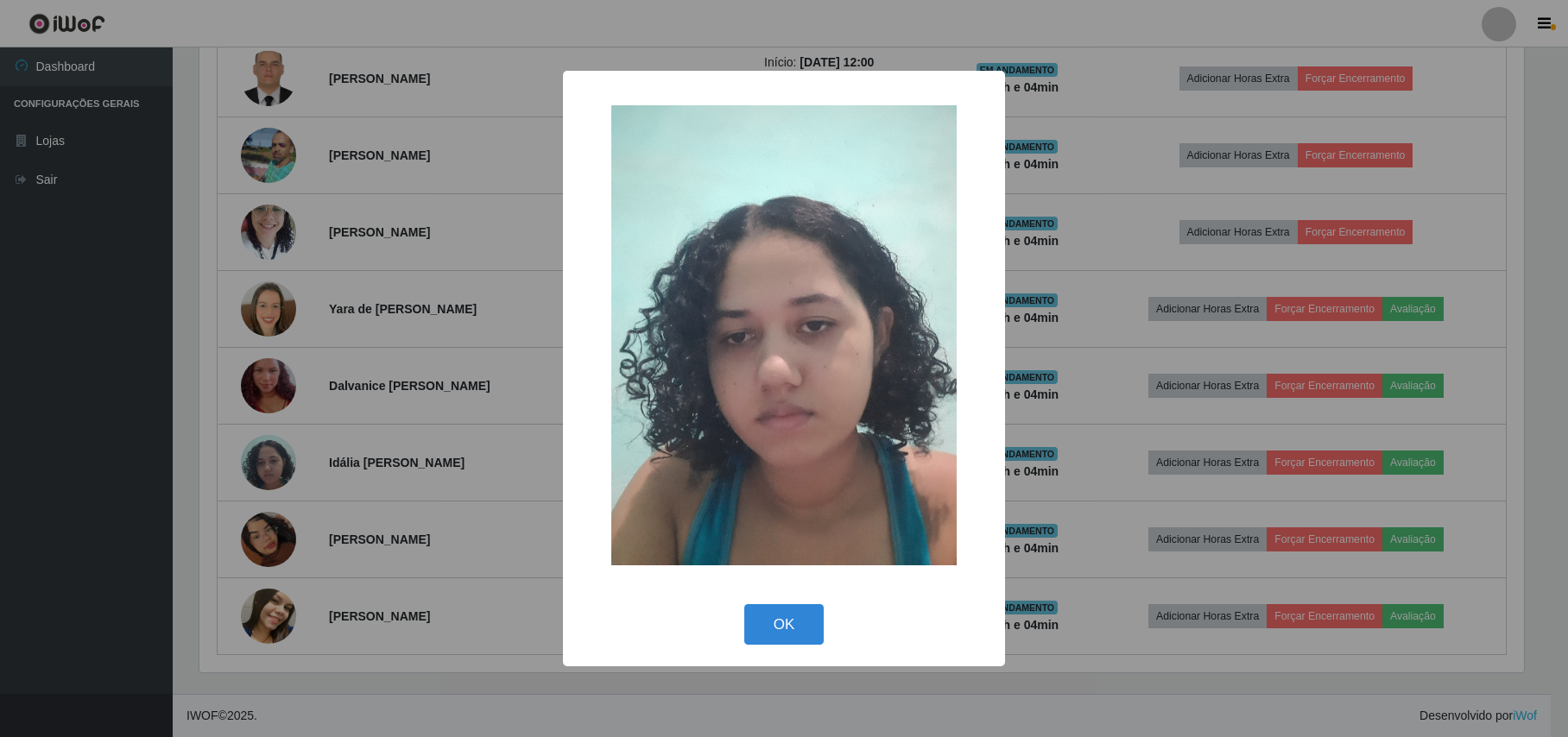
scroll to position [359, 1328]
click at [181, 490] on div "× OK Cancel" at bounding box center [786, 368] width 1572 height 737
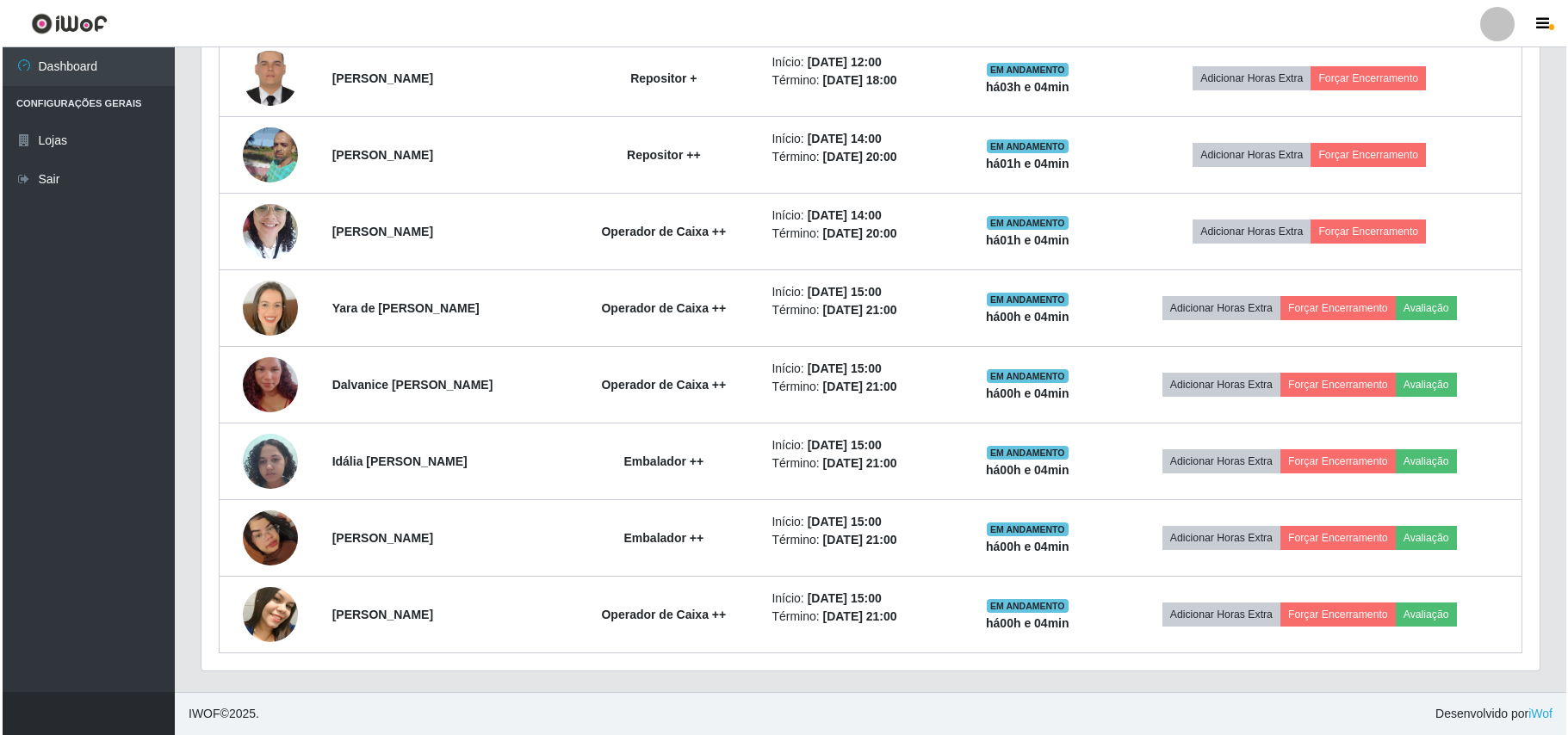
scroll to position [358, 1337]
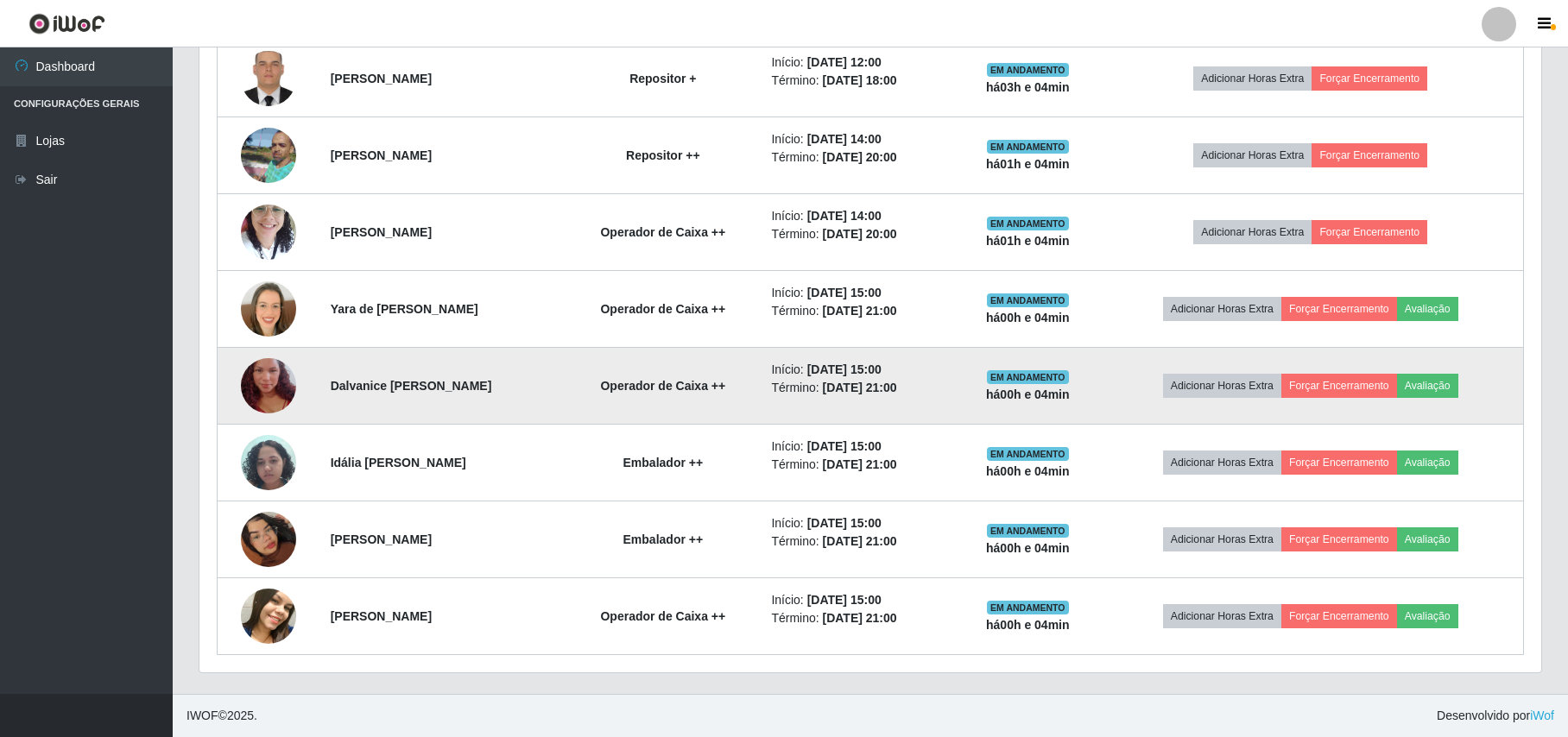
click at [274, 374] on img at bounding box center [269, 385] width 55 height 98
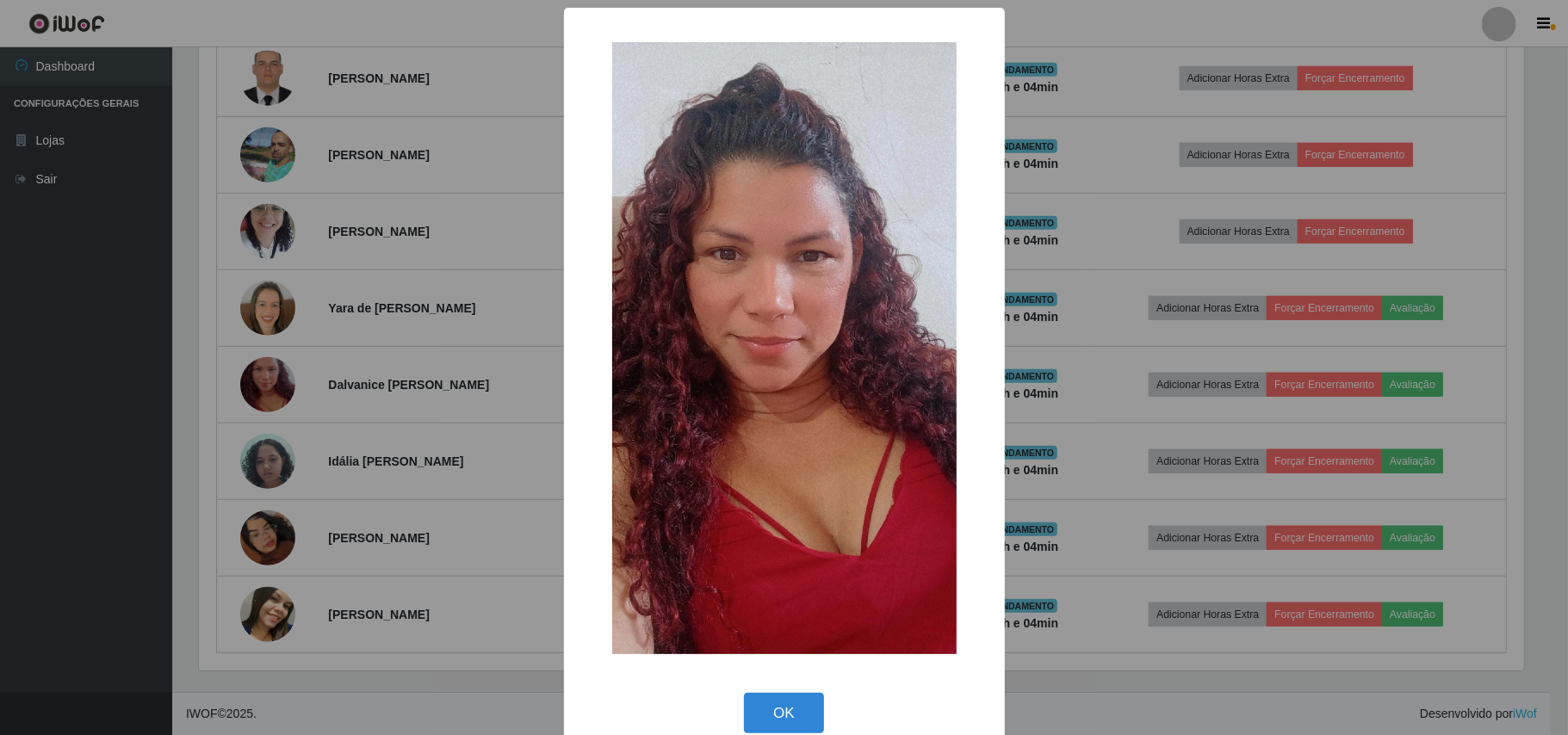
click at [183, 404] on div "× OK Cancel" at bounding box center [784, 367] width 1568 height 735
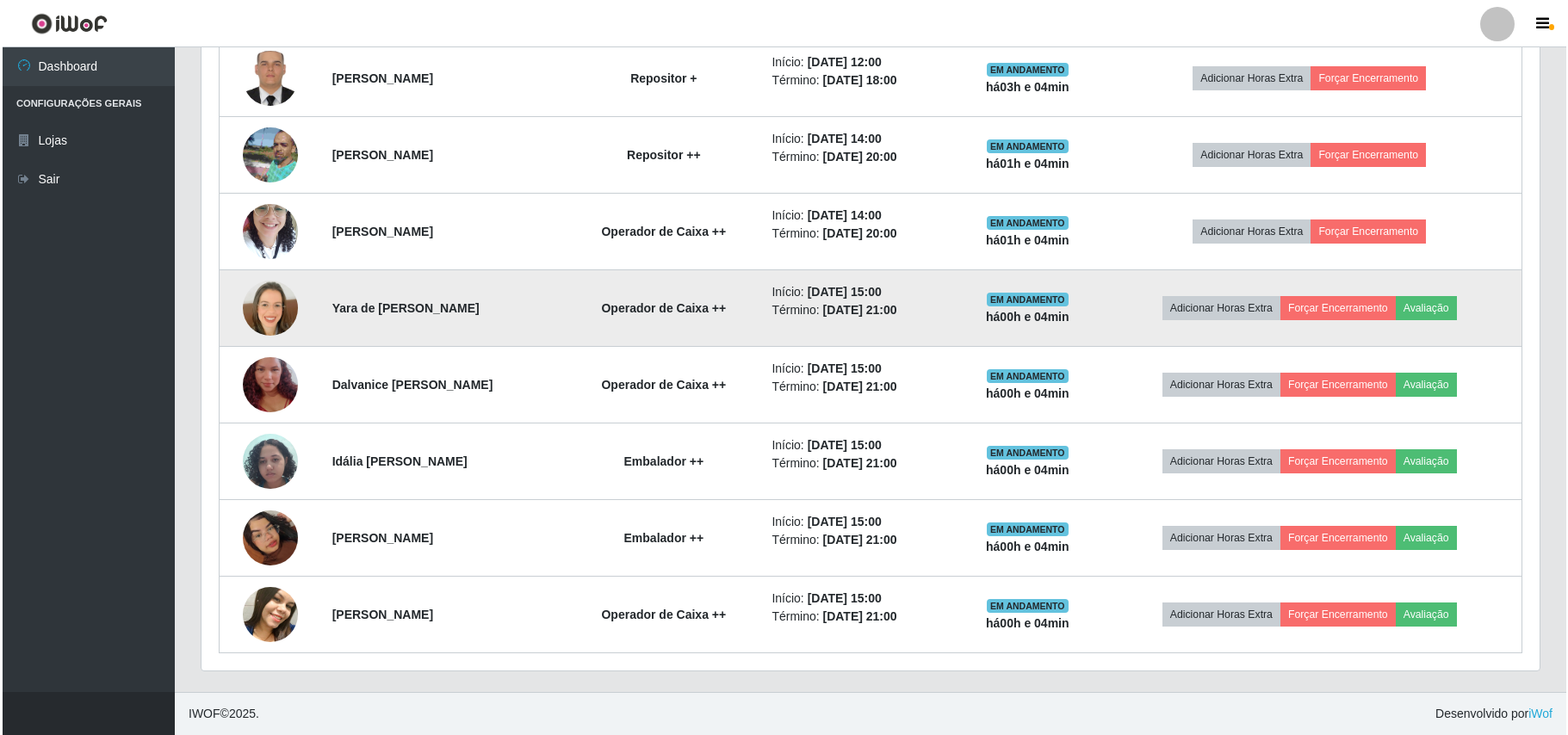
scroll to position [358, 1337]
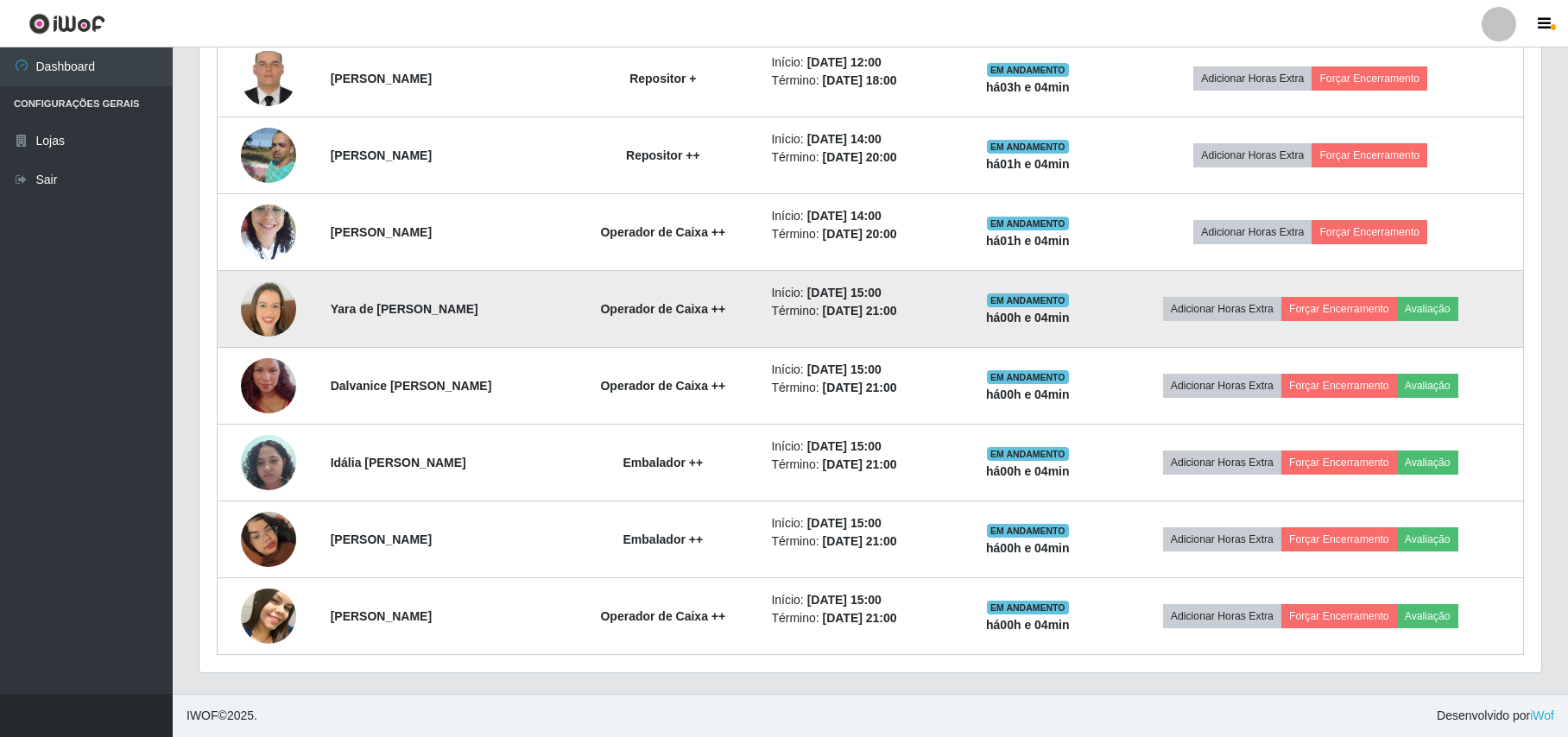
click at [294, 292] on td at bounding box center [269, 309] width 102 height 76
click at [270, 308] on img at bounding box center [269, 309] width 55 height 55
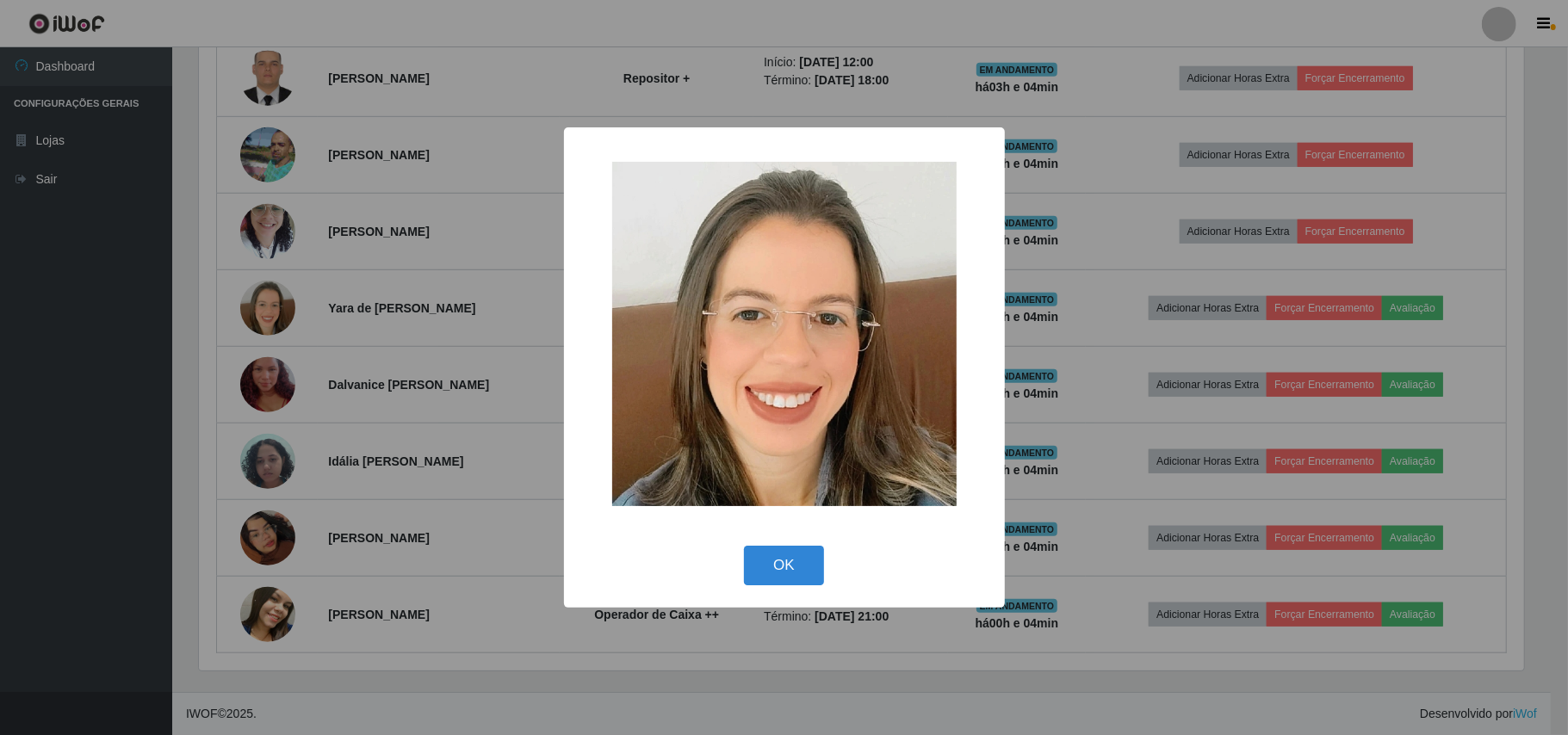
click at [149, 348] on div "× OK Cancel" at bounding box center [784, 367] width 1568 height 735
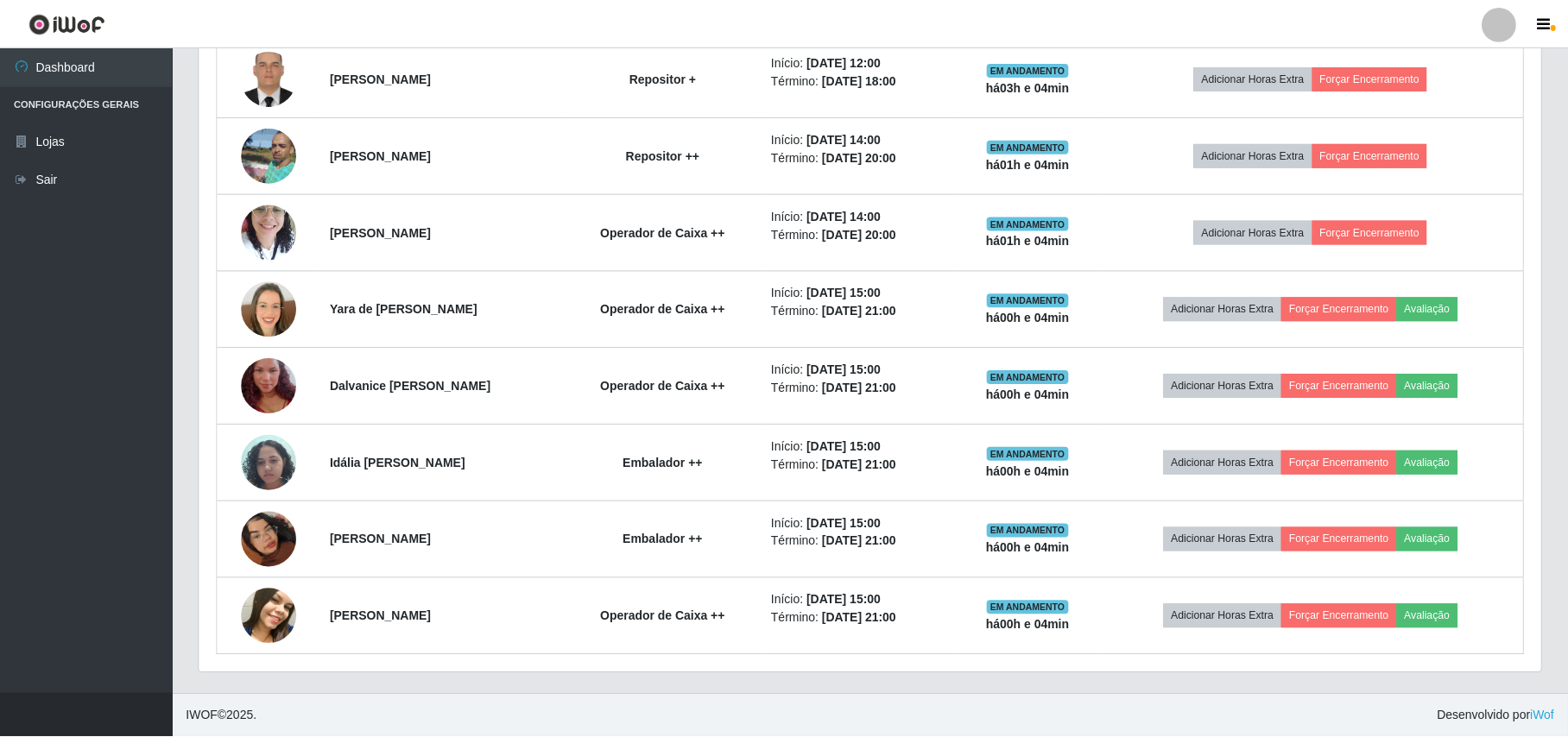
scroll to position [359, 1340]
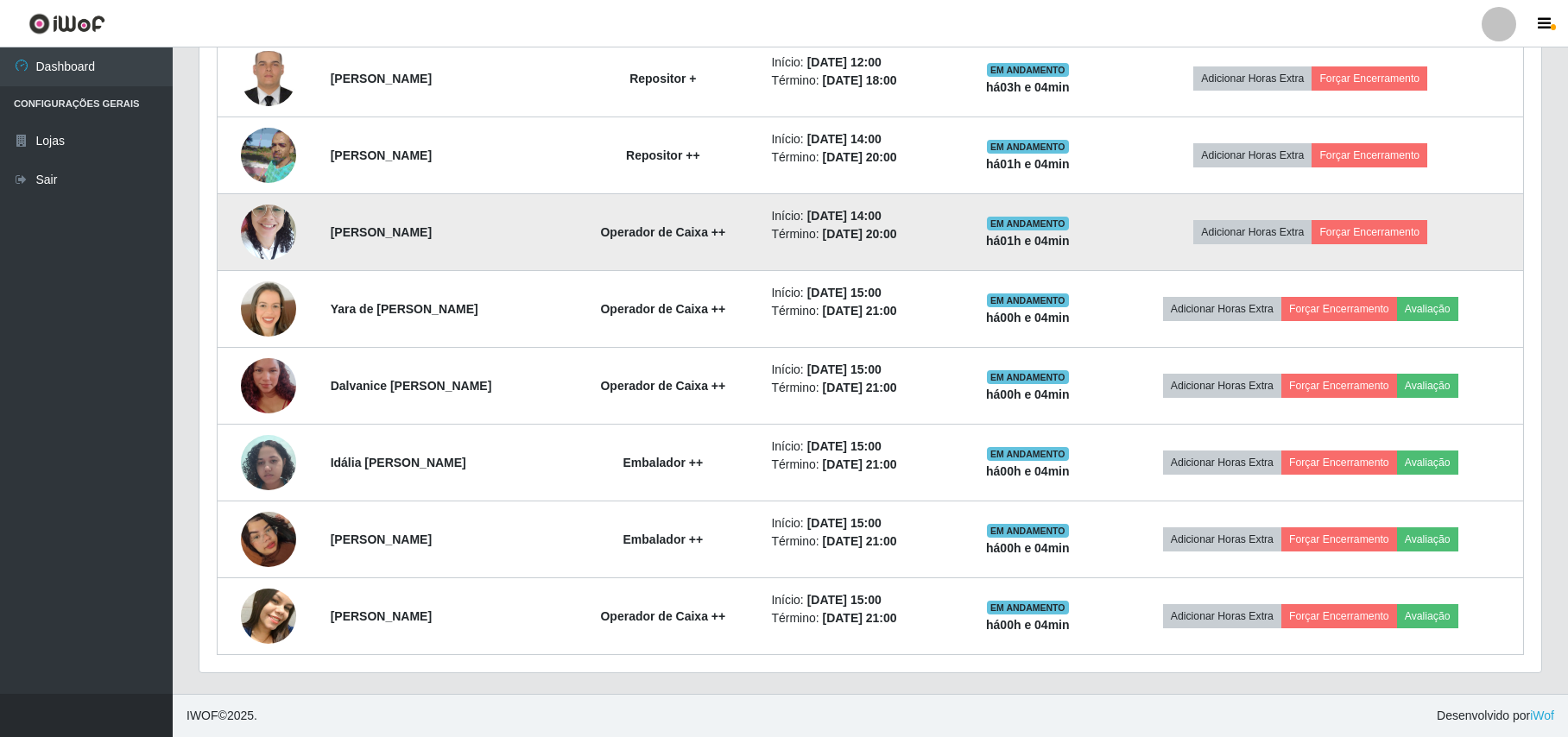
click at [247, 238] on img at bounding box center [269, 231] width 55 height 74
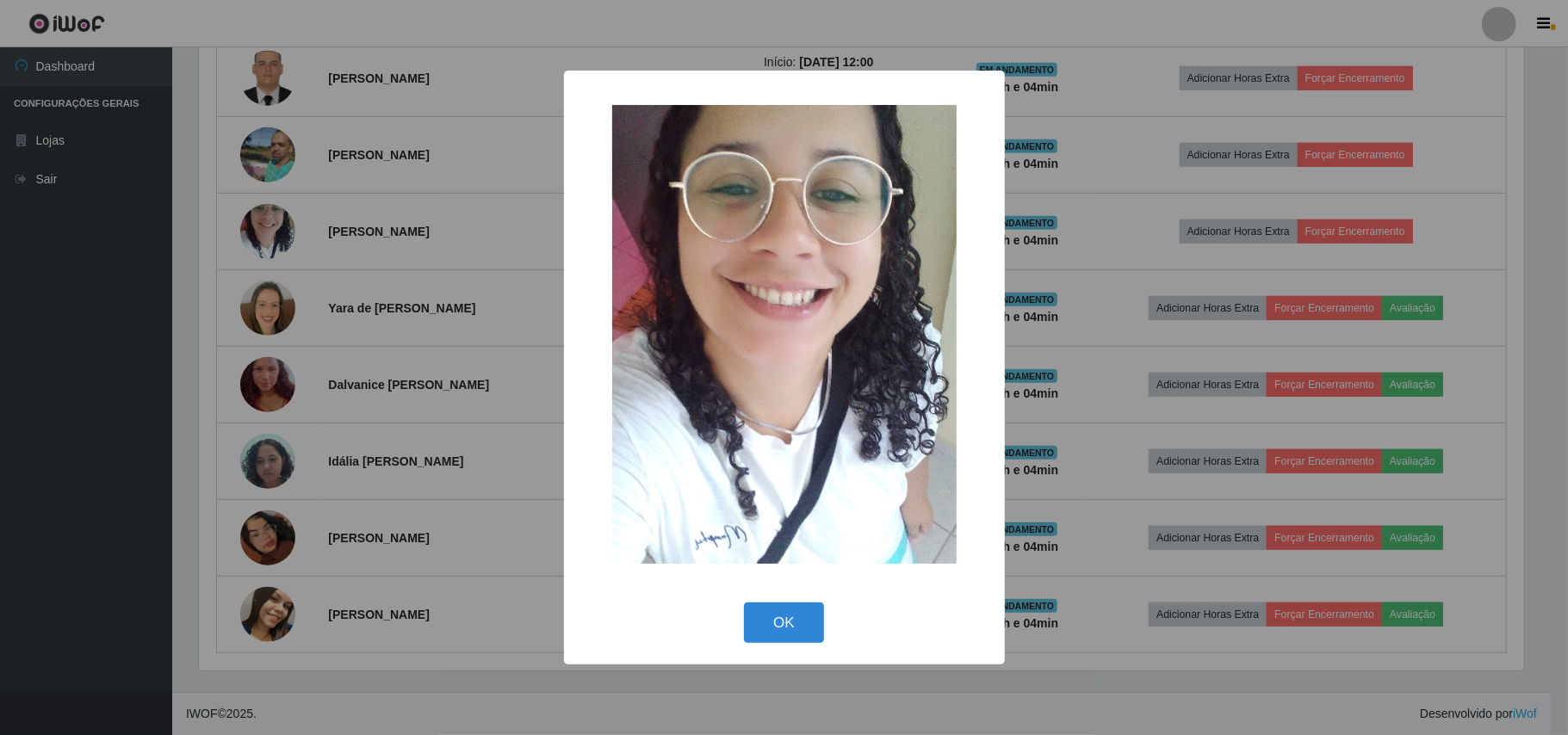
click at [210, 312] on div "× OK Cancel" at bounding box center [784, 367] width 1568 height 735
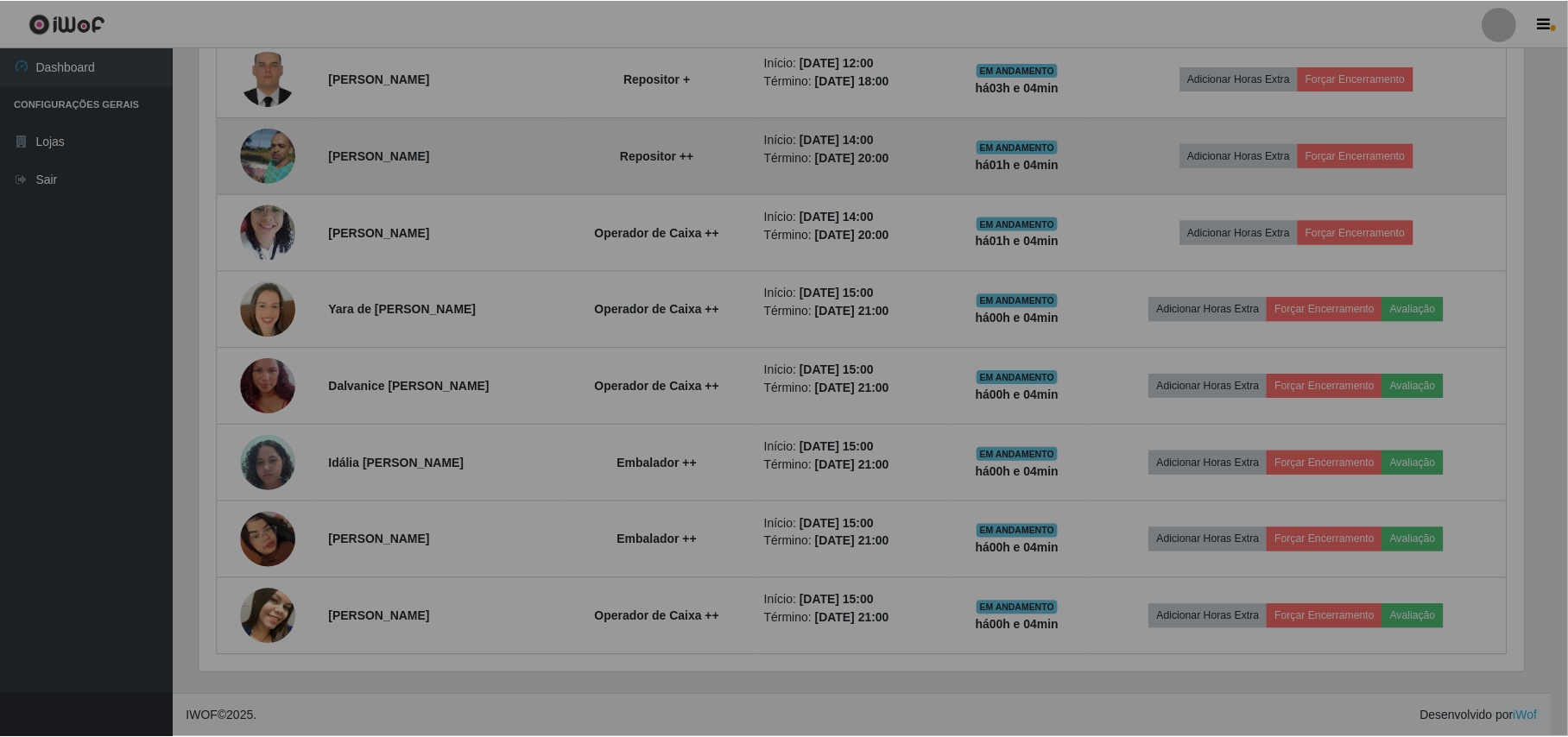
scroll to position [359, 1340]
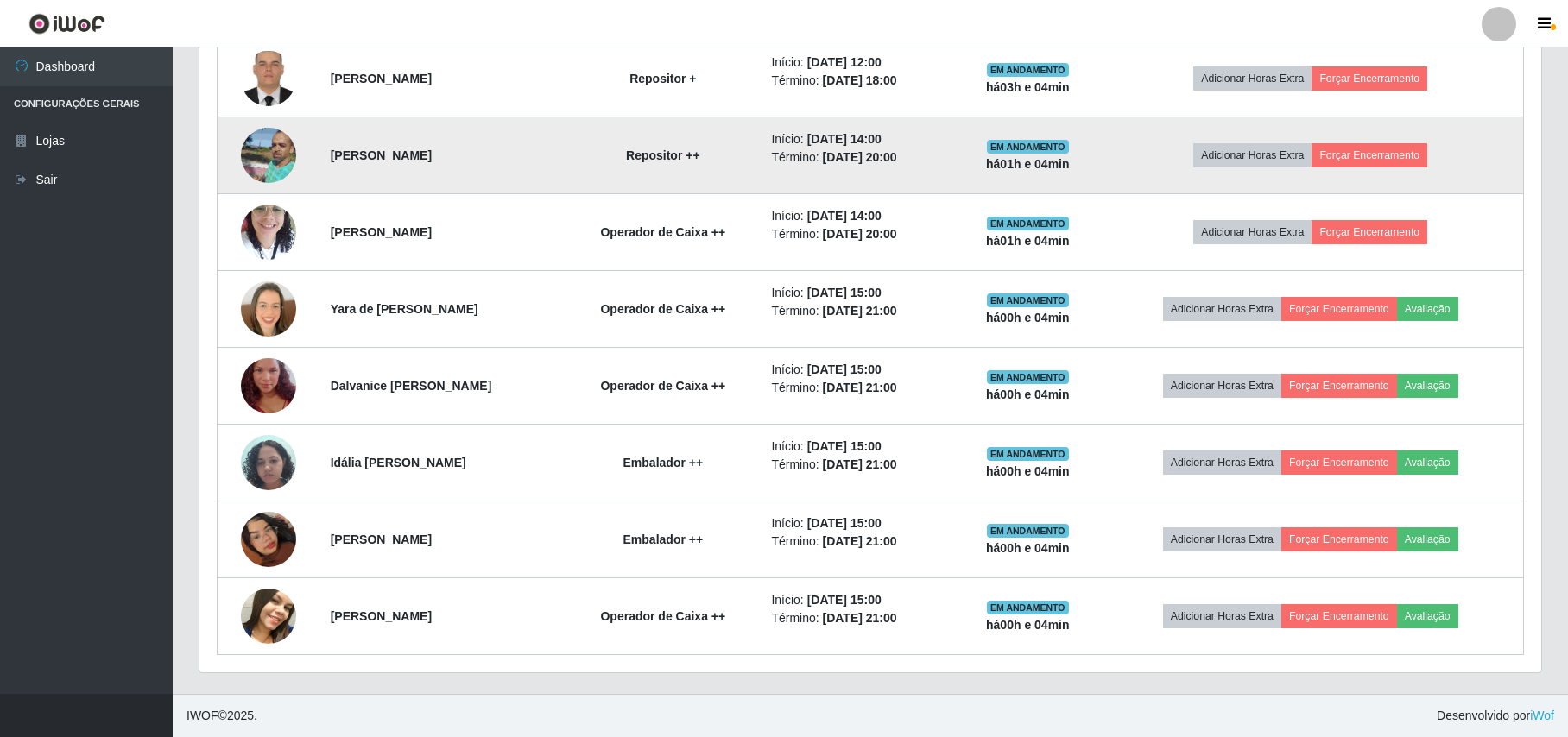
click at [261, 138] on img at bounding box center [269, 156] width 55 height 75
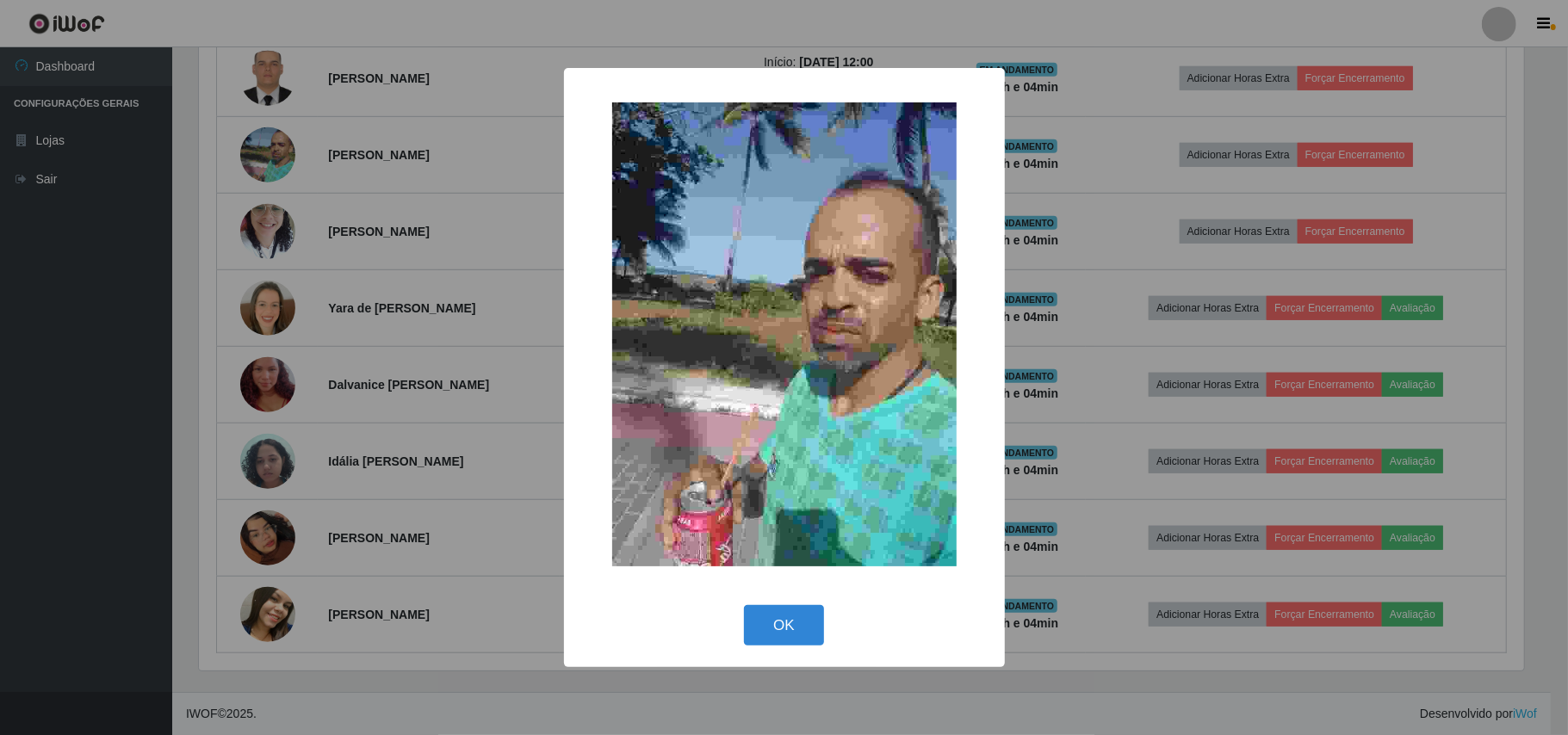
click at [204, 181] on div "× OK Cancel" at bounding box center [784, 367] width 1568 height 735
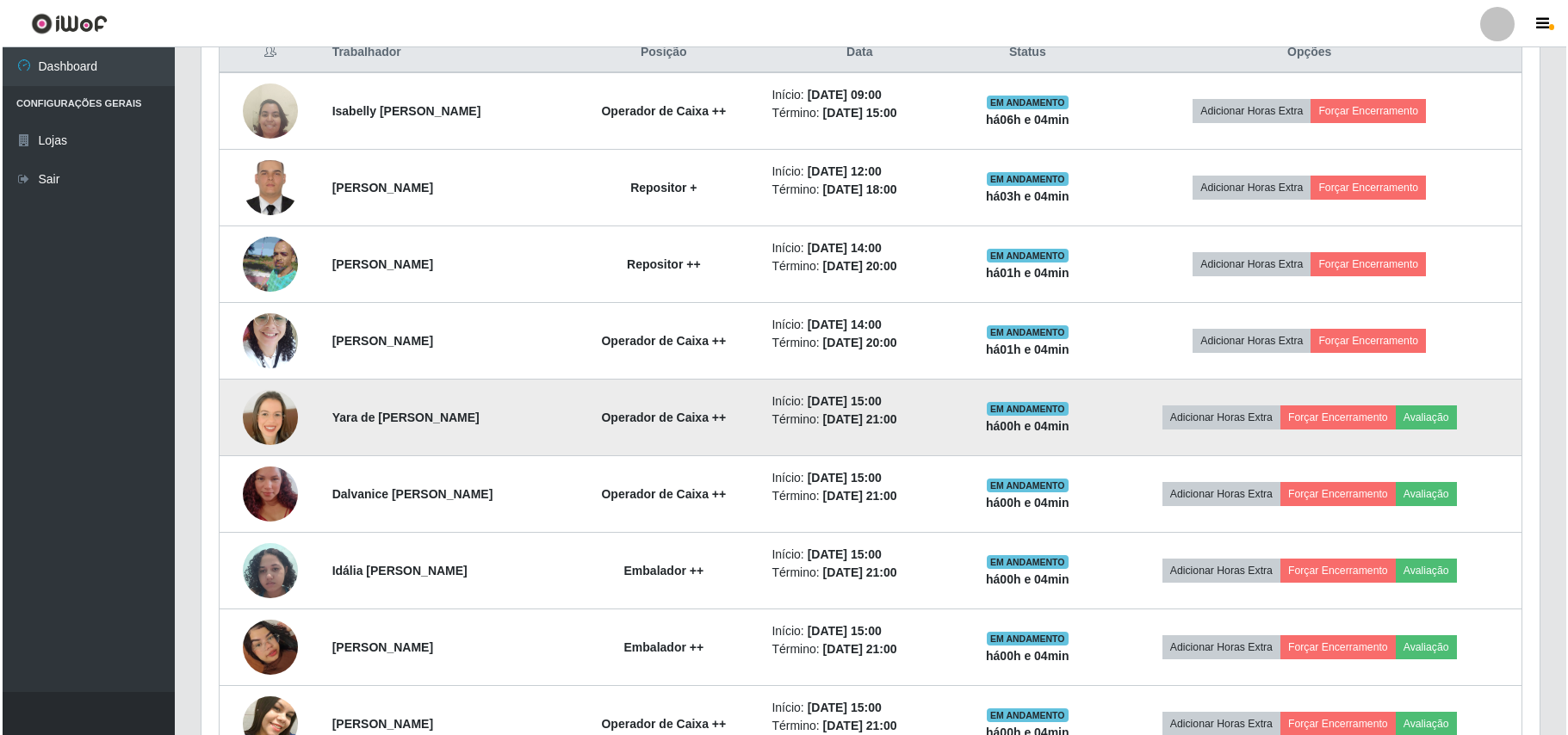
scroll to position [566, 0]
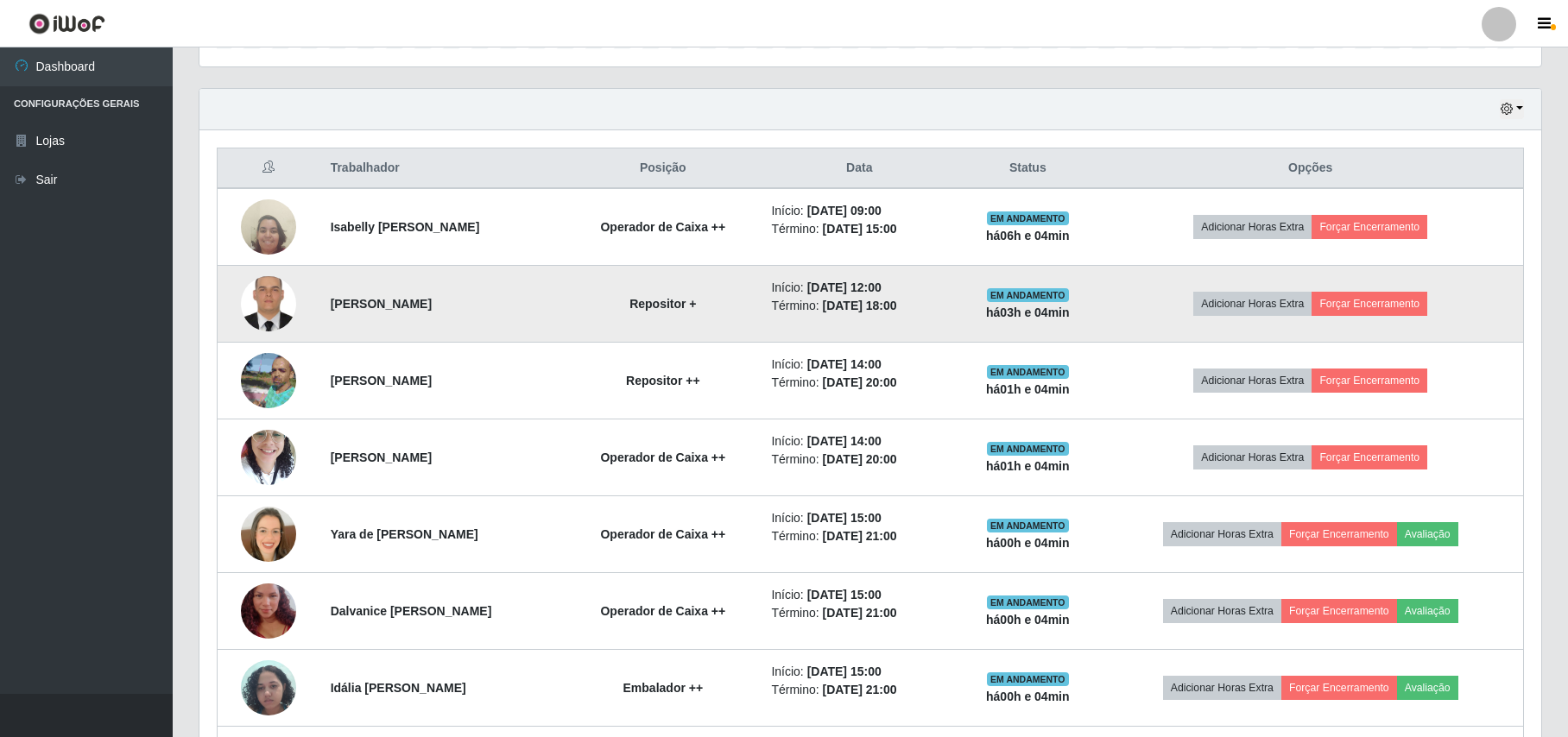
click at [260, 313] on img at bounding box center [269, 304] width 55 height 74
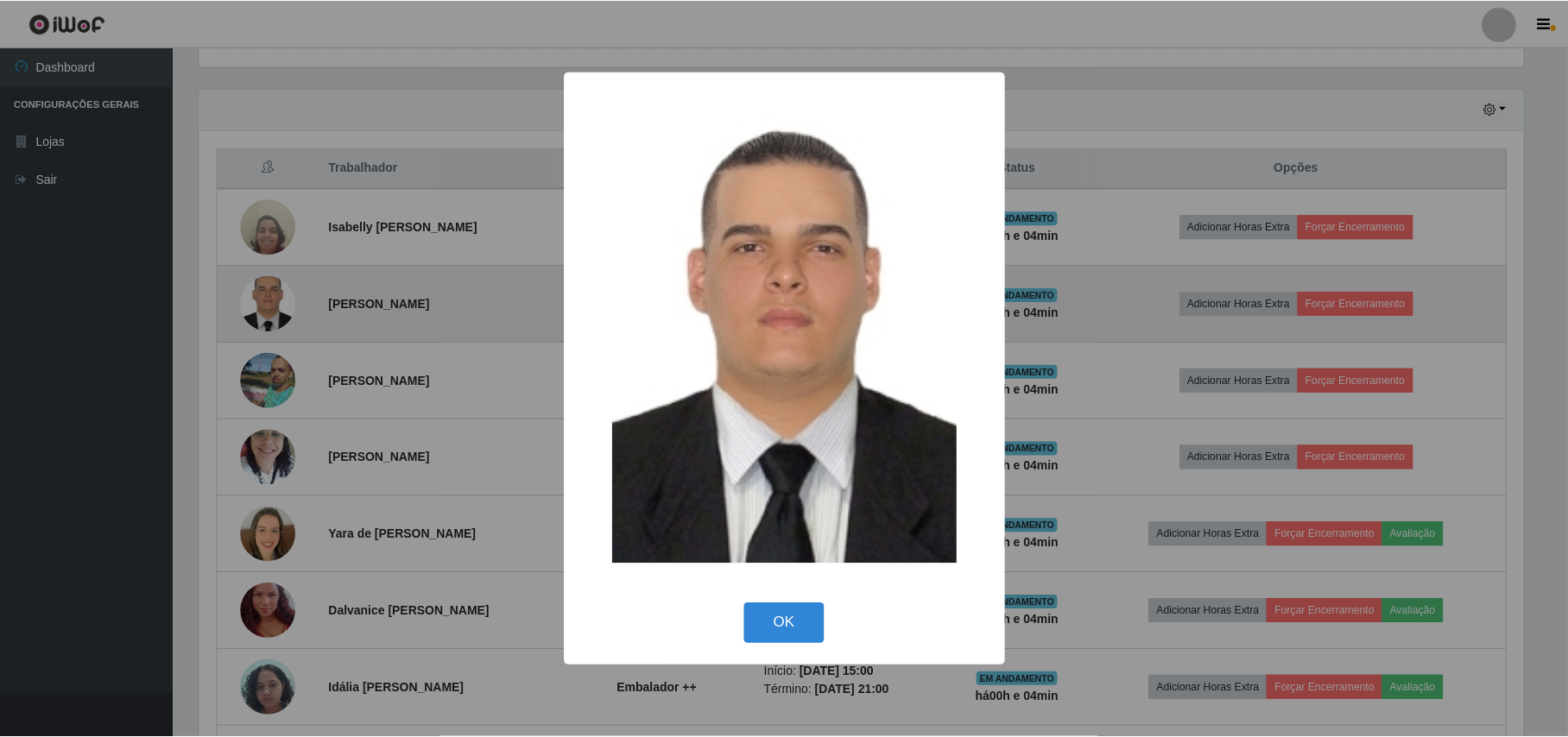
scroll to position [359, 1328]
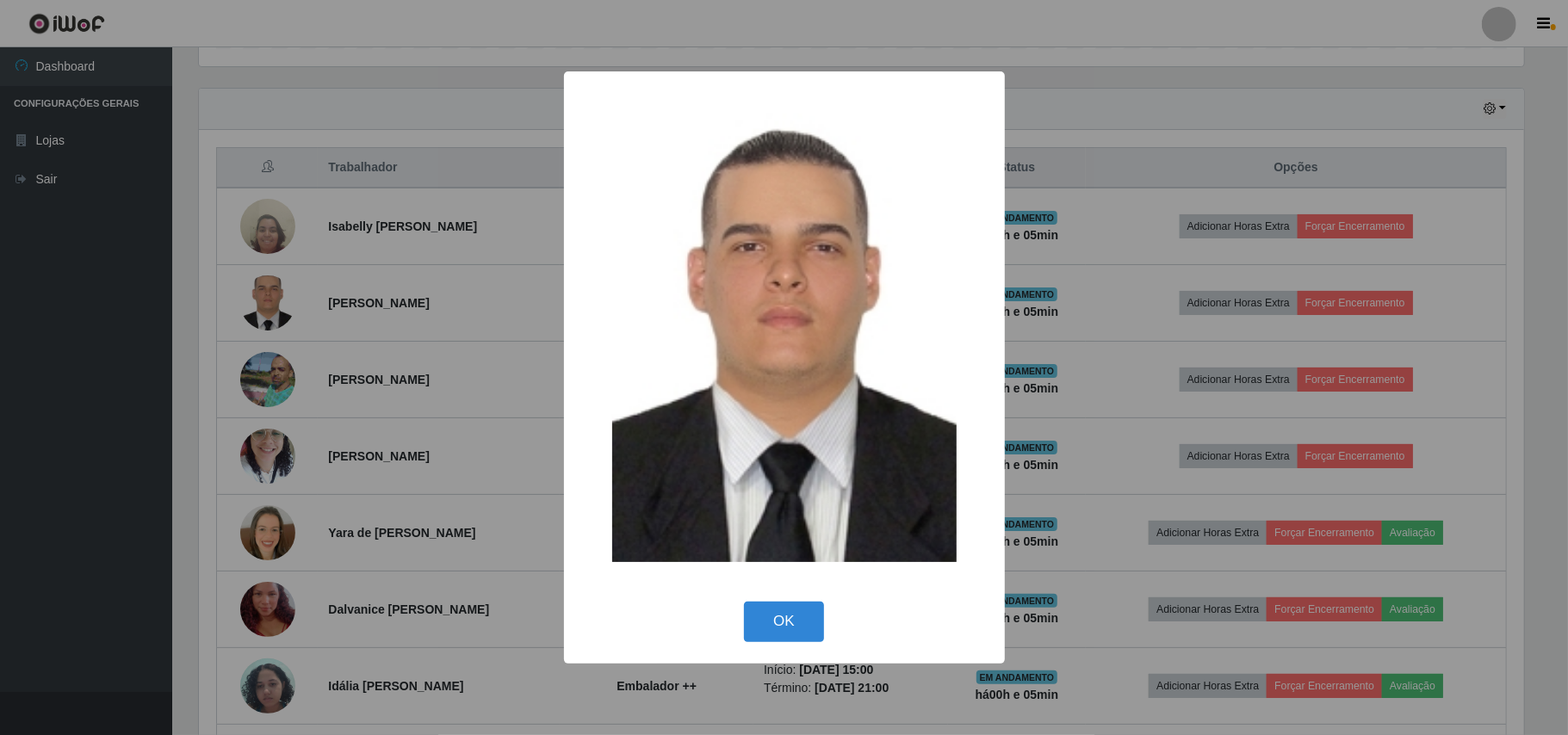
click at [175, 349] on div "× OK Cancel" at bounding box center [784, 367] width 1568 height 735
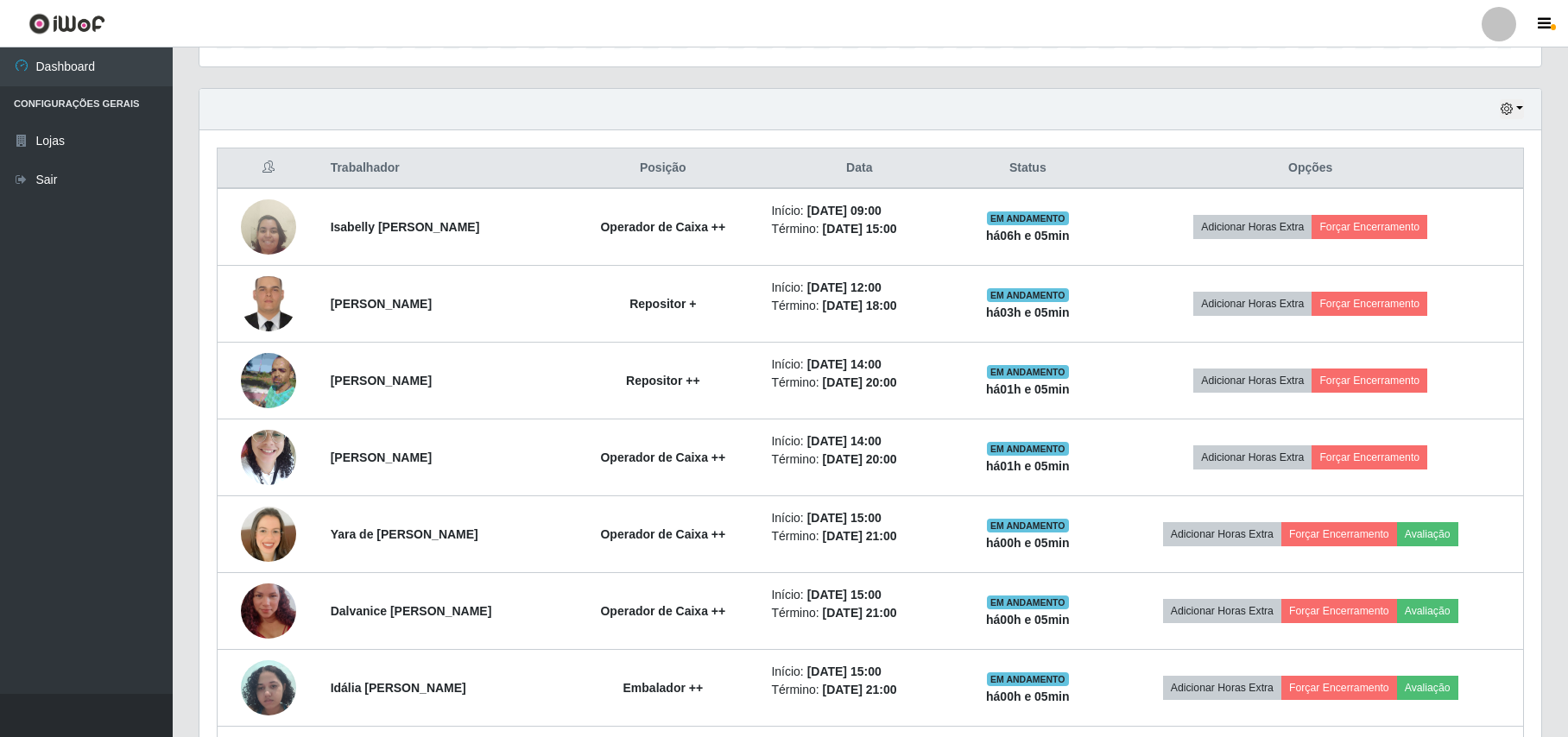
scroll to position [359, 1340]
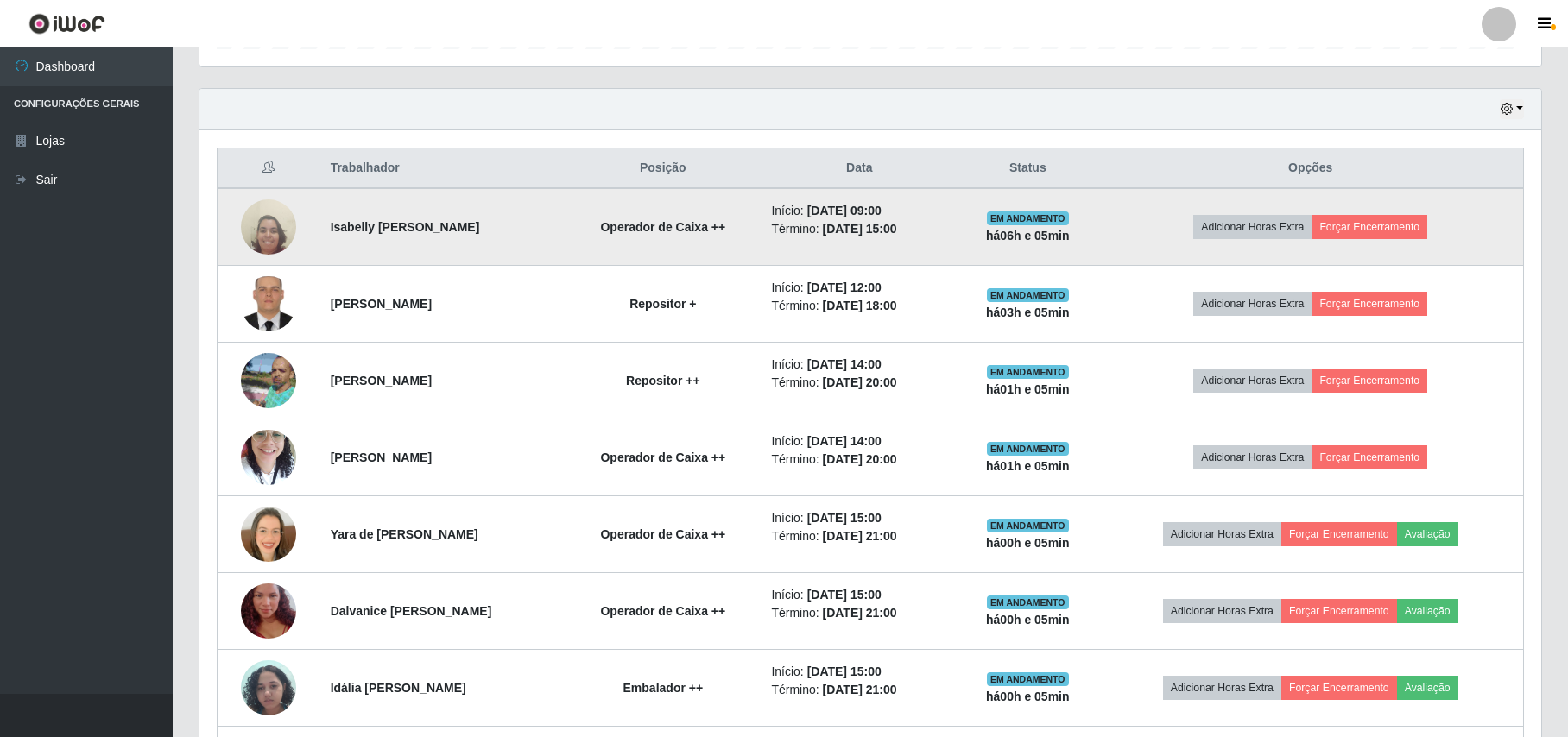
click at [241, 233] on img at bounding box center [269, 228] width 55 height 75
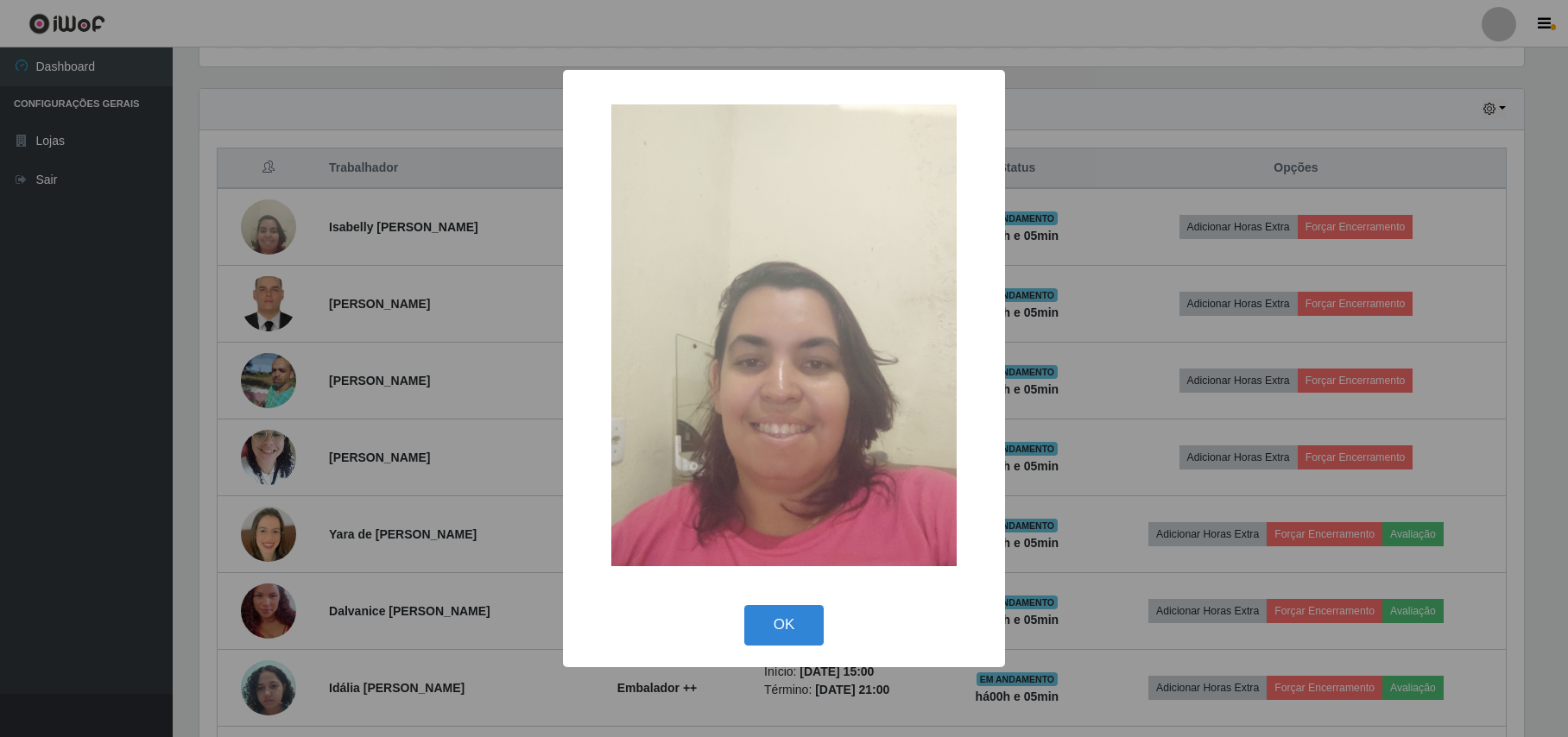
scroll to position [359, 1328]
click at [184, 298] on div "× OK Cancel" at bounding box center [786, 368] width 1572 height 737
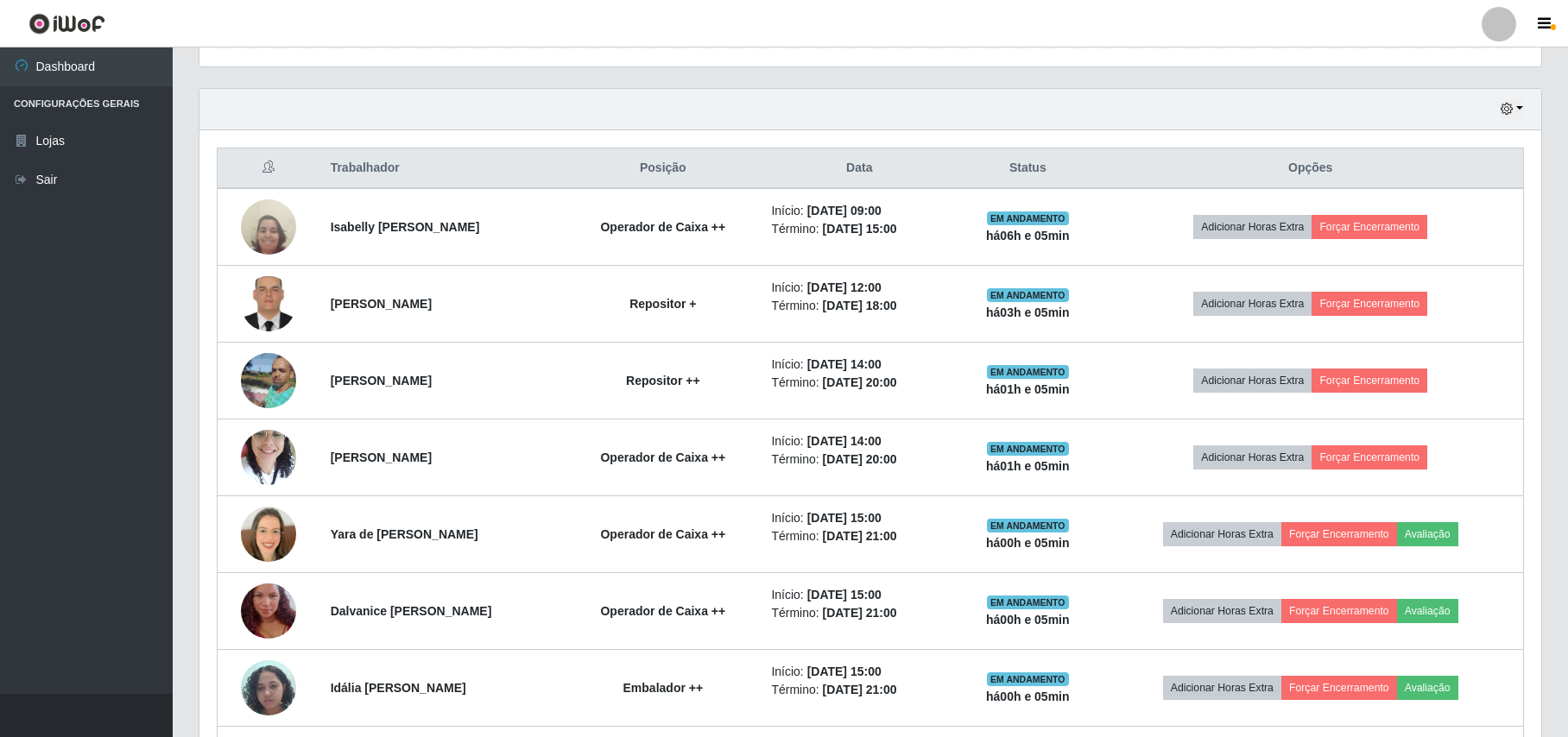
scroll to position [359, 1340]
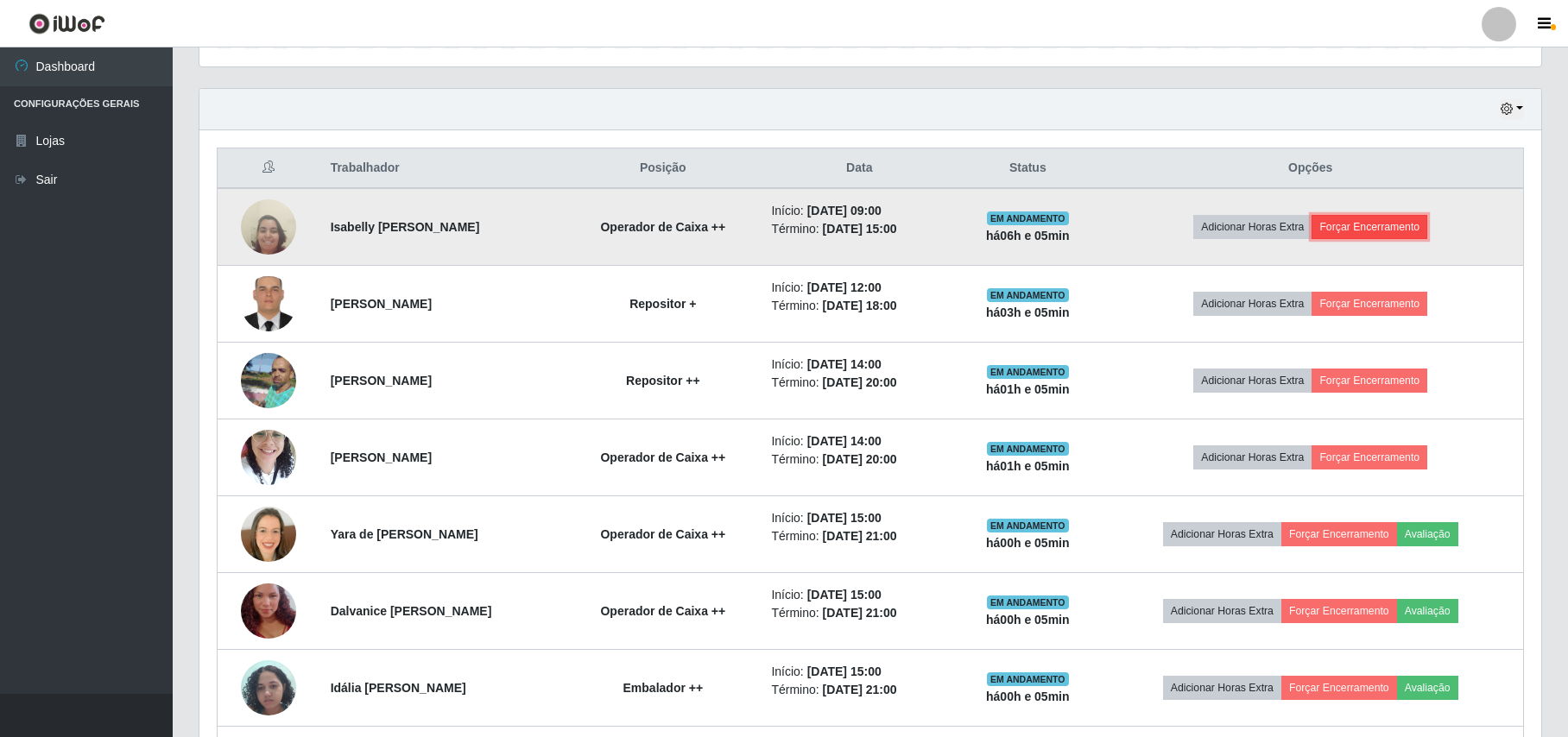
click at [1405, 222] on button "Forçar Encerramento" at bounding box center [1368, 227] width 116 height 24
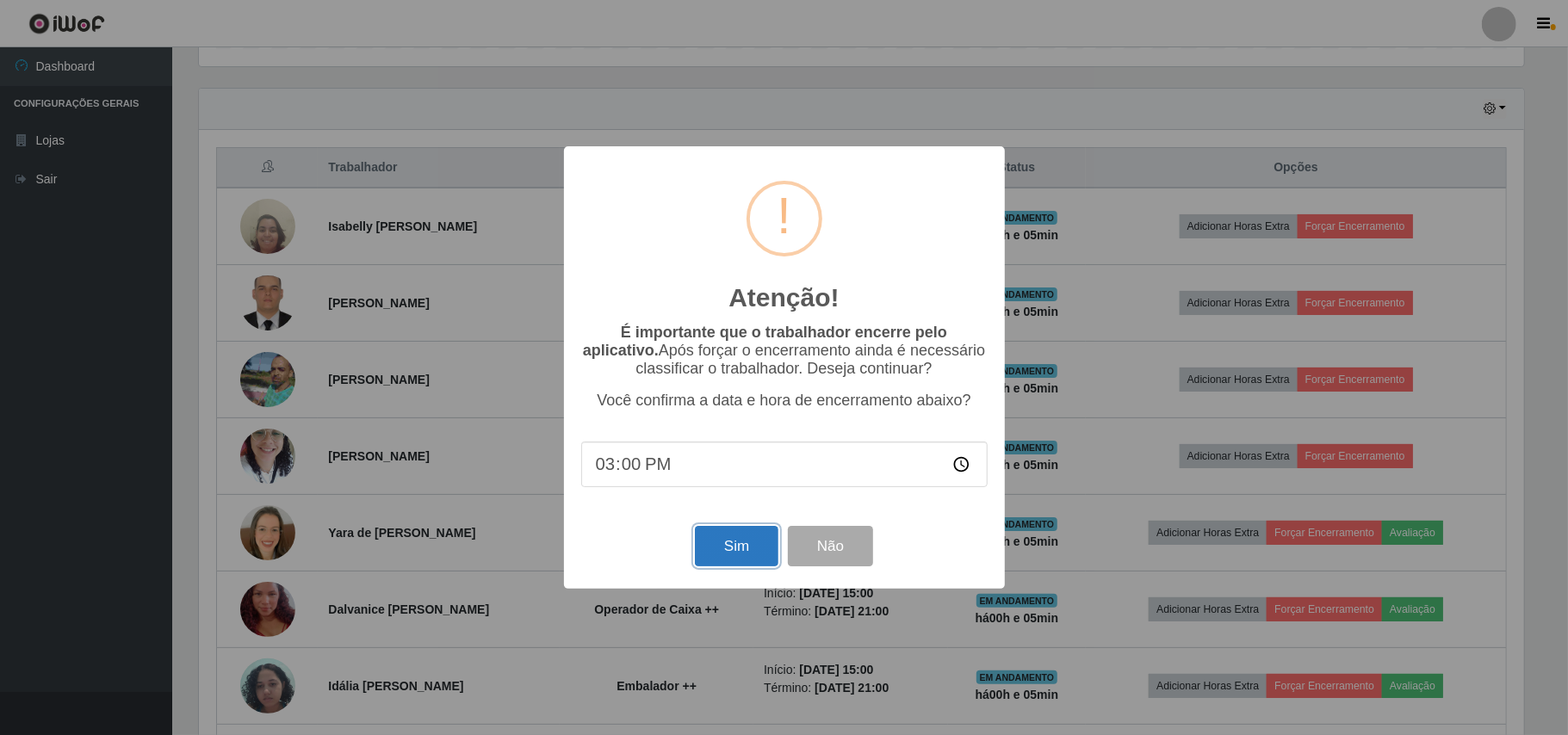
click at [723, 555] on button "Sim" at bounding box center [737, 546] width 84 height 40
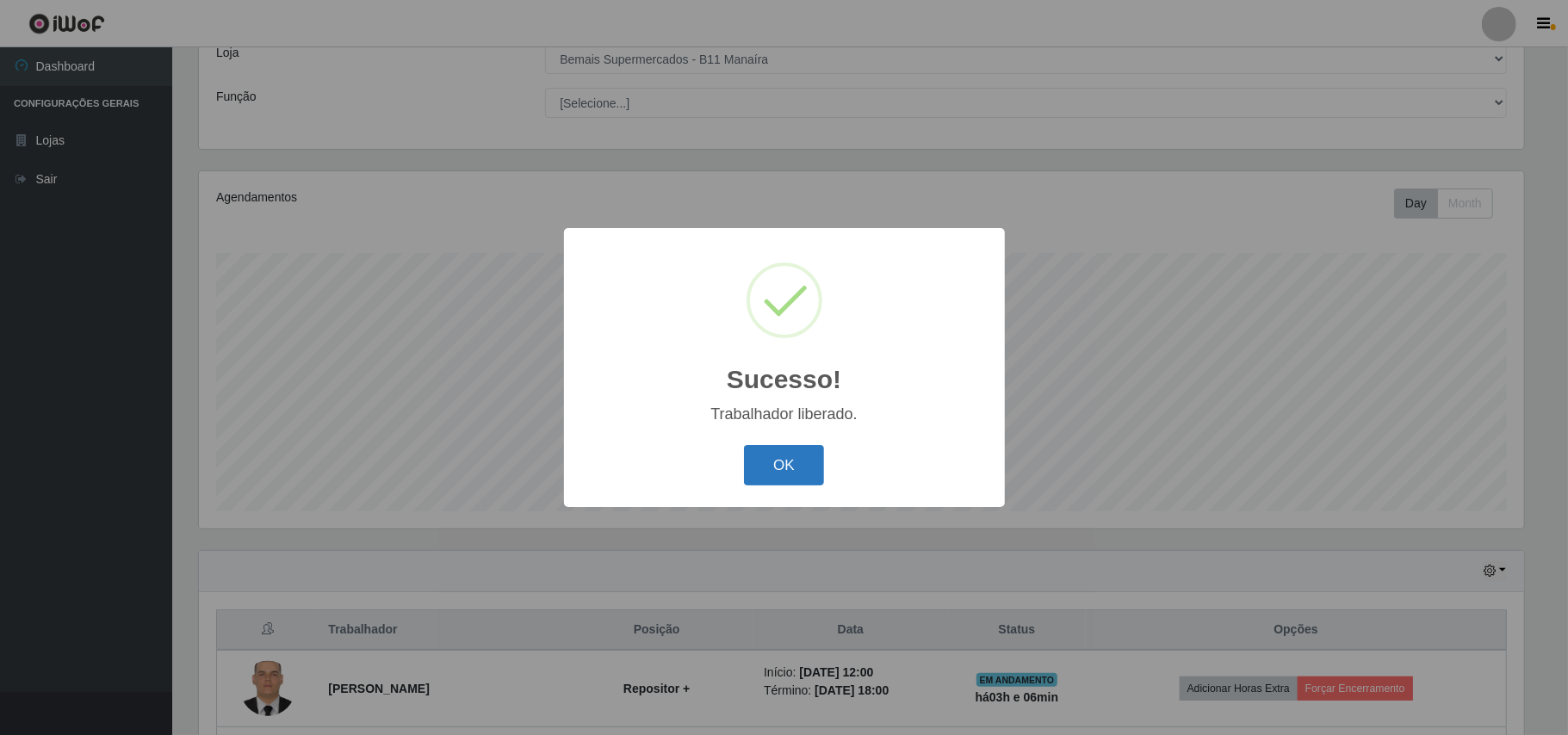
click at [800, 457] on button "OK" at bounding box center [784, 465] width 80 height 40
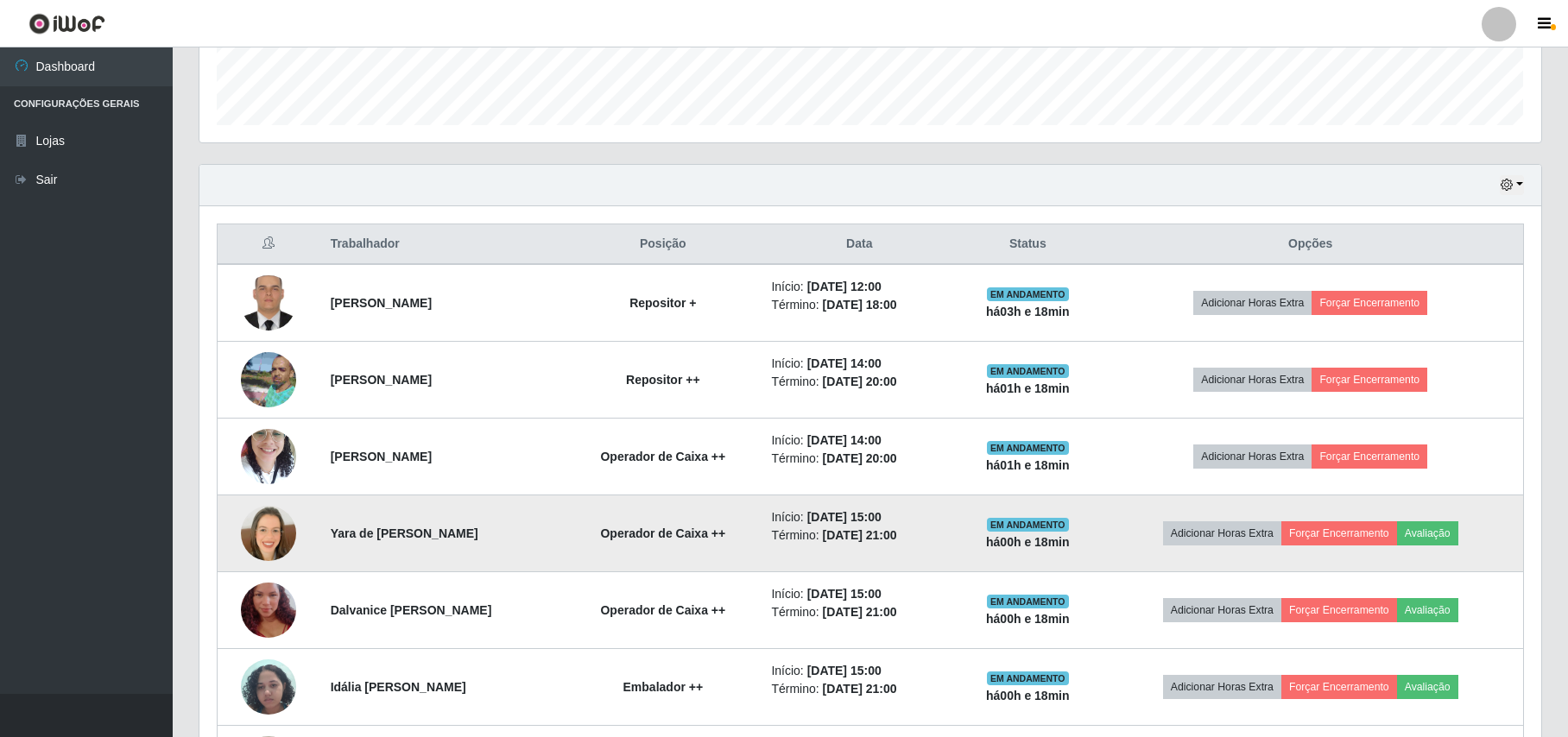
scroll to position [491, 0]
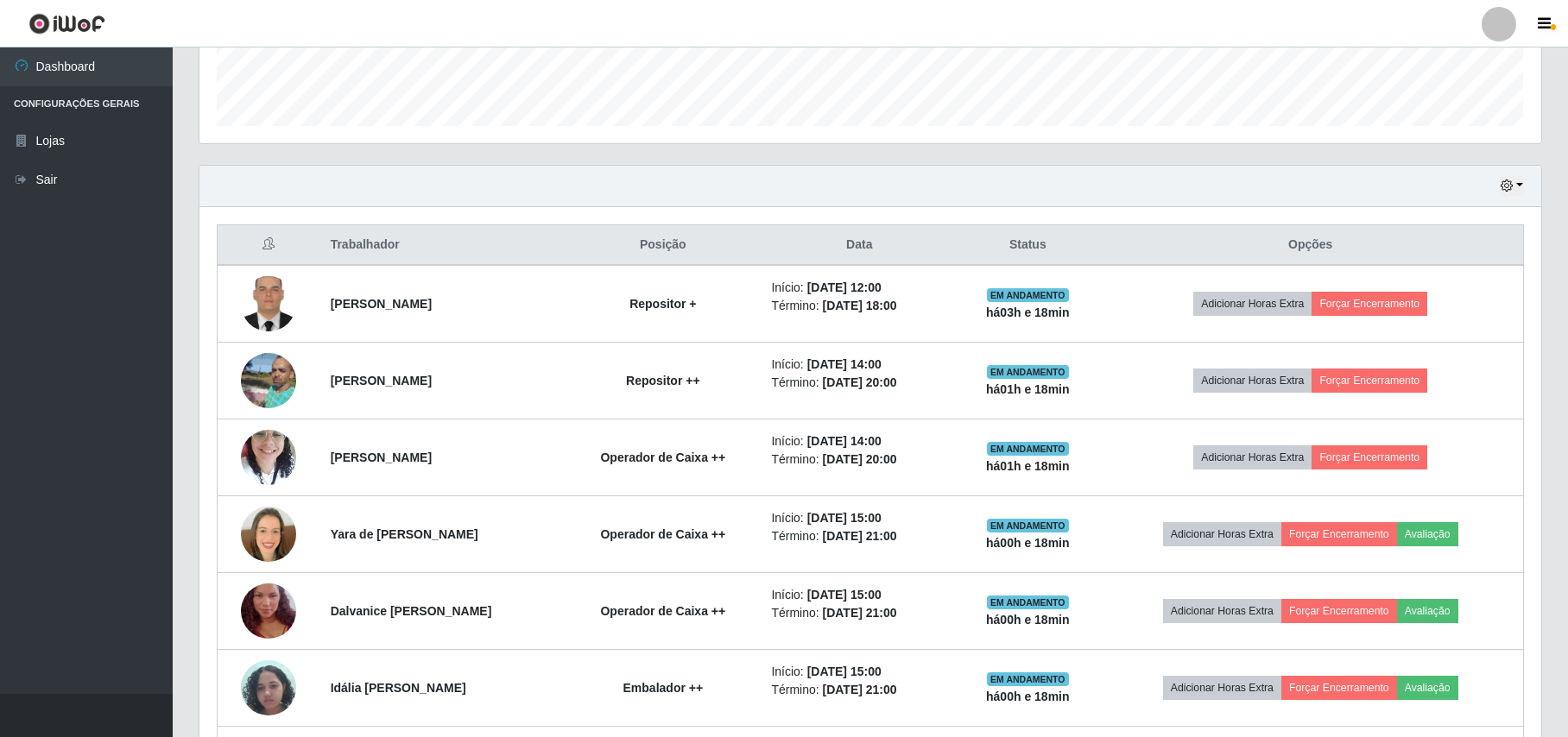
click at [556, 190] on div "Hoje 1 dia 3 dias 1 Semana Não encerrados" at bounding box center [870, 185] width 1341 height 41
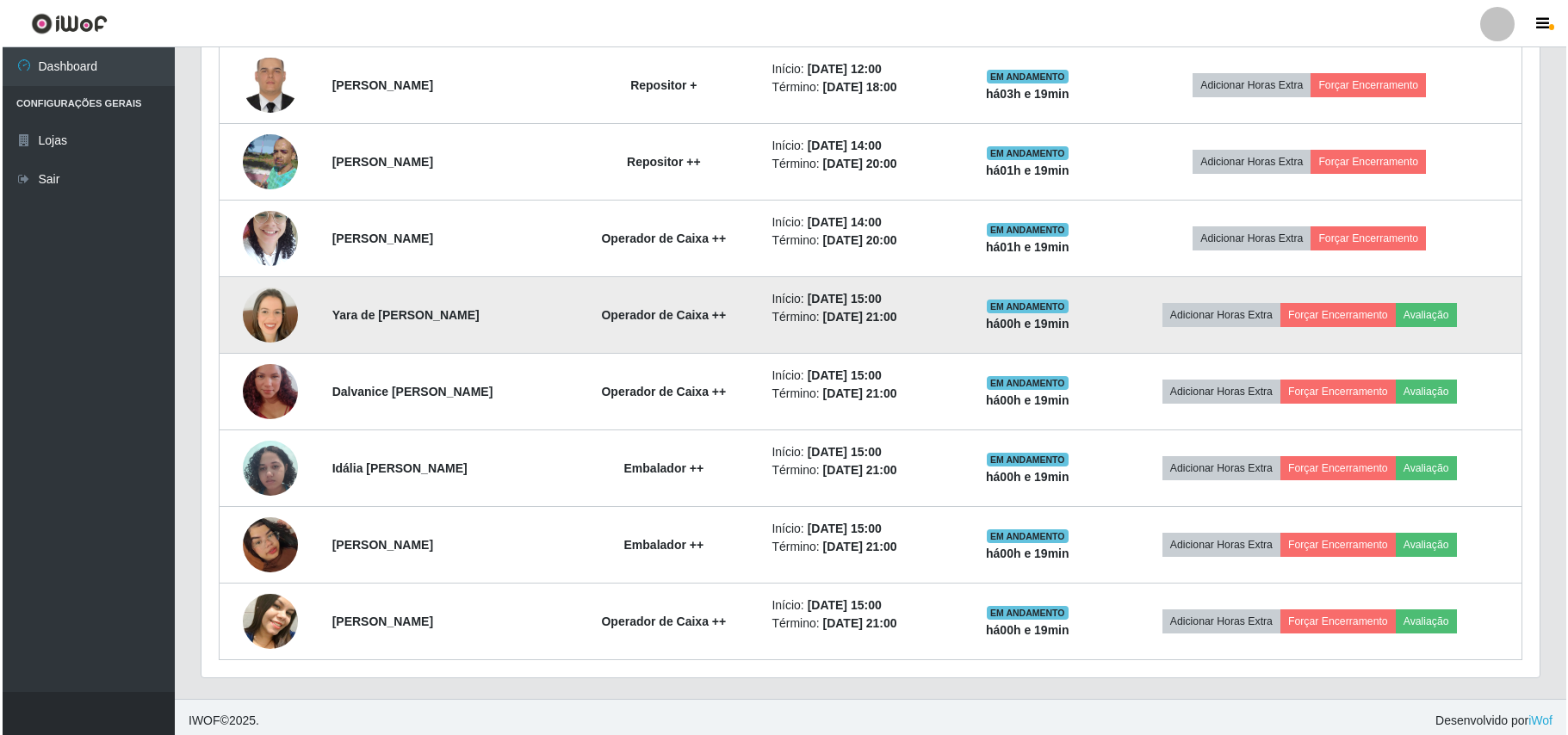
scroll to position [720, 0]
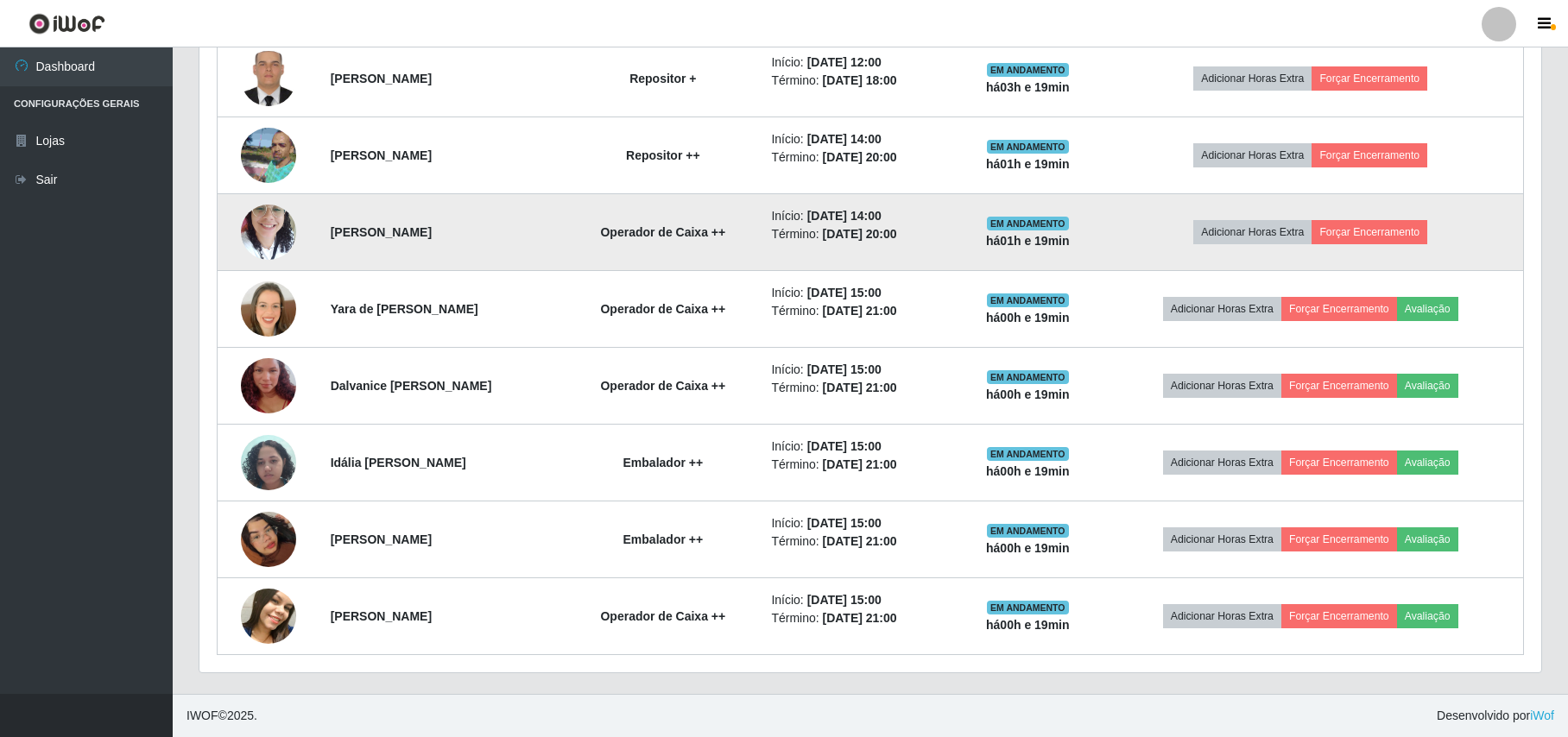
click at [271, 236] on img at bounding box center [269, 231] width 55 height 74
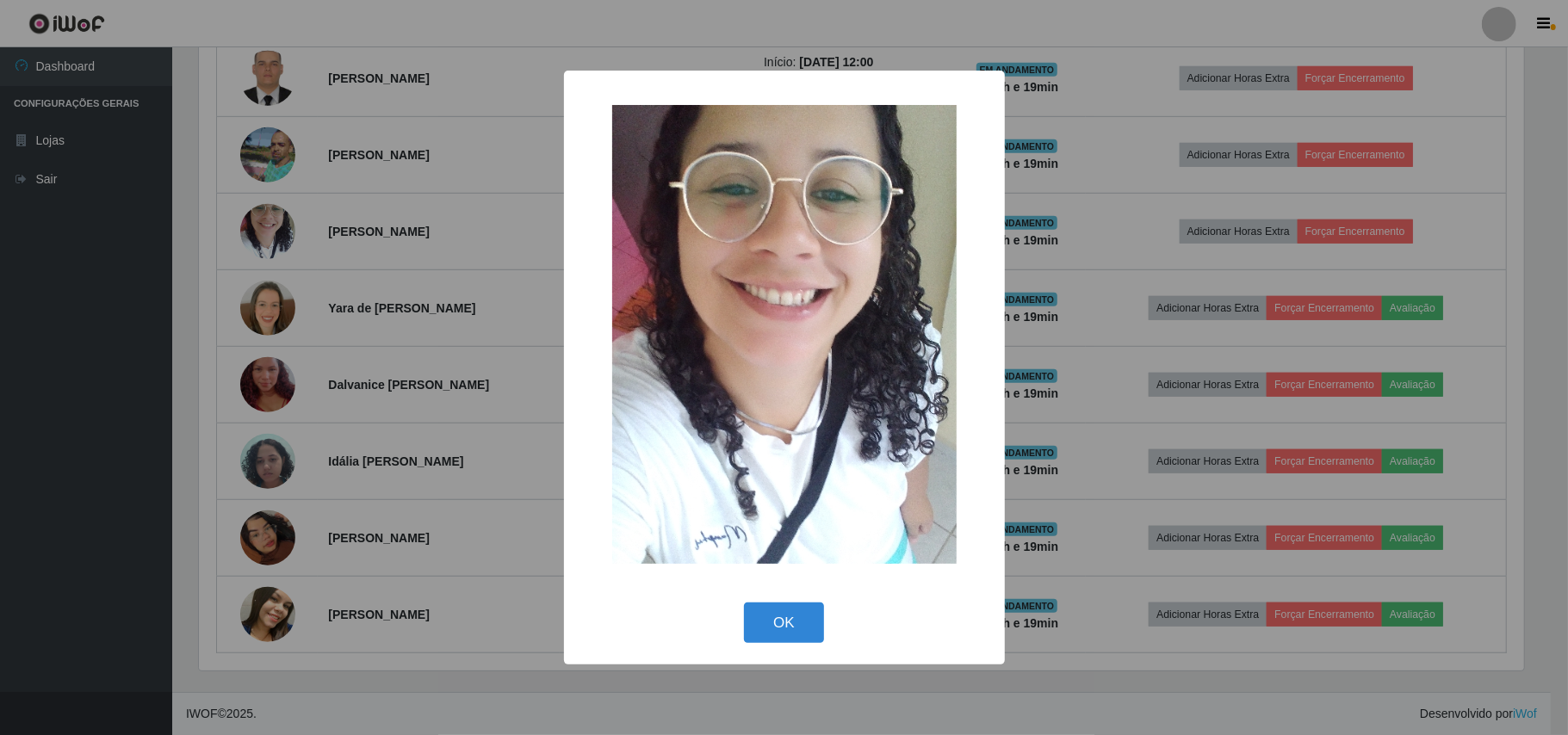
click at [204, 320] on div "× OK Cancel" at bounding box center [784, 367] width 1568 height 735
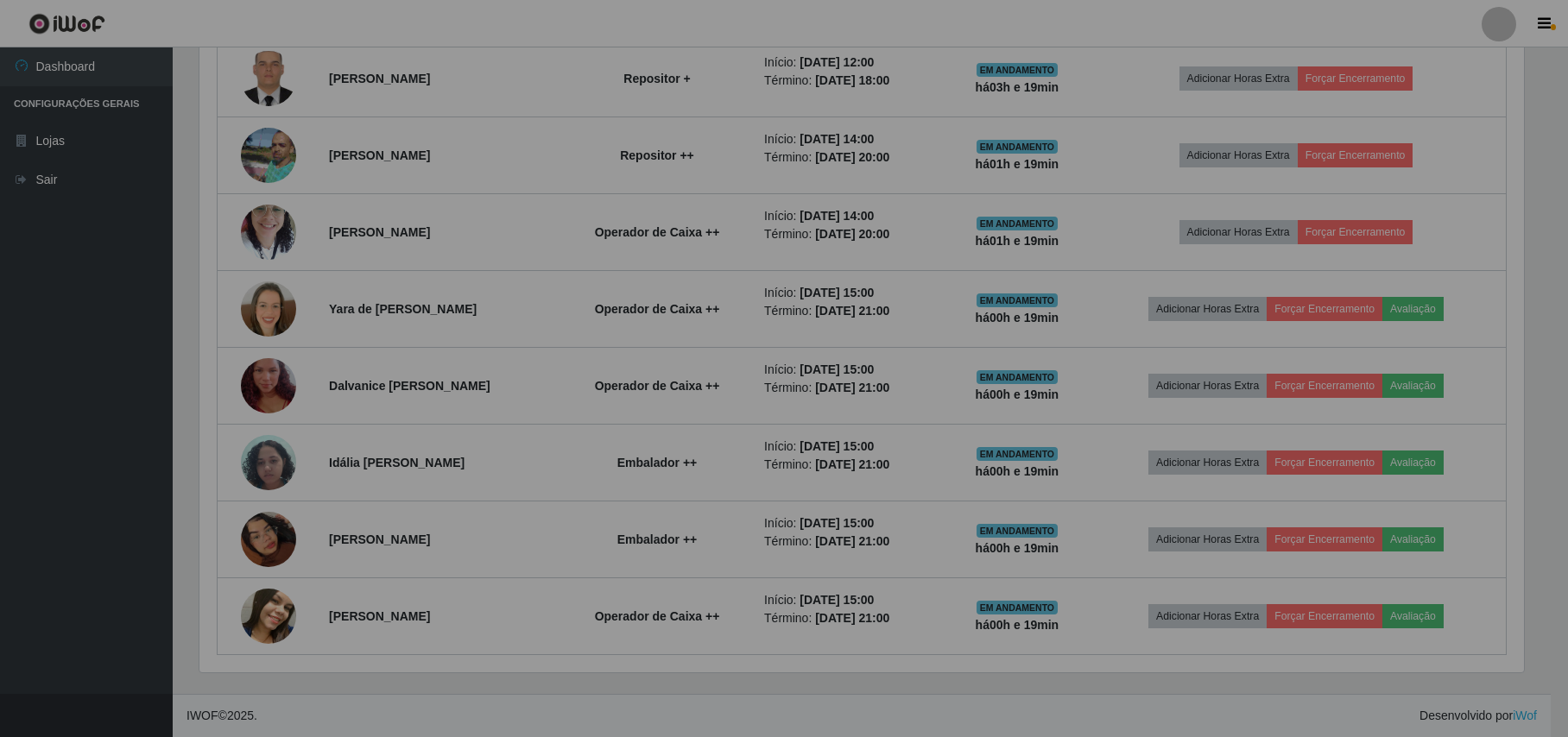
scroll to position [359, 1340]
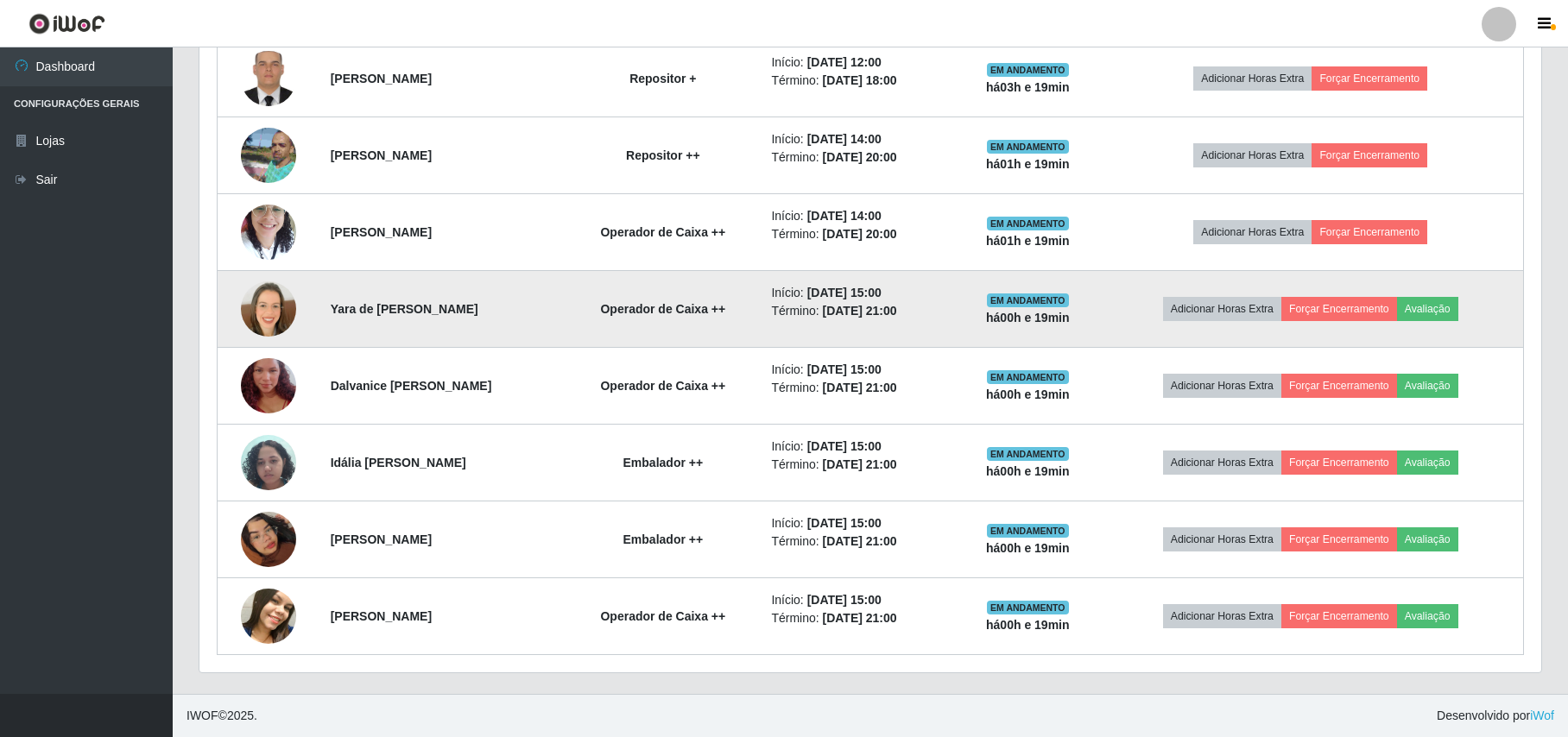
click at [297, 313] on td at bounding box center [269, 309] width 102 height 76
click at [277, 307] on img at bounding box center [269, 309] width 55 height 55
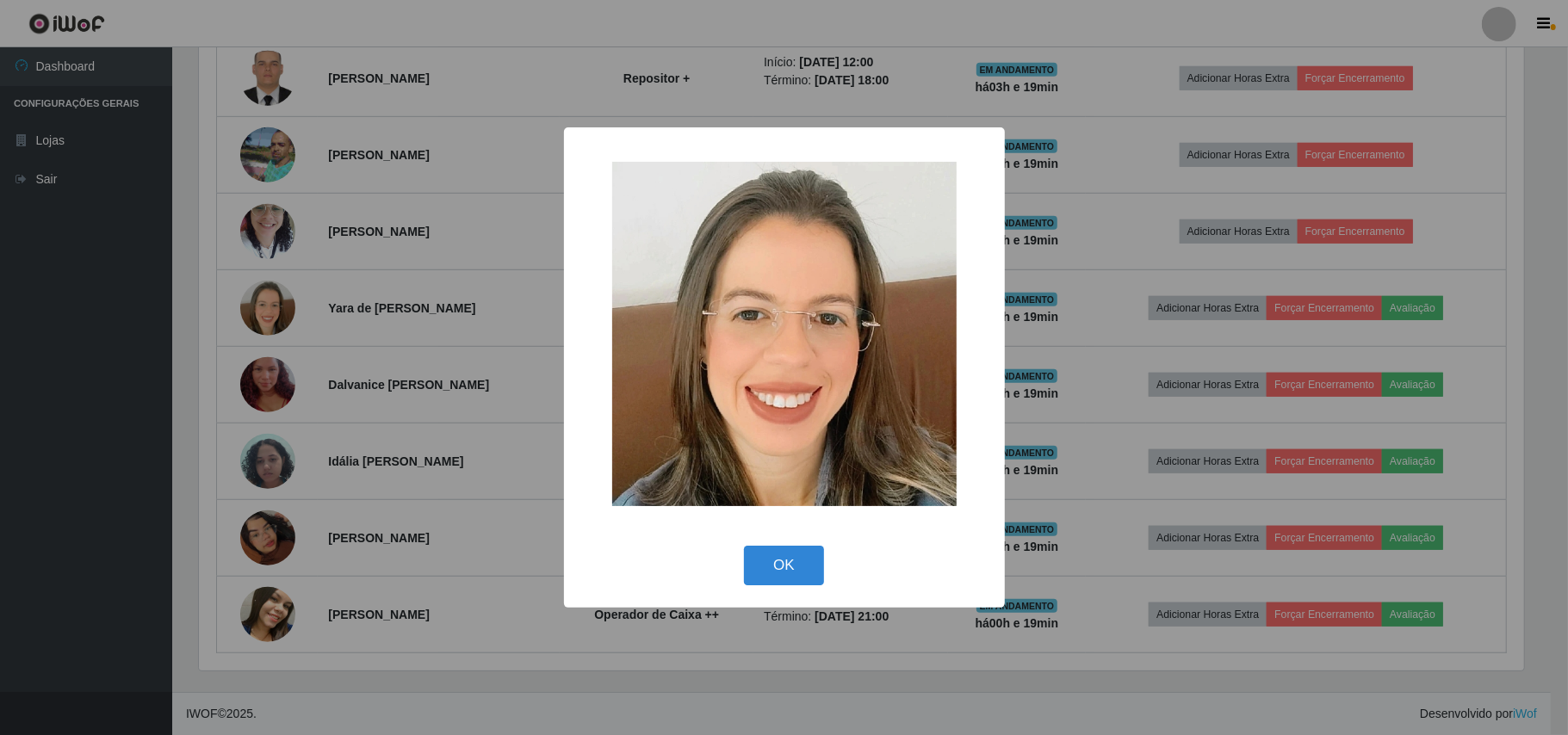
click at [212, 291] on div "× OK Cancel" at bounding box center [784, 367] width 1568 height 735
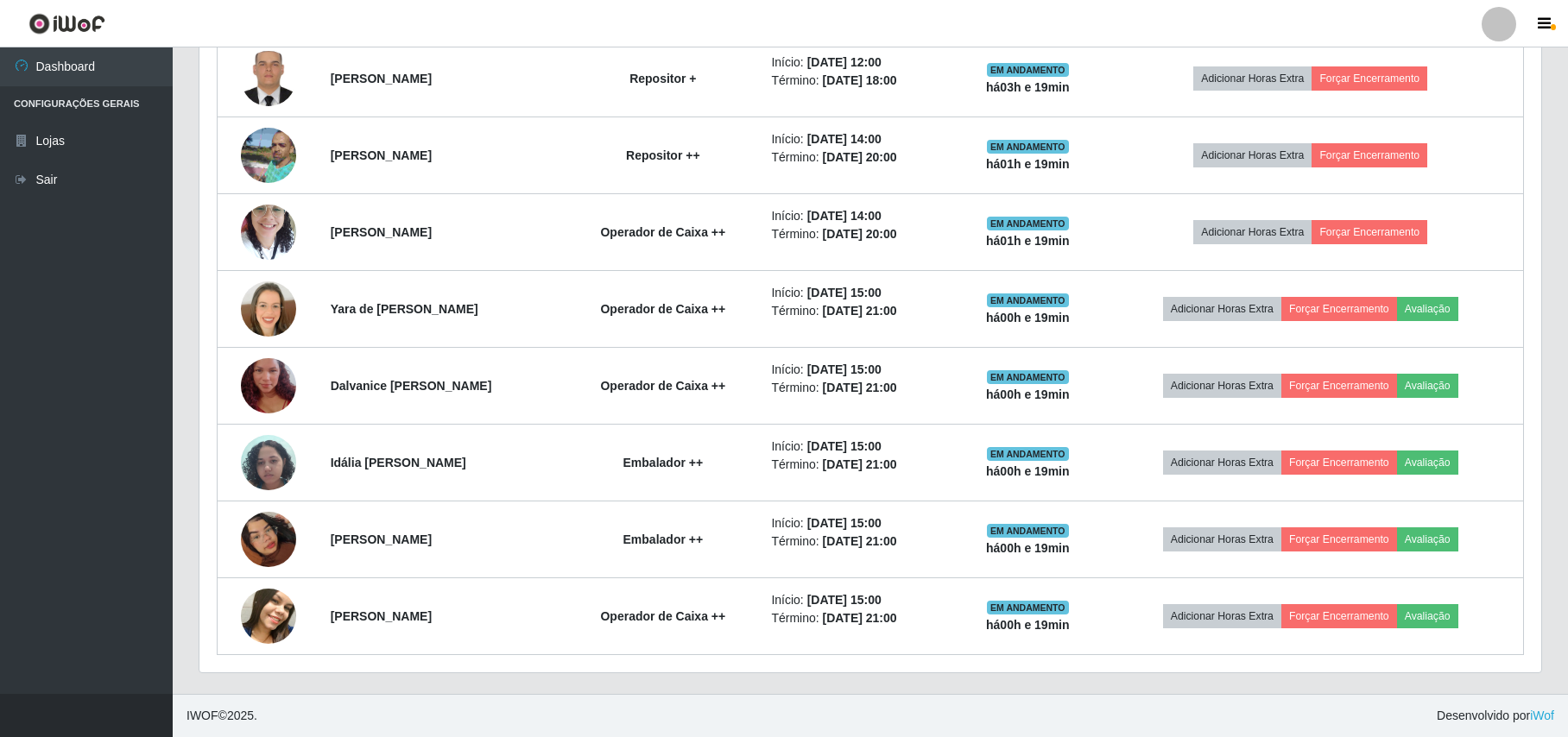
scroll to position [359, 1340]
